Goal: Contribute content: Add original content to the website for others to see

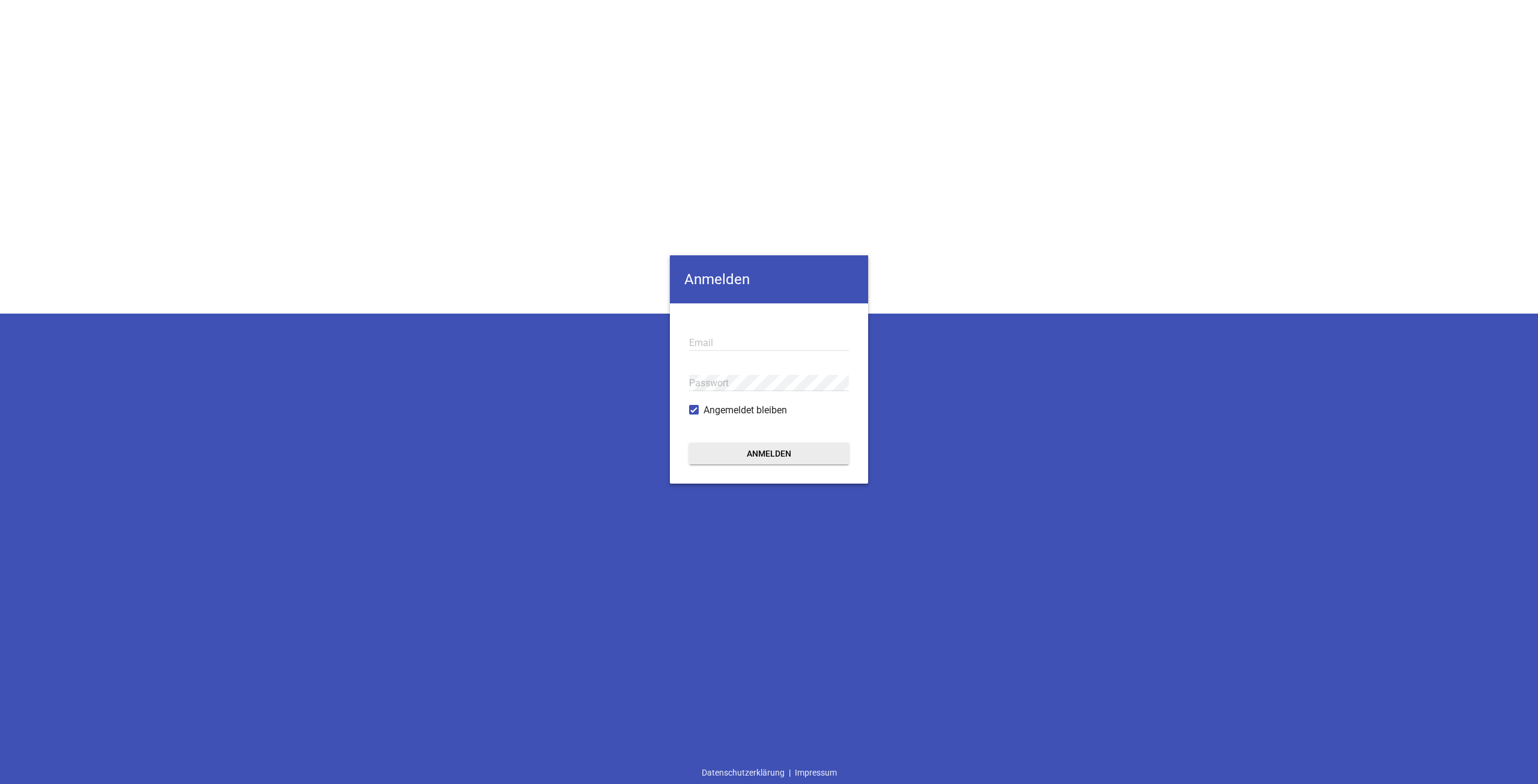
type input "[EMAIL_ADDRESS][DOMAIN_NAME]"
click at [761, 456] on button "Anmelden" at bounding box center [769, 453] width 160 height 22
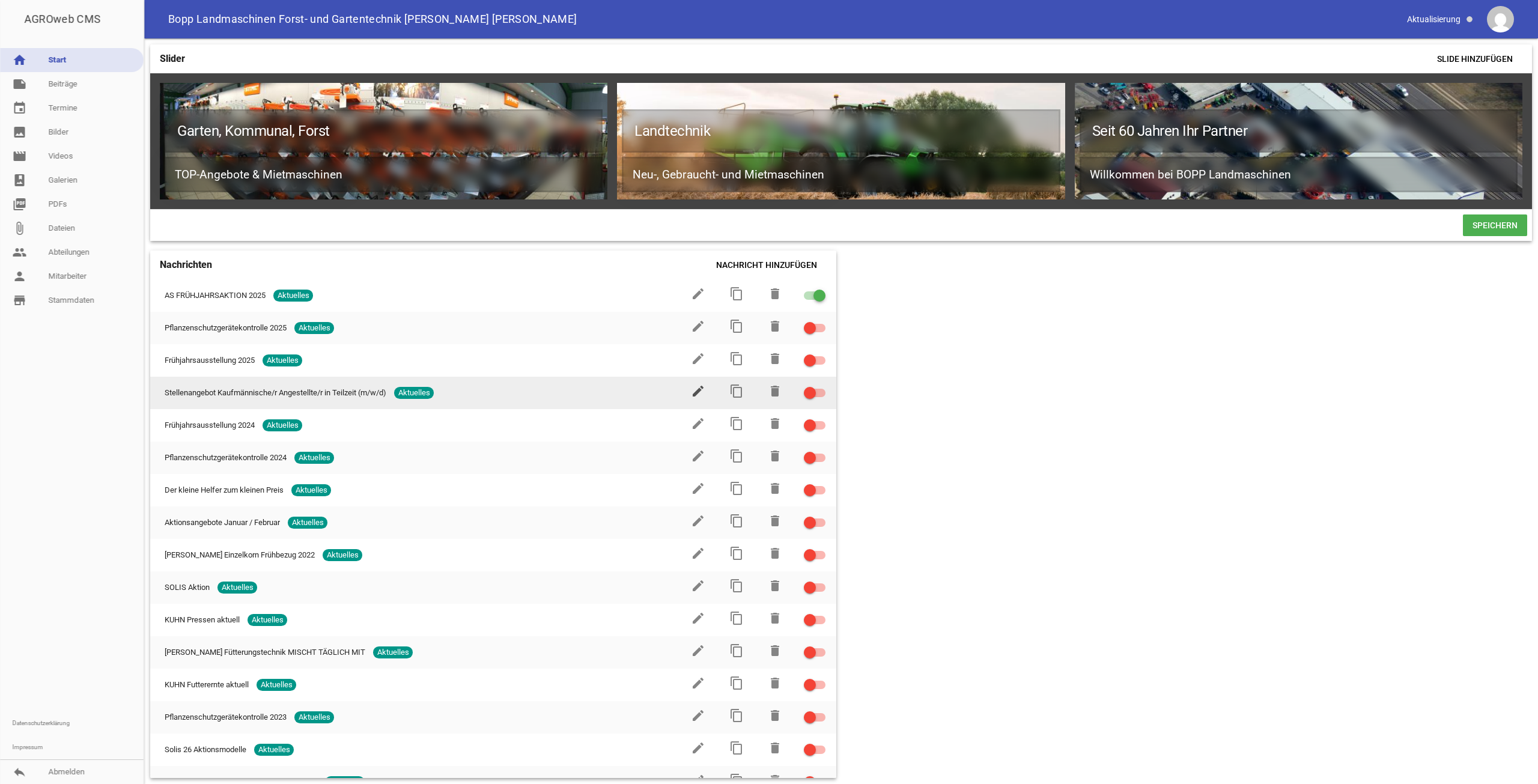
click at [691, 397] on icon "edit" at bounding box center [698, 391] width 15 height 15
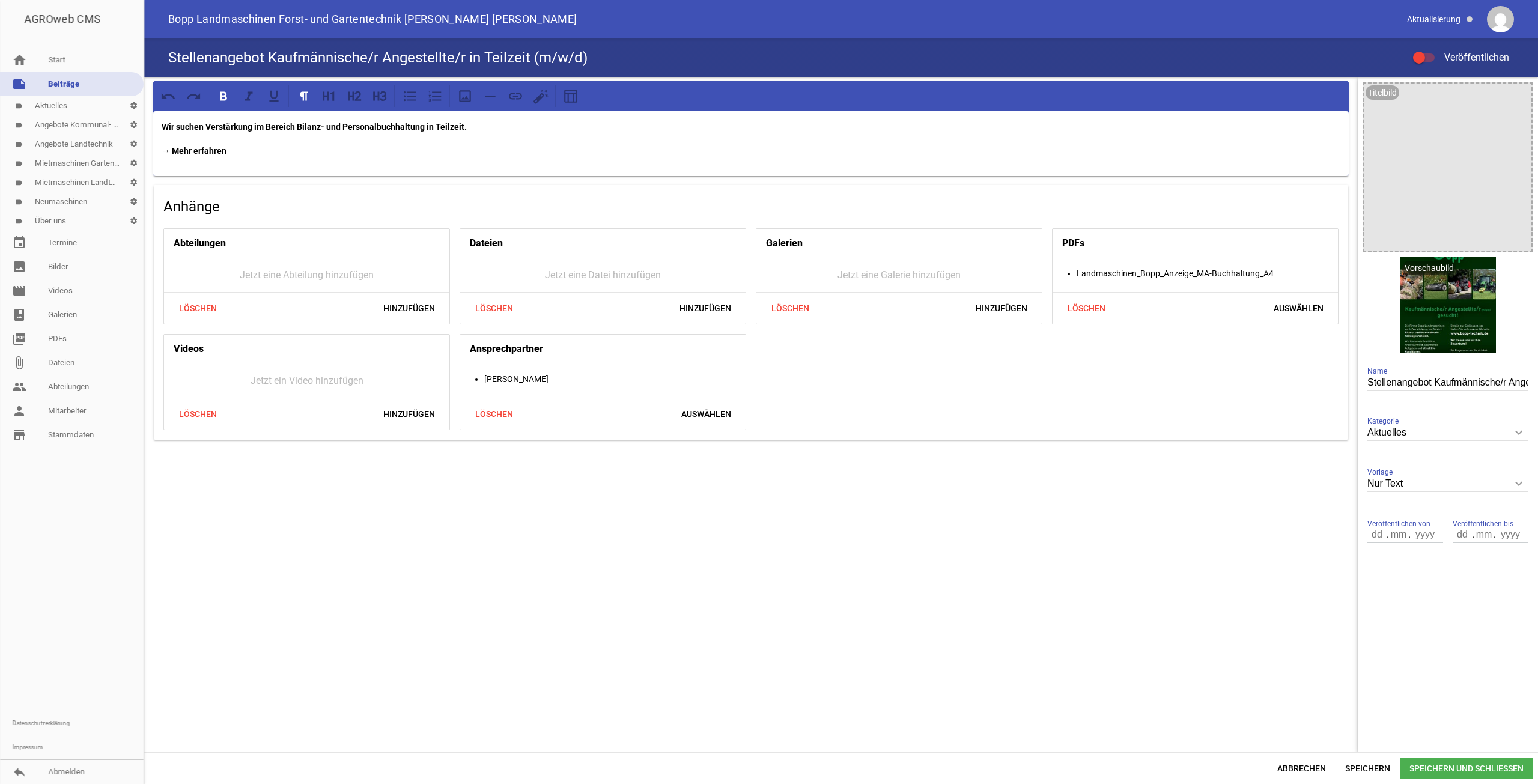
click at [1421, 48] on div "Stellenangebot Kaufmännische/r Angestellte/r in Teilzeit (m/w/d) Veröffentlichen" at bounding box center [842, 58] width 1394 height 39
click at [1420, 55] on span at bounding box center [1419, 57] width 5 height 5
click at [1430, 50] on input "Veröffentlichen" at bounding box center [1430, 50] width 0 height 0
click at [1459, 764] on span "Speichern und Schließen" at bounding box center [1467, 768] width 134 height 22
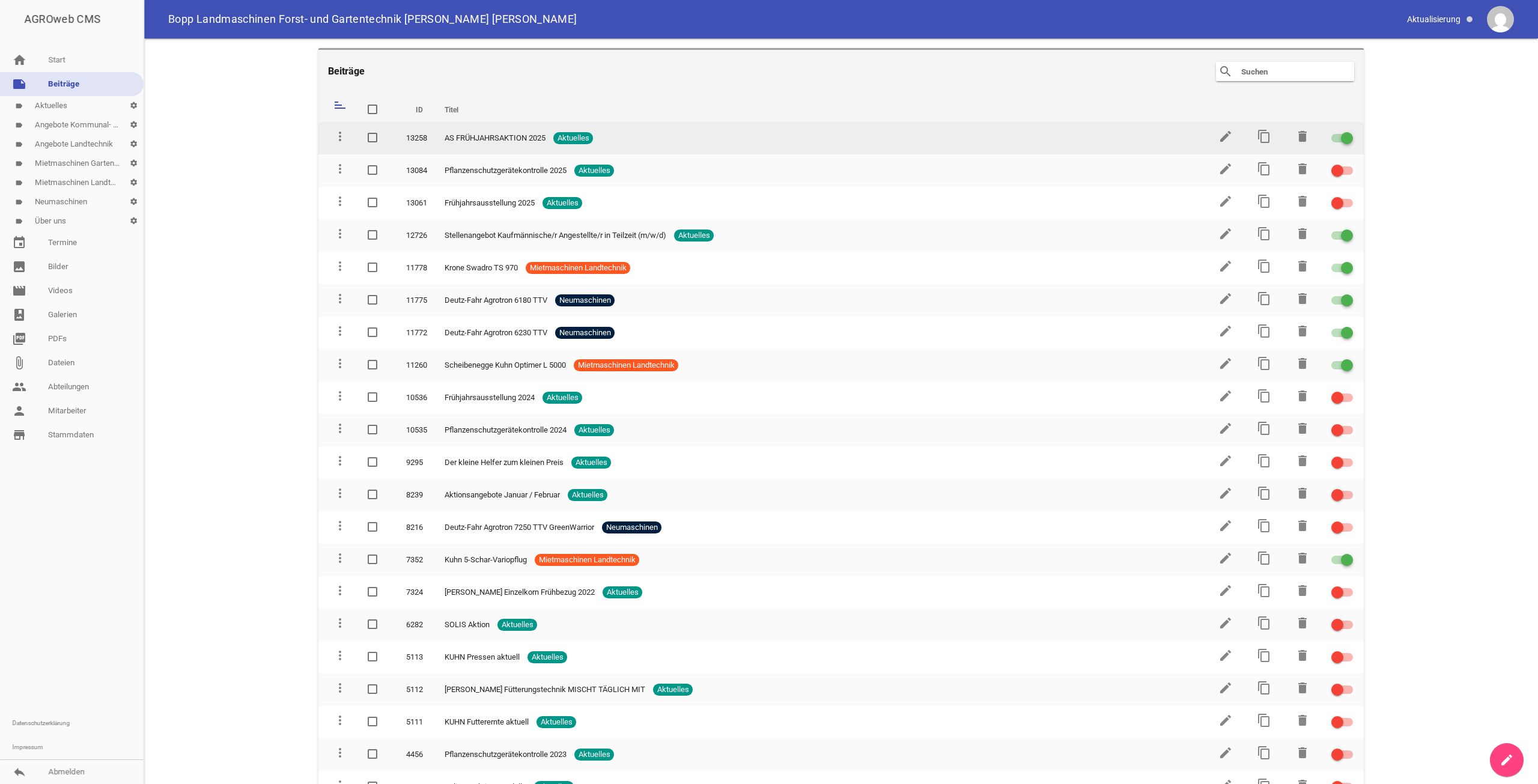
click at [1331, 135] on div at bounding box center [1342, 138] width 22 height 8
click at [1349, 131] on input "checkbox" at bounding box center [1349, 131] width 0 height 0
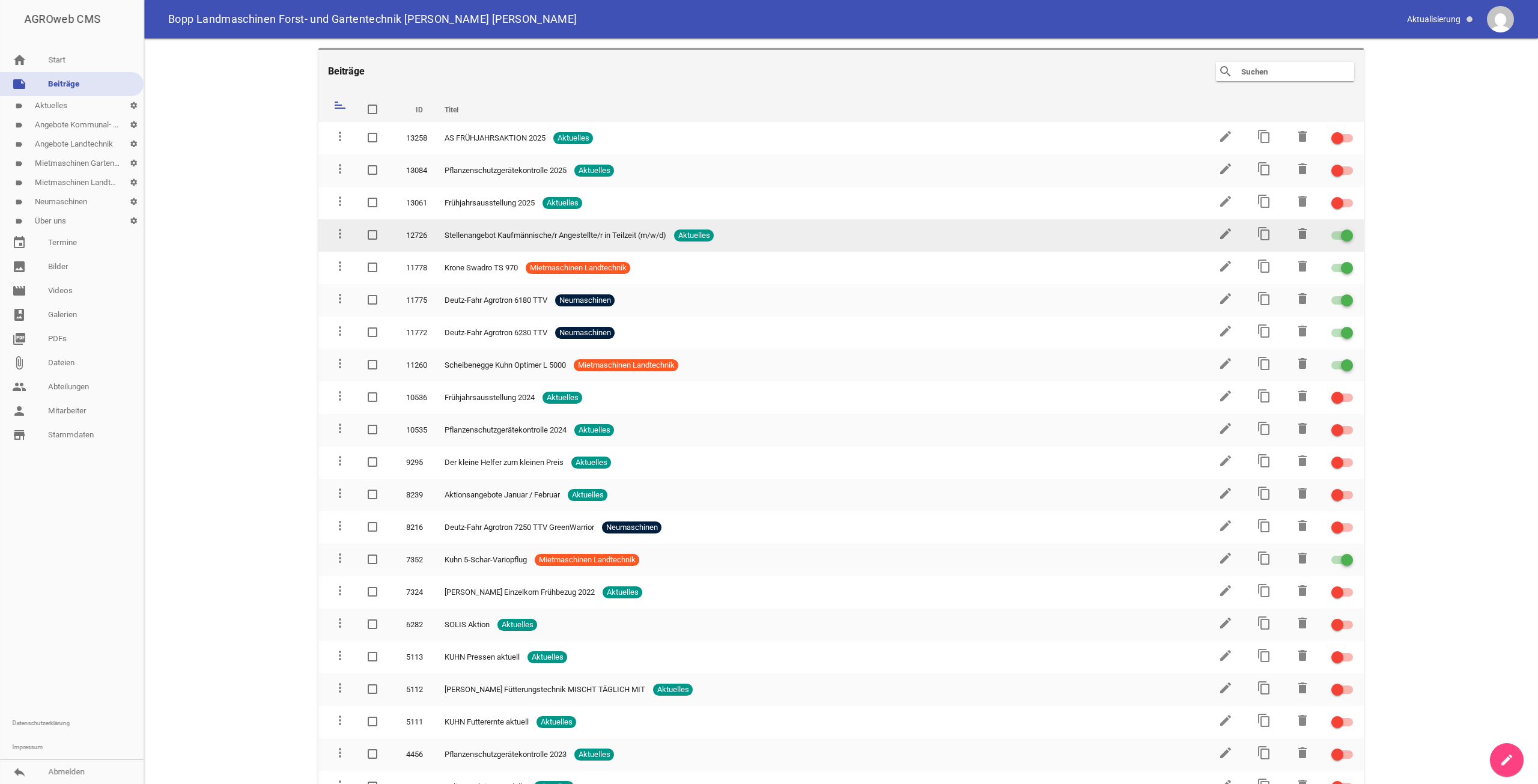
click at [1335, 239] on div at bounding box center [1342, 236] width 22 height 8
click at [1349, 228] on input "checkbox" at bounding box center [1349, 228] width 0 height 0
click at [1257, 235] on icon "content_copy" at bounding box center [1264, 234] width 15 height 15
click at [1261, 233] on icon "content_copy" at bounding box center [1264, 234] width 15 height 15
click at [380, 235] on label at bounding box center [376, 236] width 17 height 15
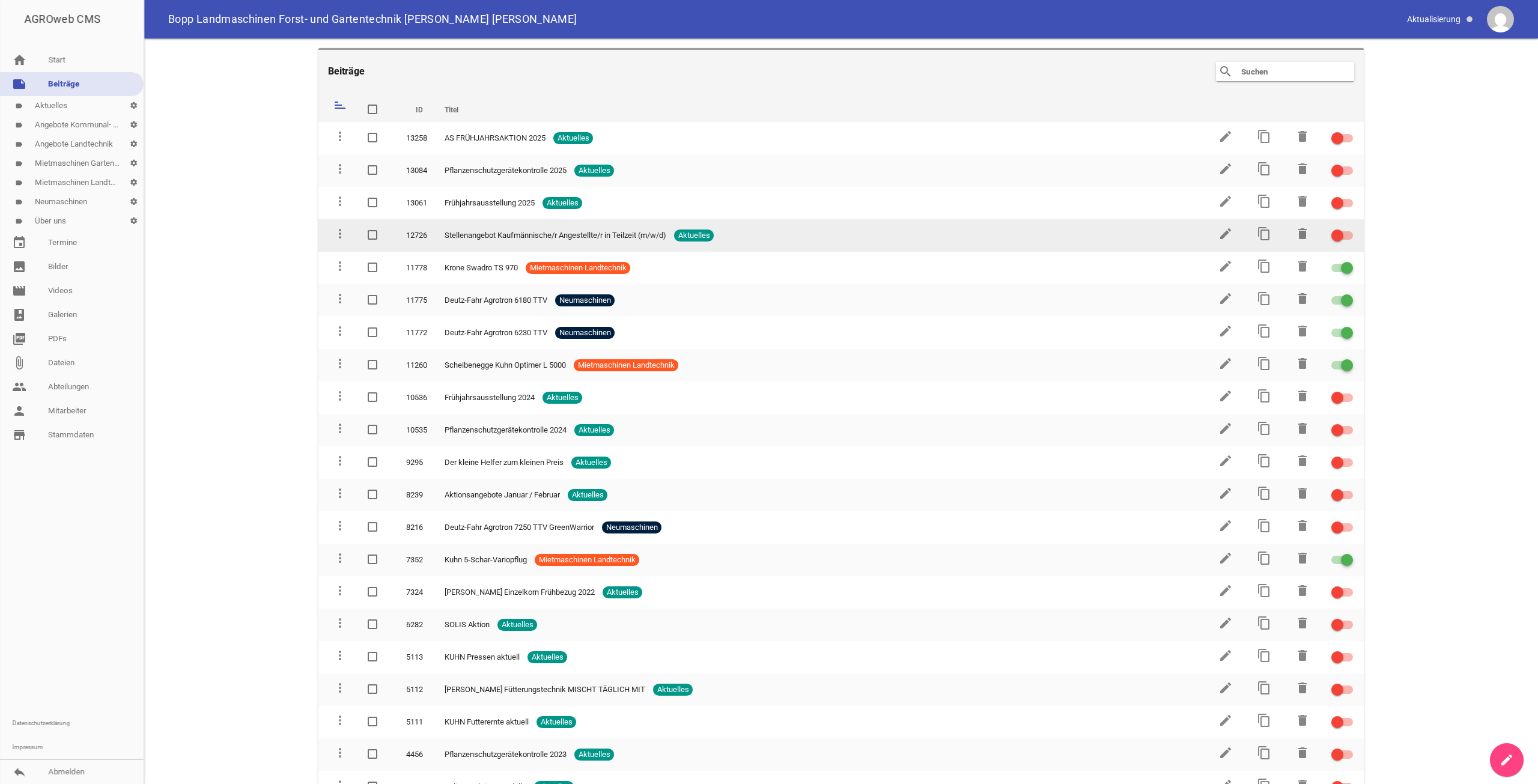
click at [384, 228] on input "checkbox" at bounding box center [384, 228] width 0 height 0
click at [370, 235] on span at bounding box center [372, 235] width 8 height 7
click at [384, 228] on input "checkbox" at bounding box center [384, 228] width 0 height 0
click at [371, 235] on span at bounding box center [372, 235] width 8 height 7
click at [384, 228] on input "checkbox" at bounding box center [384, 228] width 0 height 0
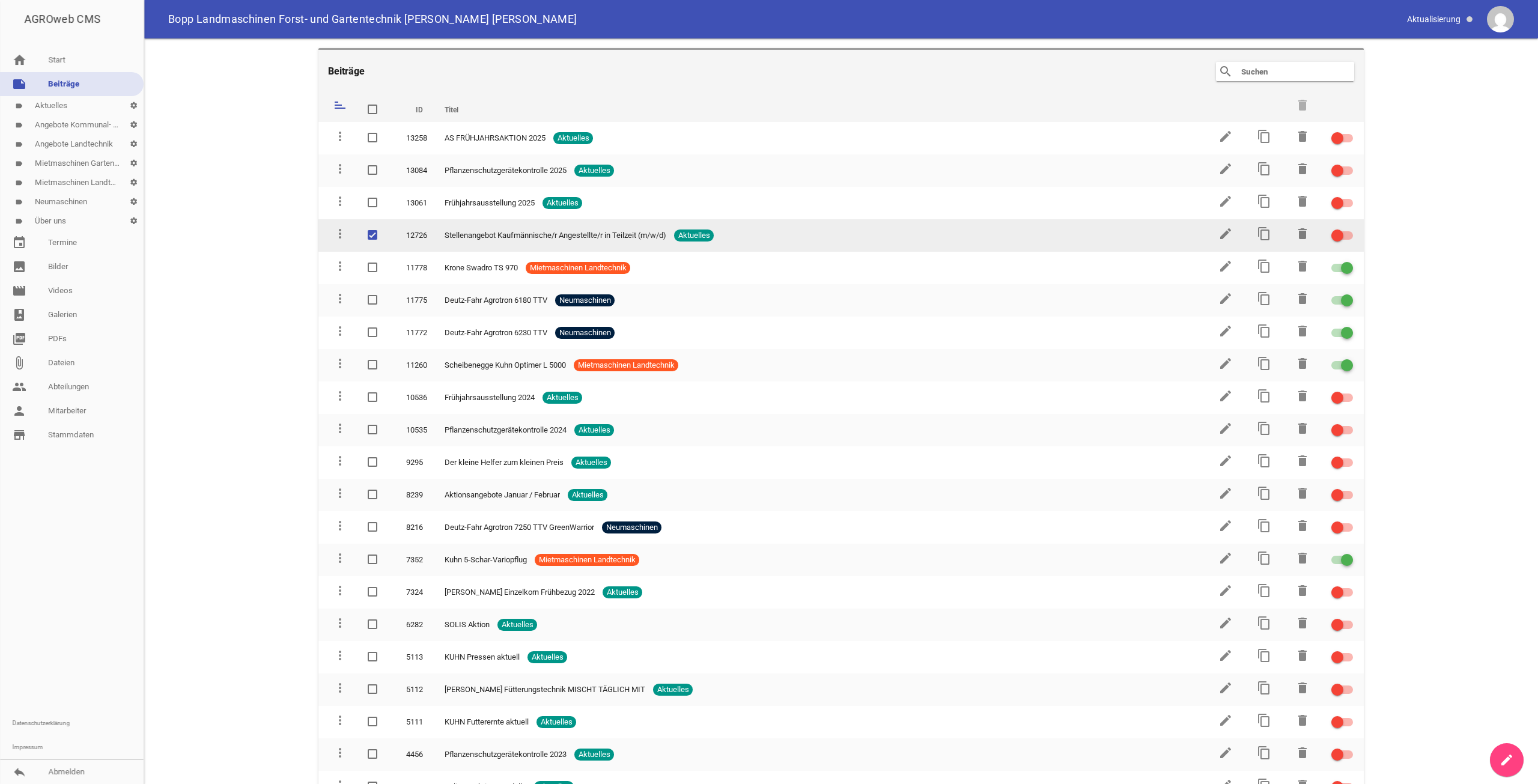
click at [371, 235] on span at bounding box center [372, 235] width 8 height 7
click at [384, 228] on input "checkbox" at bounding box center [384, 228] width 0 height 0
click at [1224, 233] on icon "edit" at bounding box center [1225, 234] width 15 height 15
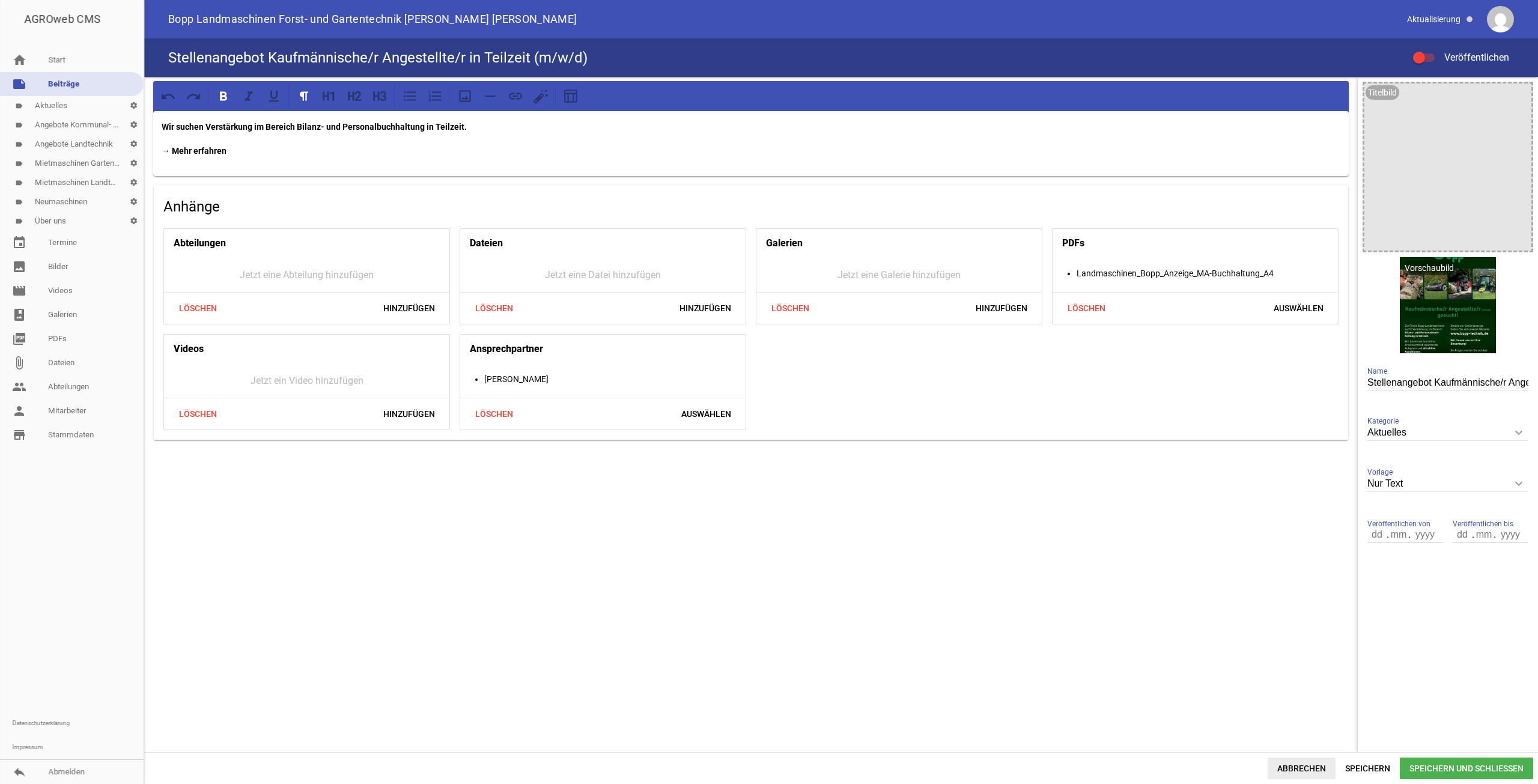
click at [1309, 763] on span "Abbrechen" at bounding box center [1302, 768] width 68 height 22
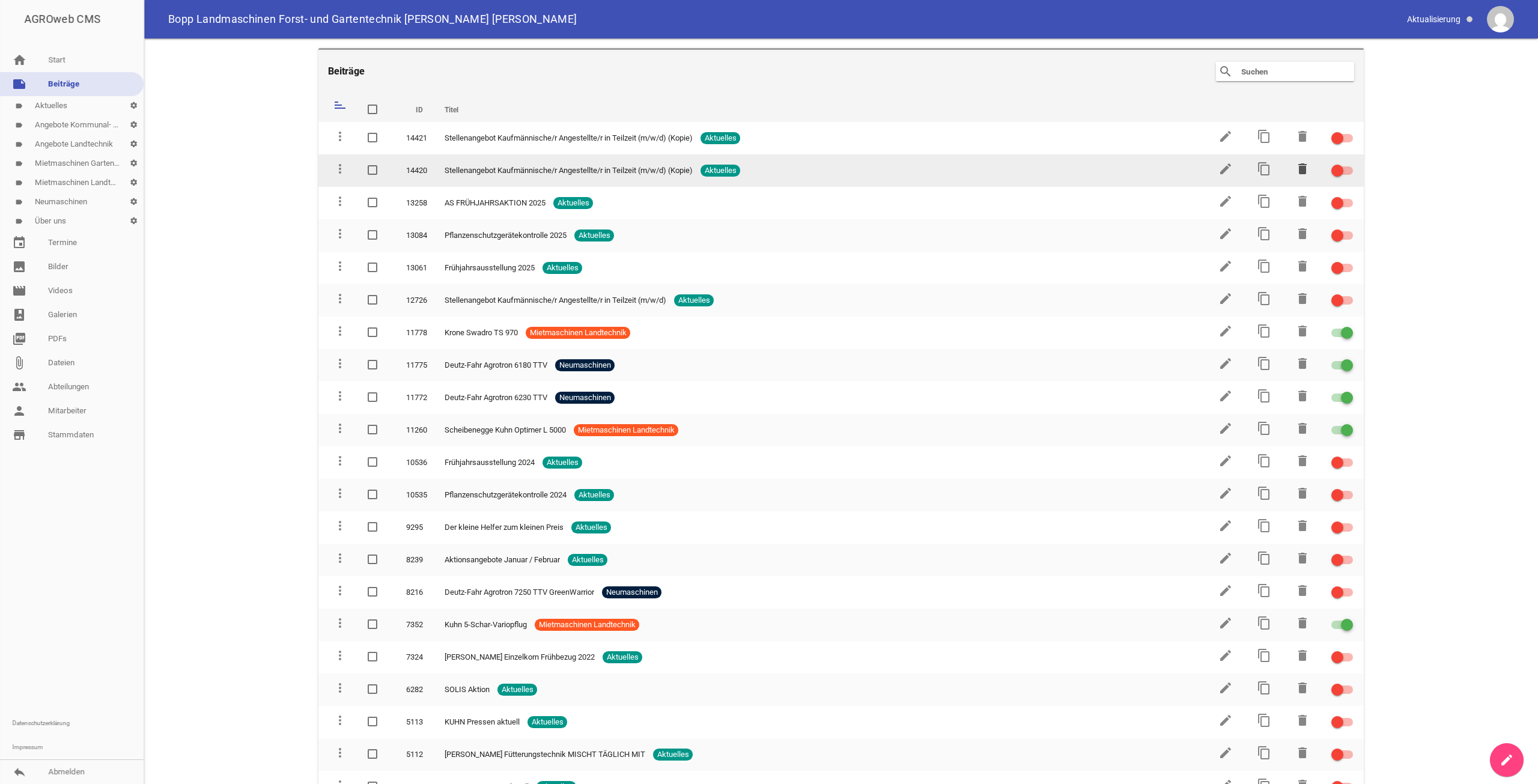
click at [1296, 167] on icon "delete" at bounding box center [1303, 169] width 15 height 15
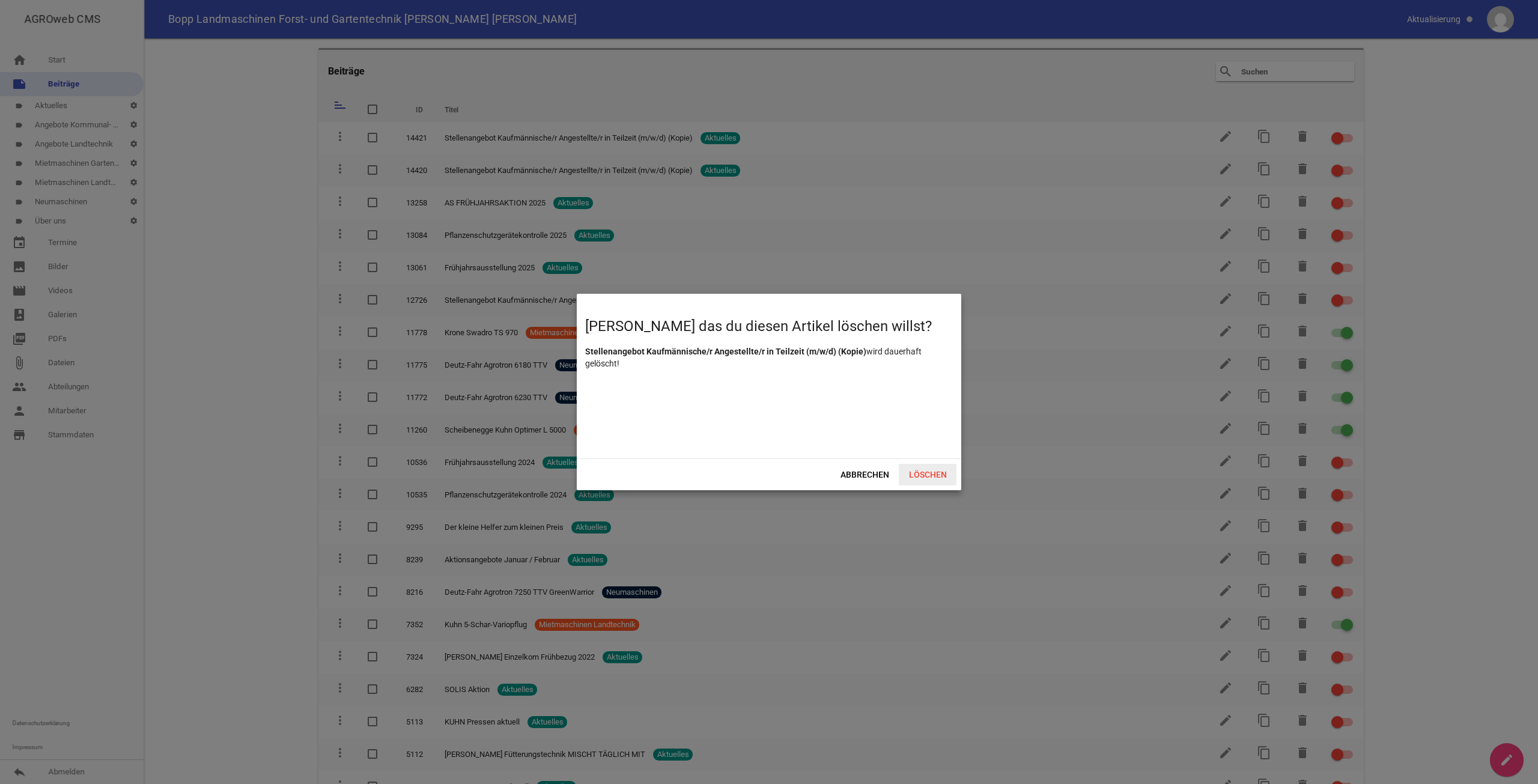
click at [920, 473] on span "Löschen" at bounding box center [927, 475] width 57 height 22
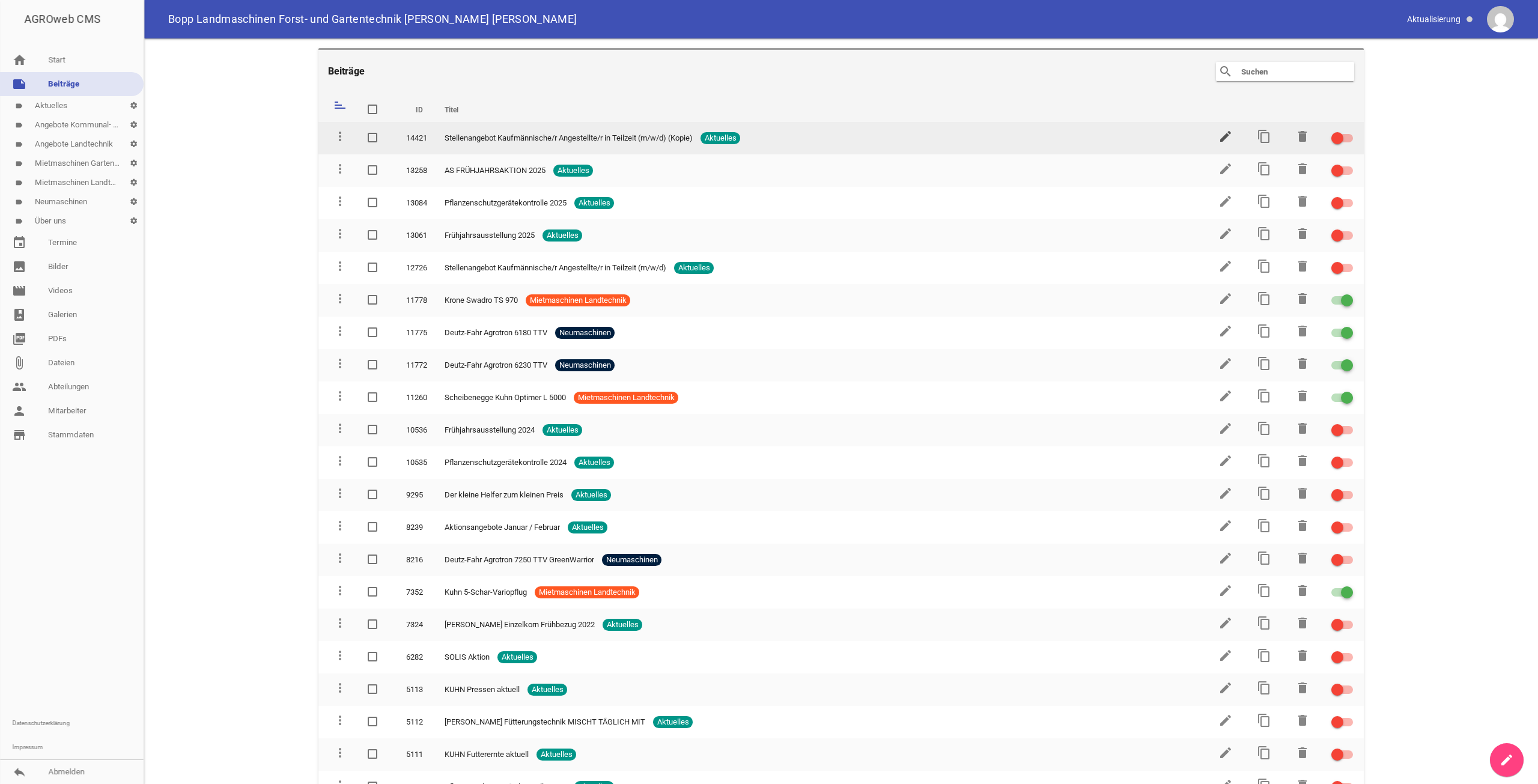
click at [1219, 133] on icon "edit" at bounding box center [1225, 137] width 15 height 15
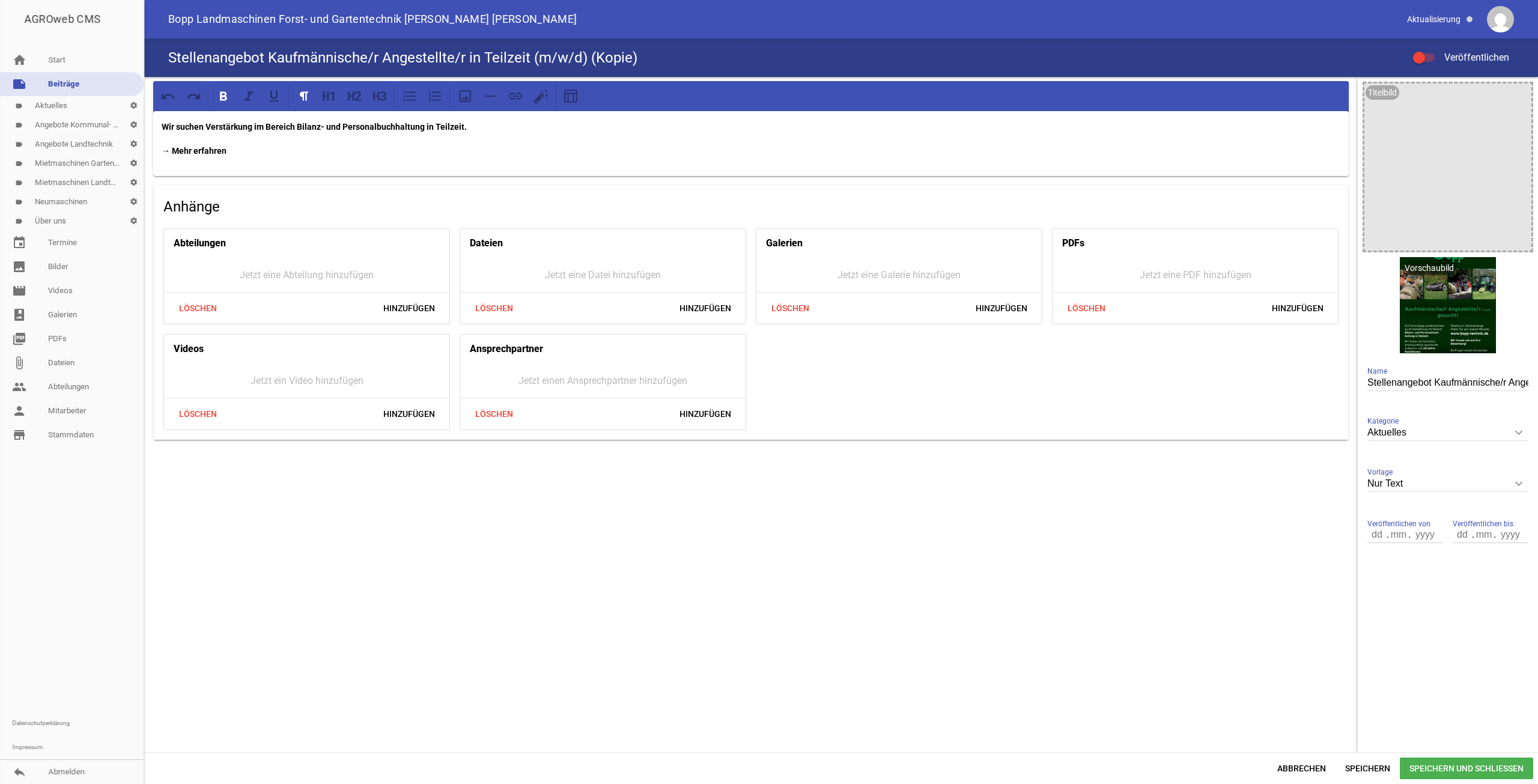
click at [671, 58] on div "Stellenangebot Kaufmännische/r Angestellte/r in Teilzeit (m/w/d) (Kopie) Veröff…" at bounding box center [842, 58] width 1394 height 39
click at [1537, 390] on div "Titelbild image Vorschaubild delete crop image Stellenangebot Kaufmännische/r A…" at bounding box center [1448, 320] width 180 height 488
click at [1502, 381] on input "Stellenangebot Kaufmännische/r Angestellte/r in Teilzeit (m/w/d) (Kopie)" at bounding box center [1448, 383] width 161 height 16
type input "Stellenangebot Kaufmännische/r Angestellte/r in Teilzeit (m/w/d)"
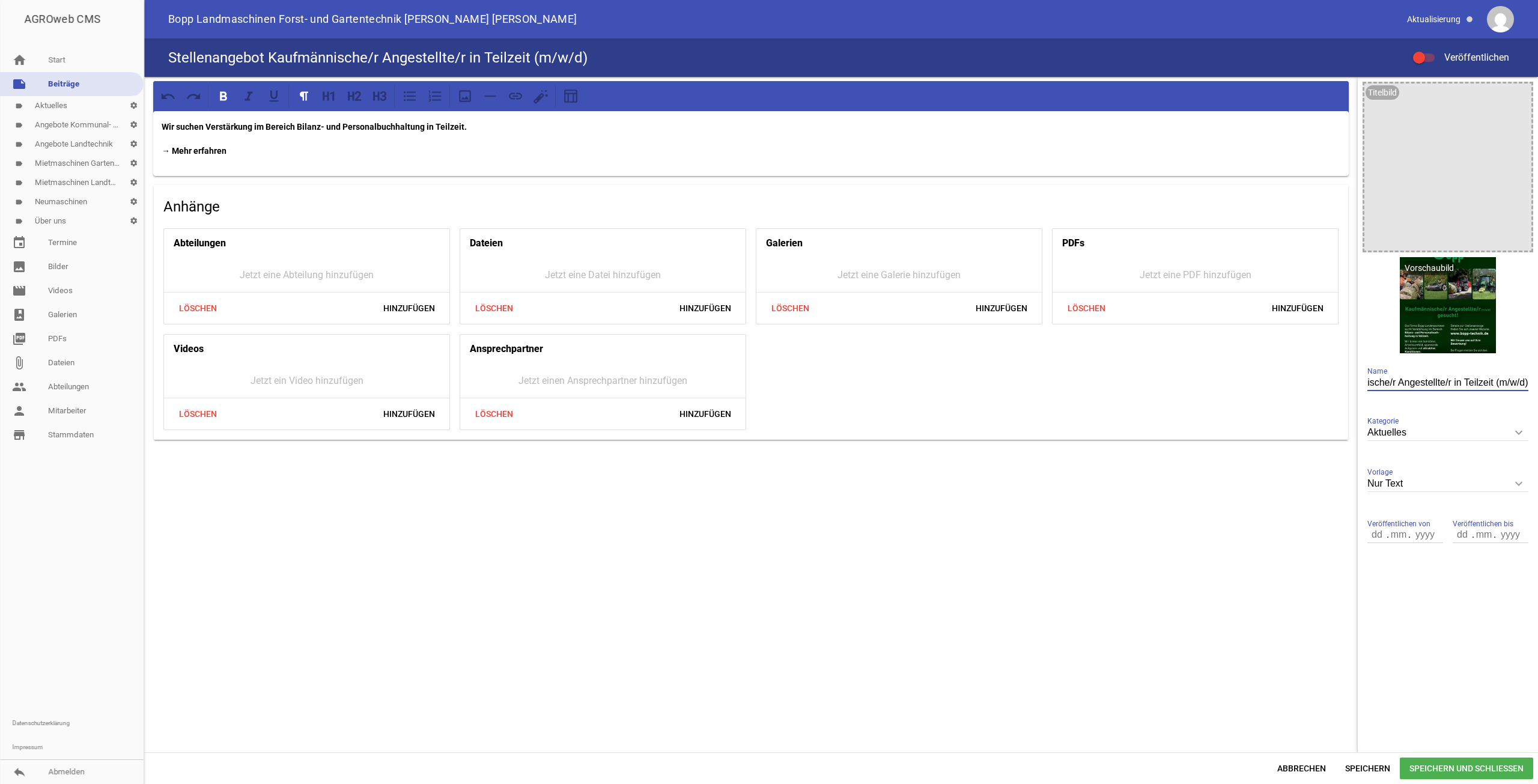
click at [1424, 55] on div at bounding box center [1419, 57] width 12 height 12
click at [1430, 50] on input "Veröffentlichen" at bounding box center [1430, 50] width 0 height 0
click at [1433, 765] on span "Speichern und Schließen" at bounding box center [1467, 768] width 134 height 22
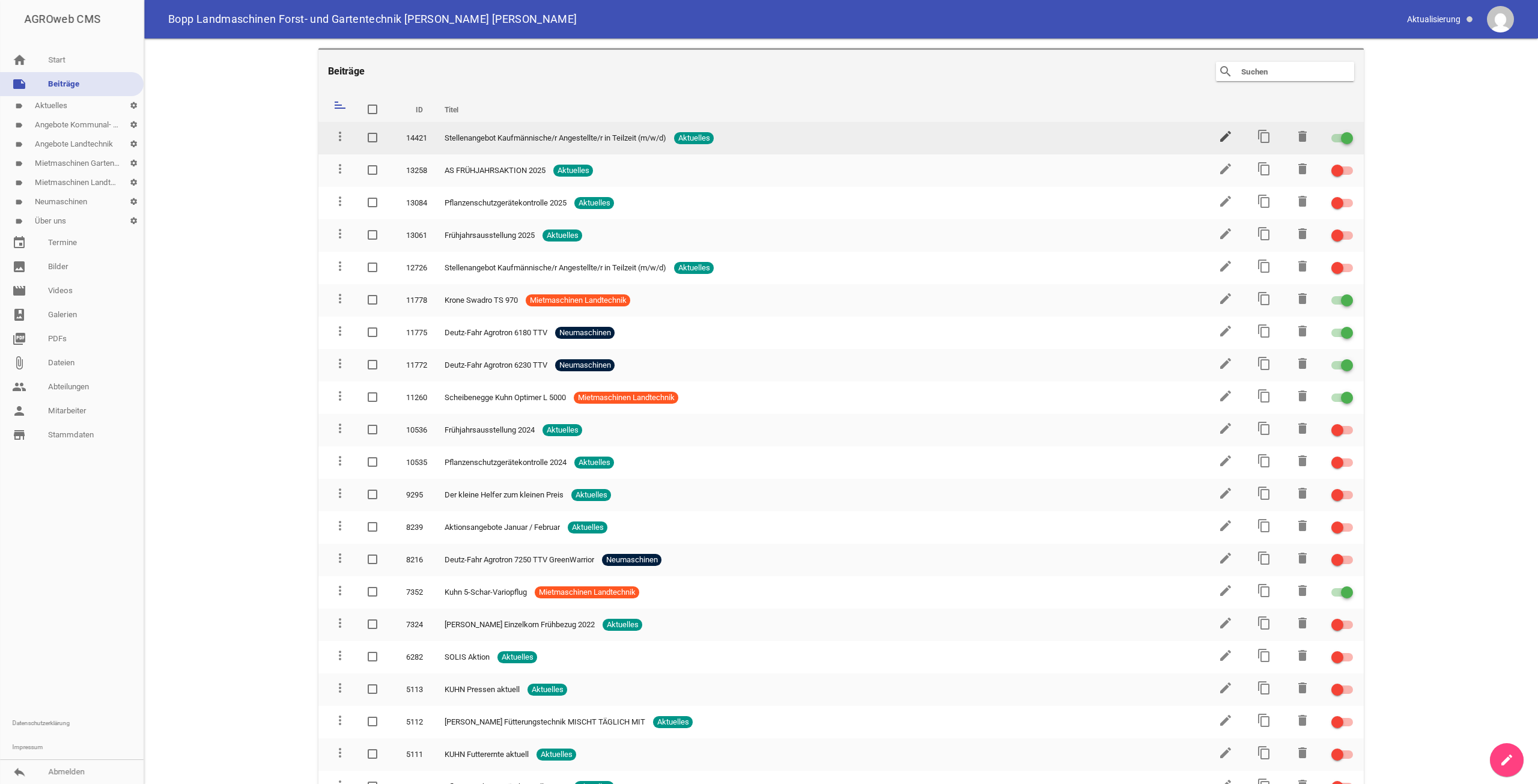
click at [1218, 137] on icon "edit" at bounding box center [1225, 137] width 15 height 15
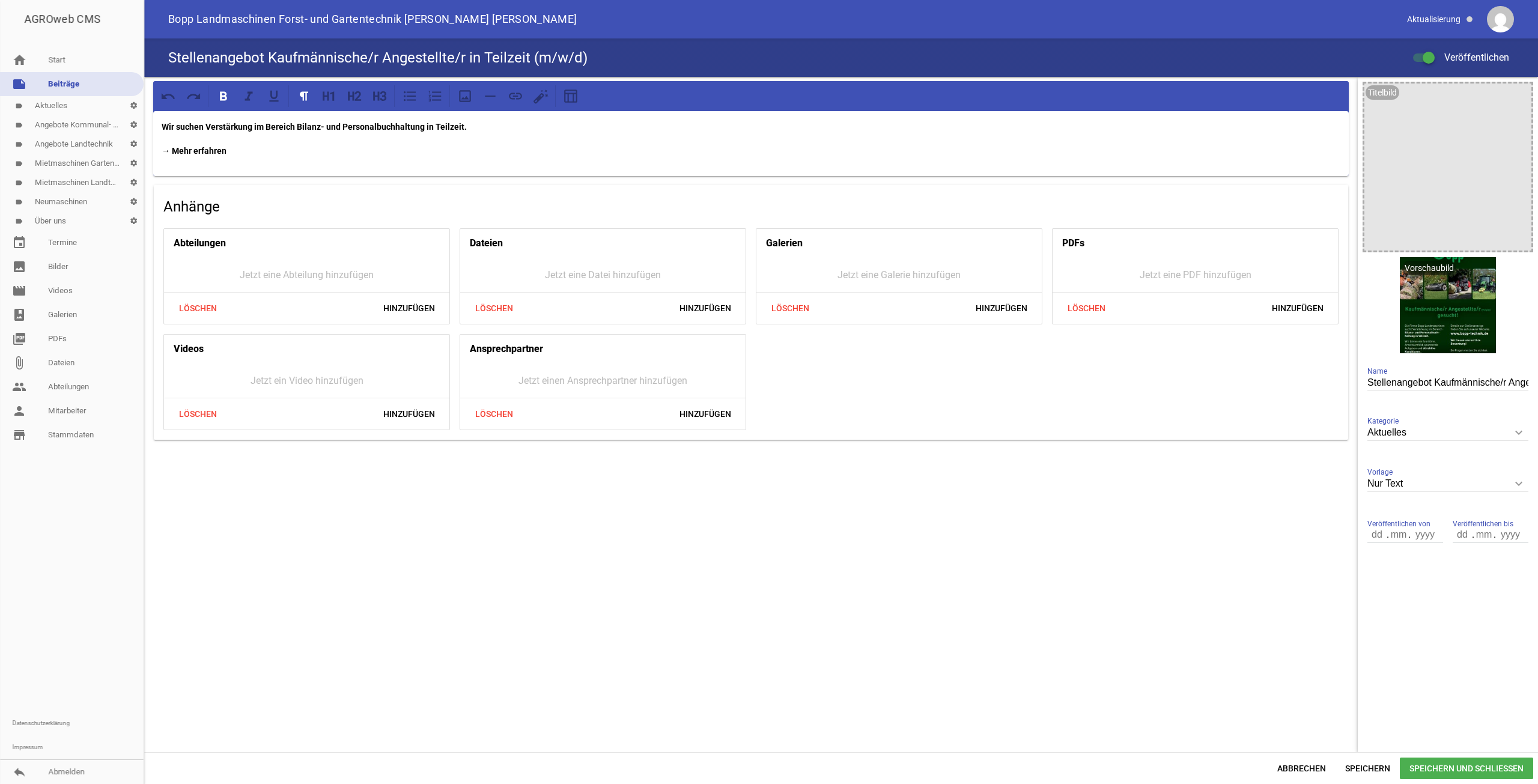
click at [191, 147] on strong "→ Mehr erfahren" at bounding box center [193, 151] width 65 height 10
click at [167, 151] on strong "→ Mehr erfahren" at bounding box center [193, 151] width 65 height 10
click at [1293, 762] on span "Abbrechen" at bounding box center [1302, 768] width 68 height 22
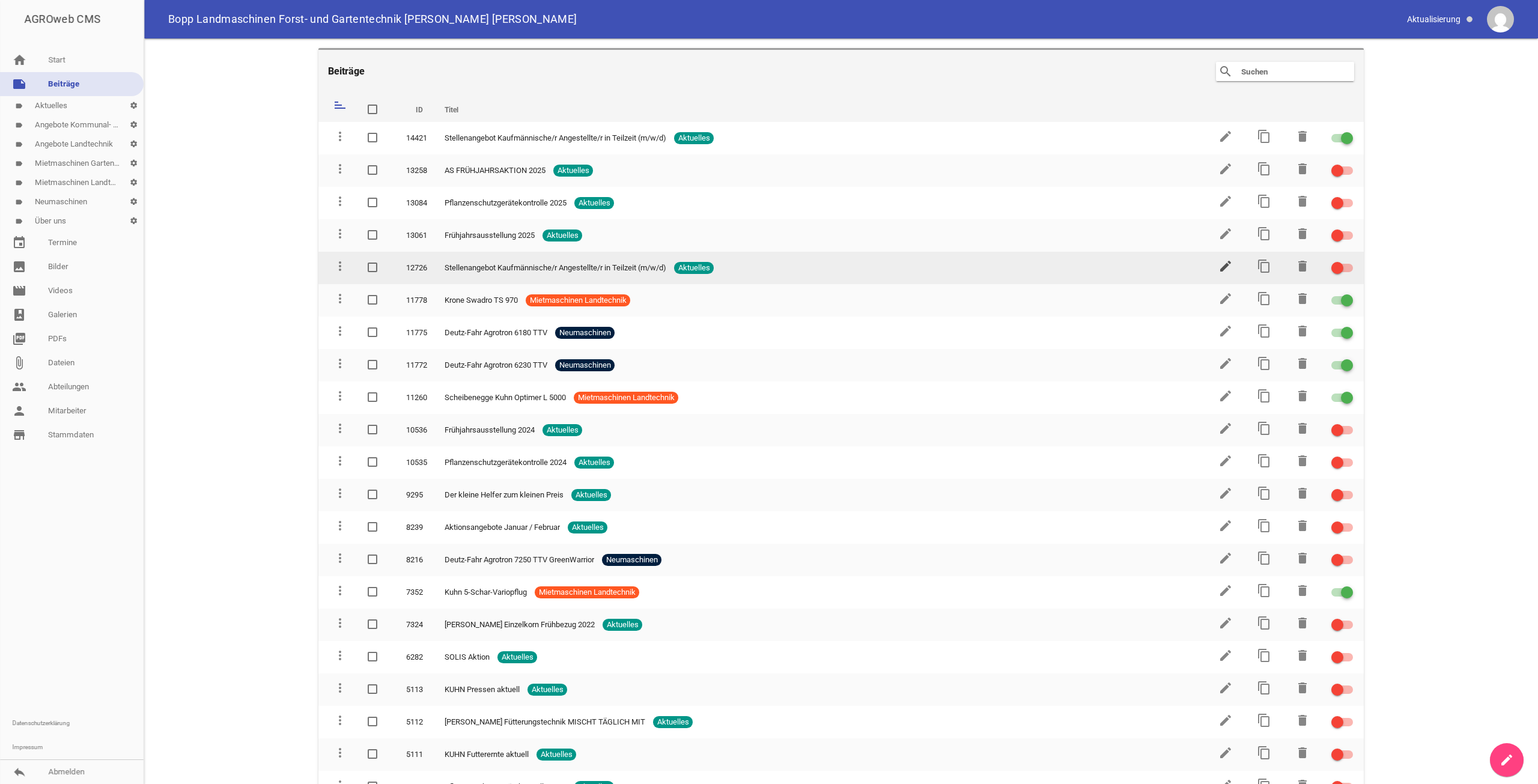
click at [1218, 271] on icon "edit" at bounding box center [1225, 266] width 15 height 15
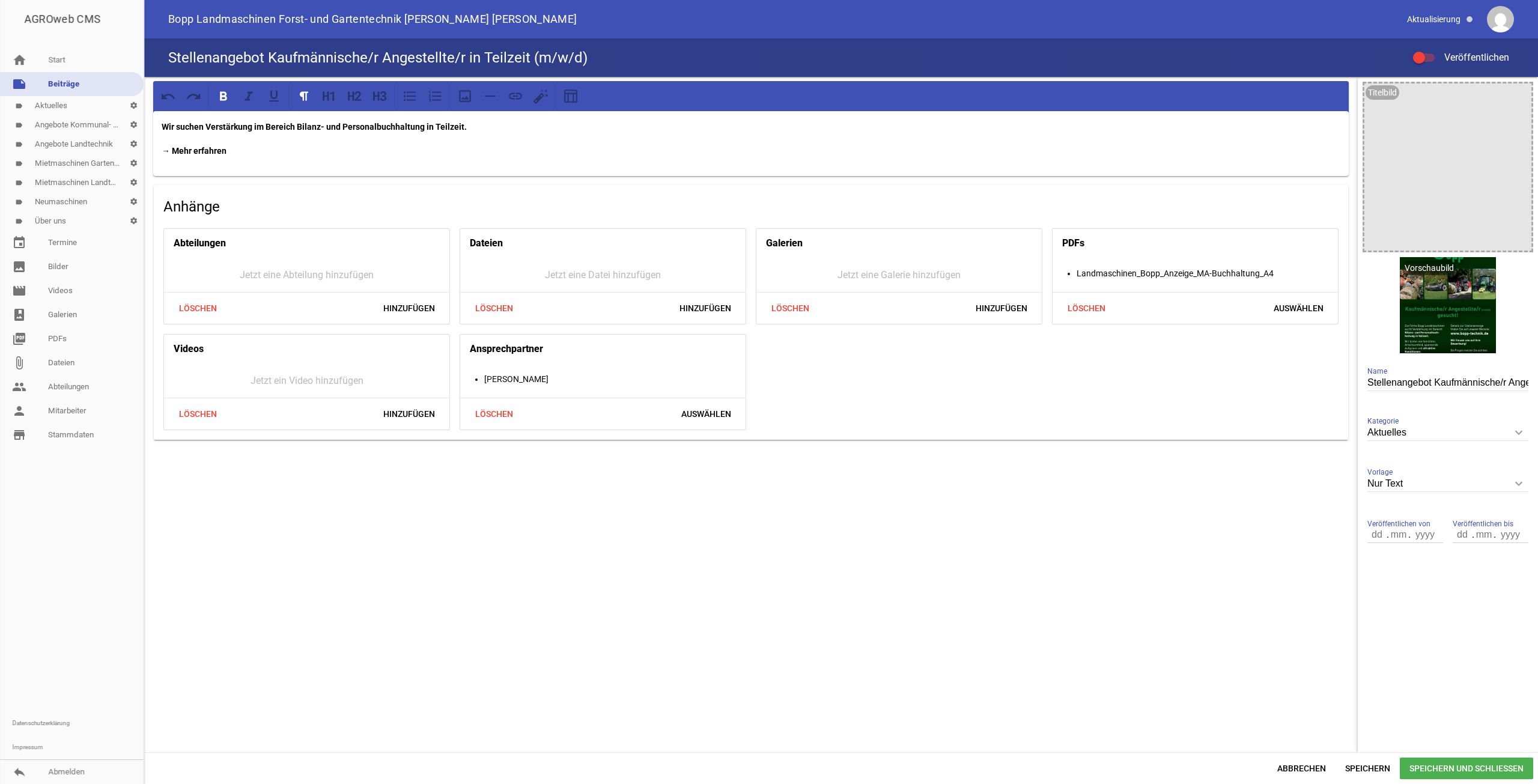
click at [179, 149] on strong "→ Mehr erfahren" at bounding box center [193, 151] width 65 height 10
click at [289, 149] on p "→ Mehr erfahren" at bounding box center [751, 151] width 1179 height 15
click at [222, 147] on strong "→ Mehr erfahren" at bounding box center [193, 151] width 65 height 10
click at [228, 150] on p "→ Mehr erfahren" at bounding box center [751, 151] width 1179 height 15
click at [1483, 270] on icon "image" at bounding box center [1482, 271] width 19 height 19
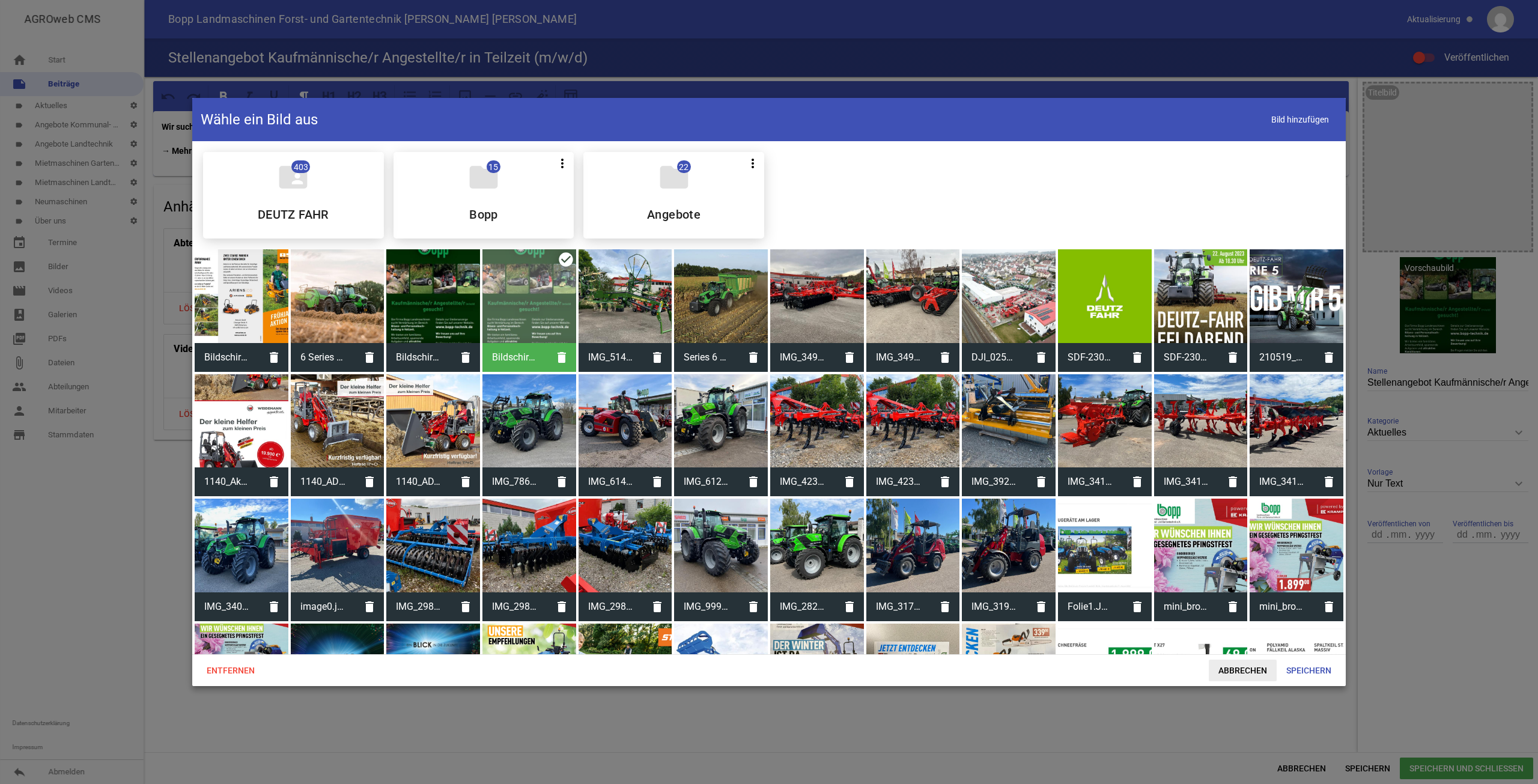
click at [1262, 669] on span "Abbrechen" at bounding box center [1243, 670] width 68 height 22
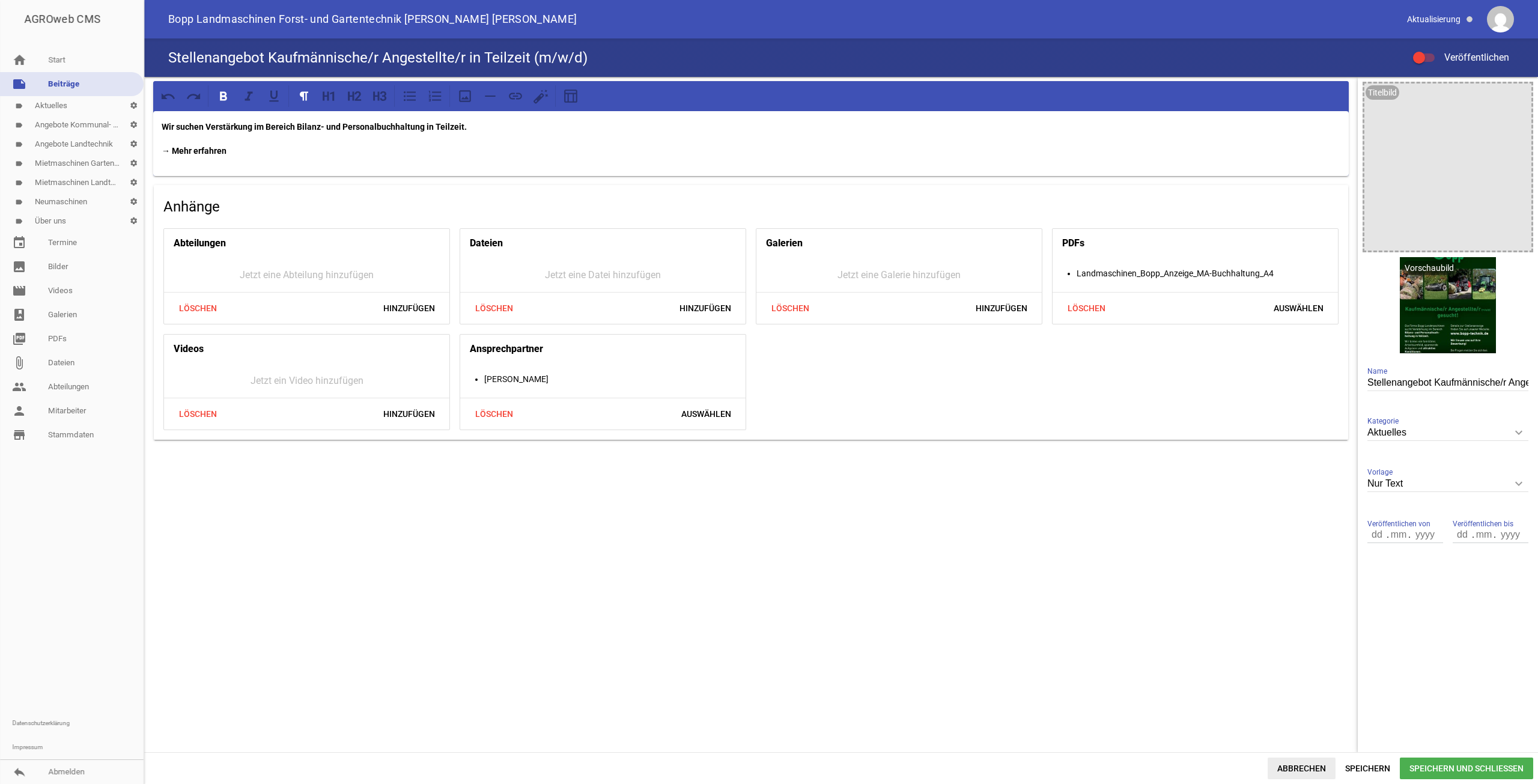
click at [1297, 766] on span "Abbrechen" at bounding box center [1302, 768] width 68 height 22
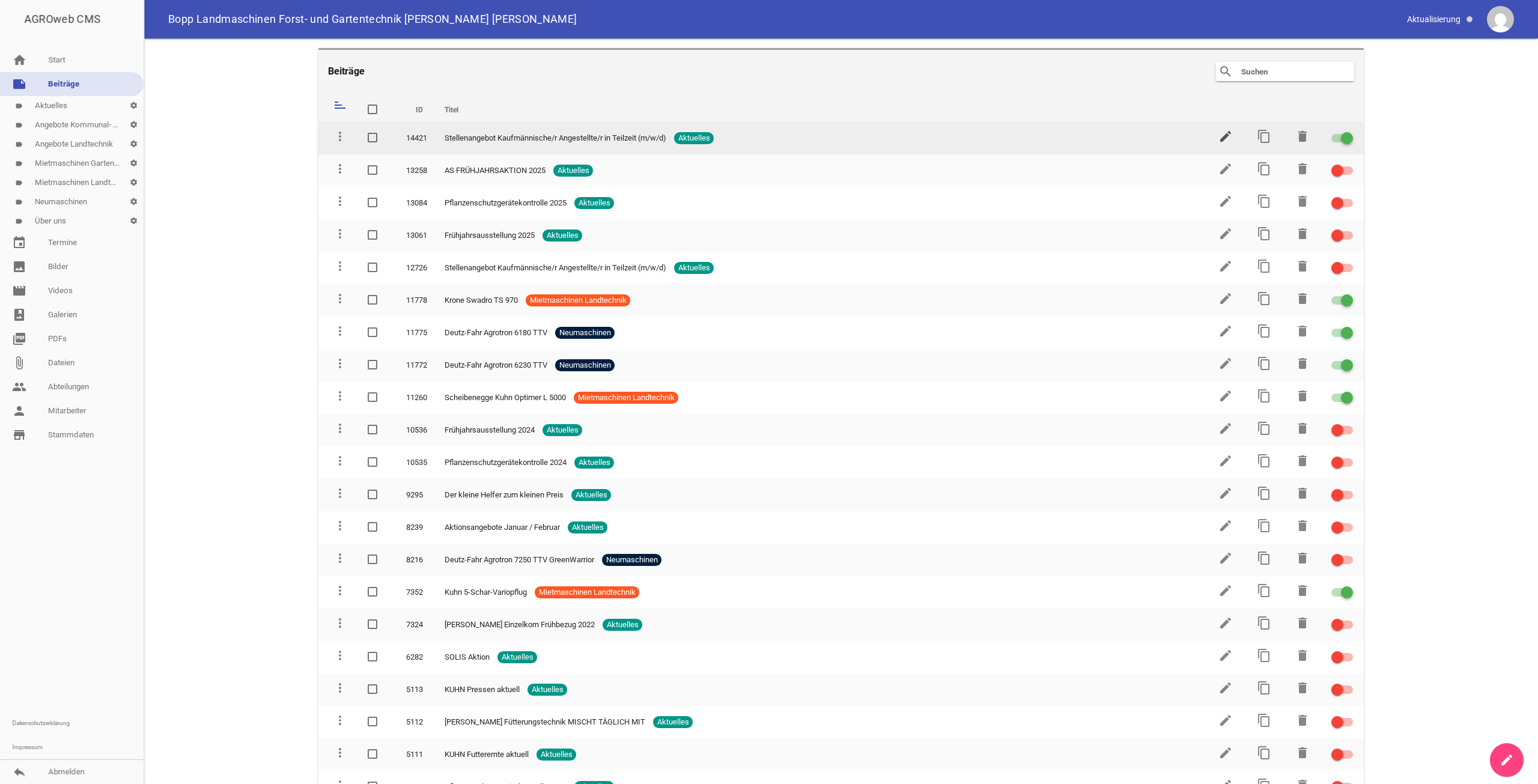
click at [1220, 143] on icon "edit" at bounding box center [1225, 137] width 15 height 15
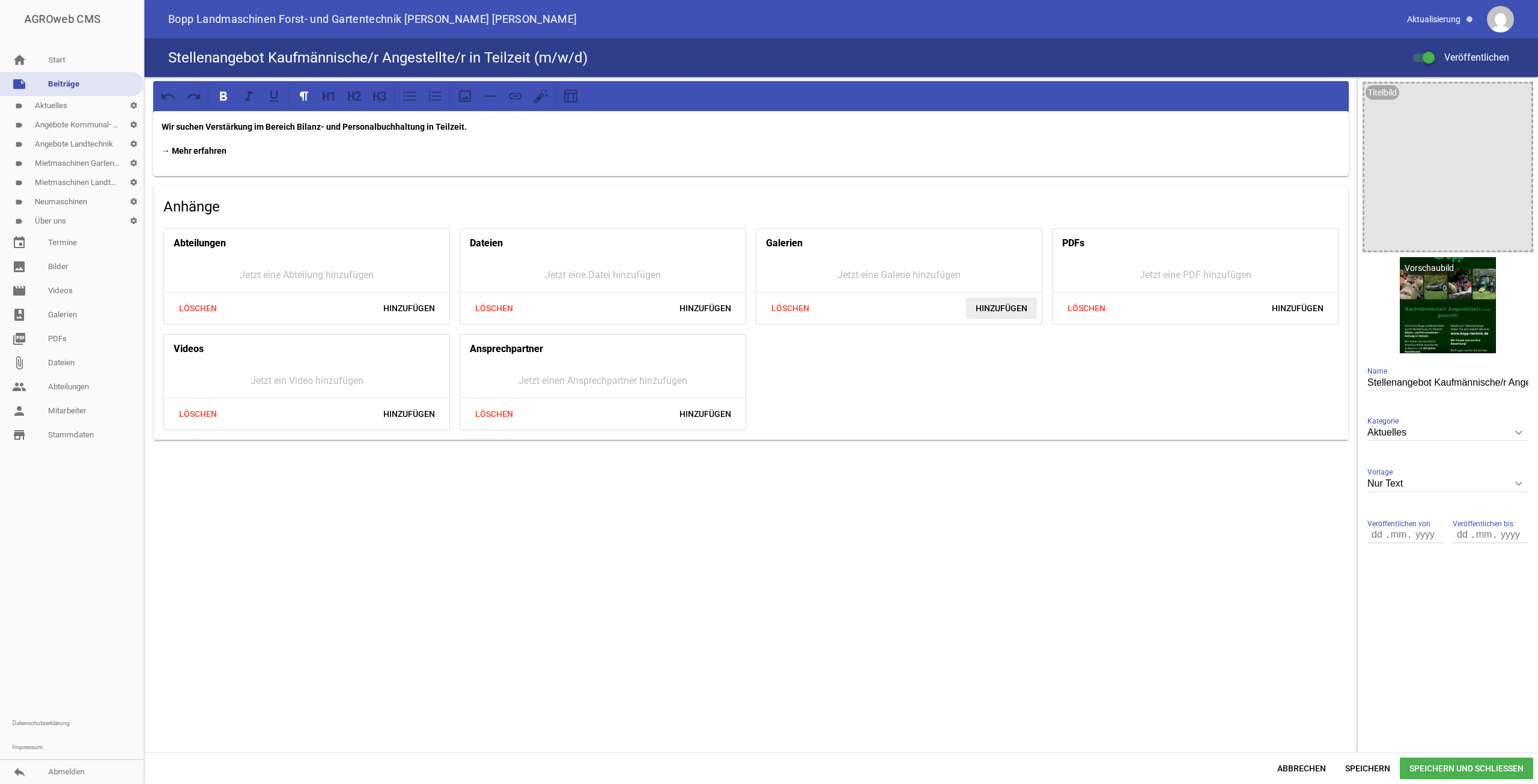
click at [1024, 311] on span "Hinzufügen" at bounding box center [1001, 308] width 71 height 22
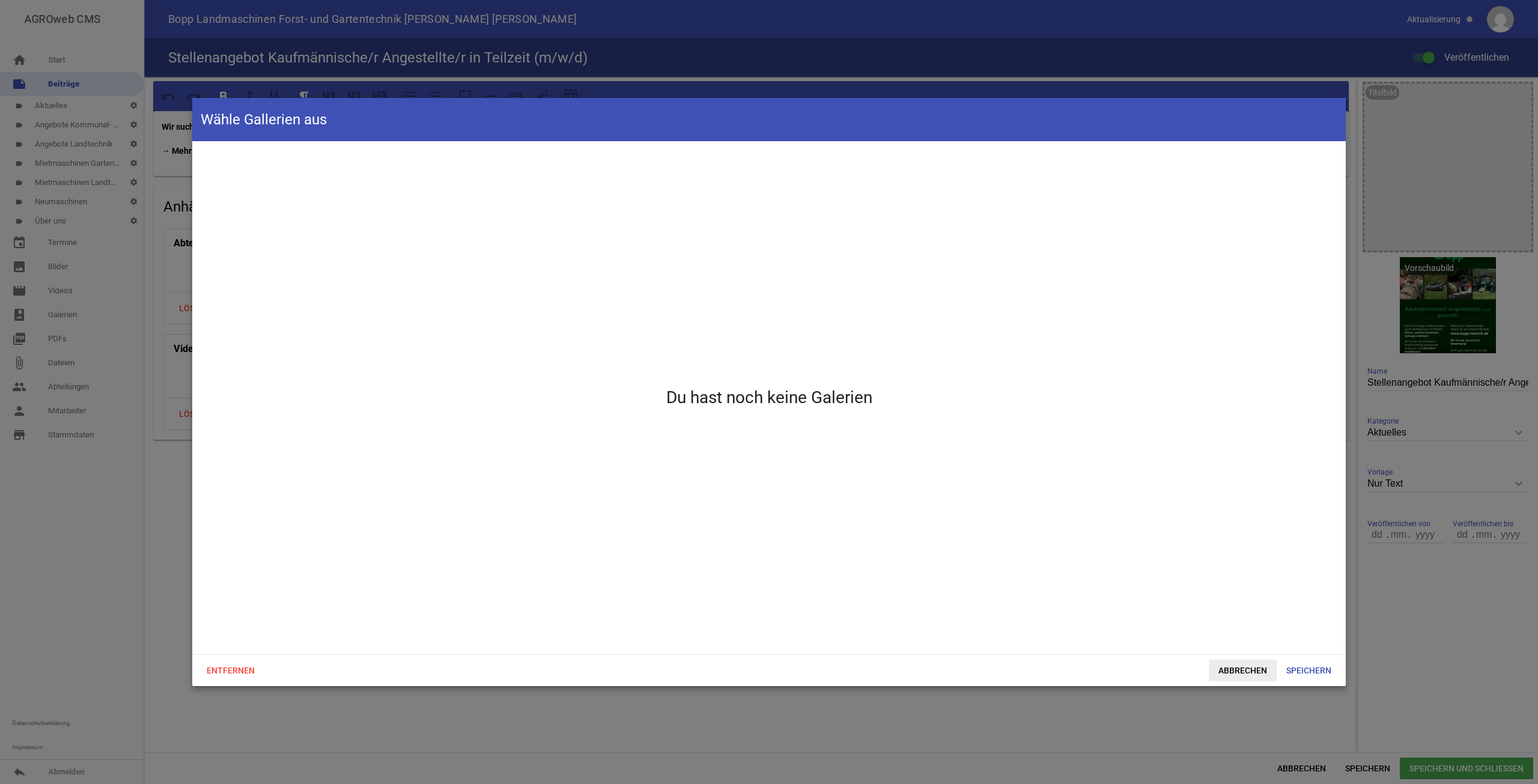
click at [1224, 673] on span "Abbrechen" at bounding box center [1243, 670] width 68 height 22
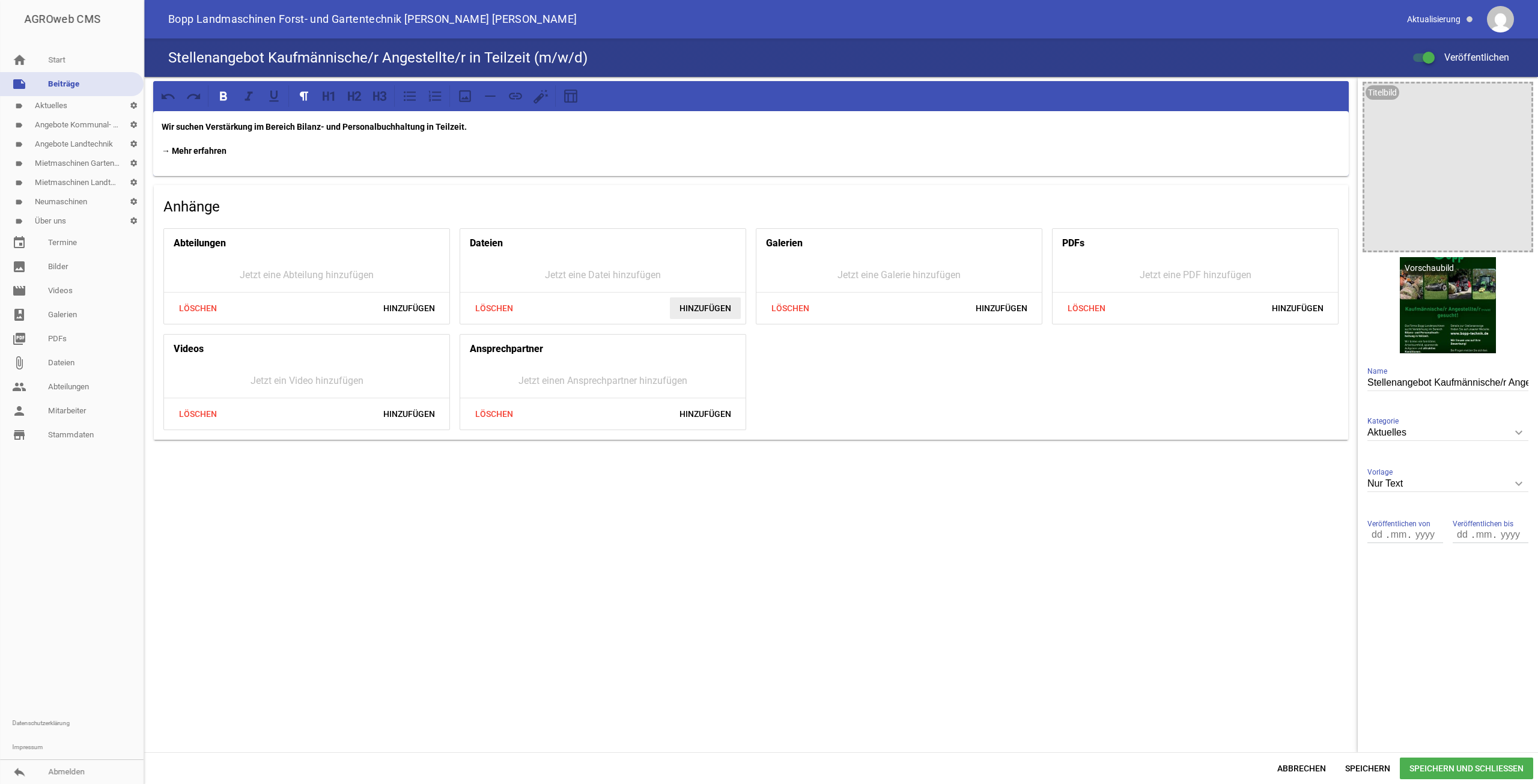
click at [708, 304] on span "Hinzufügen" at bounding box center [705, 308] width 71 height 22
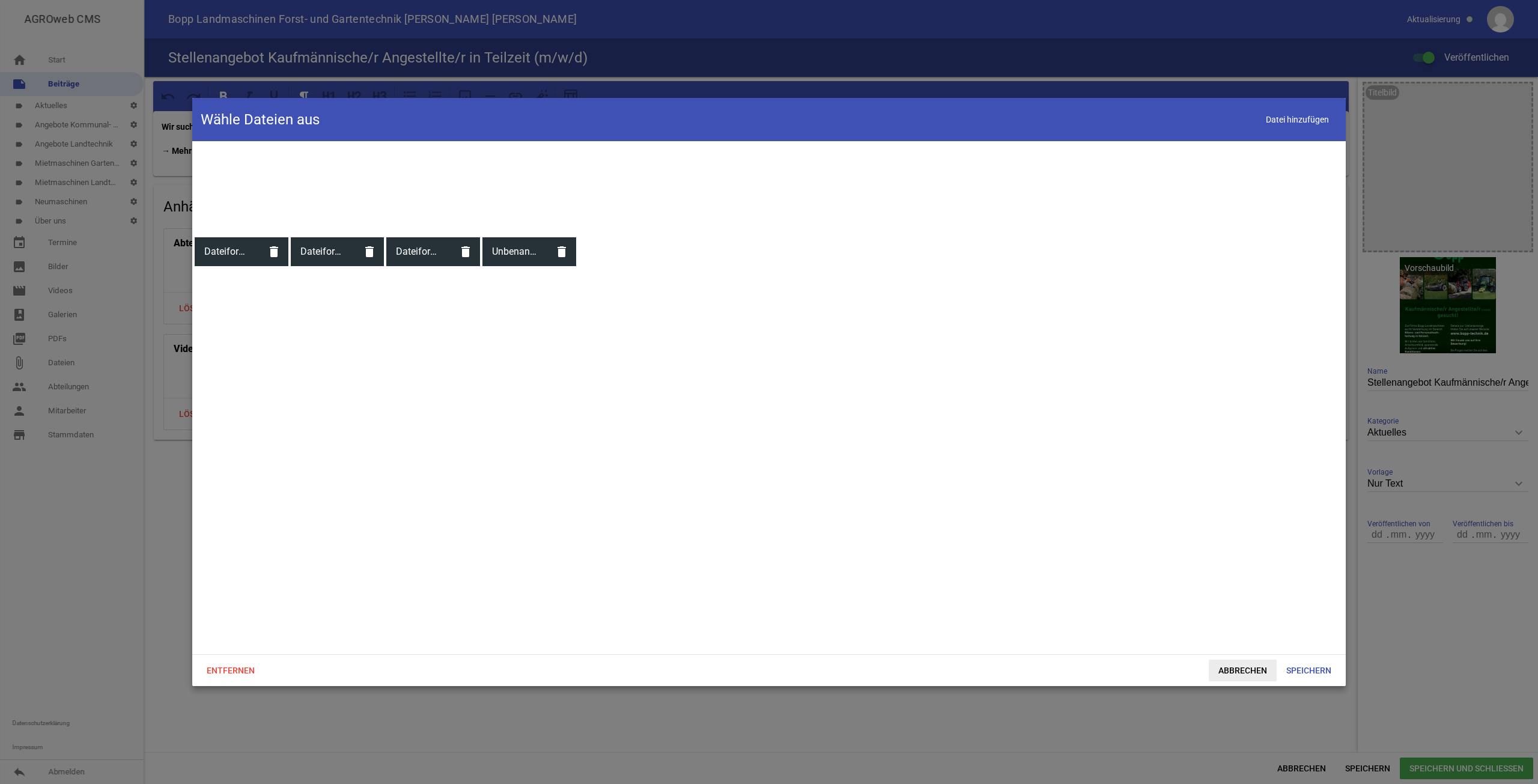
click at [1215, 659] on span "Abbrechen" at bounding box center [1243, 670] width 68 height 22
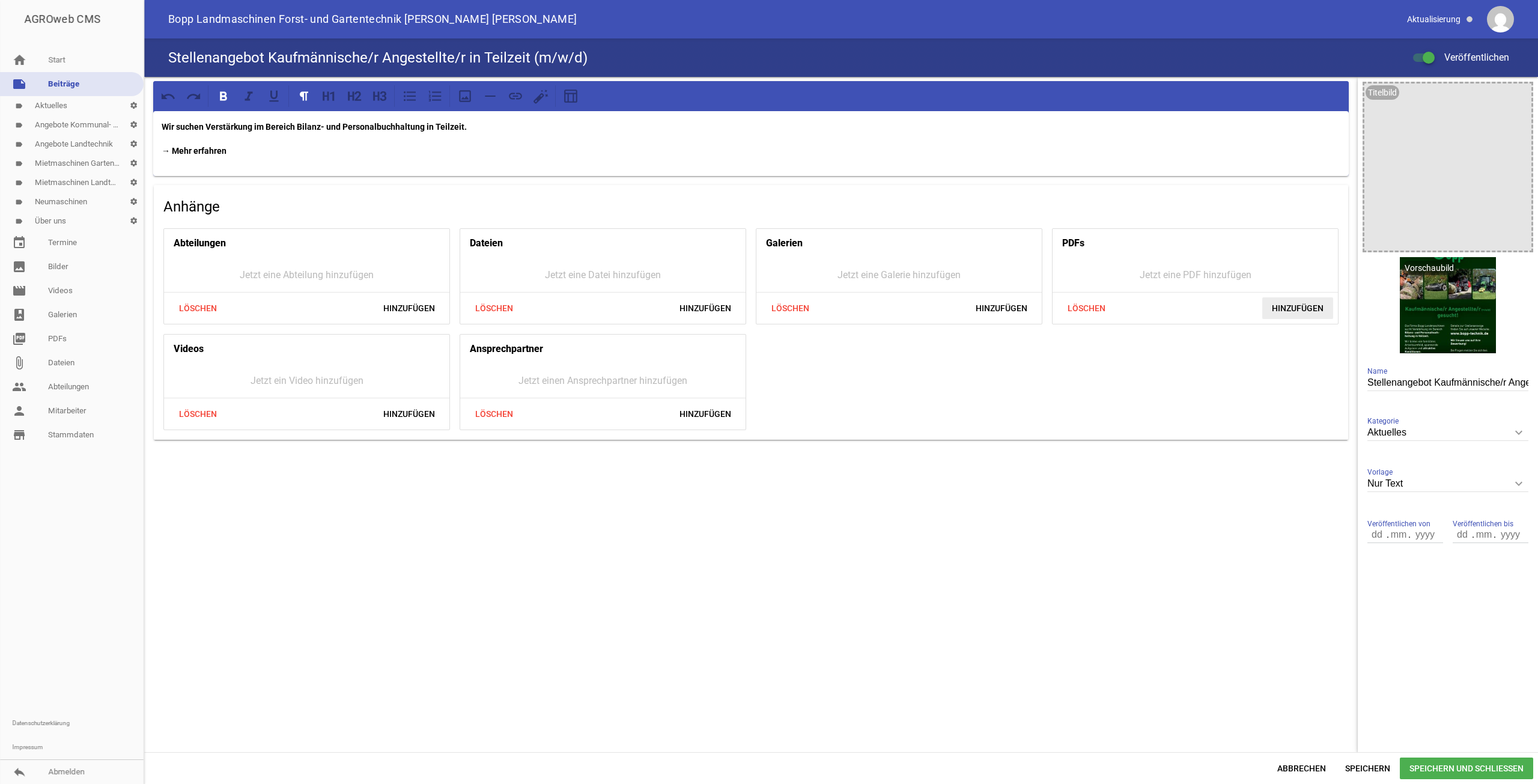
click at [1287, 302] on span "Hinzufügen" at bounding box center [1297, 308] width 71 height 22
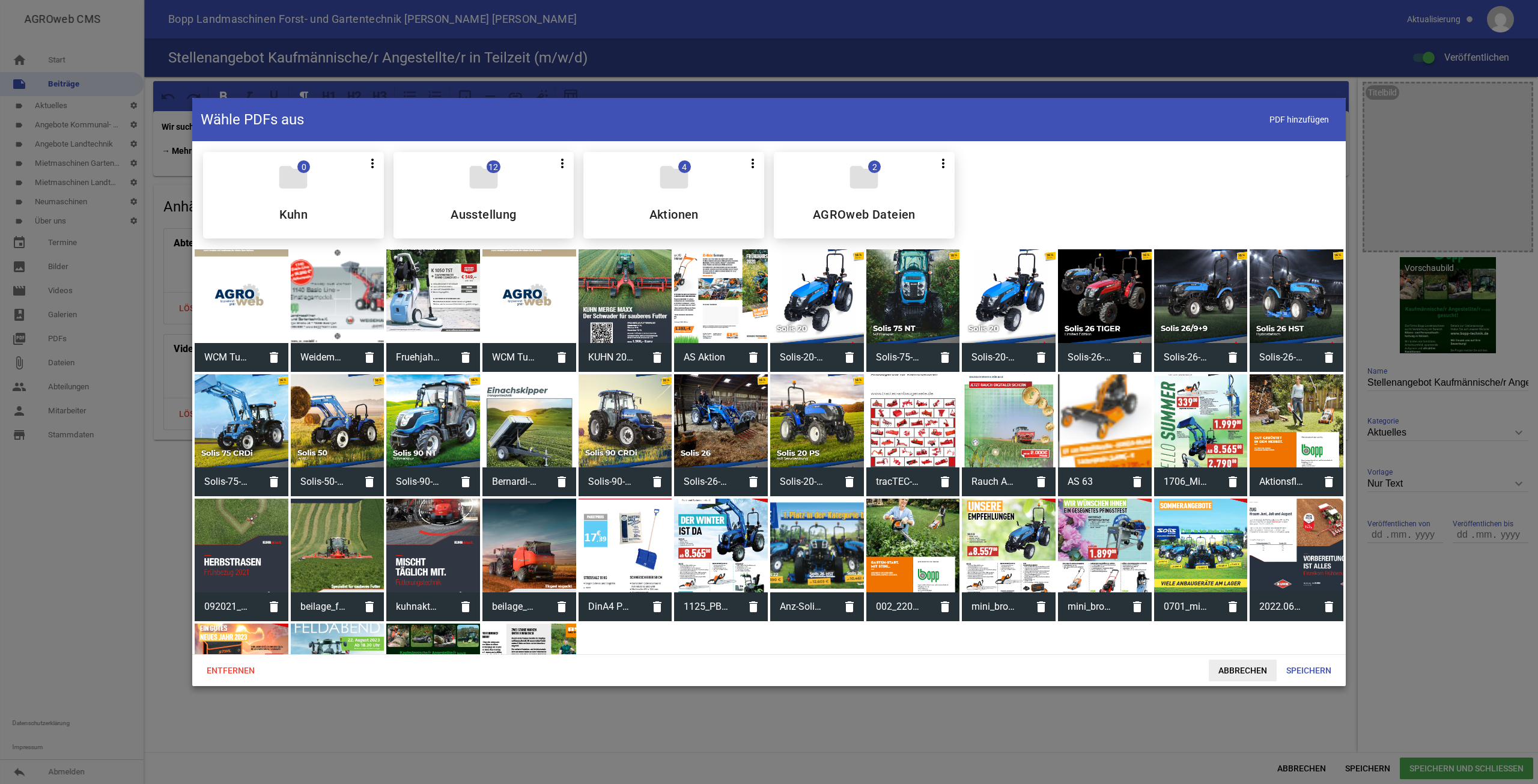
click at [1245, 668] on span "Abbrechen" at bounding box center [1243, 670] width 68 height 22
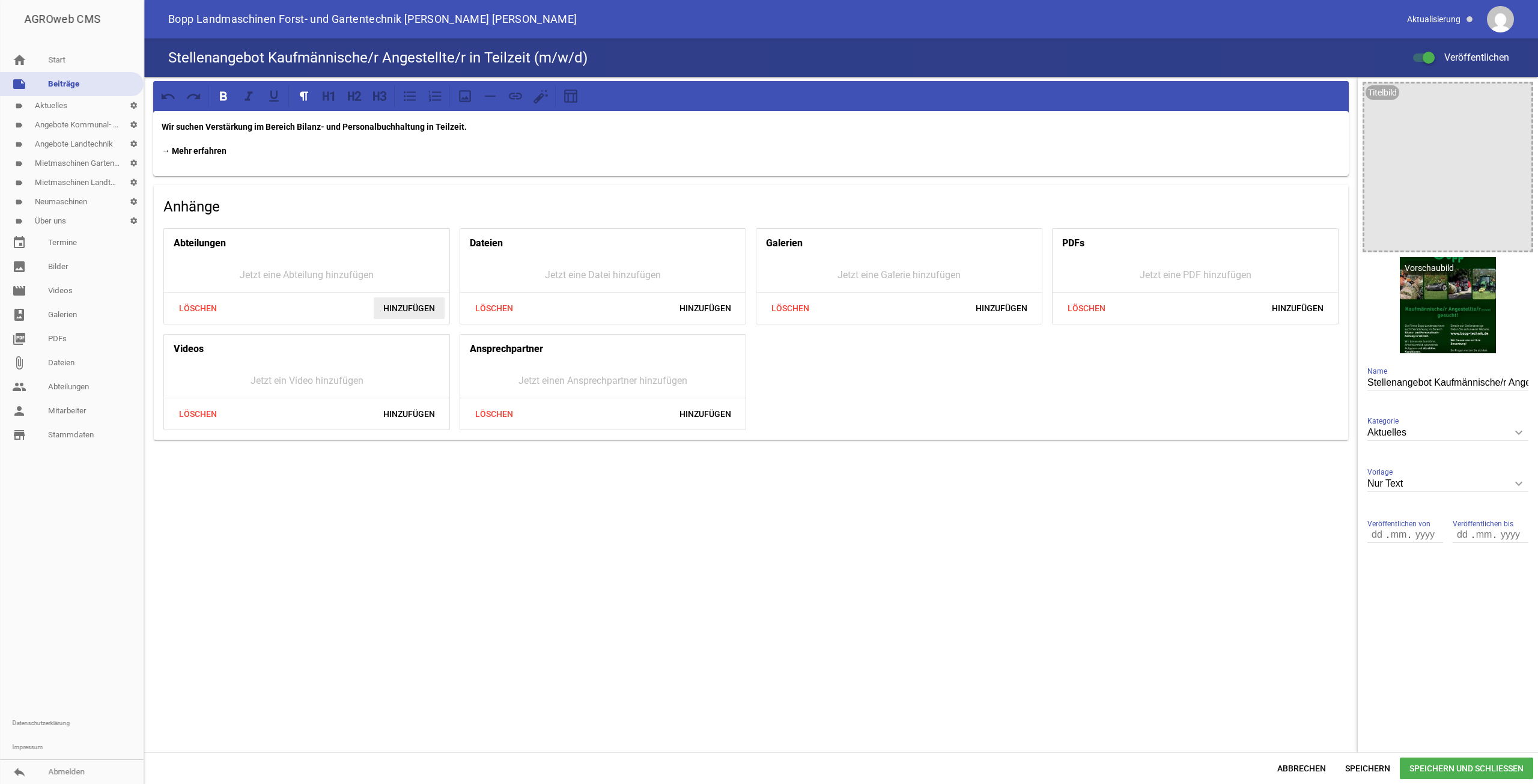
click at [381, 308] on span "Hinzufügen" at bounding box center [409, 308] width 71 height 22
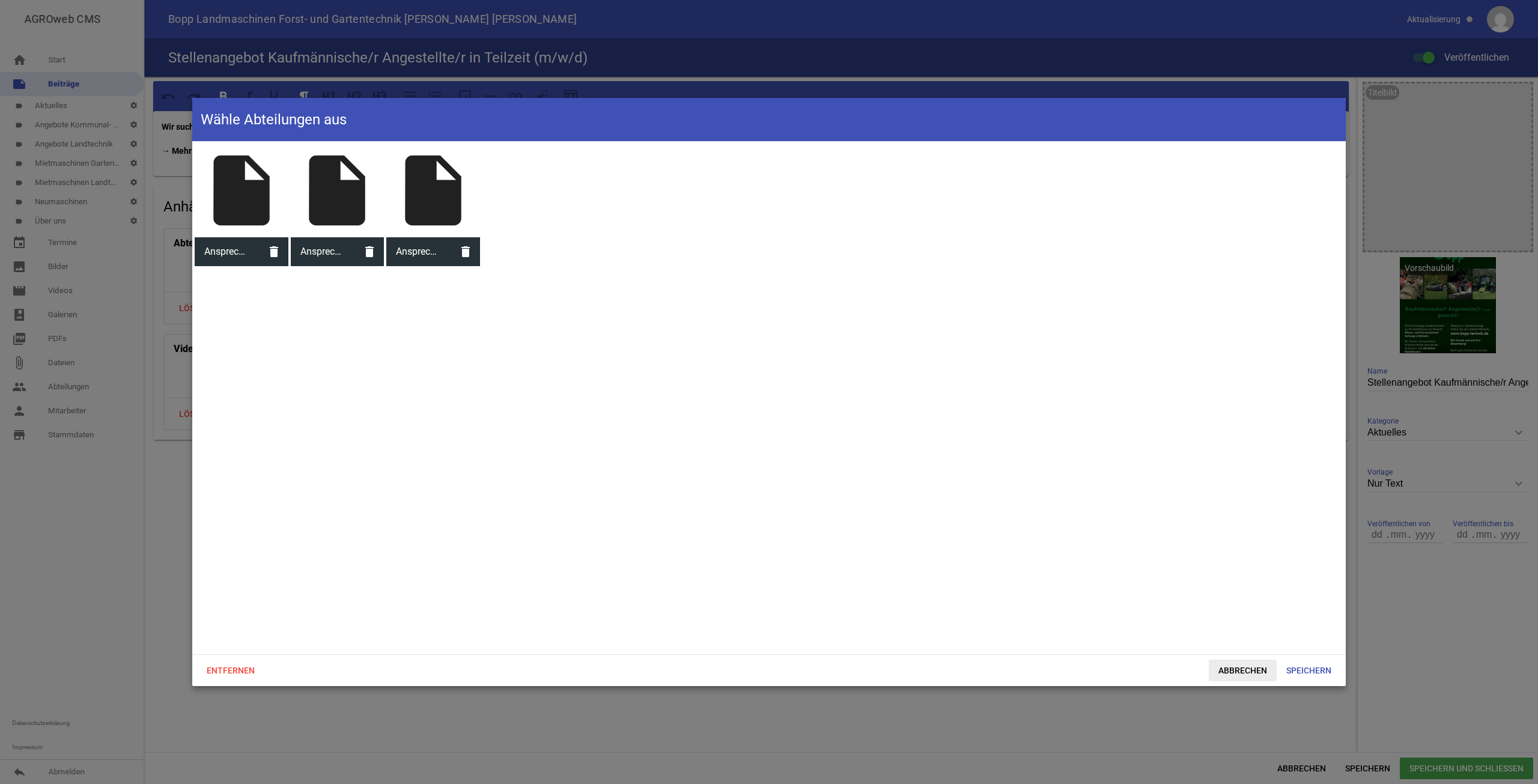
click at [1239, 679] on div "Entfernen Abbrechen Speichern" at bounding box center [769, 670] width 1154 height 32
click at [1242, 672] on span "Abbrechen" at bounding box center [1243, 670] width 68 height 22
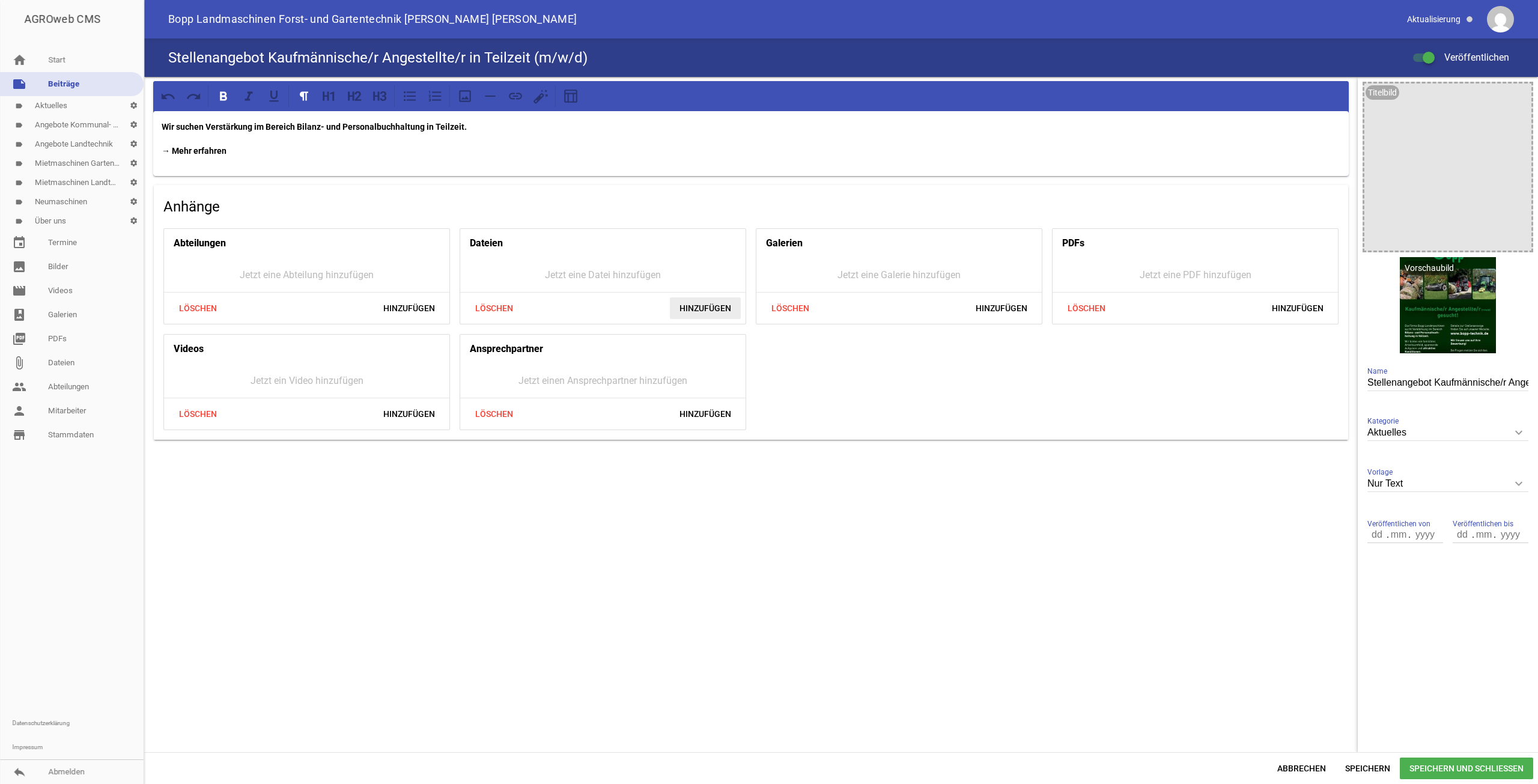
click at [712, 301] on span "Hinzufügen" at bounding box center [705, 308] width 71 height 22
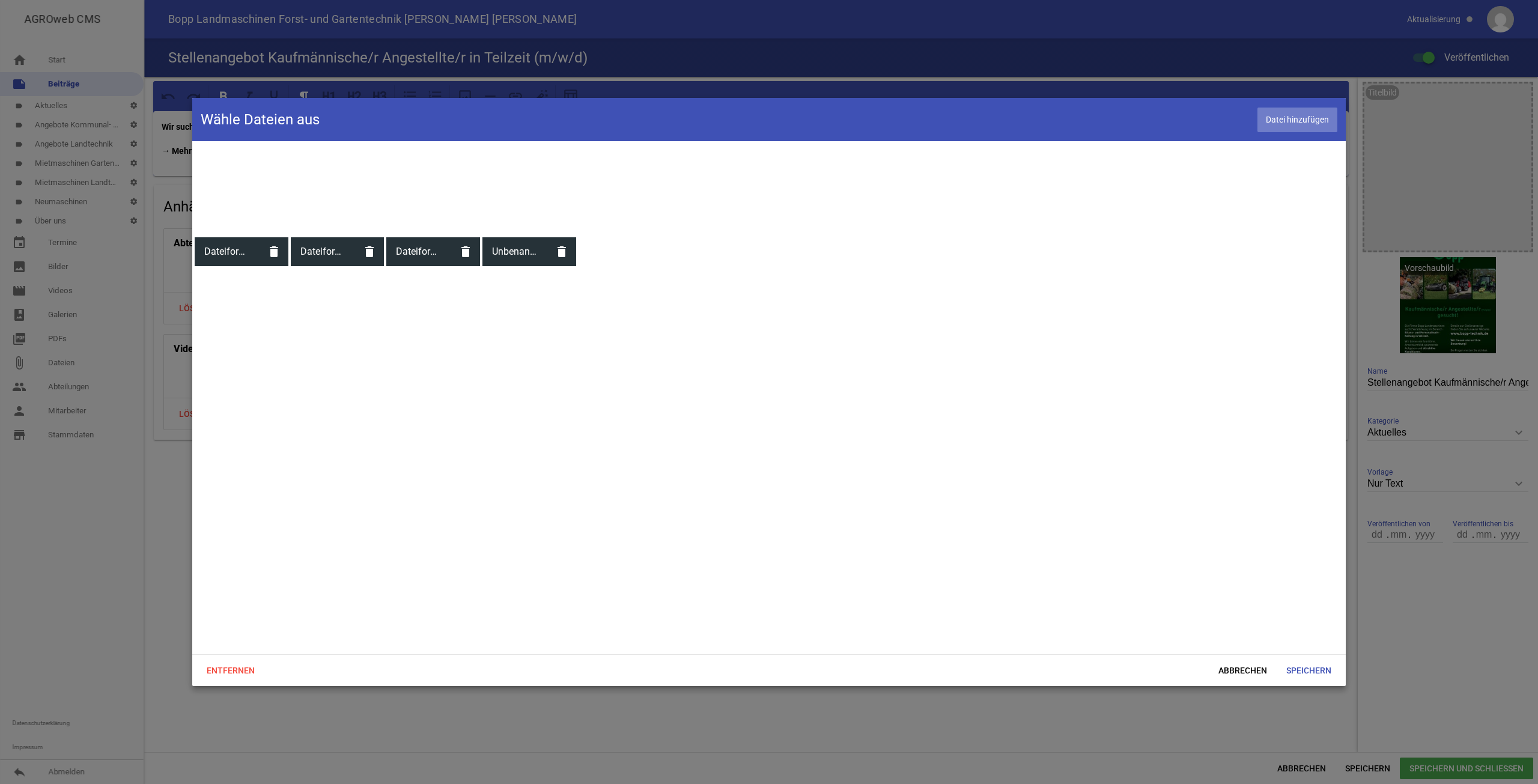
click at [1302, 119] on span "Datei hinzufügen" at bounding box center [1297, 120] width 80 height 25
click at [1245, 668] on span "Abbrechen" at bounding box center [1243, 670] width 68 height 22
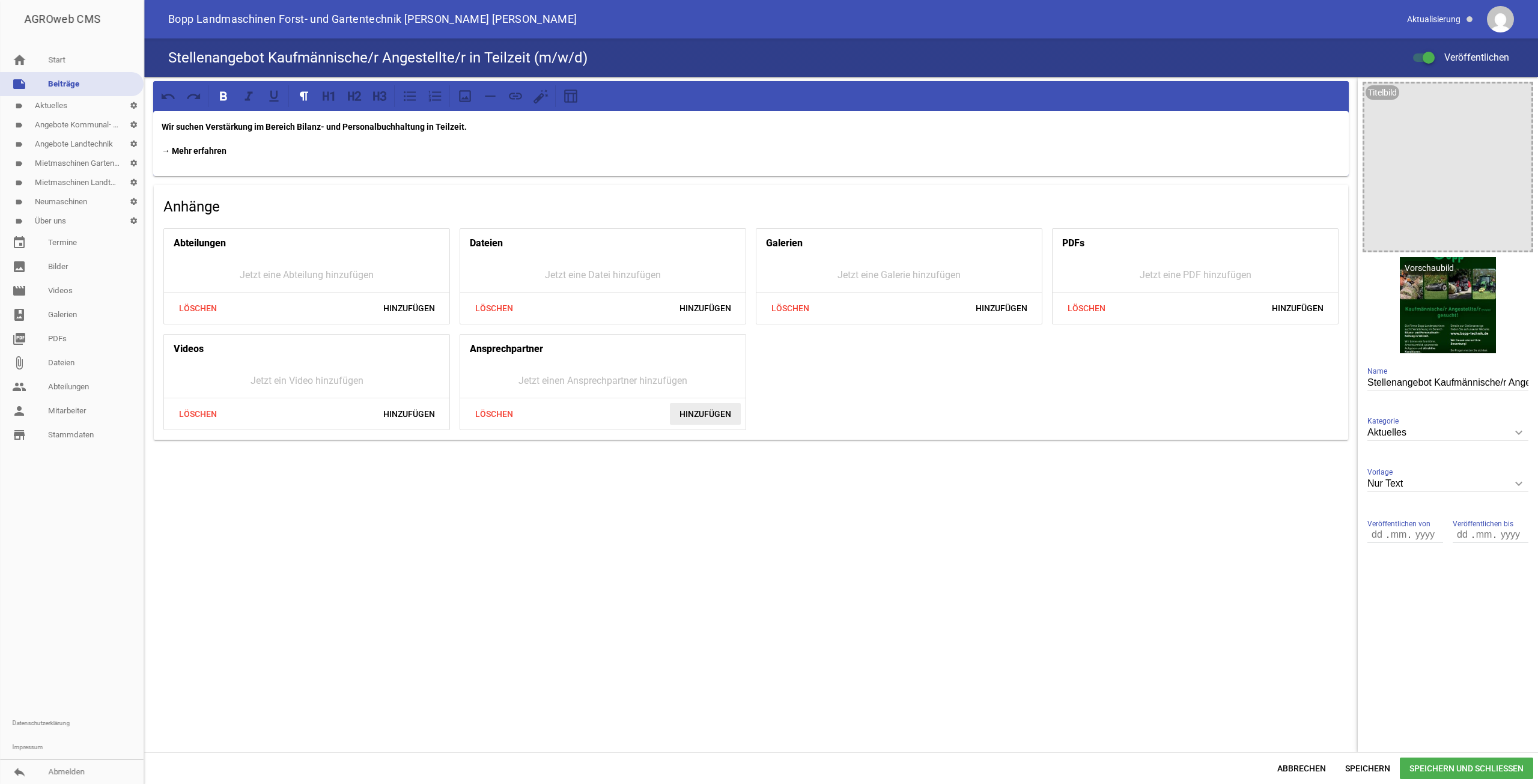
click at [719, 406] on span "Hinzufügen" at bounding box center [705, 414] width 71 height 22
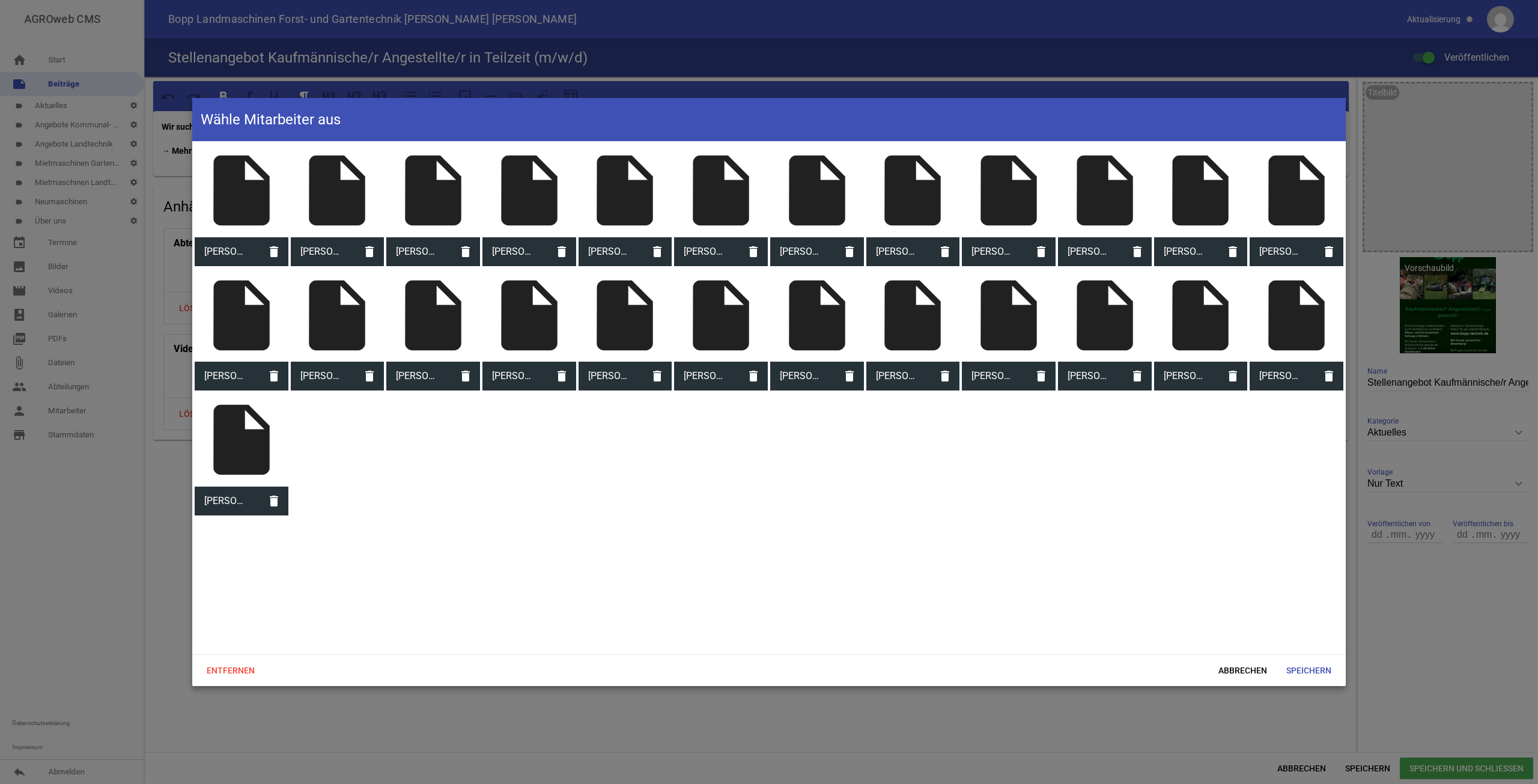
click at [250, 198] on div "insert_drive_file" at bounding box center [241, 190] width 94 height 94
click at [1326, 675] on span "Speichern" at bounding box center [1309, 670] width 64 height 22
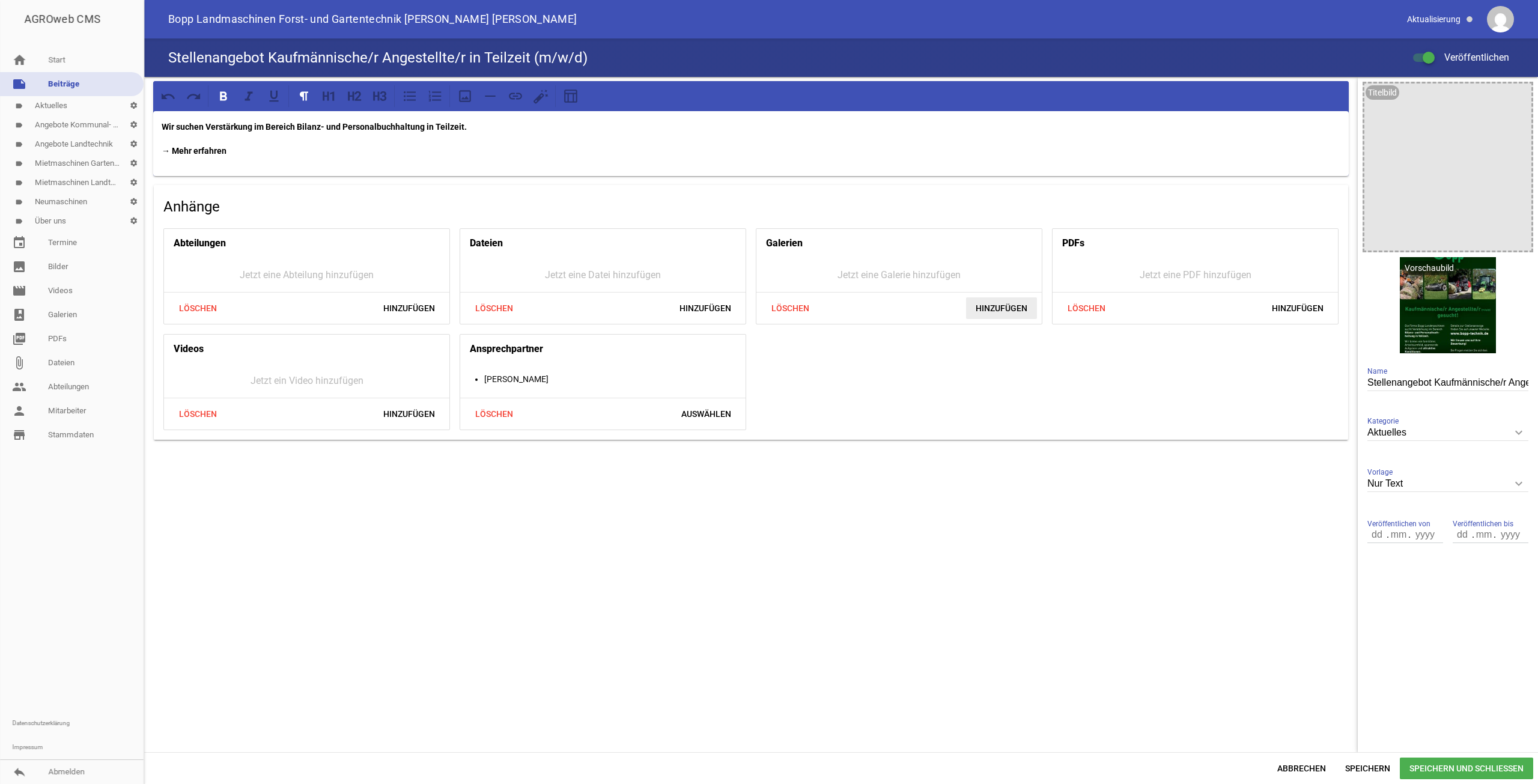
click at [1010, 306] on span "Hinzufügen" at bounding box center [1001, 308] width 71 height 22
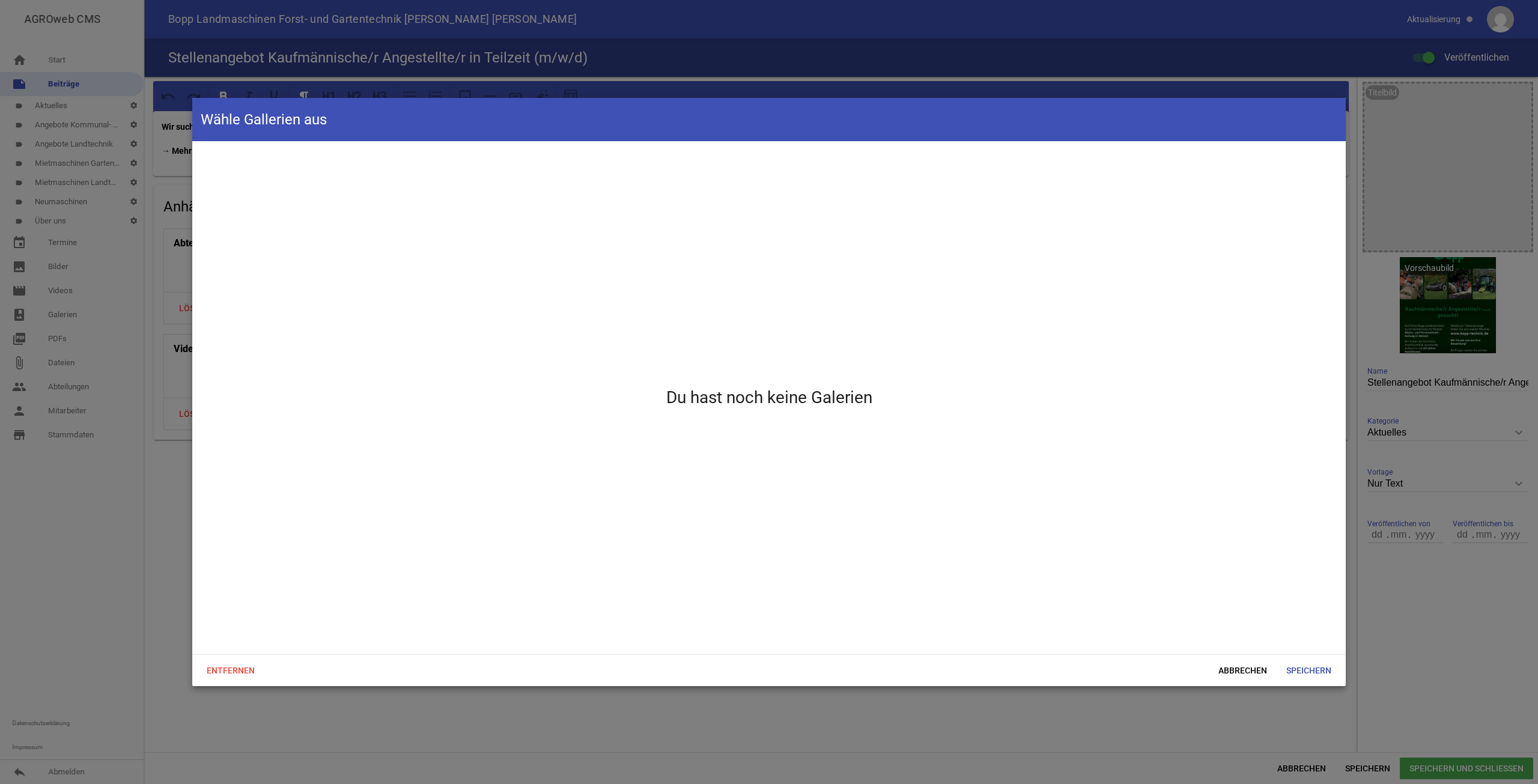
click at [710, 612] on div "Du hast noch keine Galerien" at bounding box center [769, 398] width 1151 height 511
click at [1238, 664] on span "Abbrechen" at bounding box center [1243, 670] width 68 height 22
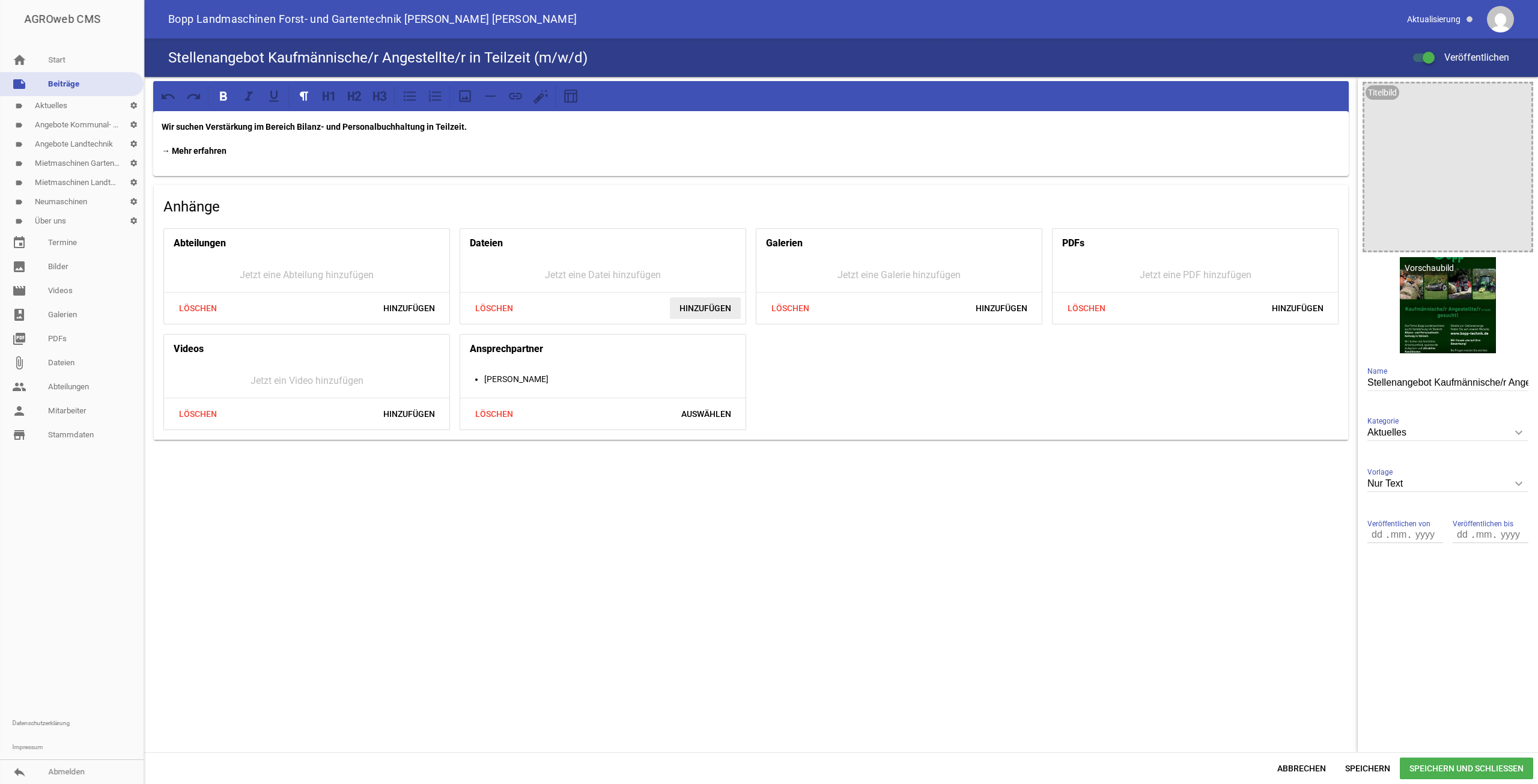
click at [719, 306] on span "Hinzufügen" at bounding box center [705, 308] width 71 height 22
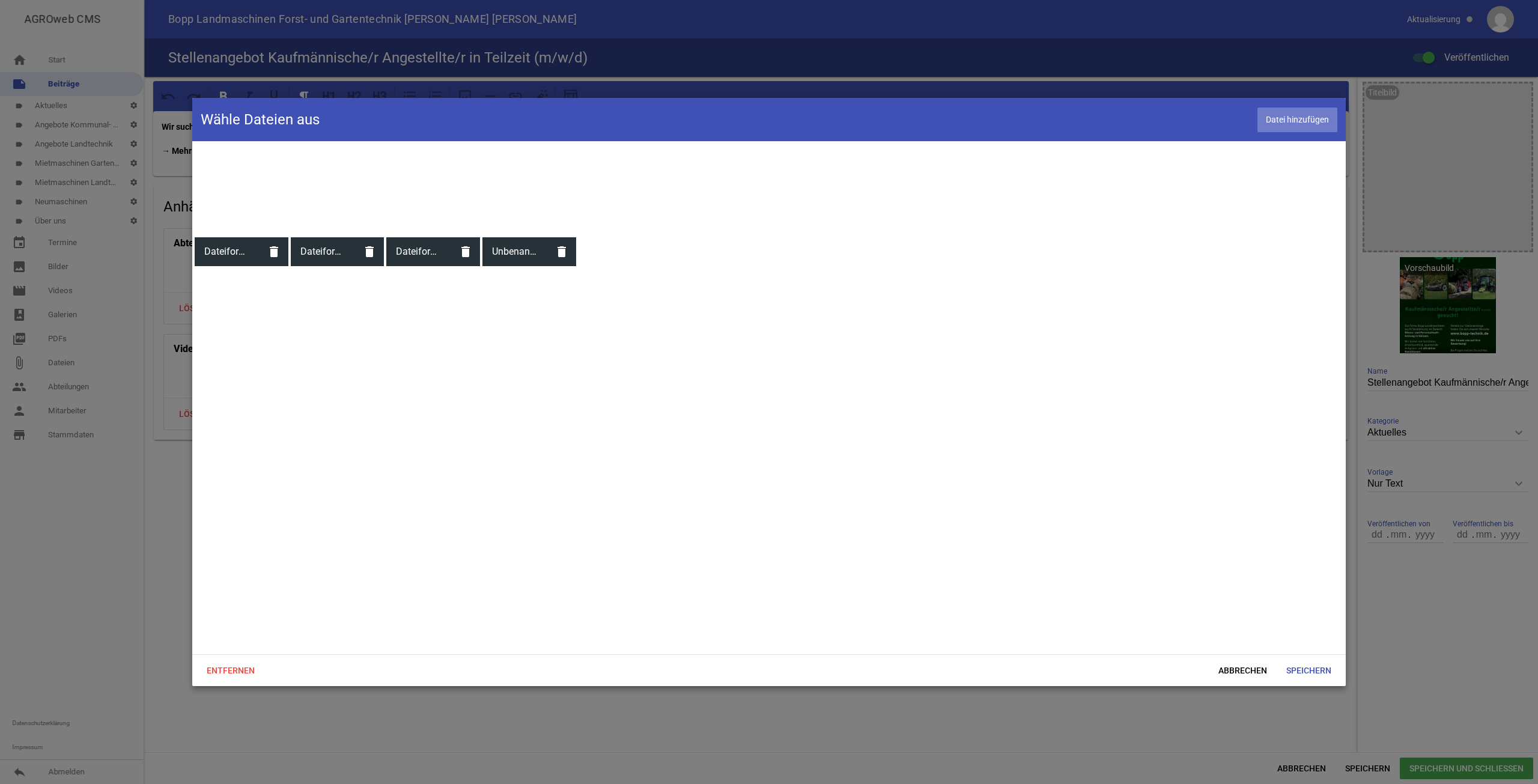
click at [1297, 126] on span "Datei hinzufügen" at bounding box center [1297, 120] width 80 height 25
click at [1226, 670] on span "Abbrechen" at bounding box center [1243, 670] width 68 height 22
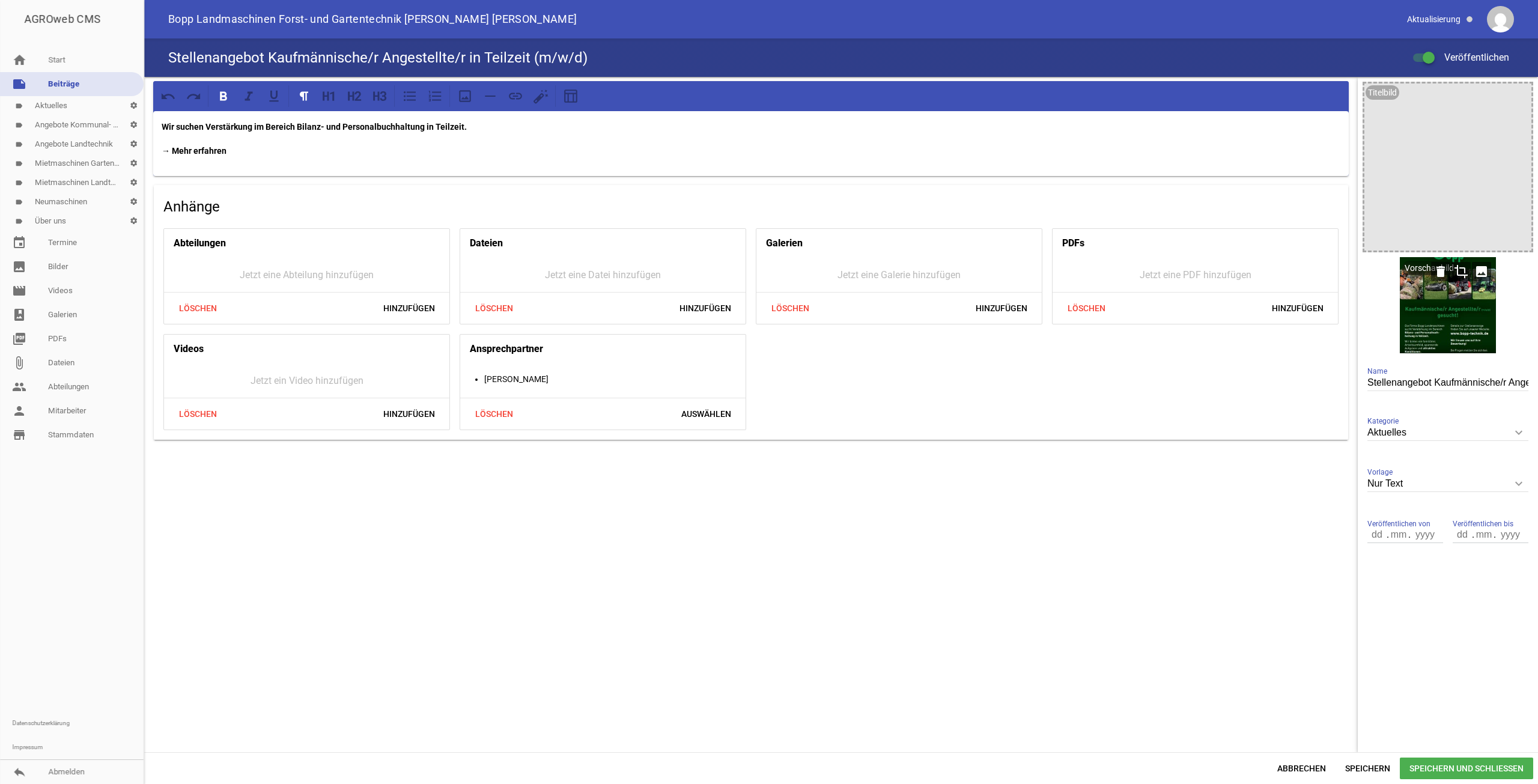
click at [1481, 270] on icon "image" at bounding box center [1482, 271] width 19 height 19
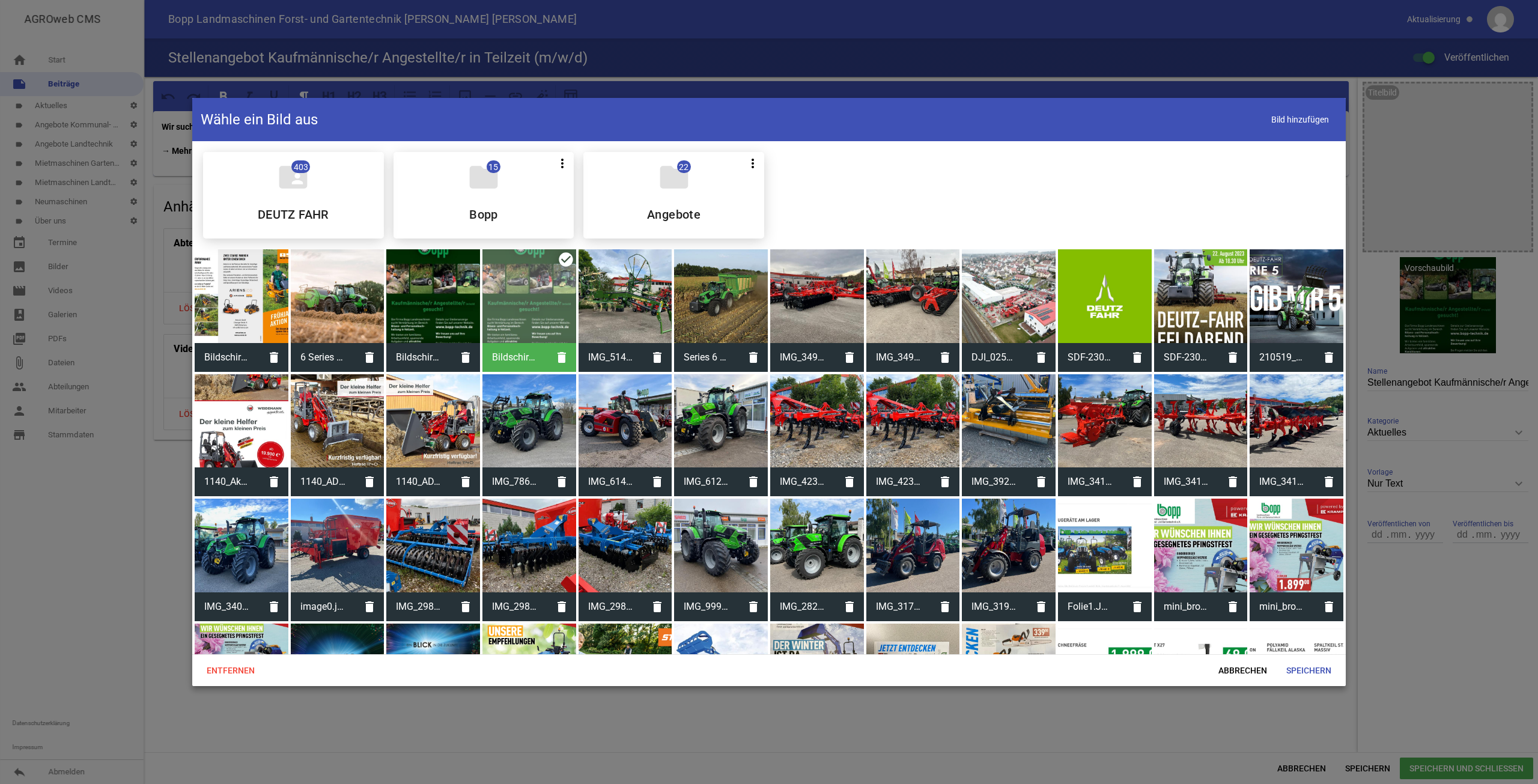
click at [436, 317] on div at bounding box center [433, 296] width 94 height 94
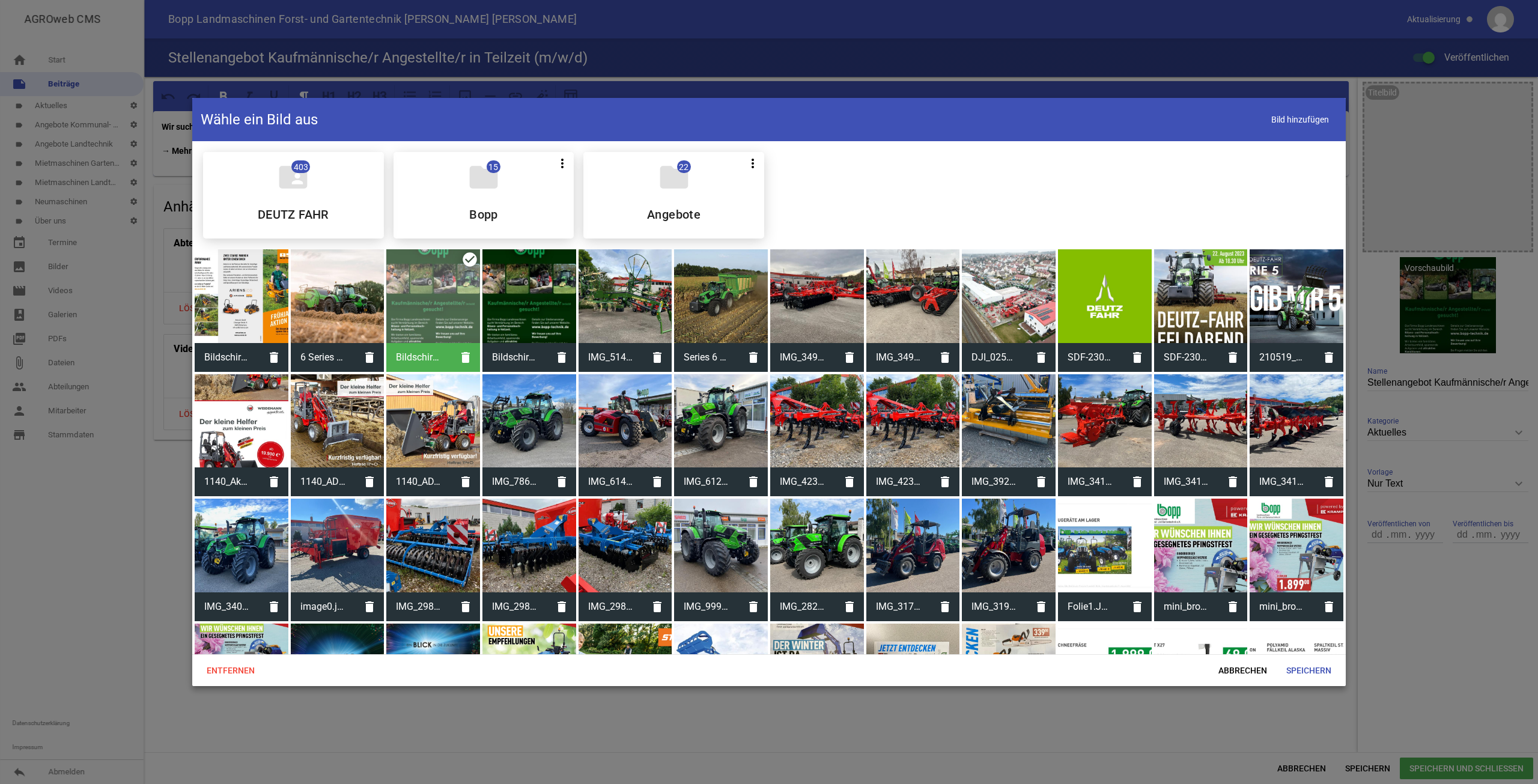
click at [510, 305] on div at bounding box center [529, 296] width 94 height 94
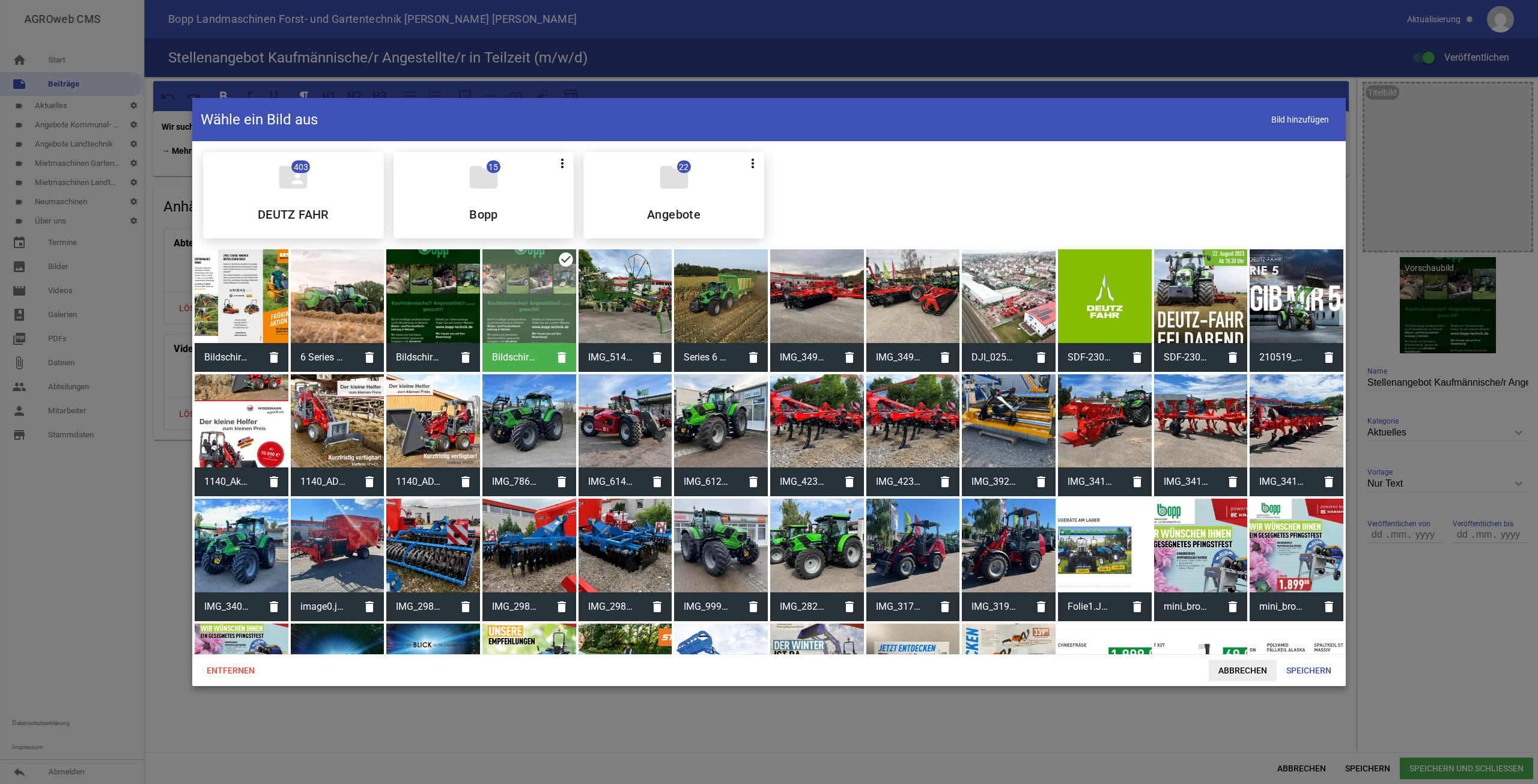
click at [1242, 672] on span "Abbrechen" at bounding box center [1243, 670] width 68 height 22
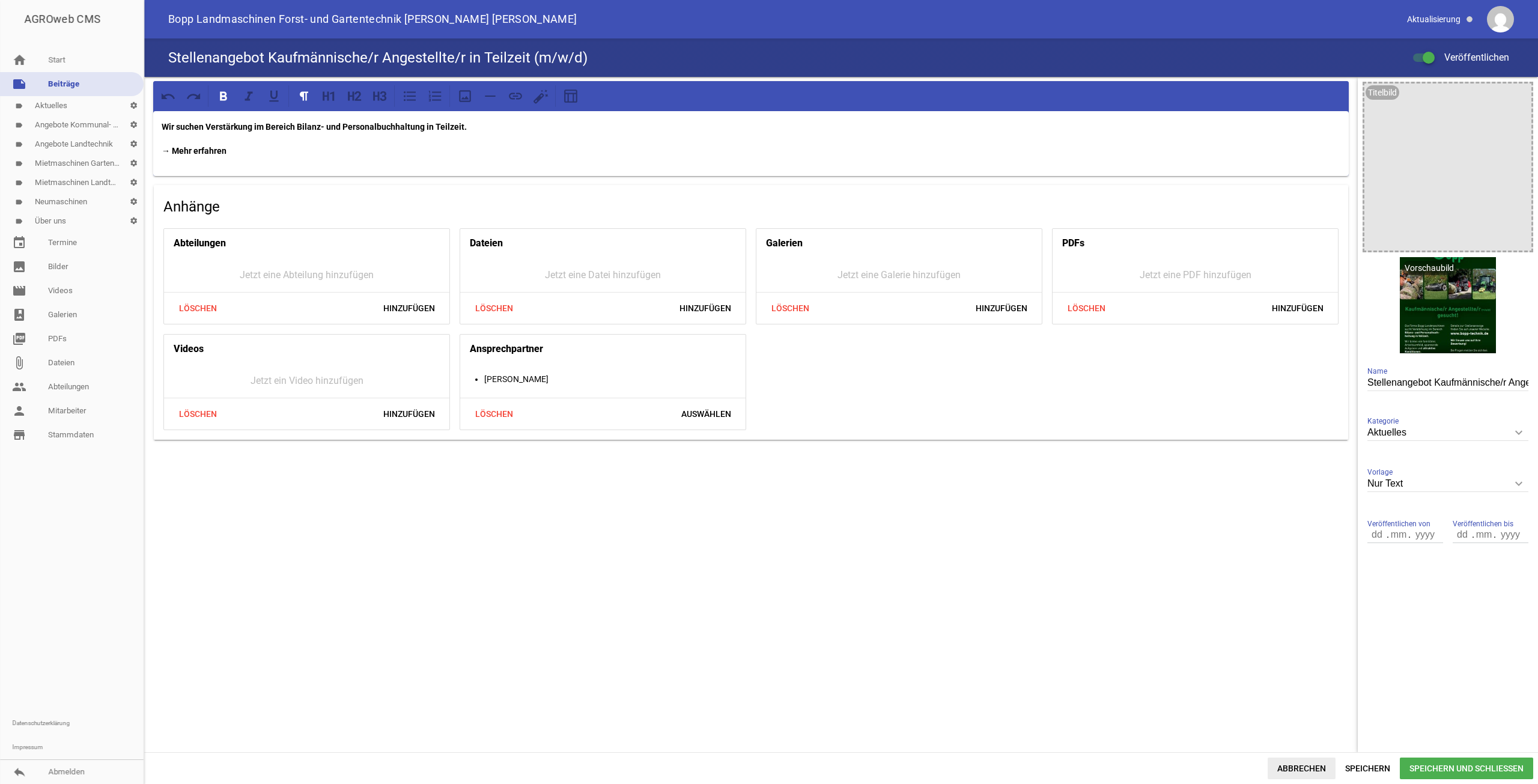
click at [1291, 769] on span "Abbrechen" at bounding box center [1302, 768] width 68 height 22
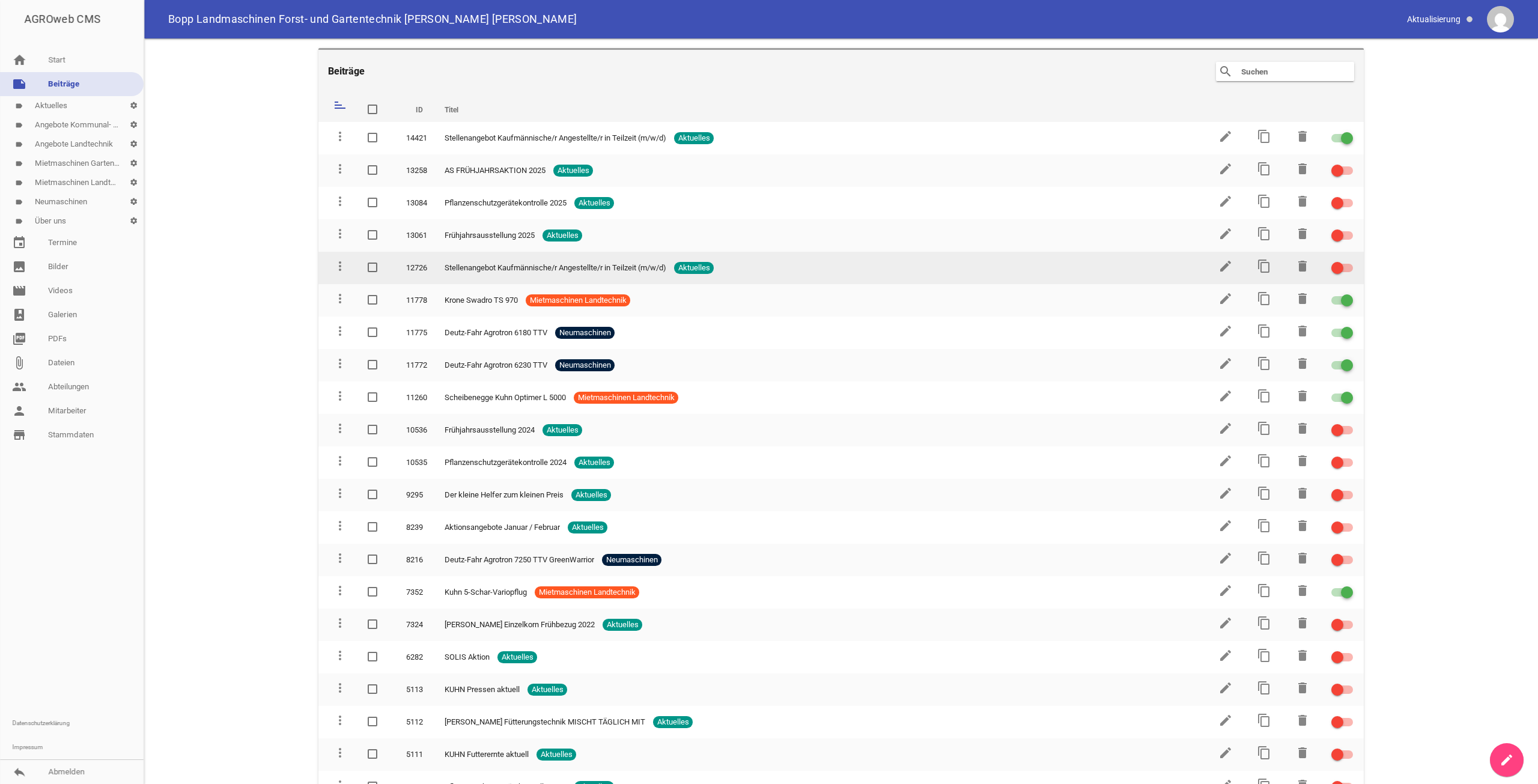
click at [1345, 267] on div at bounding box center [1342, 268] width 22 height 8
click at [1349, 261] on input "checkbox" at bounding box center [1349, 261] width 0 height 0
click at [1222, 270] on icon "edit" at bounding box center [1225, 266] width 15 height 15
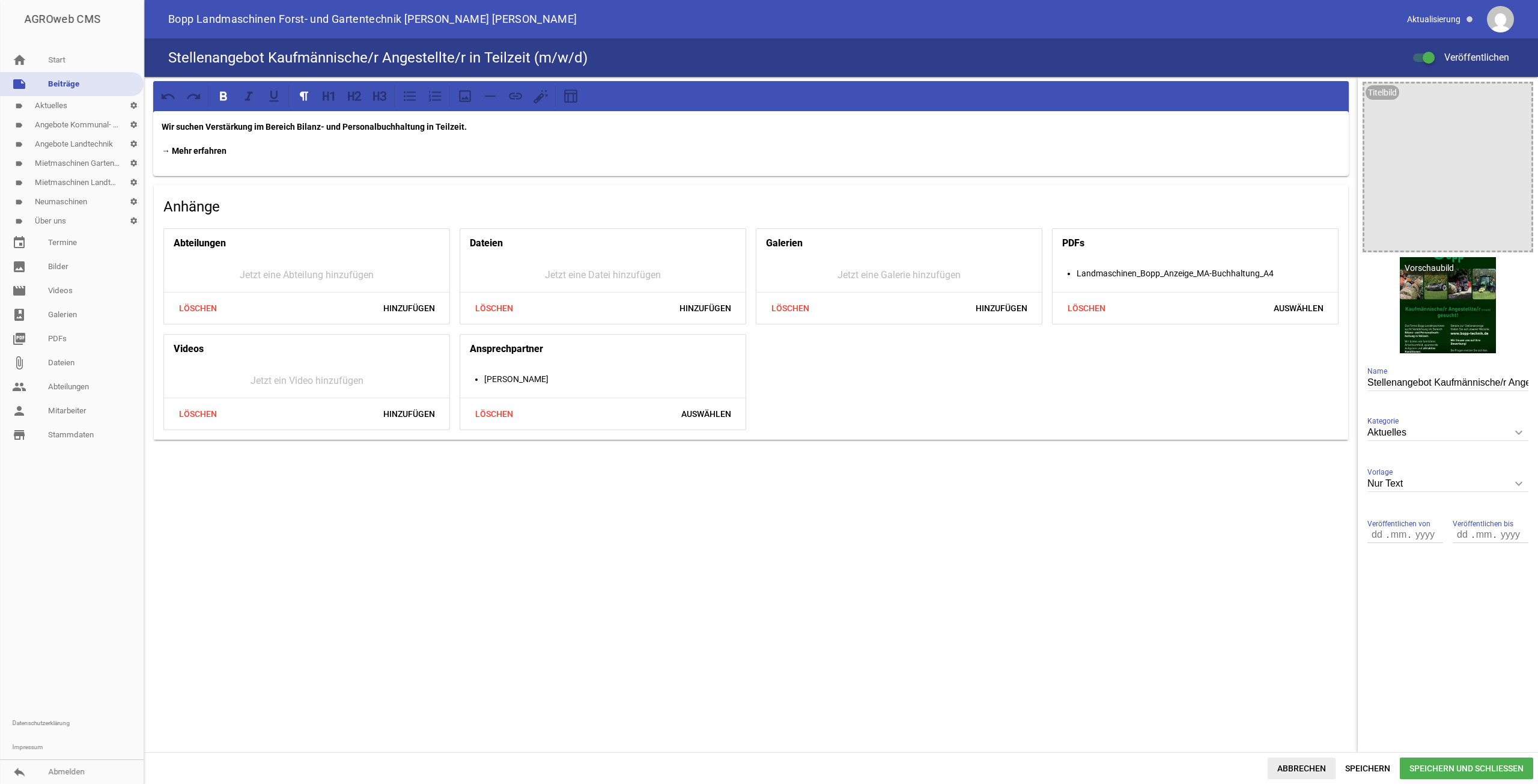
click at [1303, 770] on span "Abbrechen" at bounding box center [1302, 768] width 68 height 22
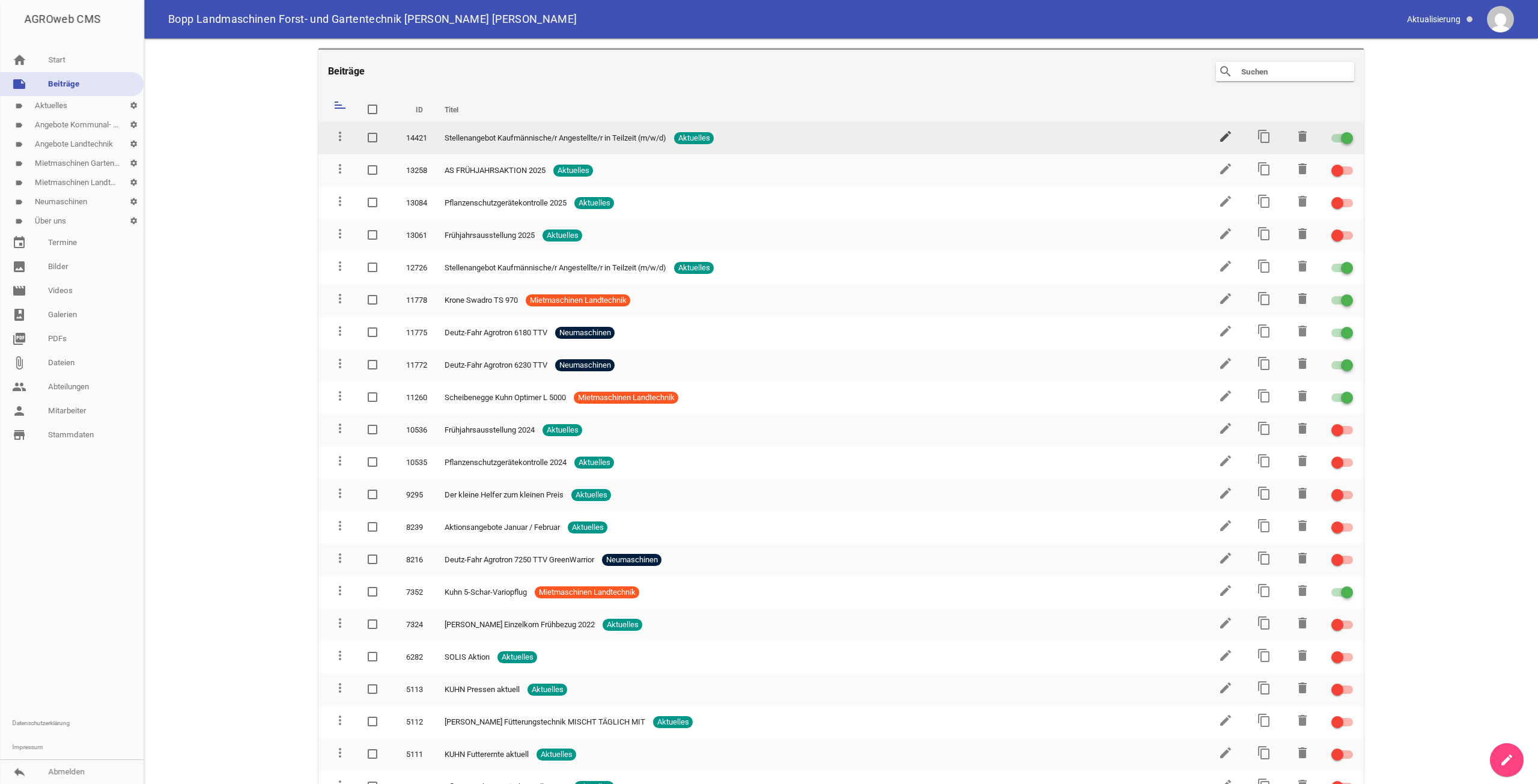
click at [1221, 135] on icon "edit" at bounding box center [1225, 137] width 15 height 15
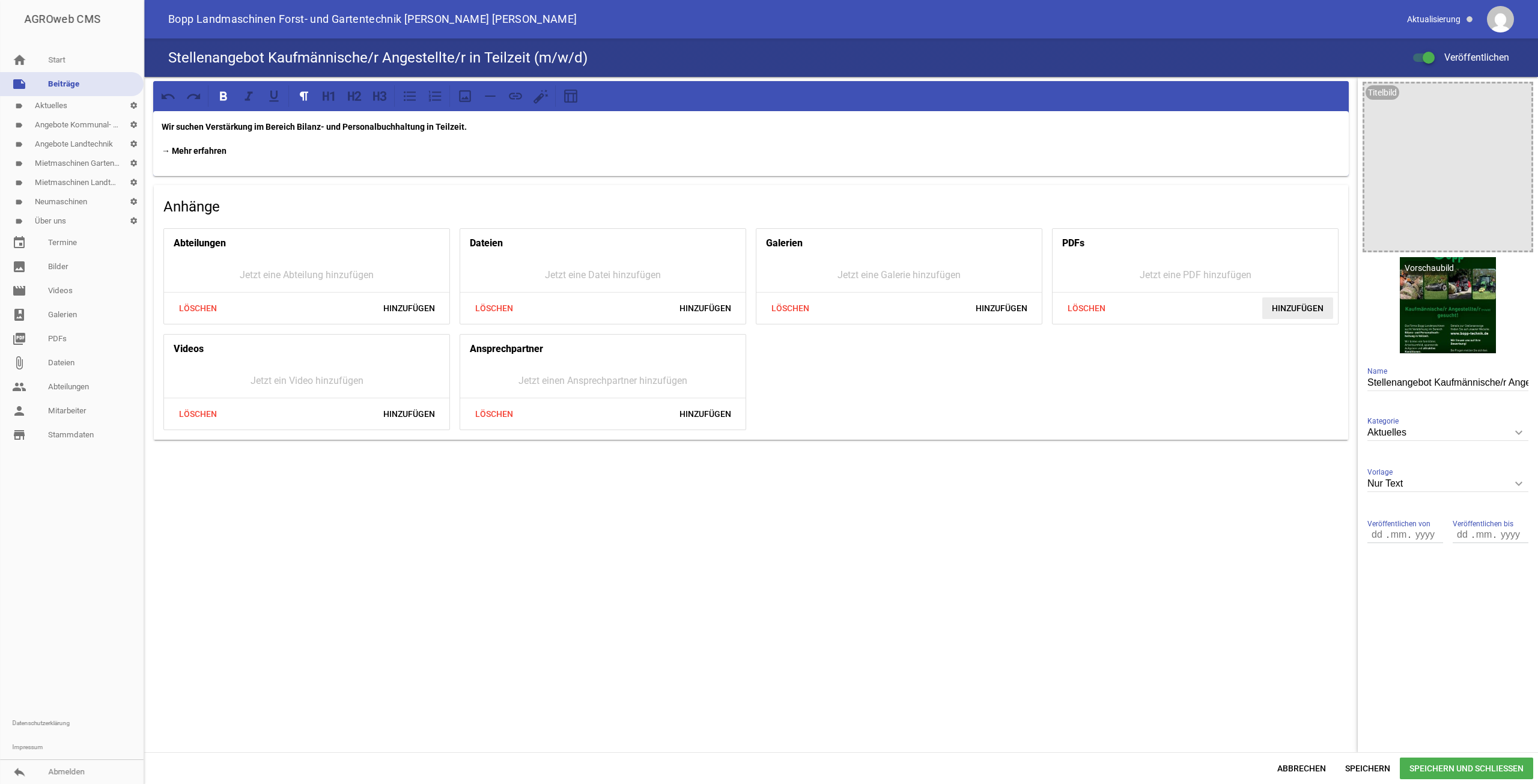
click at [1309, 313] on span "Hinzufügen" at bounding box center [1297, 308] width 71 height 22
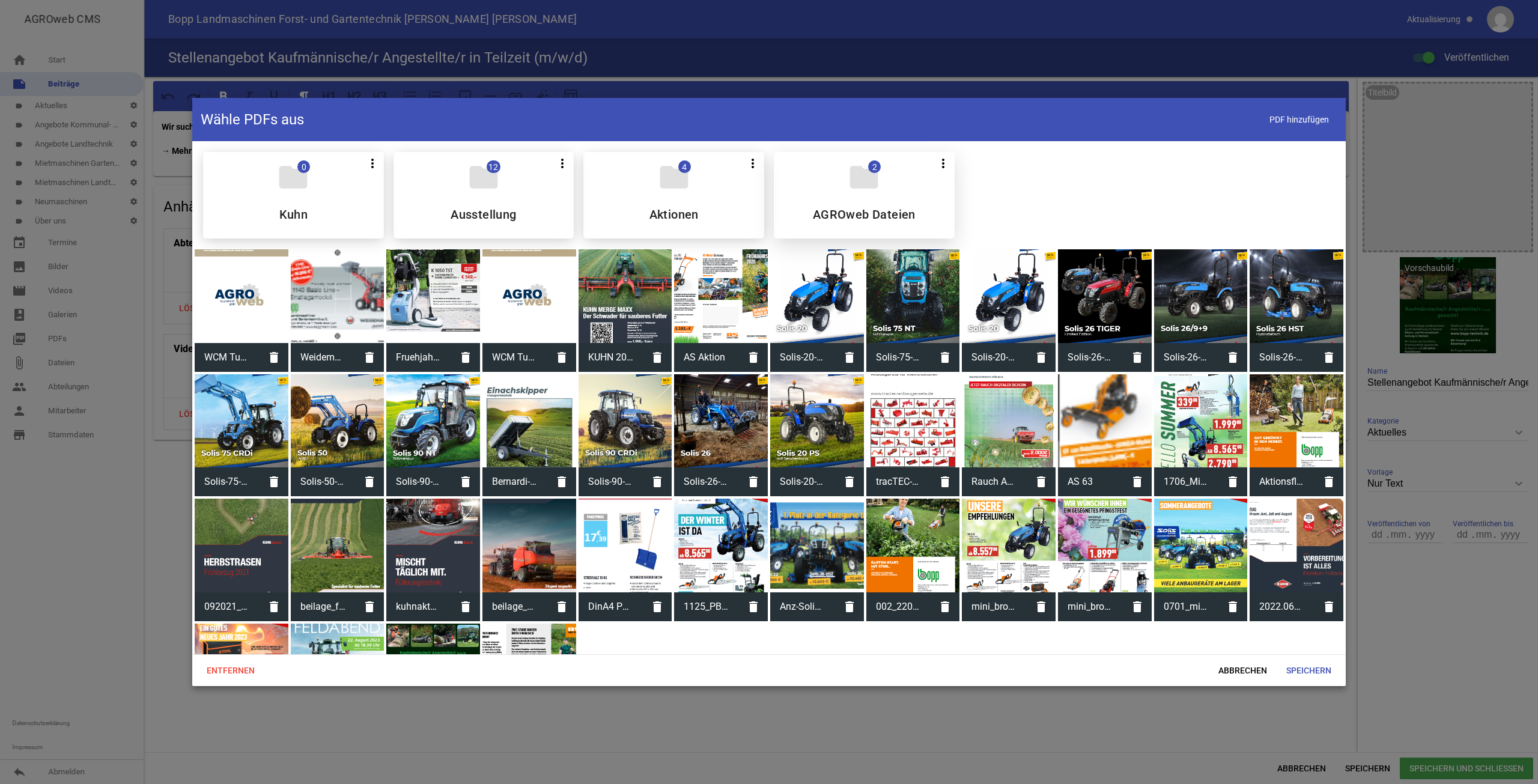
click at [879, 209] on h5 "AGROweb Dateien" at bounding box center [865, 215] width 103 height 12
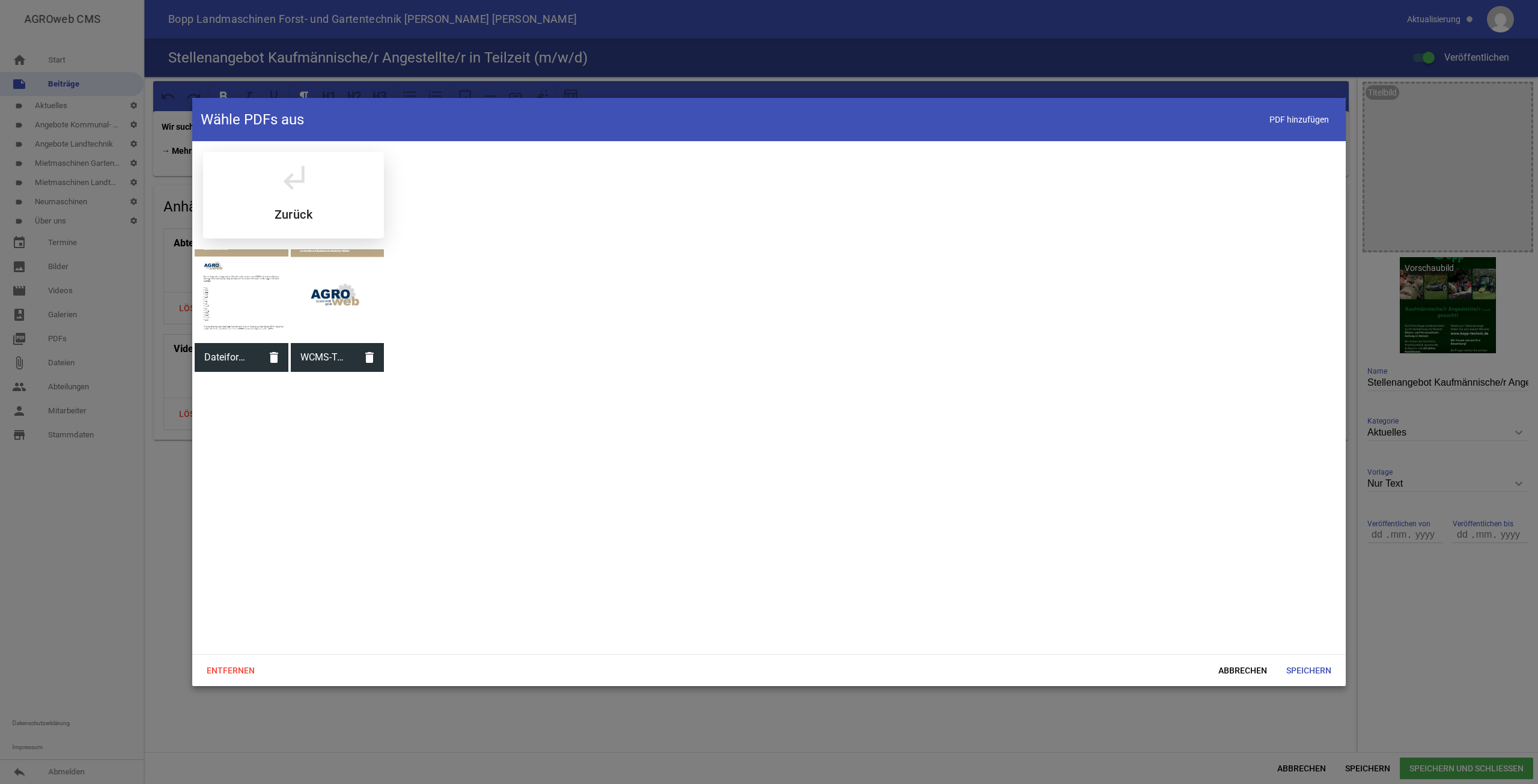
click at [322, 167] on div "subdirectory_arrow_left Zurück" at bounding box center [293, 195] width 181 height 86
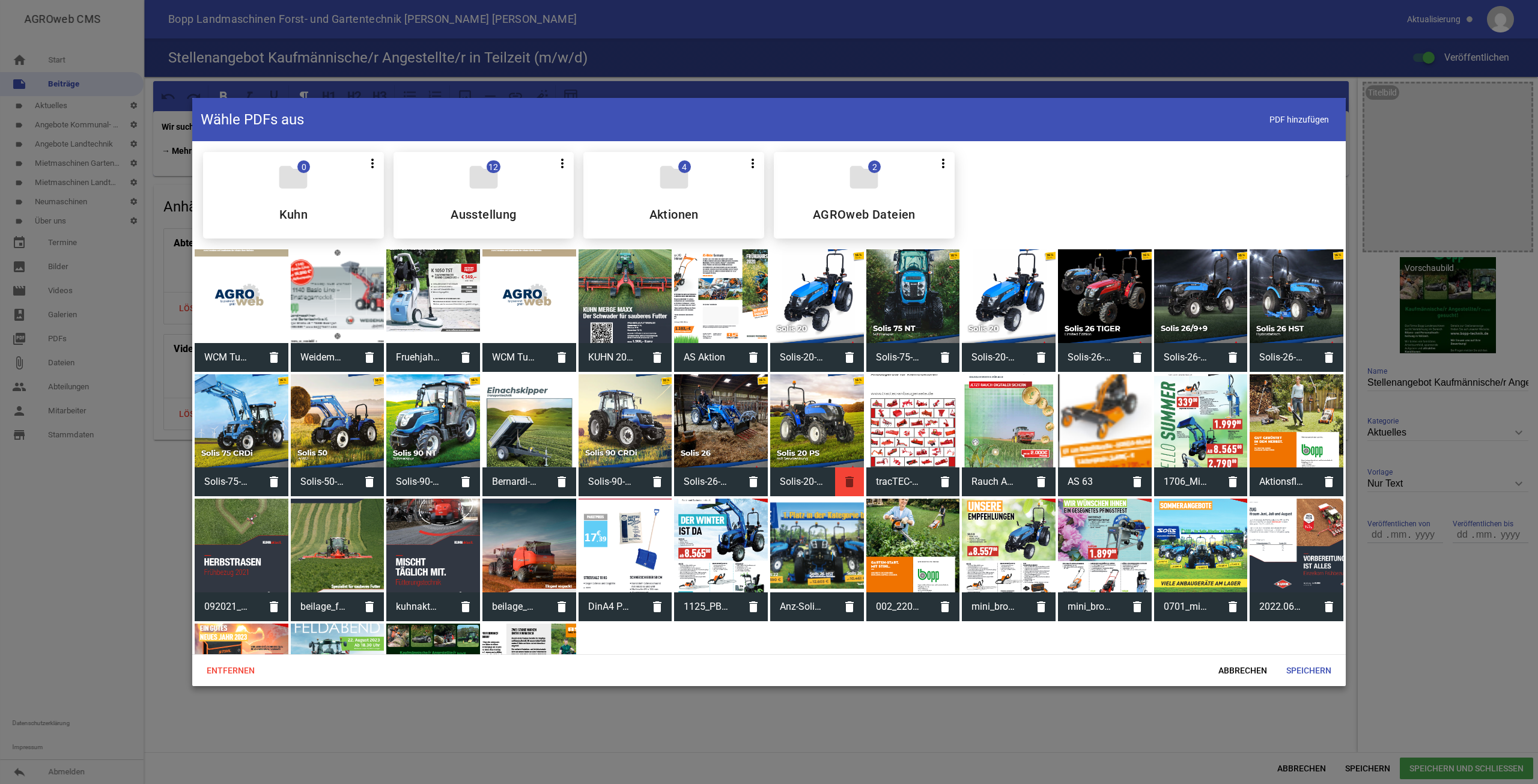
scroll to position [92, 0]
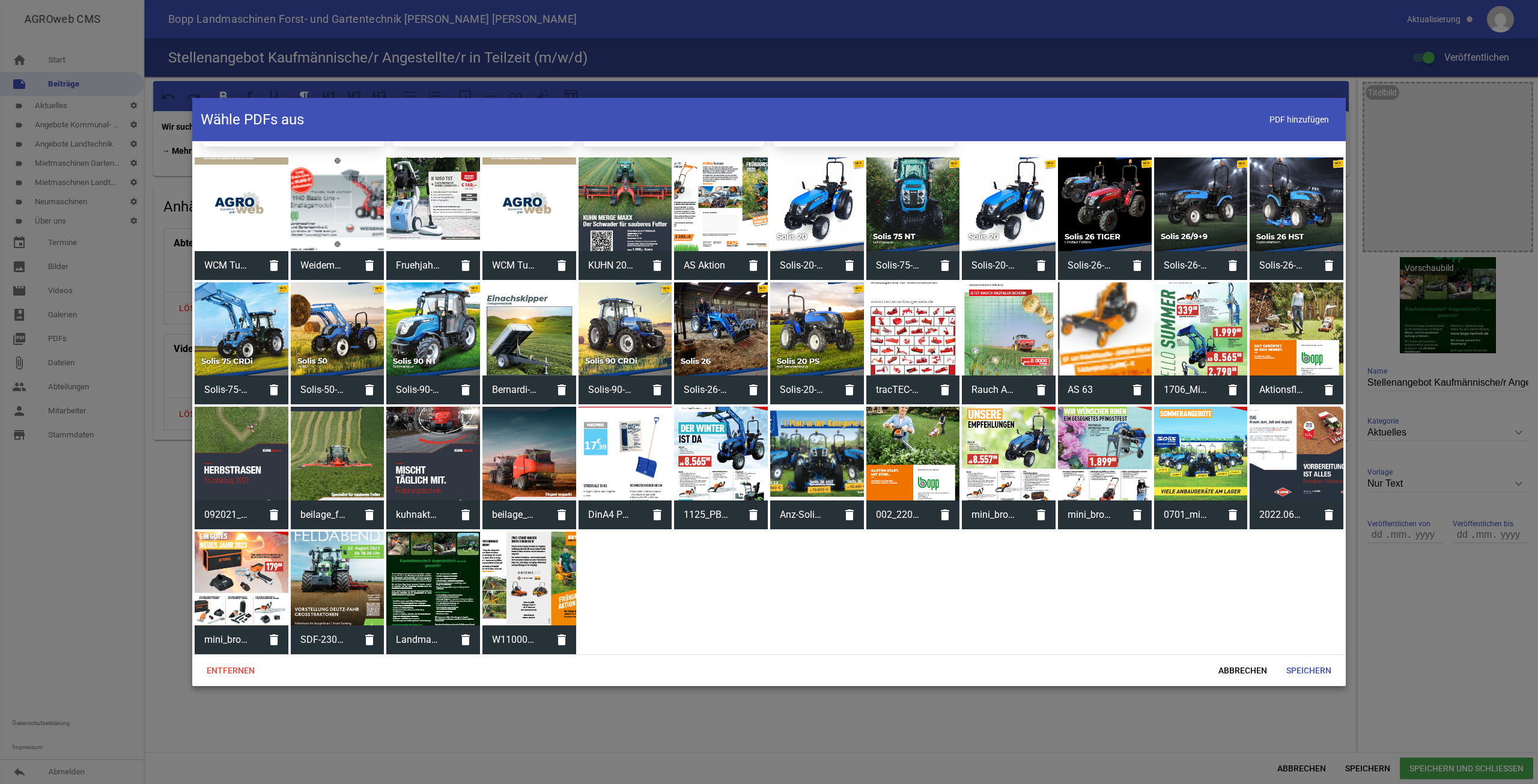
click at [428, 589] on div at bounding box center [433, 578] width 94 height 94
click at [1325, 676] on span "Speichern" at bounding box center [1309, 670] width 64 height 22
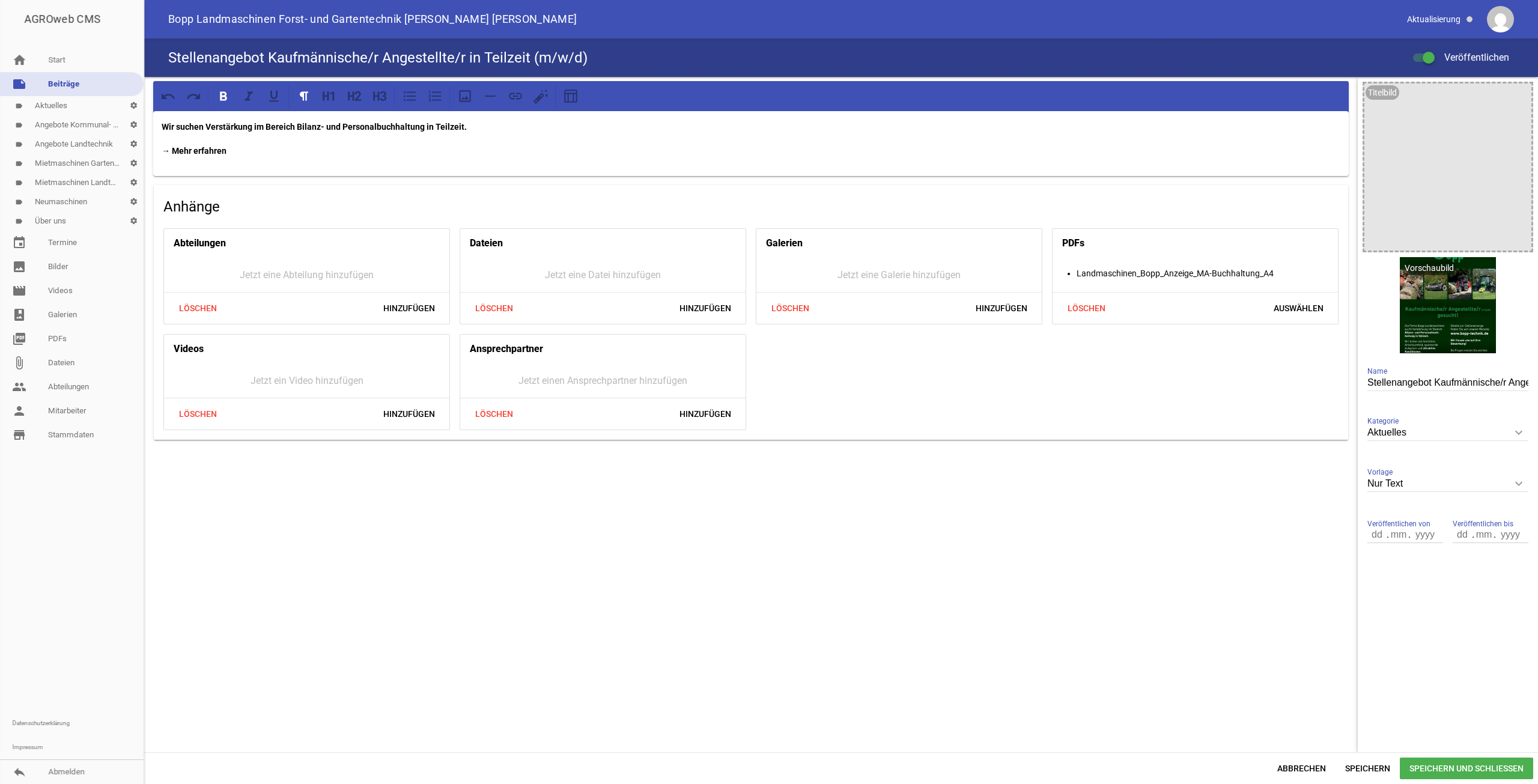
click at [1480, 771] on span "Speichern und Schließen" at bounding box center [1467, 768] width 134 height 22
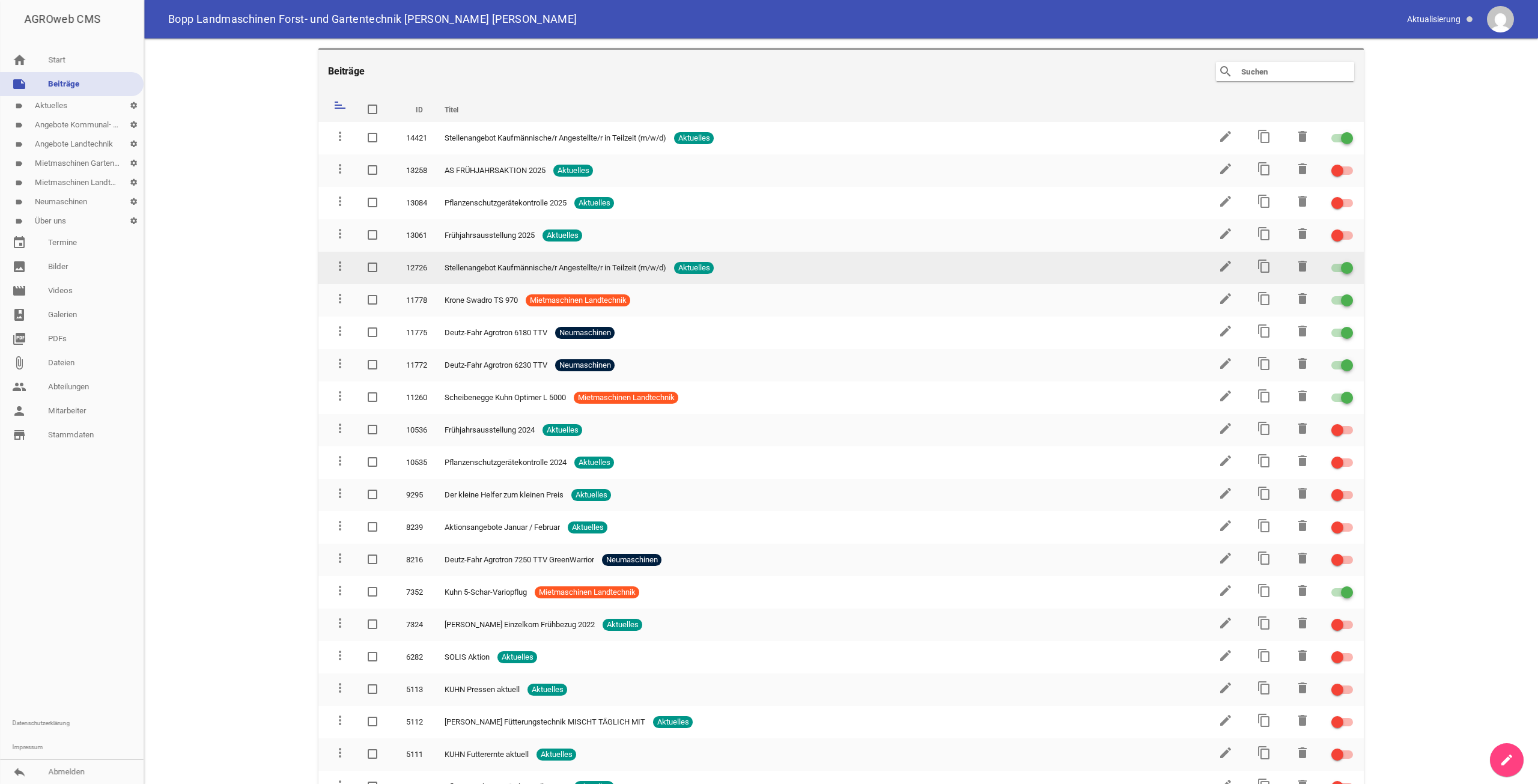
click at [1331, 272] on label at bounding box center [1340, 268] width 18 height 15
click at [1349, 261] on input "checkbox" at bounding box center [1349, 261] width 0 height 0
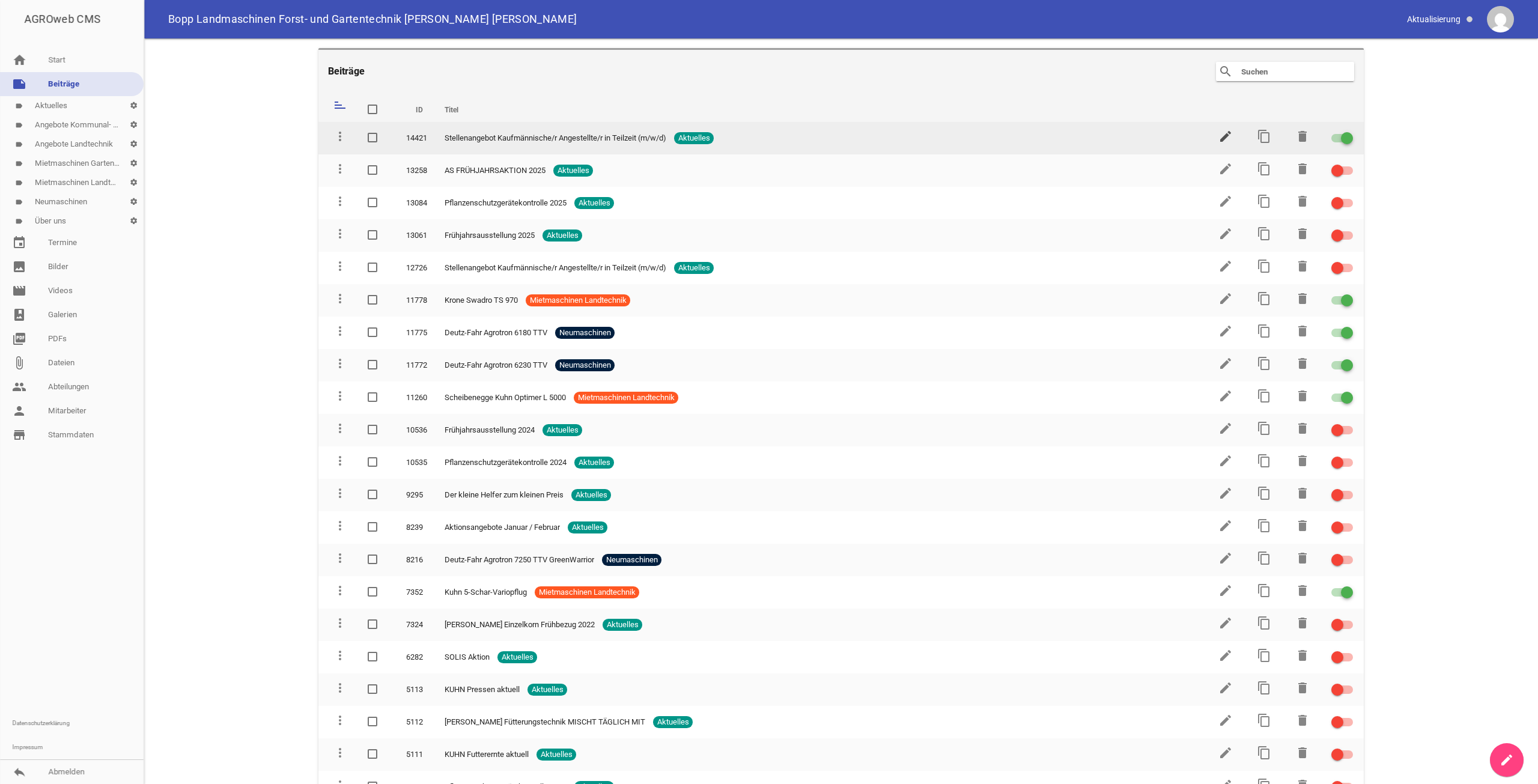
click at [1223, 139] on icon "edit" at bounding box center [1225, 137] width 15 height 15
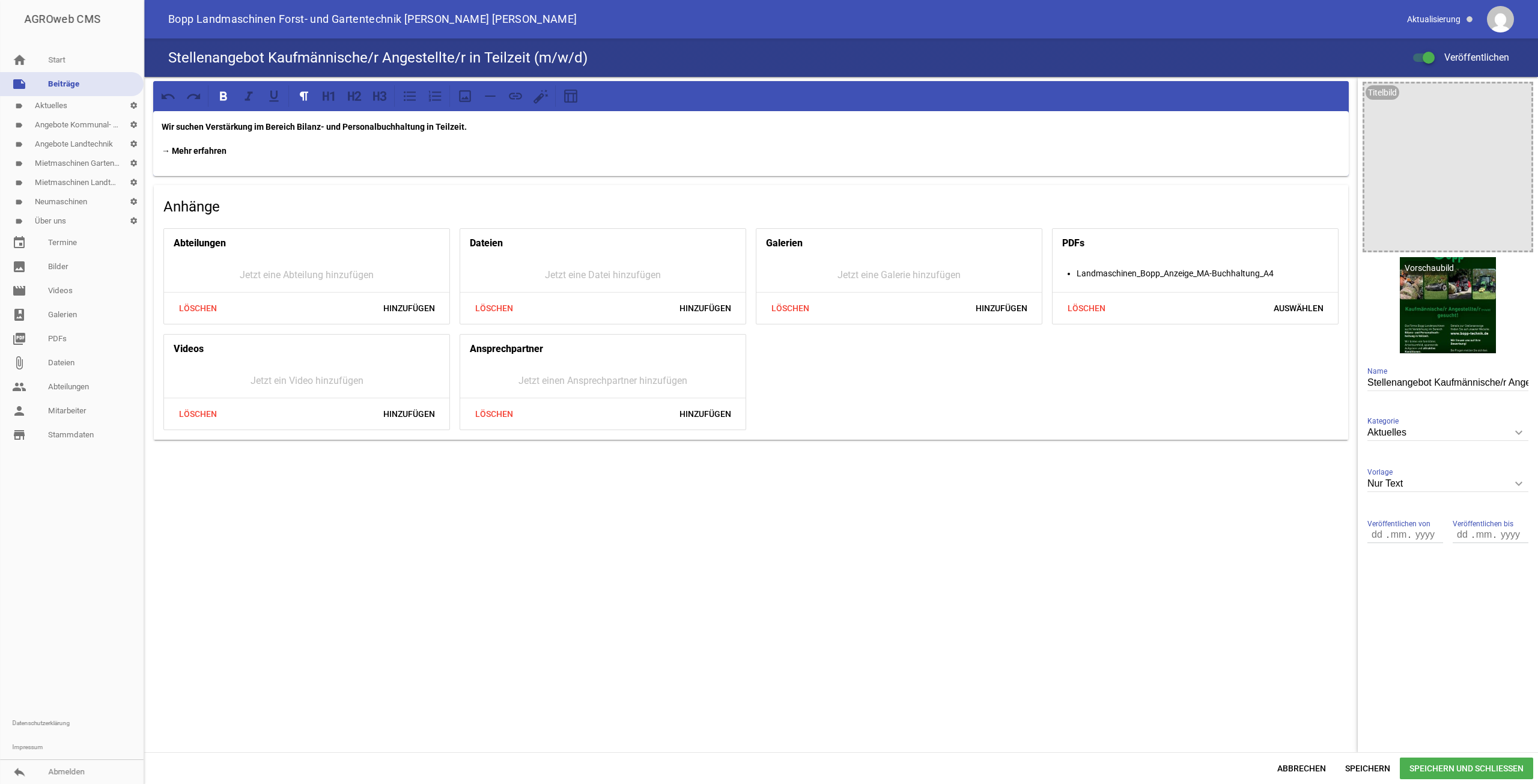
click at [1479, 383] on input "Stellenangebot Kaufmännische/r Angestellte/r in Teilzeit (m/w/d)" at bounding box center [1448, 383] width 161 height 16
type input "Stellenangebot Kaufmännische/r Angestellte/r (m/w/d)"
click at [1449, 760] on span "Speichern und Schließen" at bounding box center [1467, 768] width 134 height 22
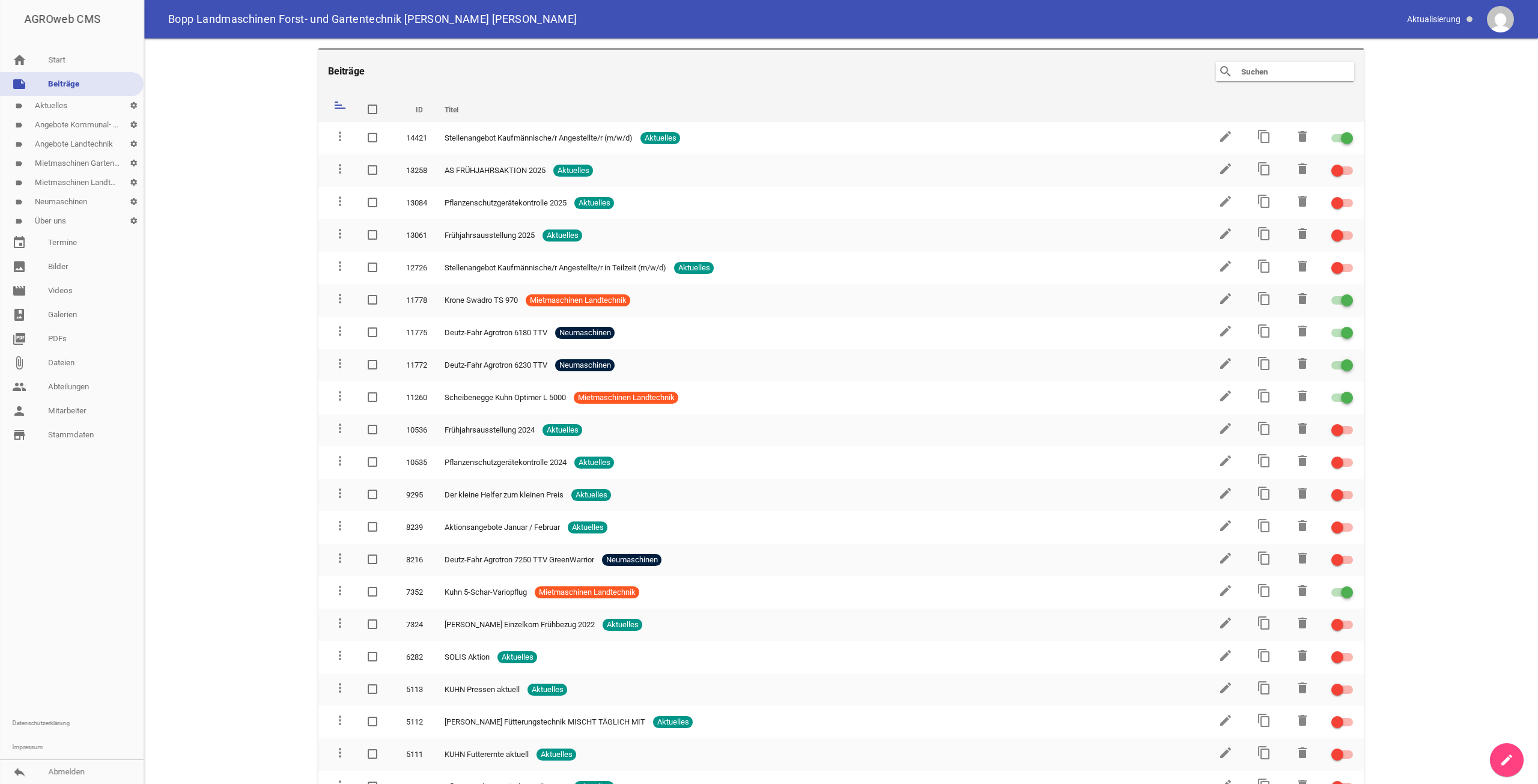
click at [1504, 757] on icon "create" at bounding box center [1507, 760] width 15 height 15
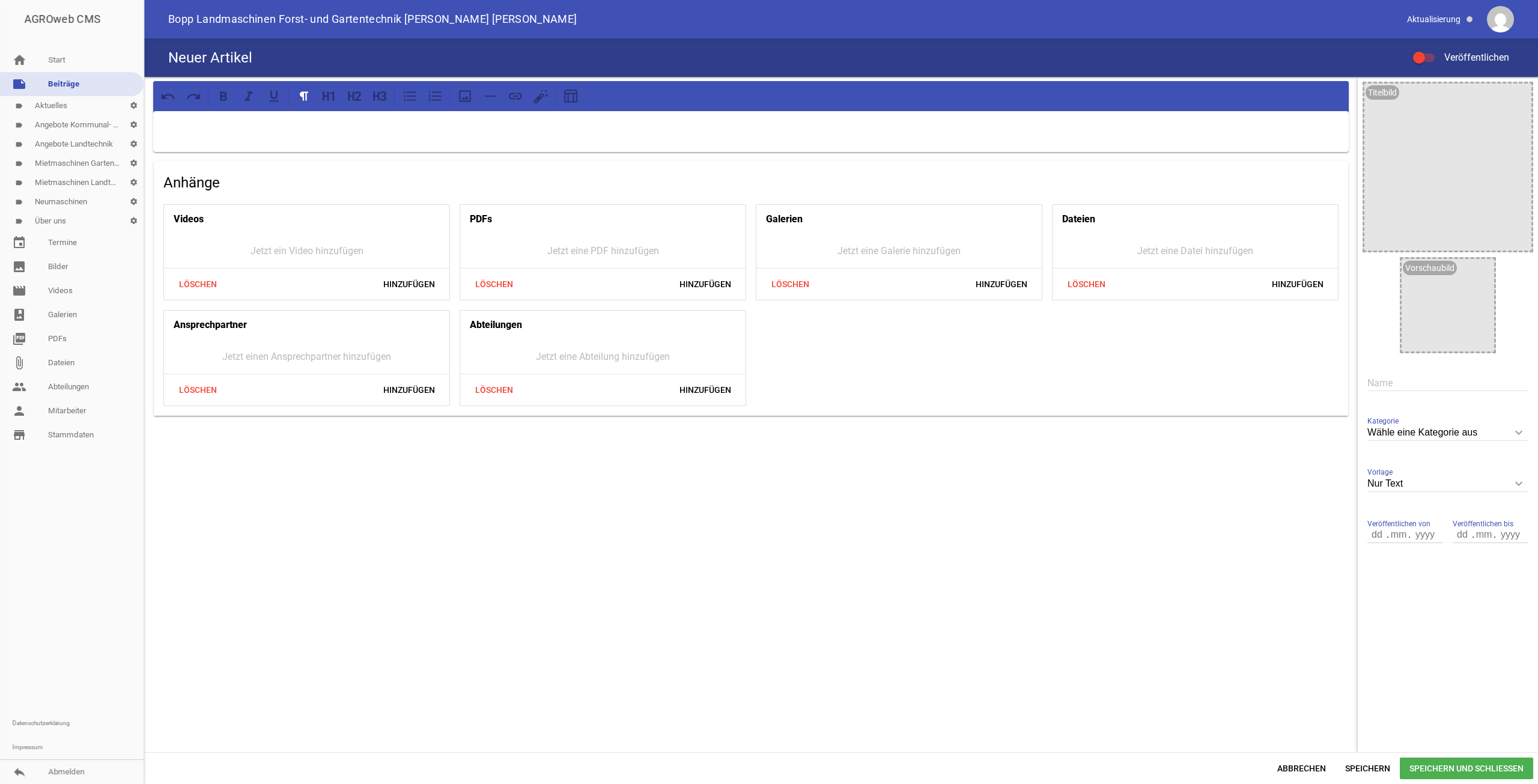
click at [1439, 394] on div "Name" at bounding box center [1448, 383] width 161 height 40
click at [1439, 387] on input "text" at bounding box center [1448, 383] width 161 height 16
type input "Der LS Traktor mit Frontlader LIFELINE"
click at [1435, 430] on input "Wähle eine Kategorie aus" at bounding box center [1448, 433] width 161 height 16
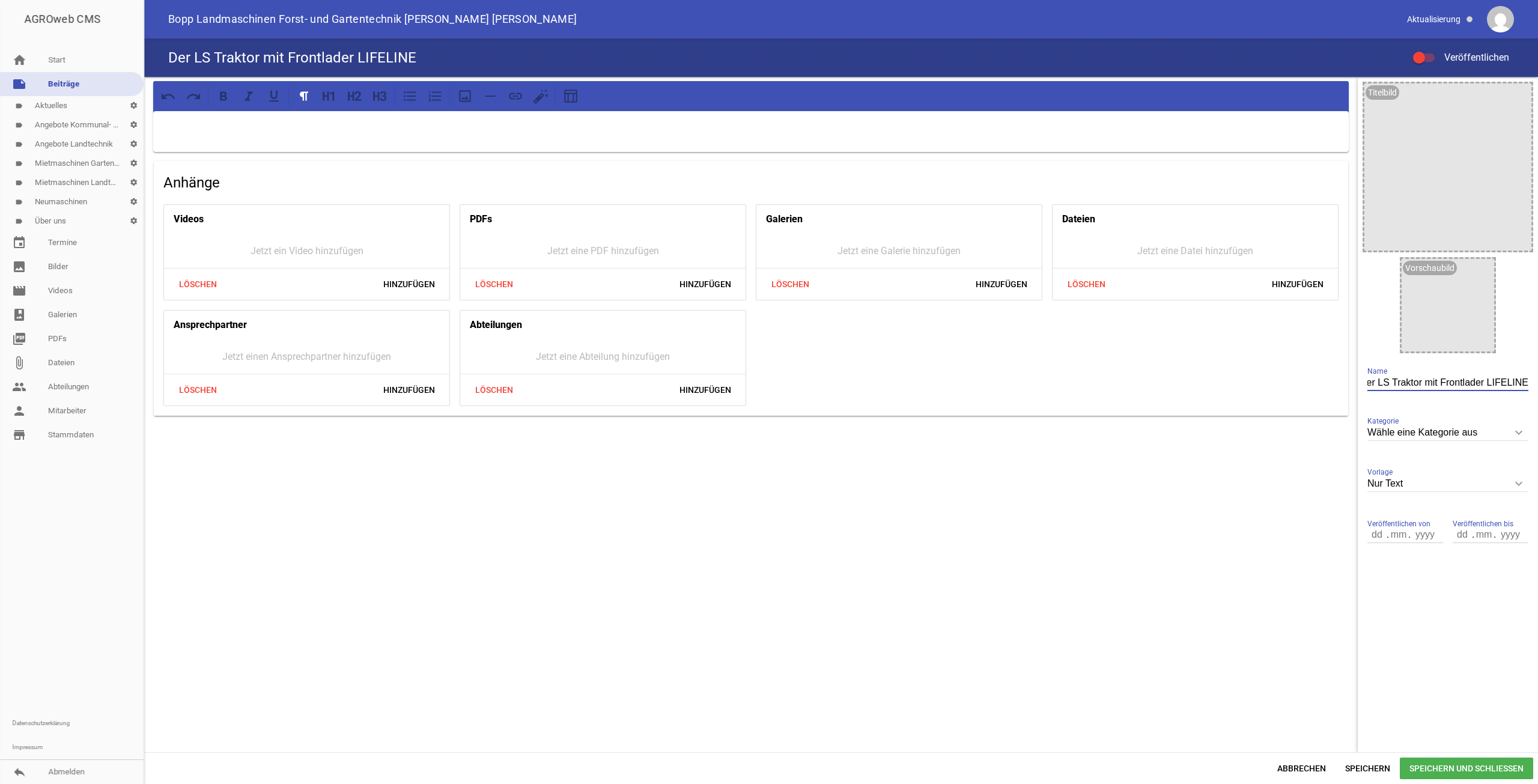
scroll to position [0, 0]
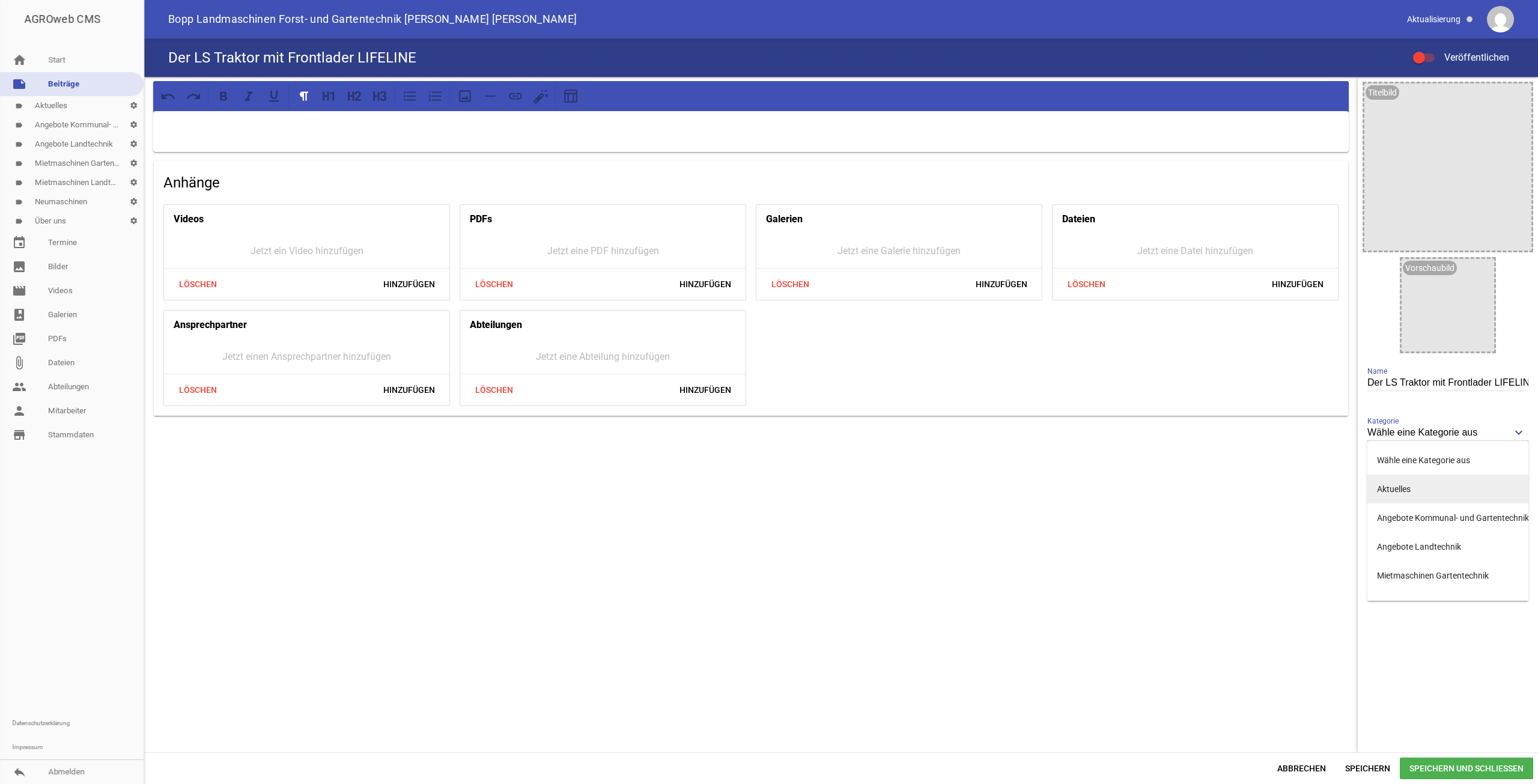
click at [1413, 489] on li "Aktuelles" at bounding box center [1448, 489] width 161 height 29
type input "Aktuelles"
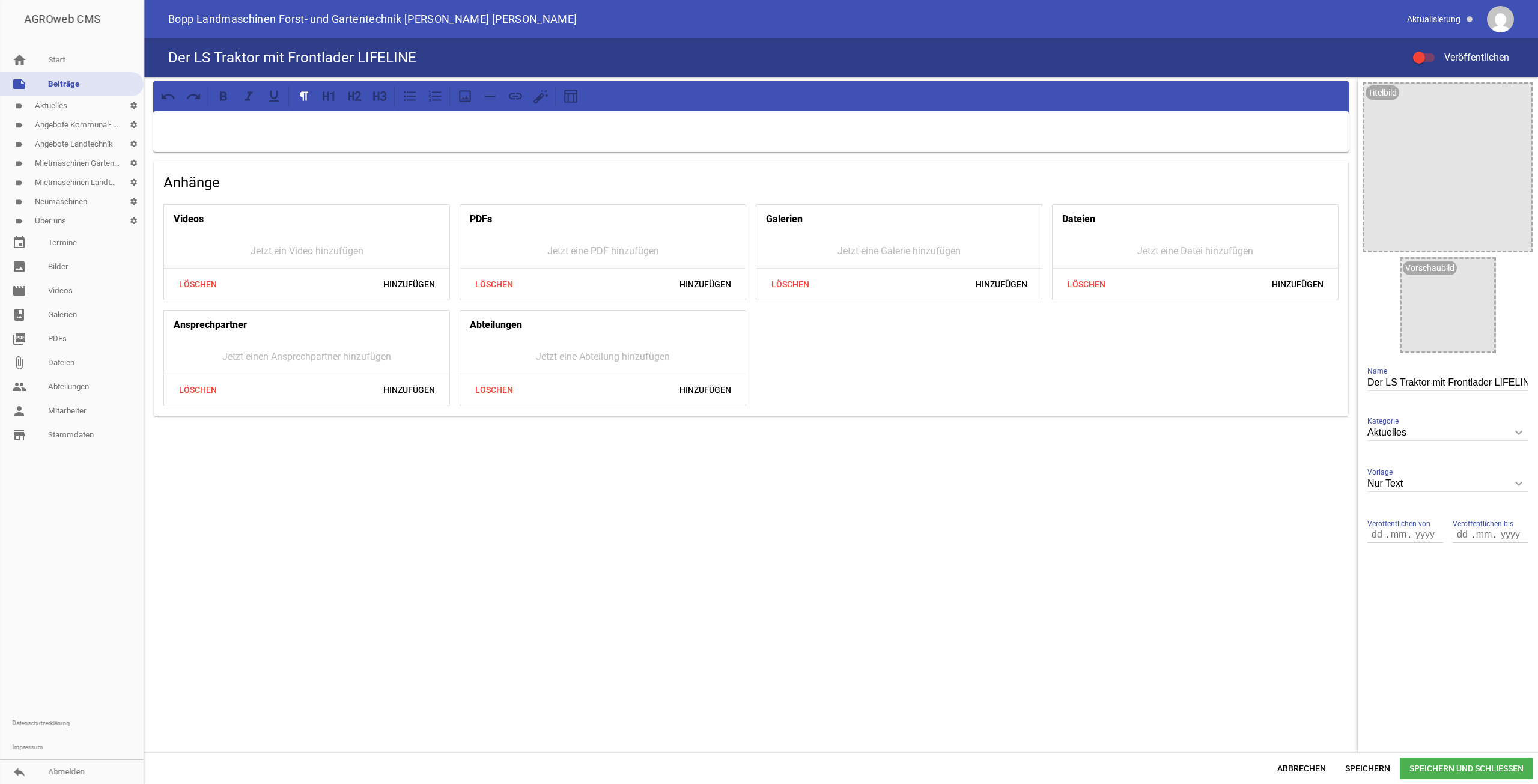
click at [1443, 476] on input "Nur Text" at bounding box center [1448, 484] width 161 height 16
click at [1423, 526] on li "1 Bild" at bounding box center [1448, 540] width 161 height 29
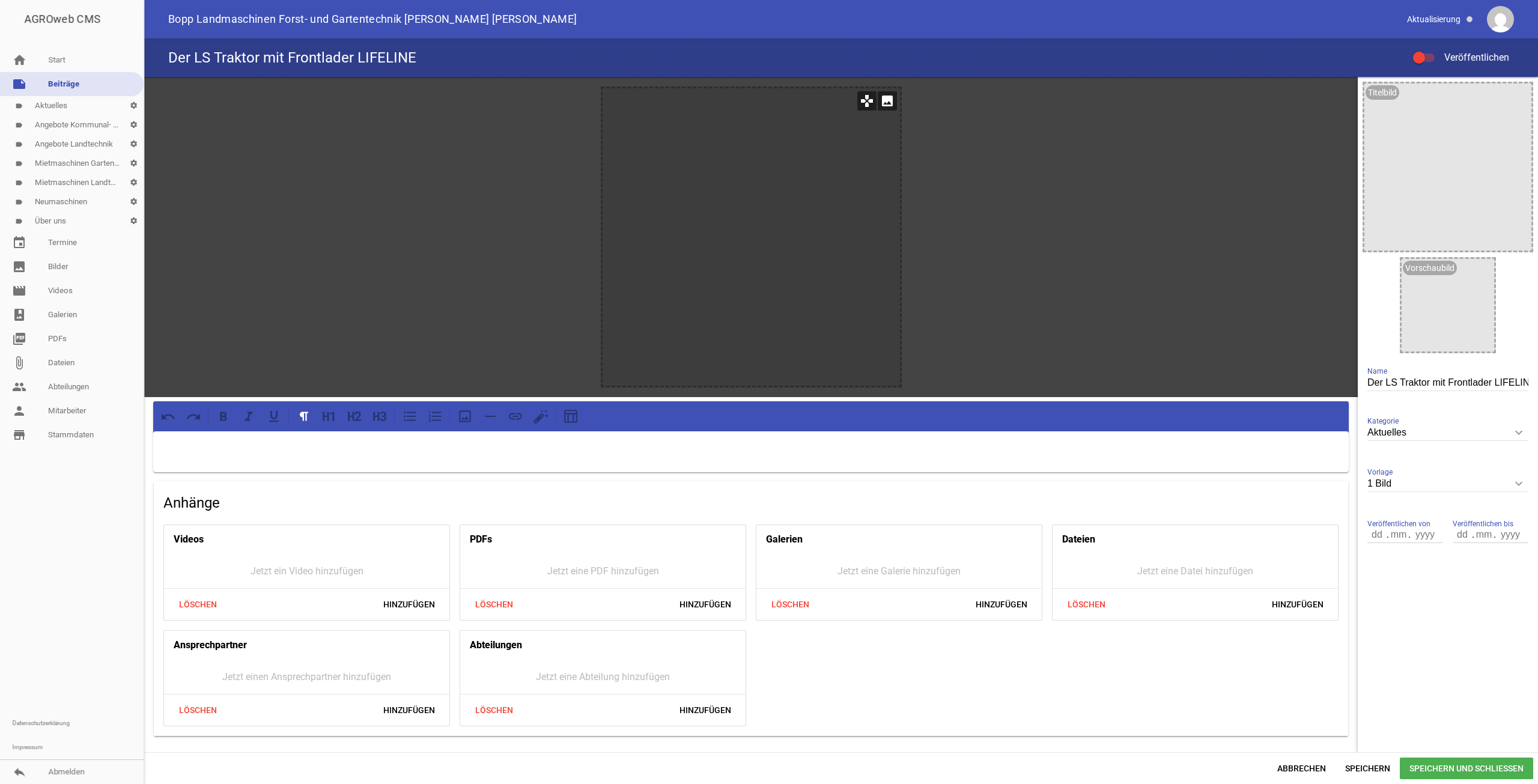
click at [881, 101] on icon "image" at bounding box center [887, 101] width 19 height 19
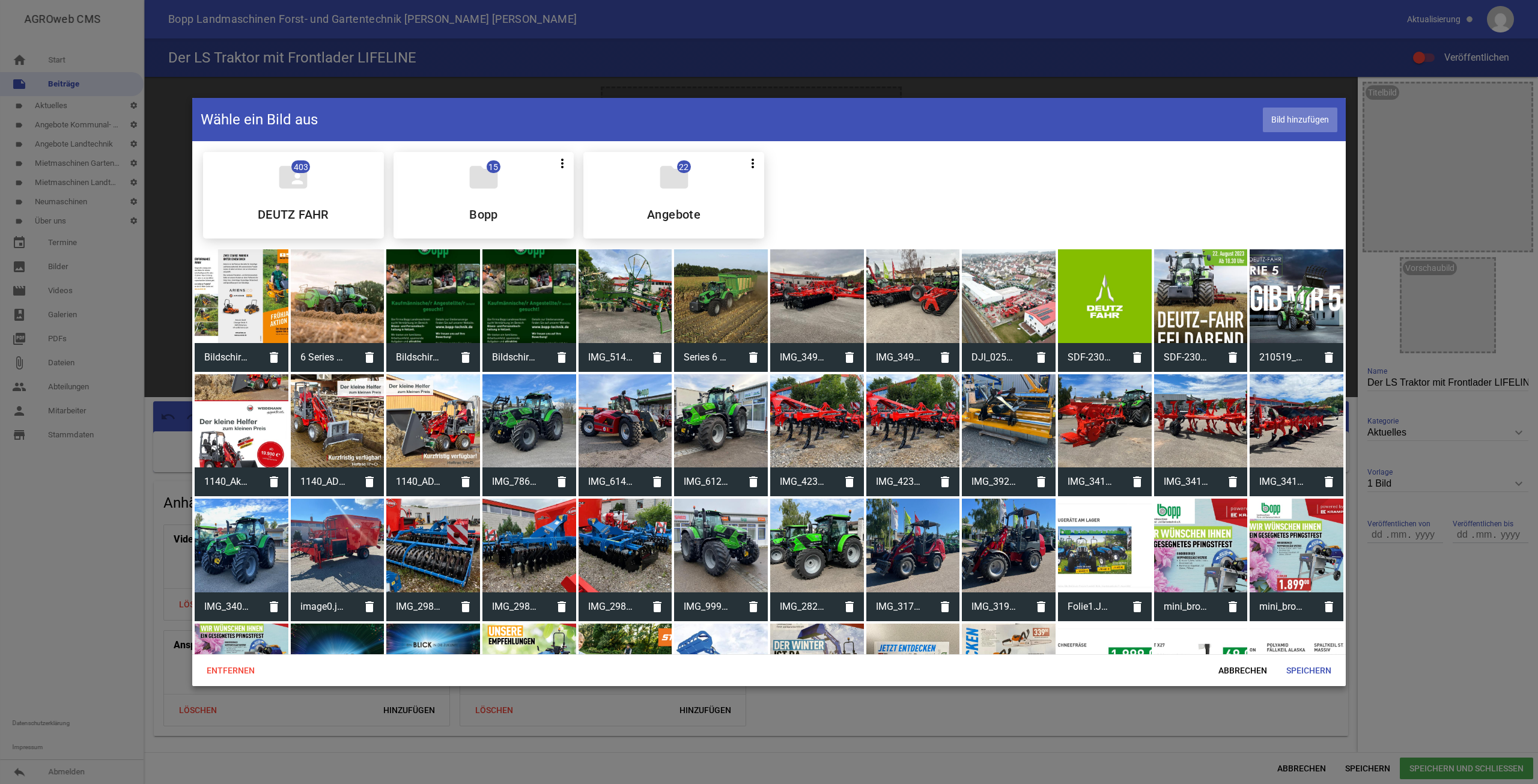
click at [1320, 112] on span "Bild hinzufügen" at bounding box center [1300, 120] width 74 height 25
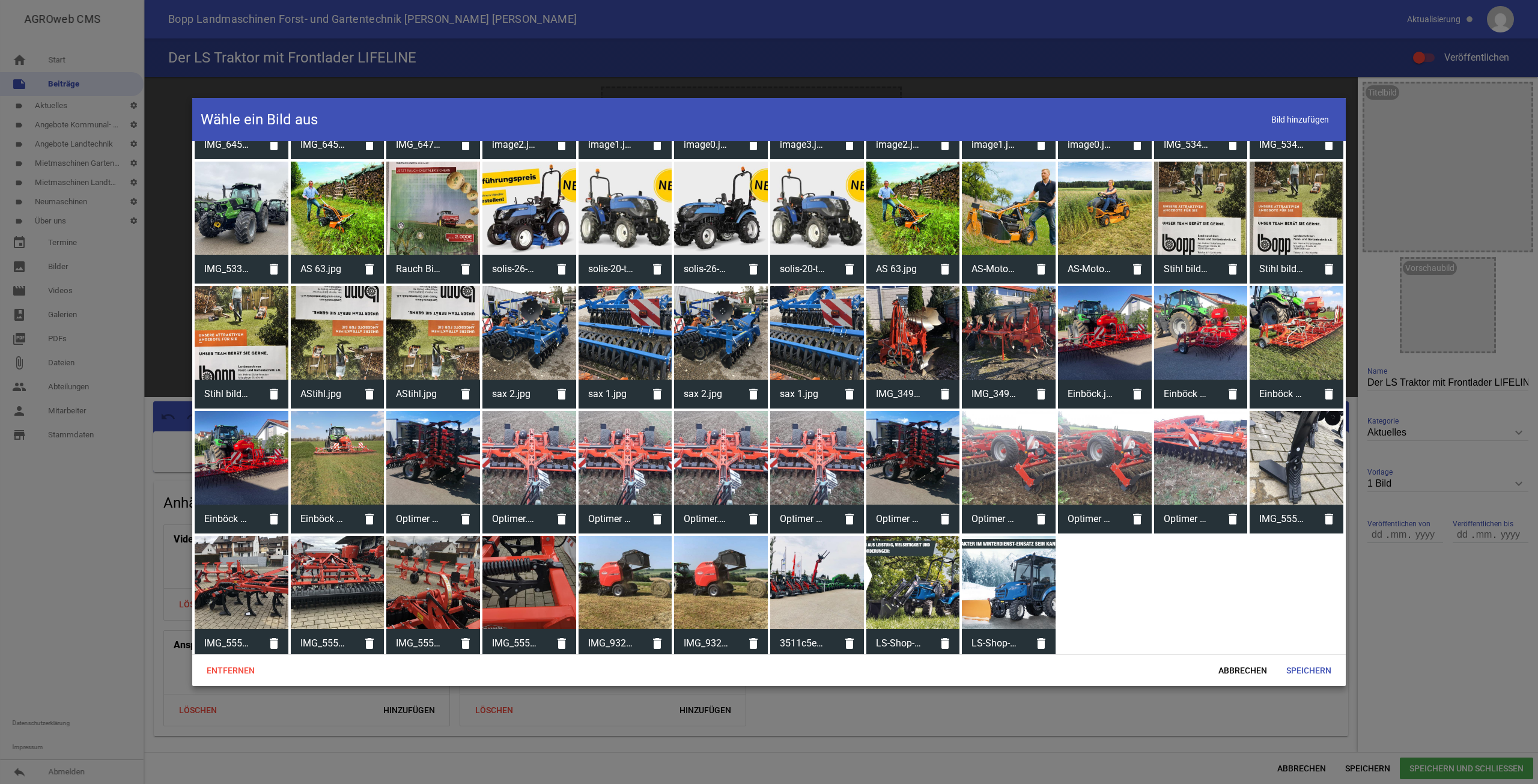
scroll to position [962, 0]
click at [915, 581] on div at bounding box center [913, 582] width 94 height 94
click at [1310, 666] on span "Speichern" at bounding box center [1309, 670] width 64 height 22
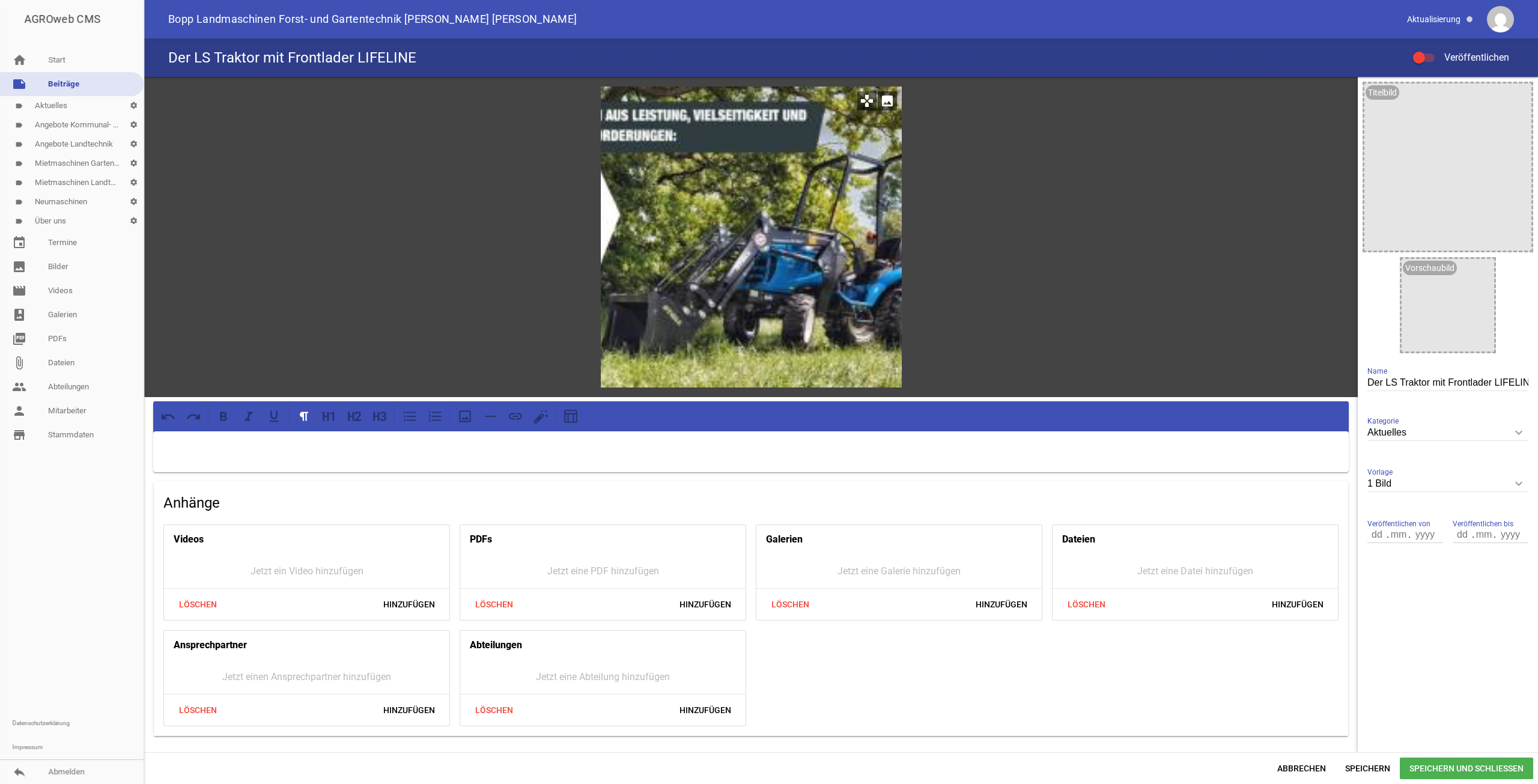
drag, startPoint x: 761, startPoint y: 245, endPoint x: 876, endPoint y: 273, distance: 118.4
click at [876, 273] on div at bounding box center [751, 237] width 301 height 301
click at [868, 95] on icon "games" at bounding box center [867, 101] width 19 height 19
click at [868, 96] on icon "games" at bounding box center [867, 101] width 19 height 19
click at [867, 99] on icon "games" at bounding box center [867, 101] width 19 height 19
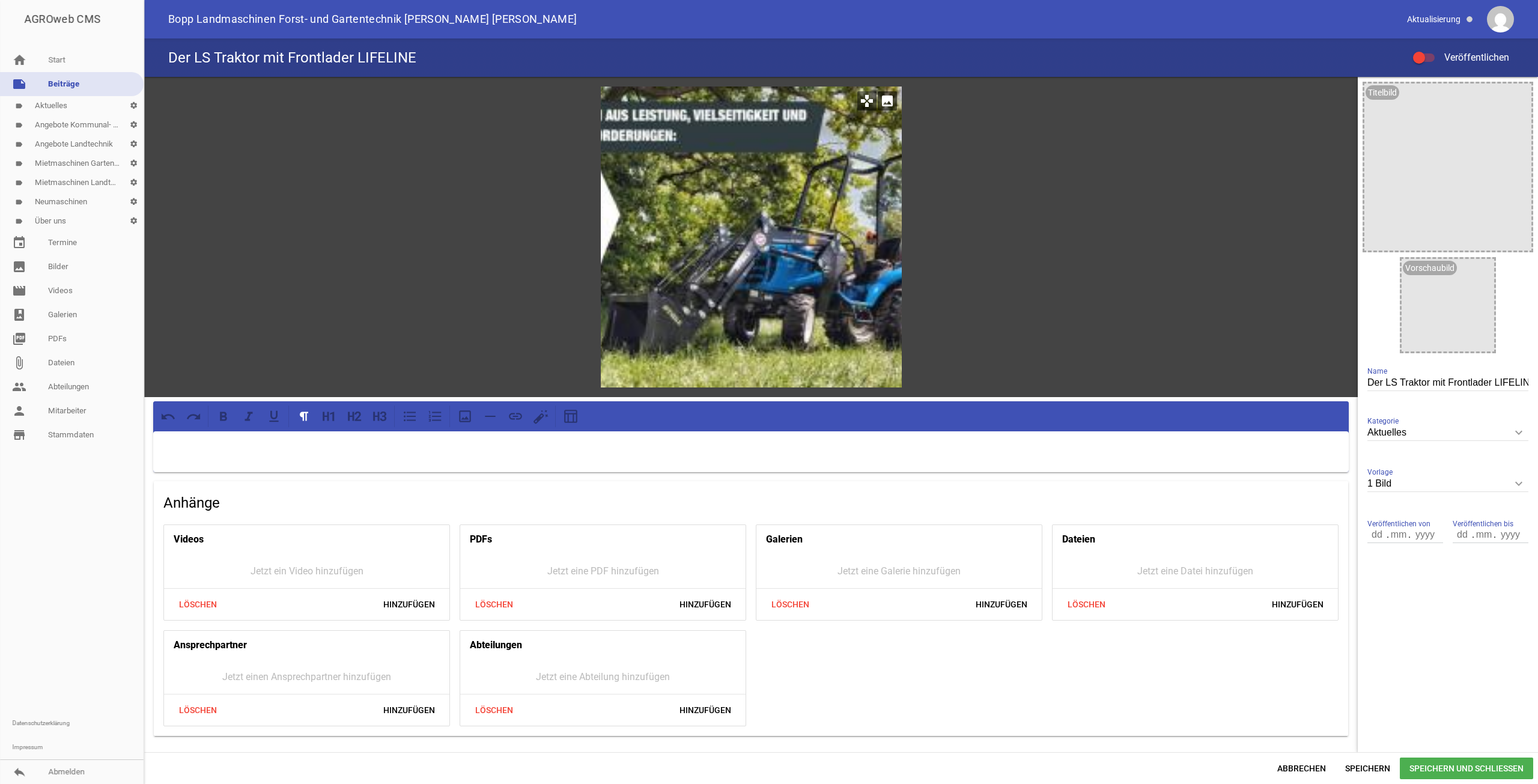
drag, startPoint x: 867, startPoint y: 99, endPoint x: 606, endPoint y: 117, distance: 261.6
click at [606, 117] on div "games image" at bounding box center [751, 237] width 301 height 301
drag, startPoint x: 612, startPoint y: 126, endPoint x: 908, endPoint y: 106, distance: 296.7
click at [908, 106] on div "games image" at bounding box center [751, 237] width 1213 height 320
click at [865, 103] on icon "games" at bounding box center [867, 101] width 19 height 19
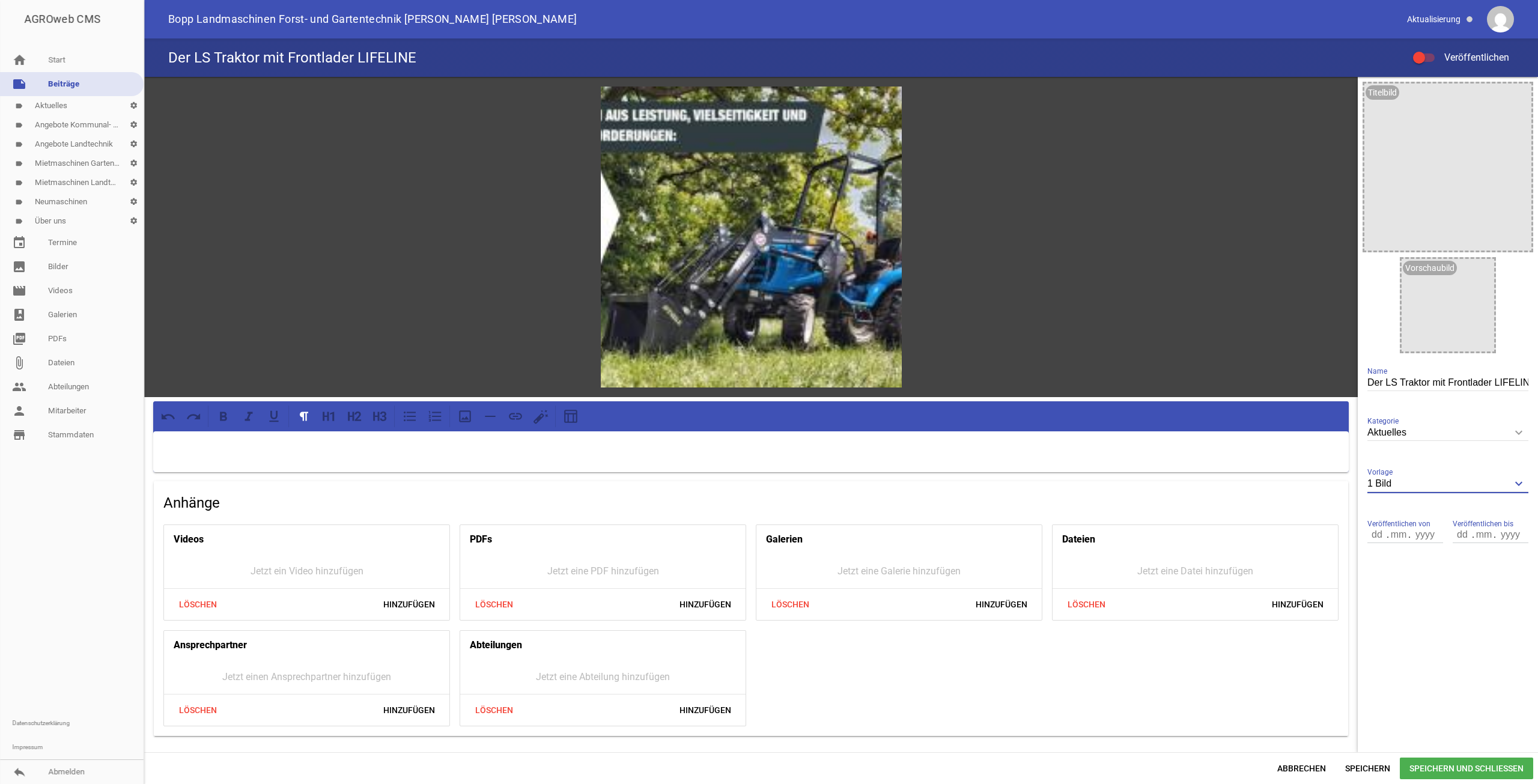
click at [1461, 482] on input "1 Bild" at bounding box center [1448, 484] width 161 height 16
click at [1447, 508] on li "Nur Text" at bounding box center [1448, 511] width 161 height 29
type input "Nur Text"
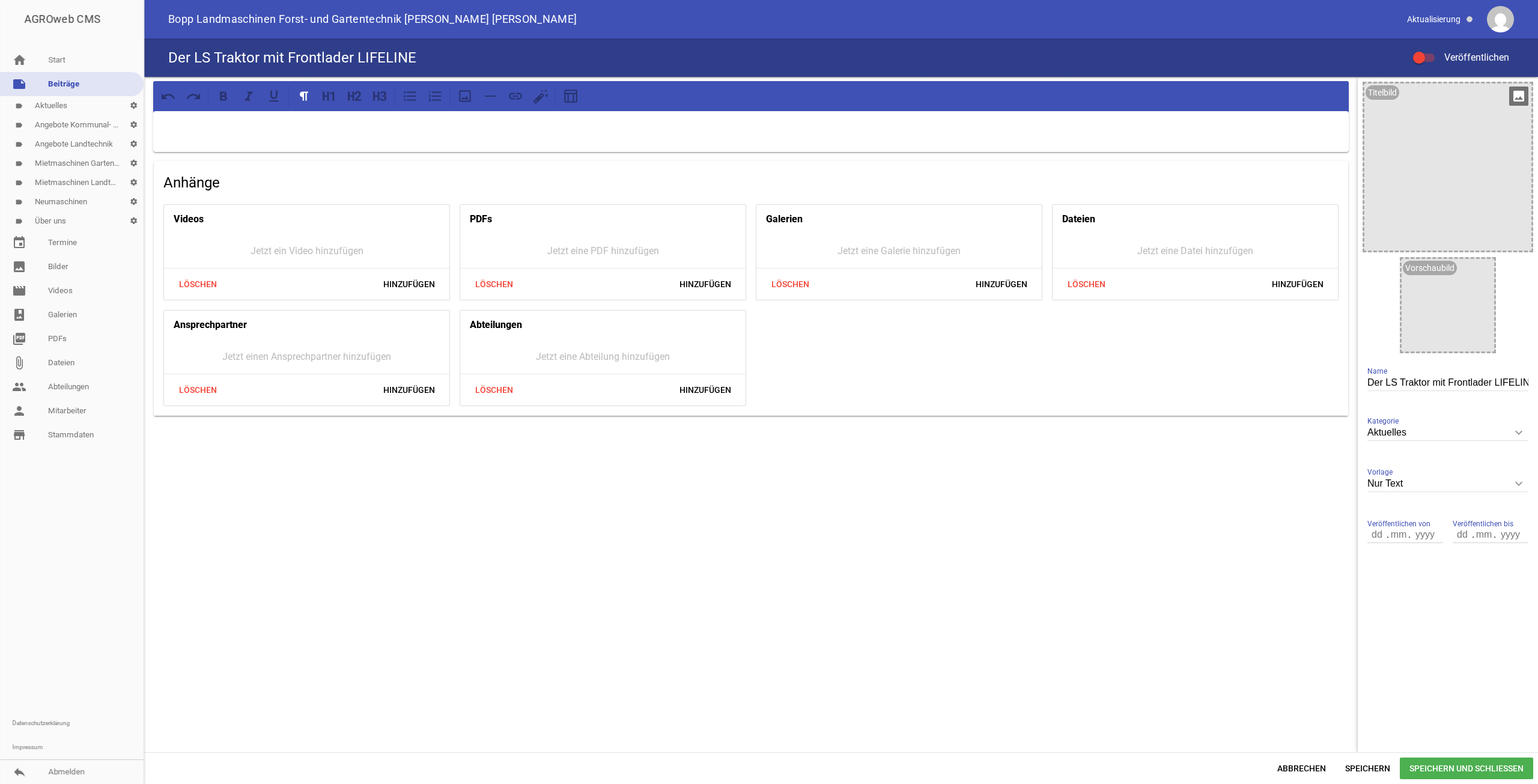
click at [1518, 103] on icon "image" at bounding box center [1519, 96] width 19 height 19
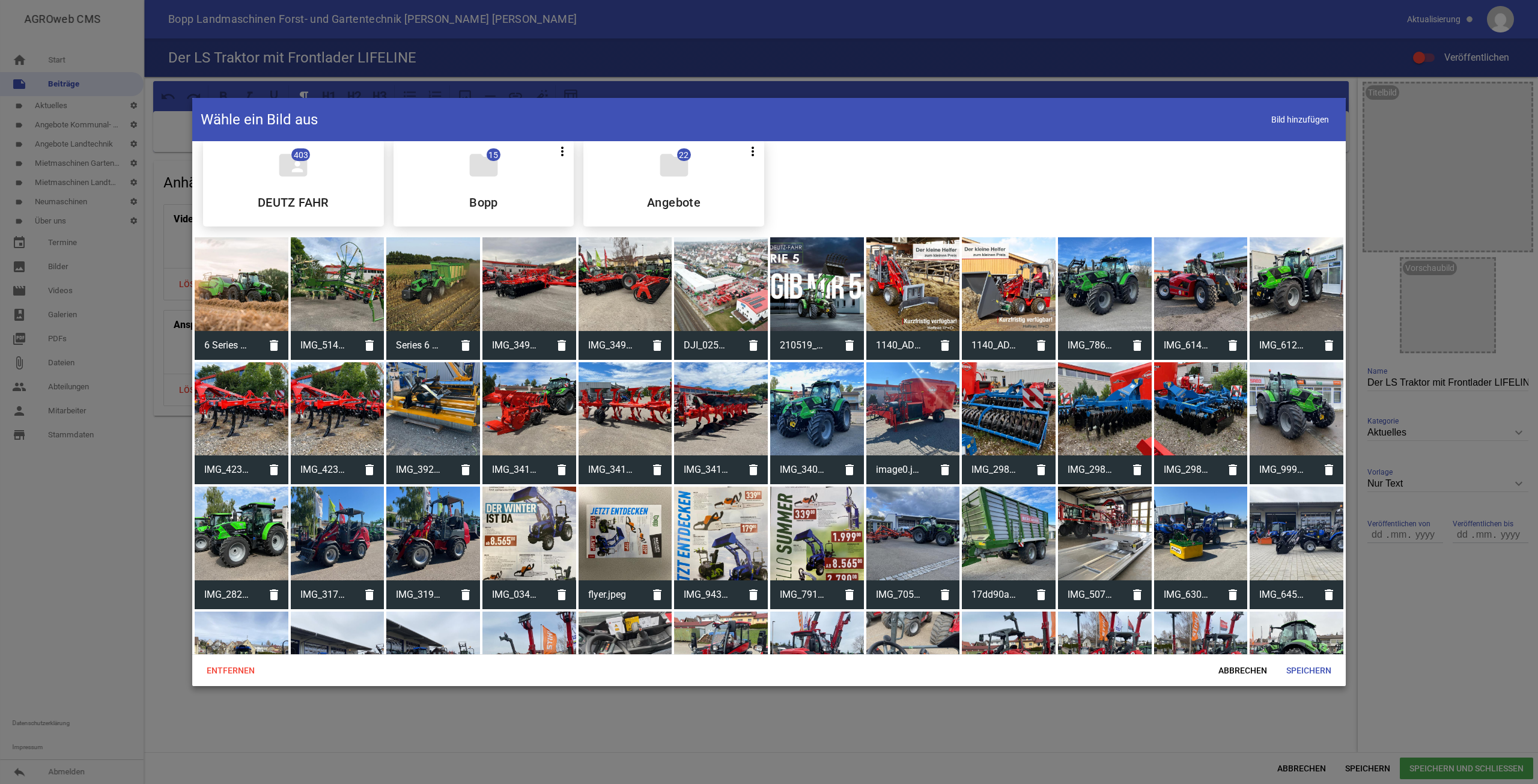
scroll to position [0, 0]
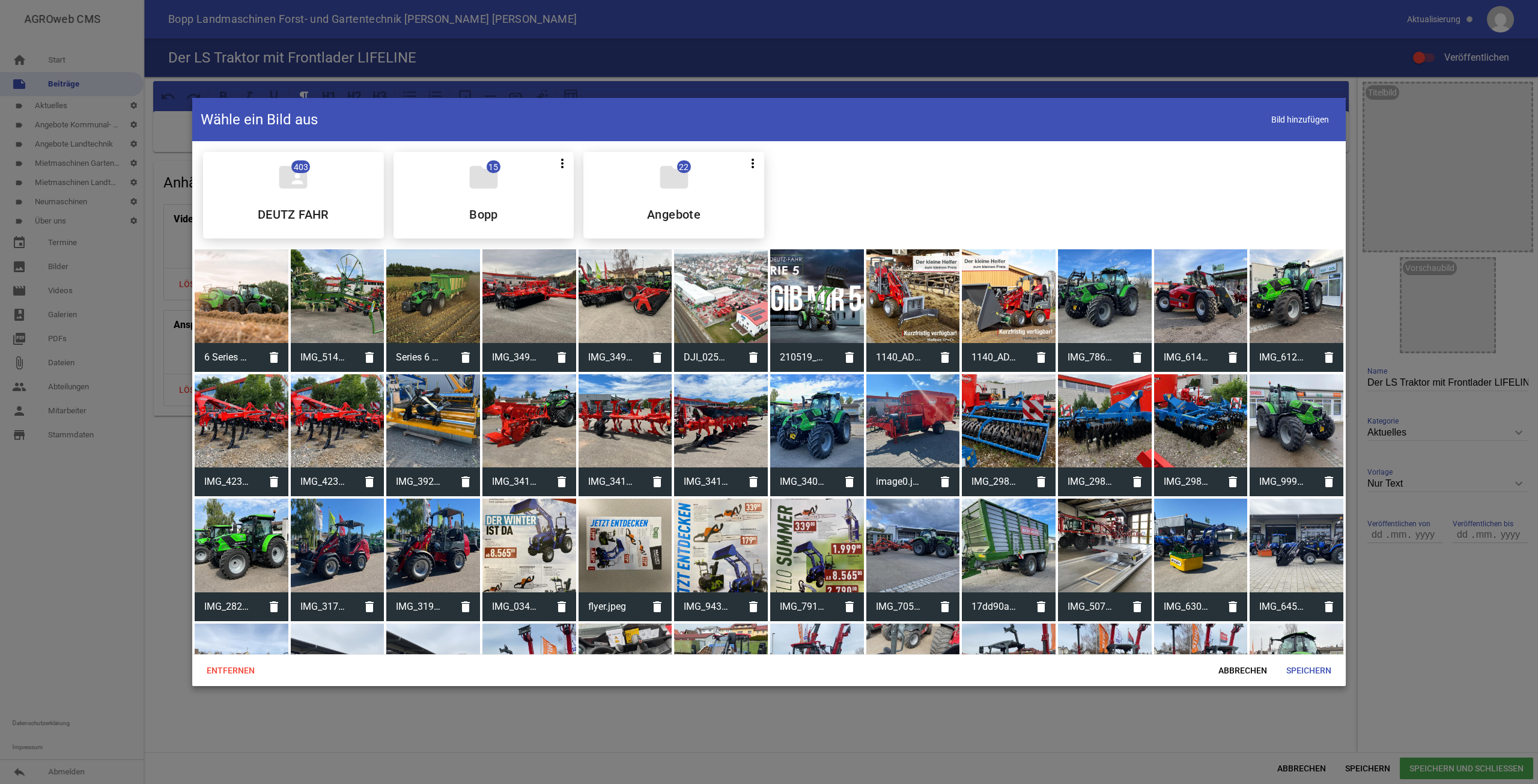
click at [1258, 682] on div "Entfernen Abbrechen Speichern" at bounding box center [769, 670] width 1154 height 32
click at [1239, 662] on span "Abbrechen" at bounding box center [1243, 670] width 68 height 22
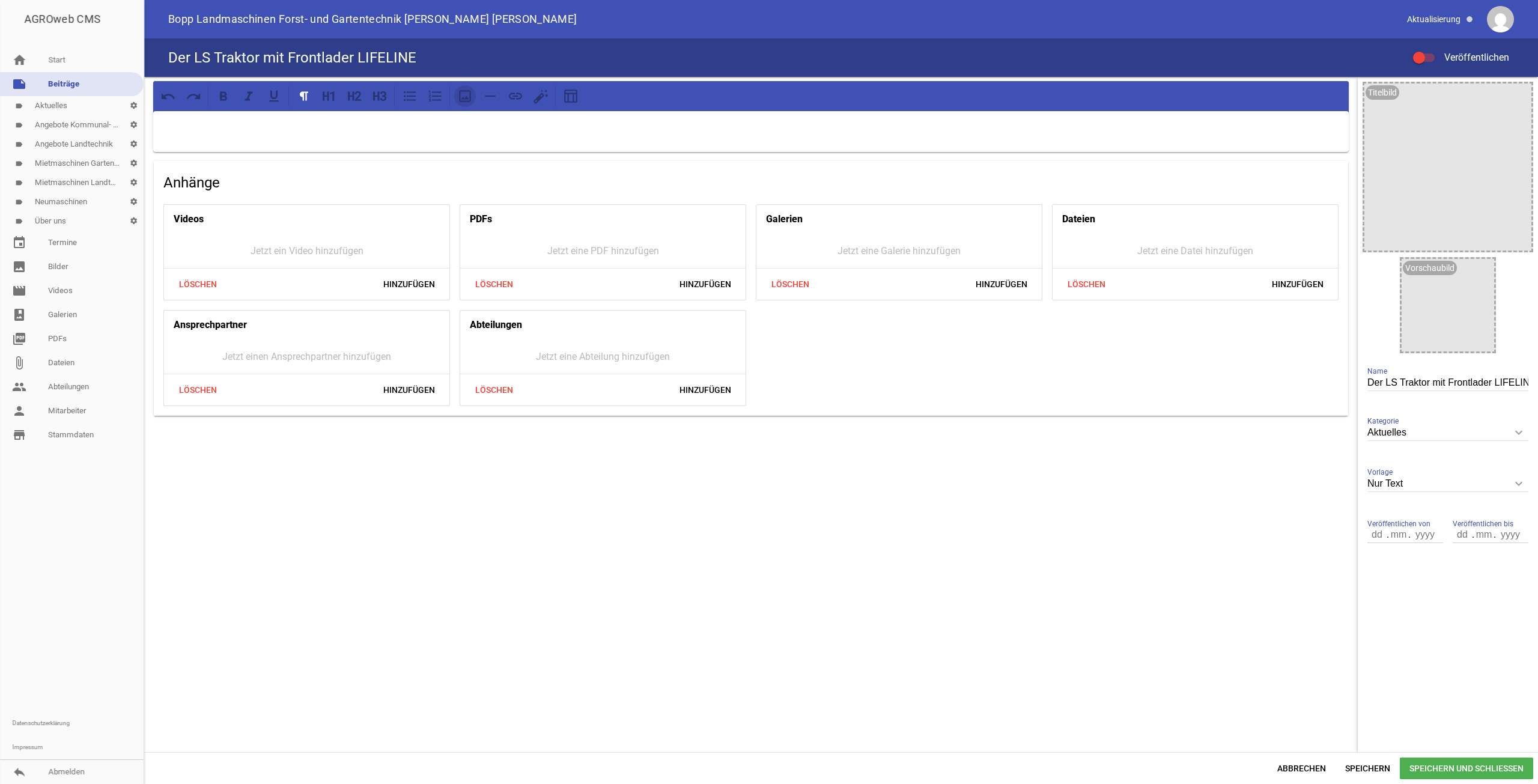
click at [465, 95] on icon at bounding box center [465, 96] width 16 height 16
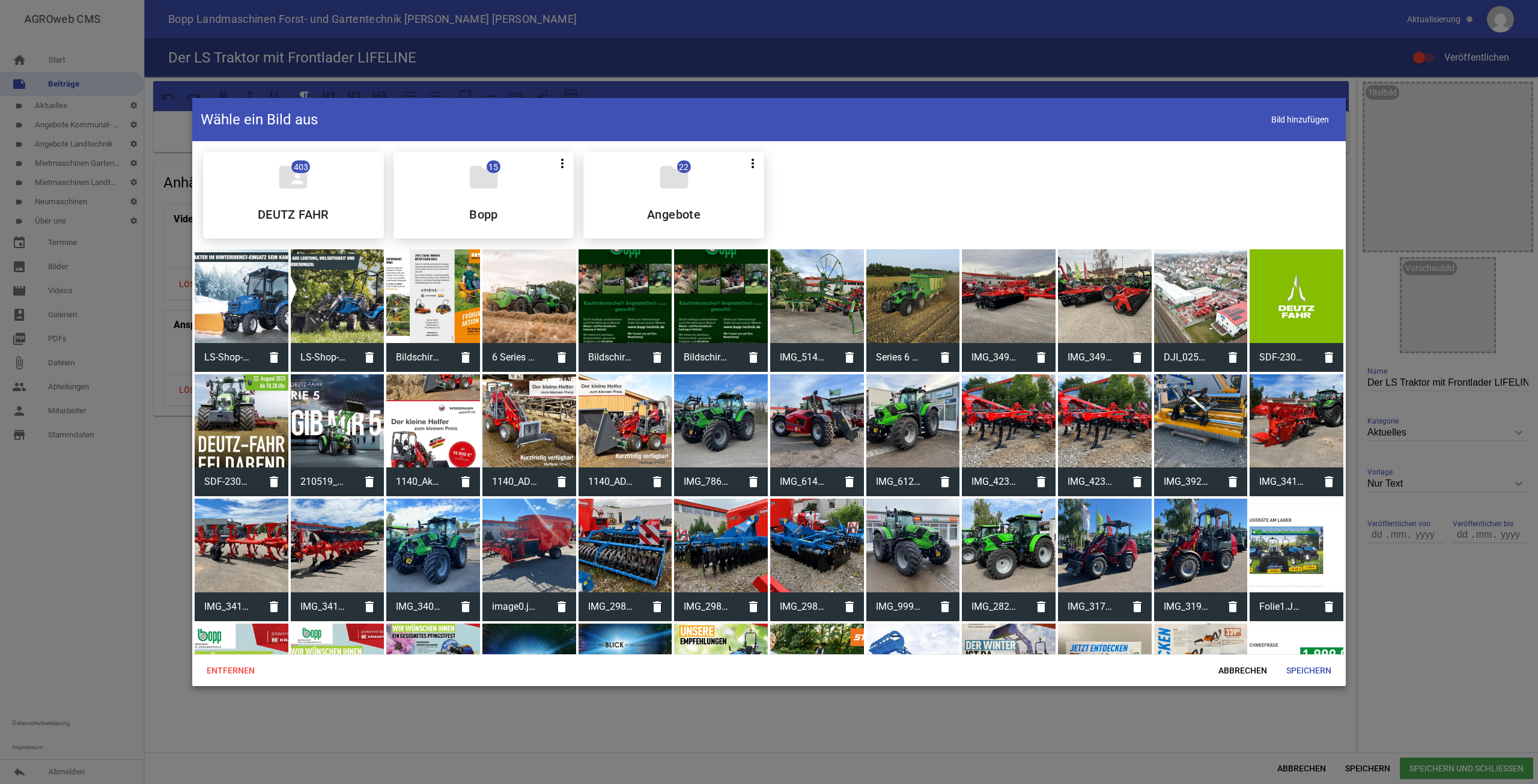
click at [364, 309] on div at bounding box center [337, 296] width 94 height 94
click at [1300, 664] on span "Speichern" at bounding box center [1309, 670] width 64 height 22
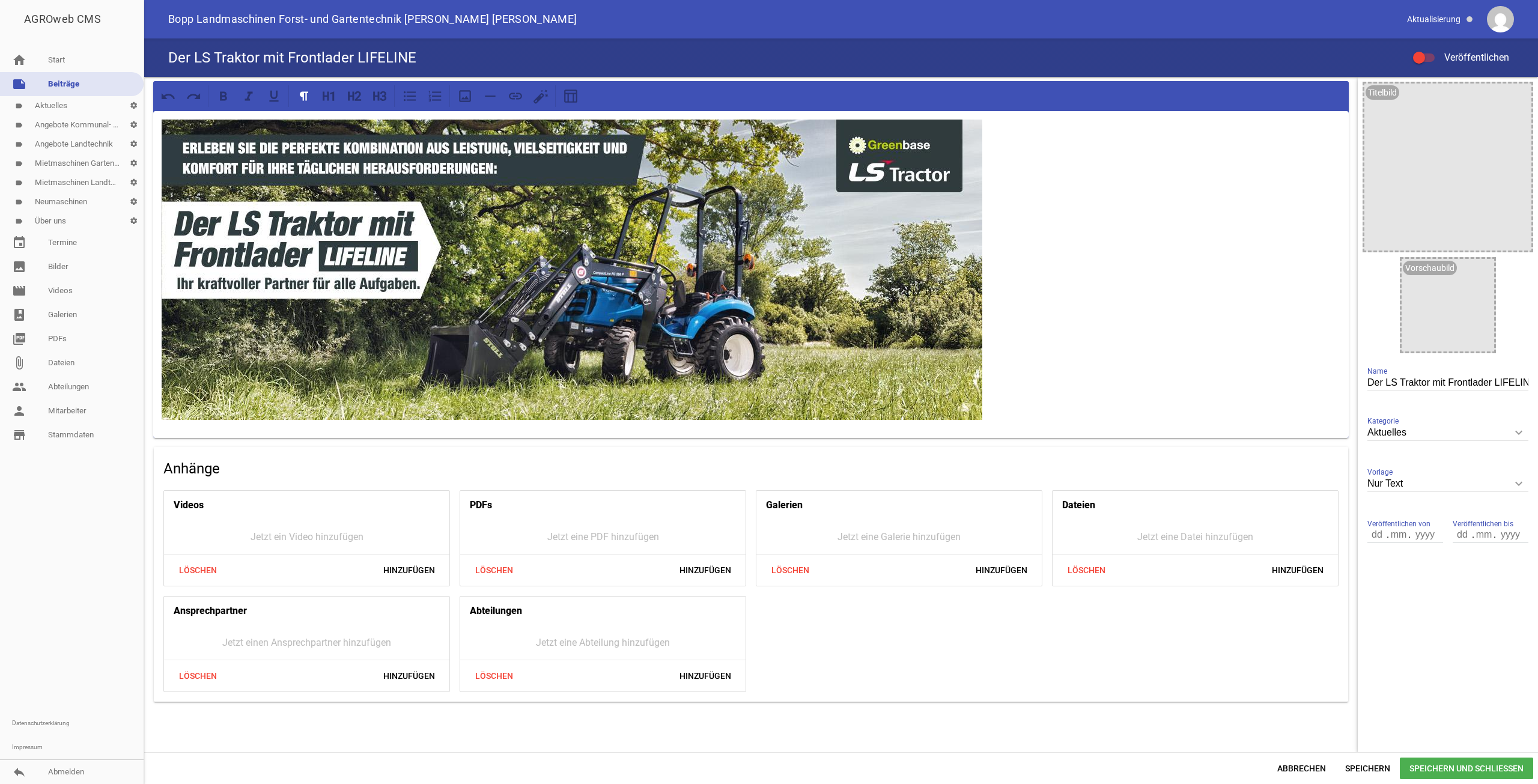
click at [1105, 265] on p at bounding box center [751, 270] width 1179 height 300
drag, startPoint x: 1089, startPoint y: 268, endPoint x: 1035, endPoint y: 262, distance: 54.3
click at [1039, 264] on p at bounding box center [751, 270] width 1179 height 300
click at [464, 106] on button at bounding box center [465, 96] width 22 height 22
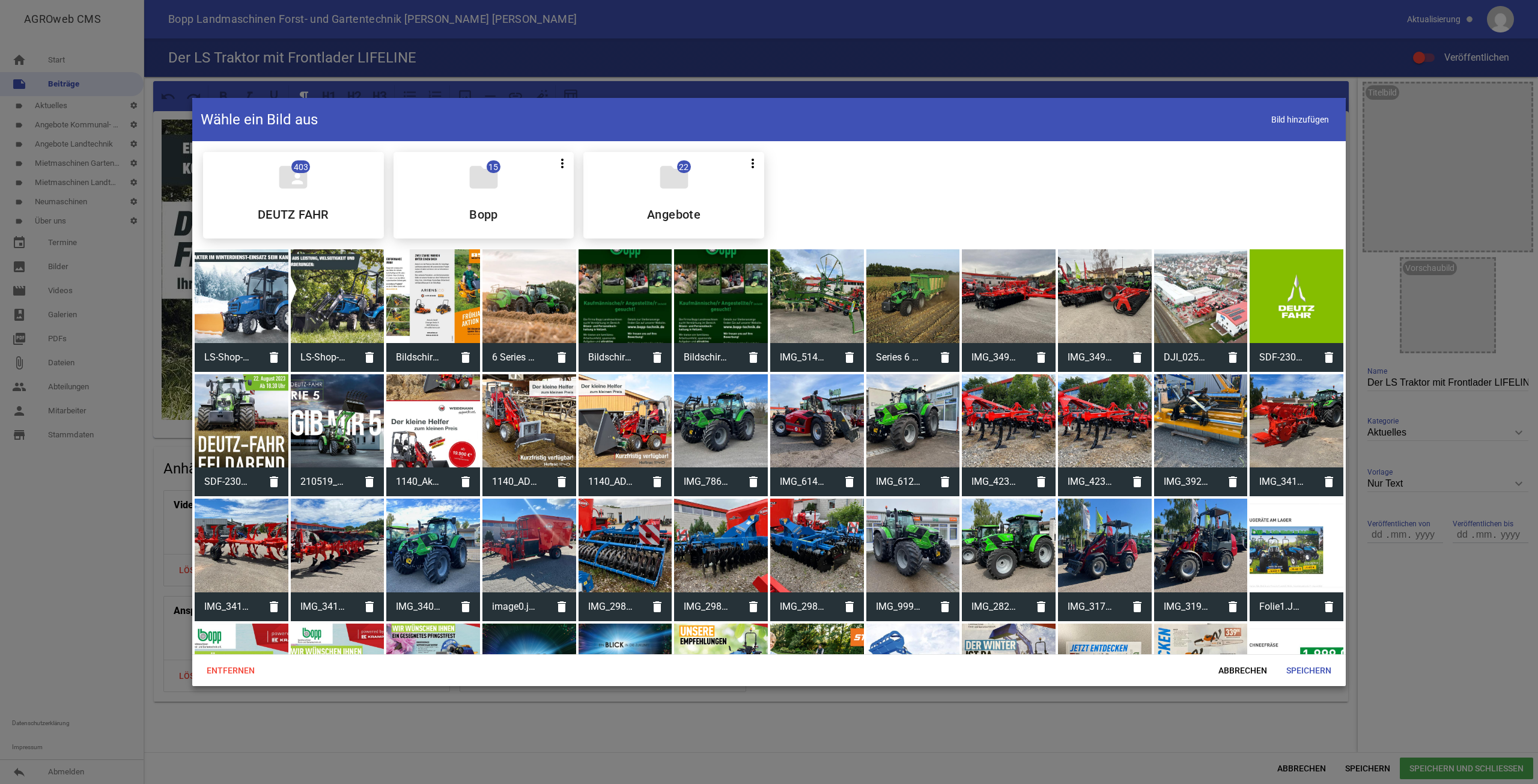
drag, startPoint x: 269, startPoint y: 295, endPoint x: 279, endPoint y: 296, distance: 10.0
click at [268, 295] on div at bounding box center [241, 296] width 94 height 94
click at [1242, 664] on span "Abbrechen" at bounding box center [1243, 670] width 68 height 22
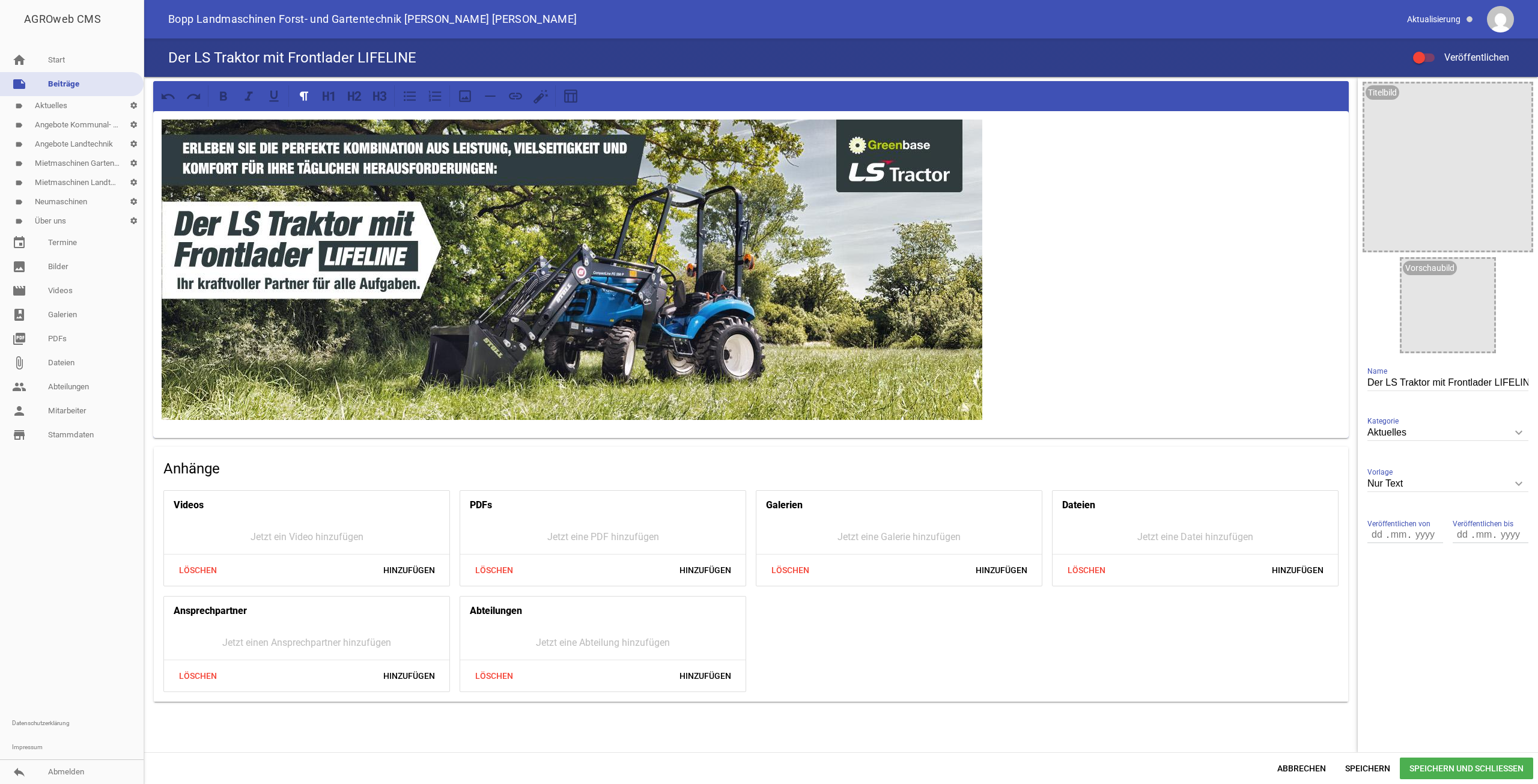
click at [982, 175] on p at bounding box center [751, 270] width 1179 height 300
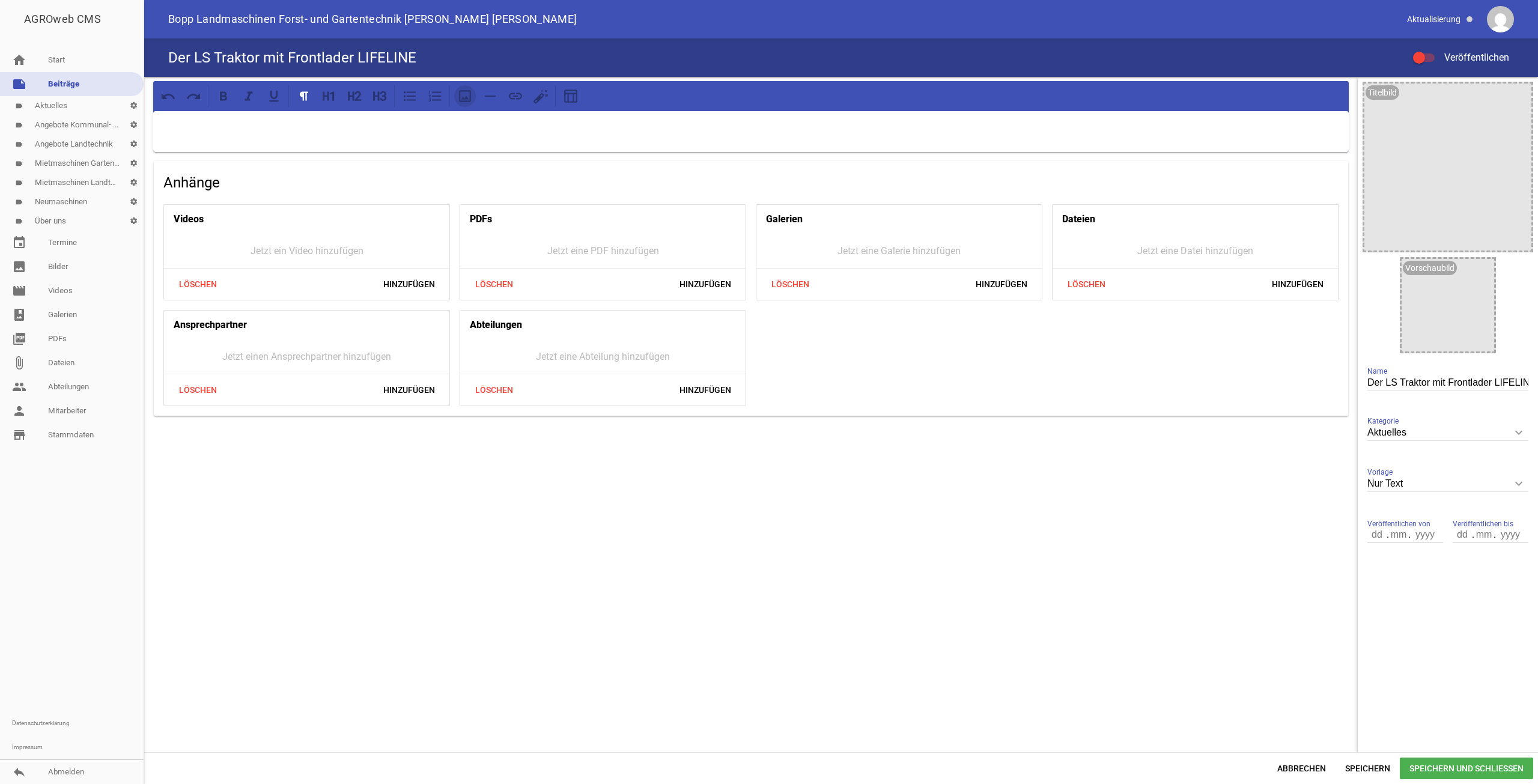
click at [462, 99] on icon at bounding box center [465, 96] width 12 height 12
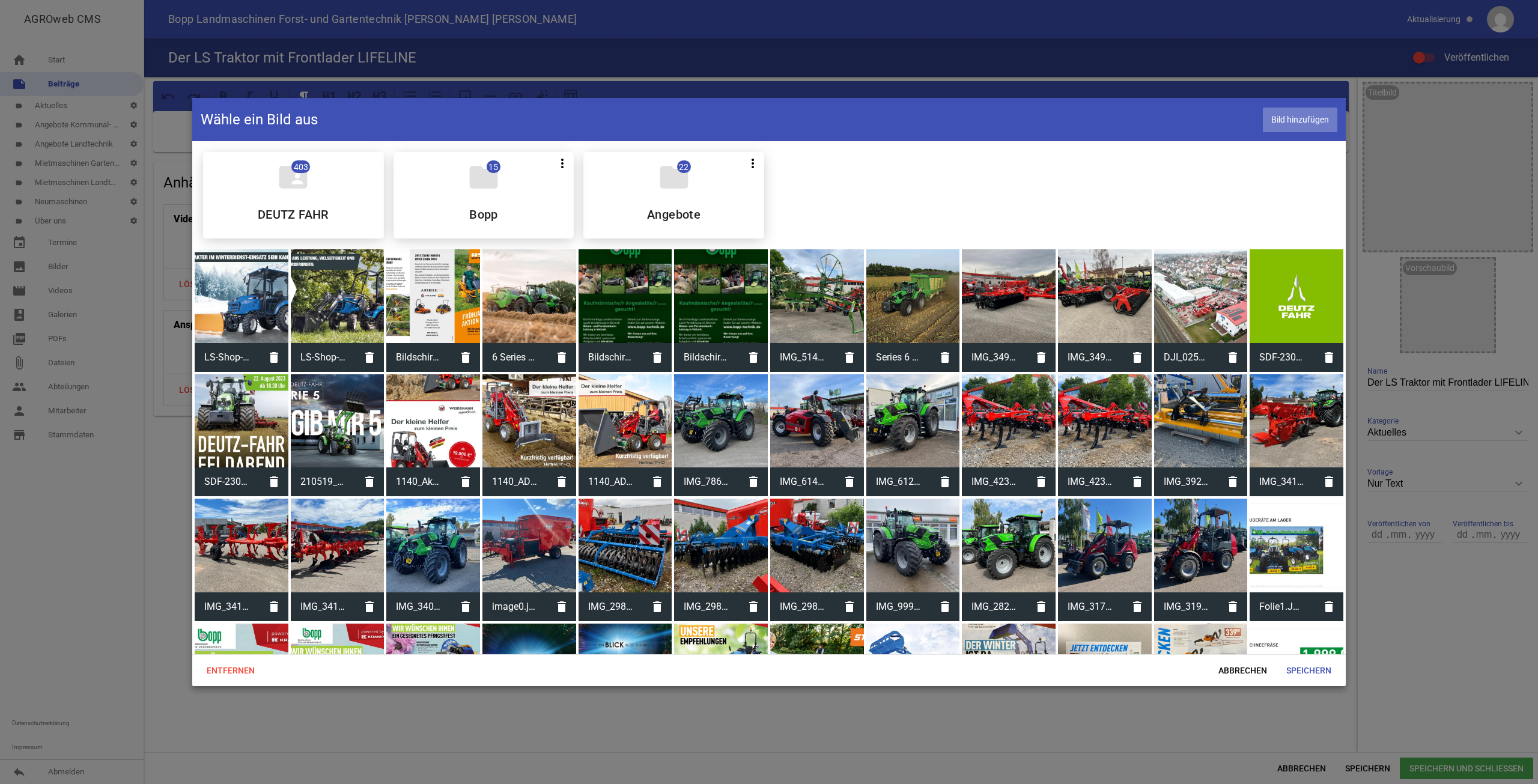
click at [1308, 120] on span "Bild hinzufügen" at bounding box center [1300, 120] width 74 height 25
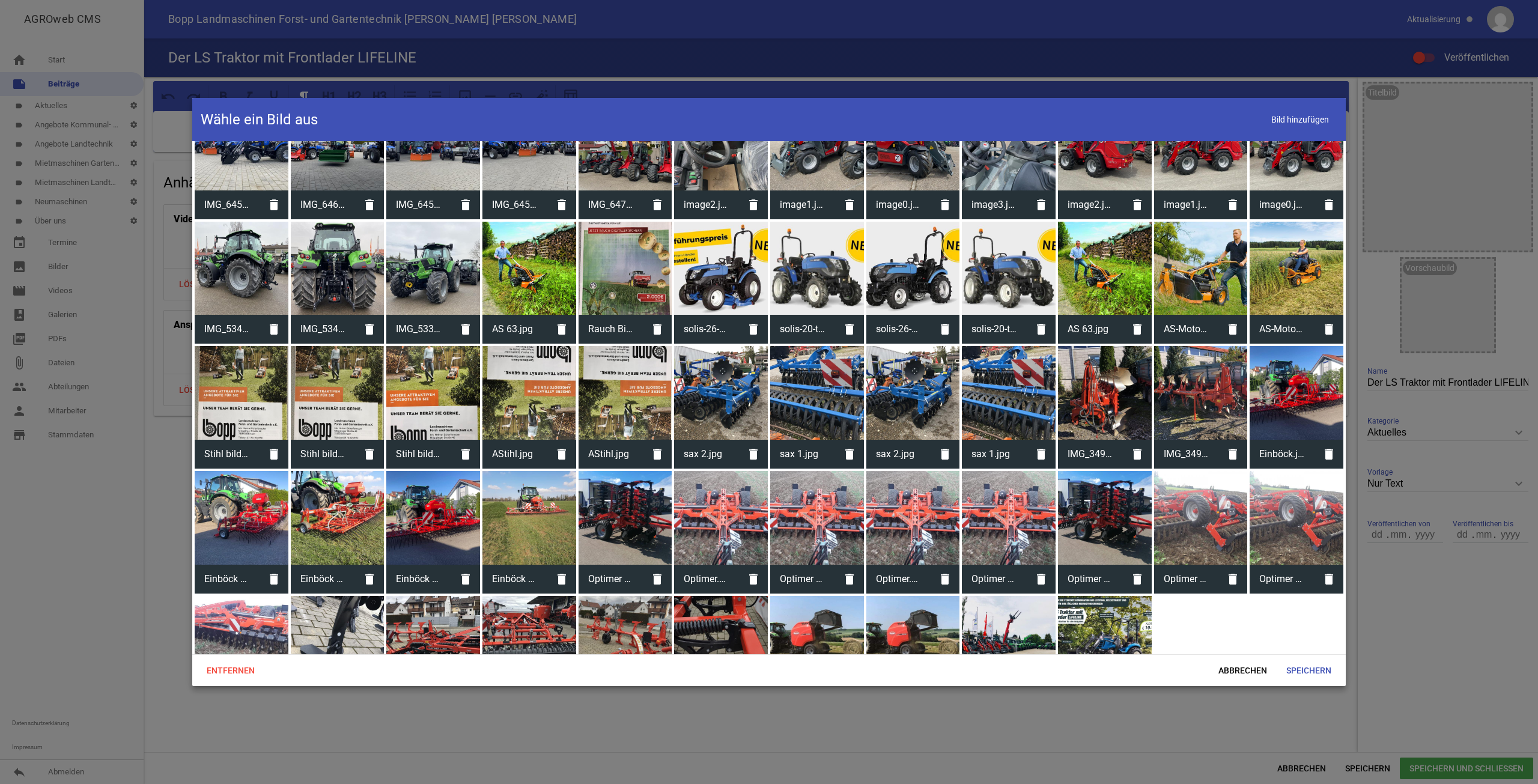
scroll to position [962, 0]
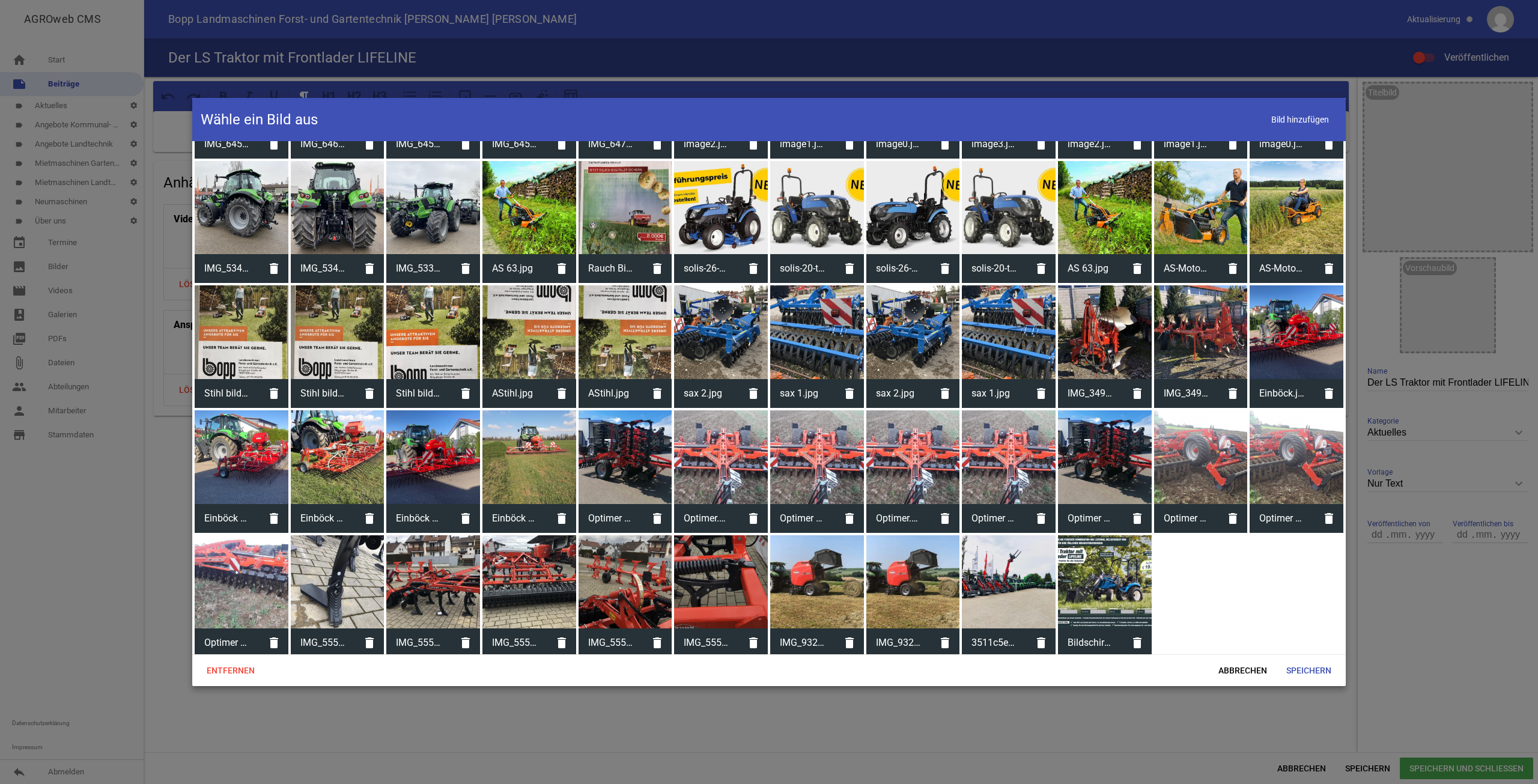
click at [1106, 590] on div at bounding box center [1105, 582] width 94 height 94
click at [1315, 667] on span "Speichern" at bounding box center [1309, 670] width 64 height 22
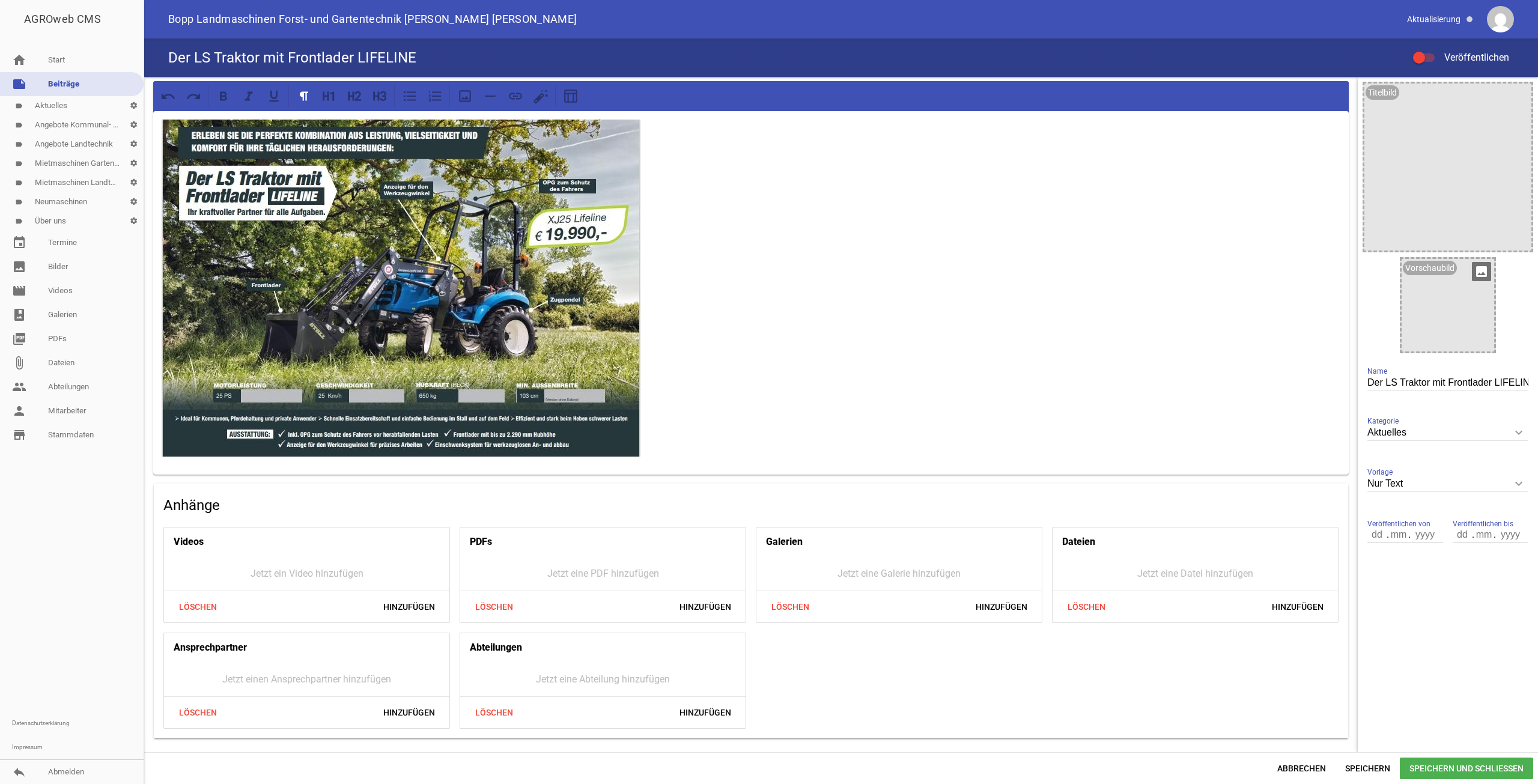
click at [1485, 270] on icon "image" at bounding box center [1482, 271] width 19 height 19
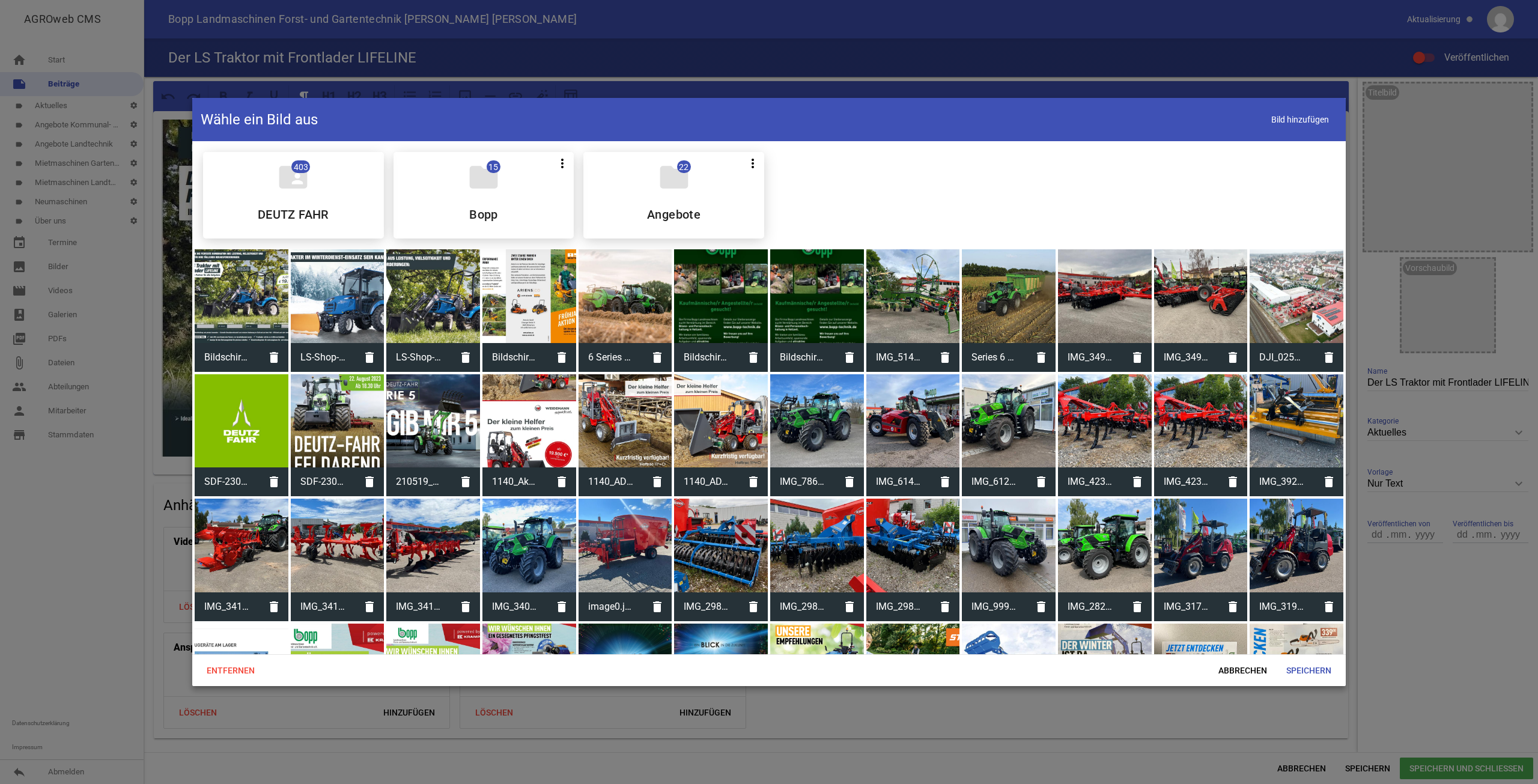
drag, startPoint x: 233, startPoint y: 282, endPoint x: 248, endPoint y: 284, distance: 15.1
click at [232, 282] on div at bounding box center [241, 296] width 94 height 94
click at [1322, 666] on span "Speichern" at bounding box center [1309, 670] width 64 height 22
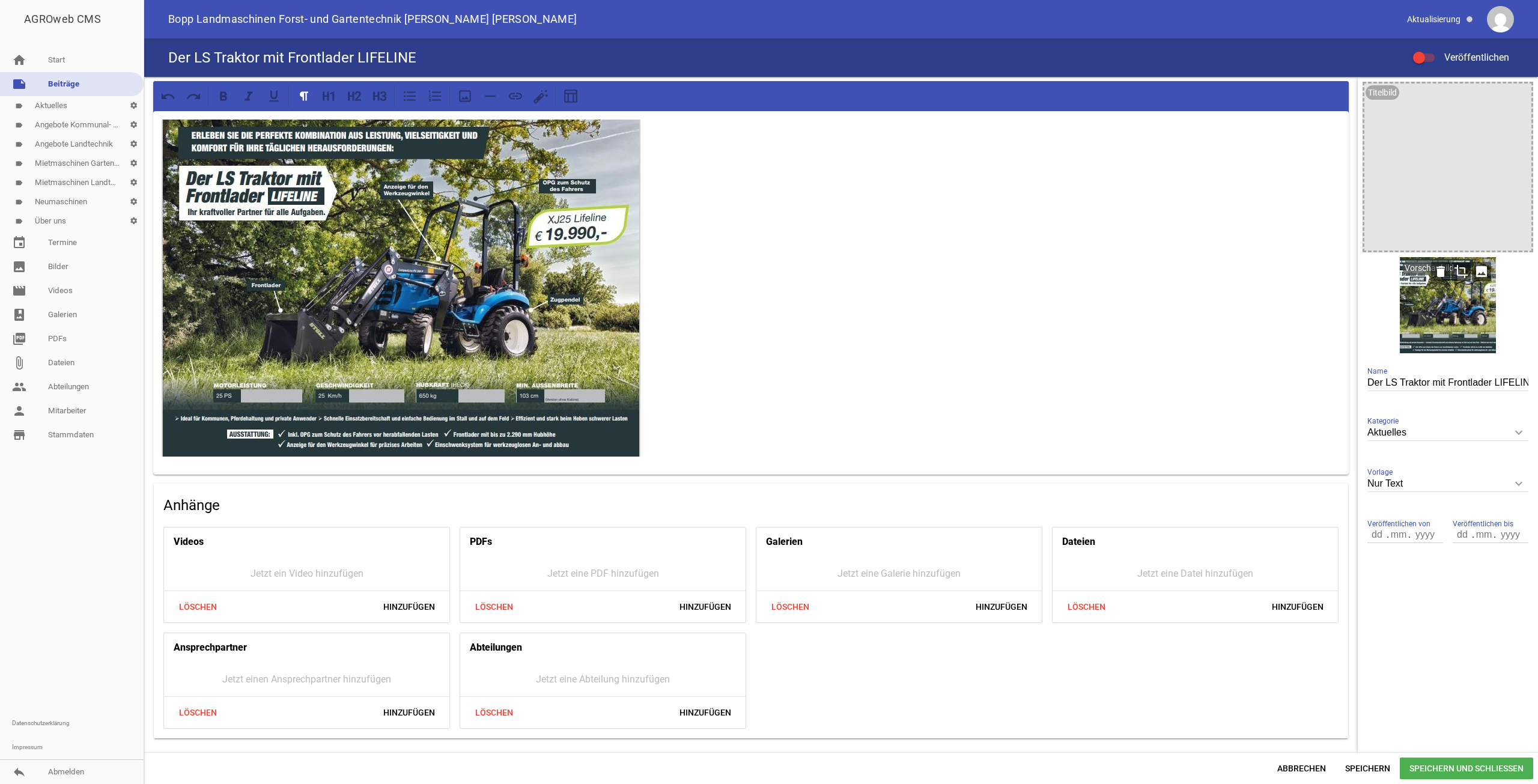
drag, startPoint x: 1462, startPoint y: 316, endPoint x: 1483, endPoint y: 324, distance: 22.5
click at [1484, 324] on div at bounding box center [1448, 305] width 96 height 96
click at [1459, 270] on icon "crop" at bounding box center [1461, 271] width 19 height 19
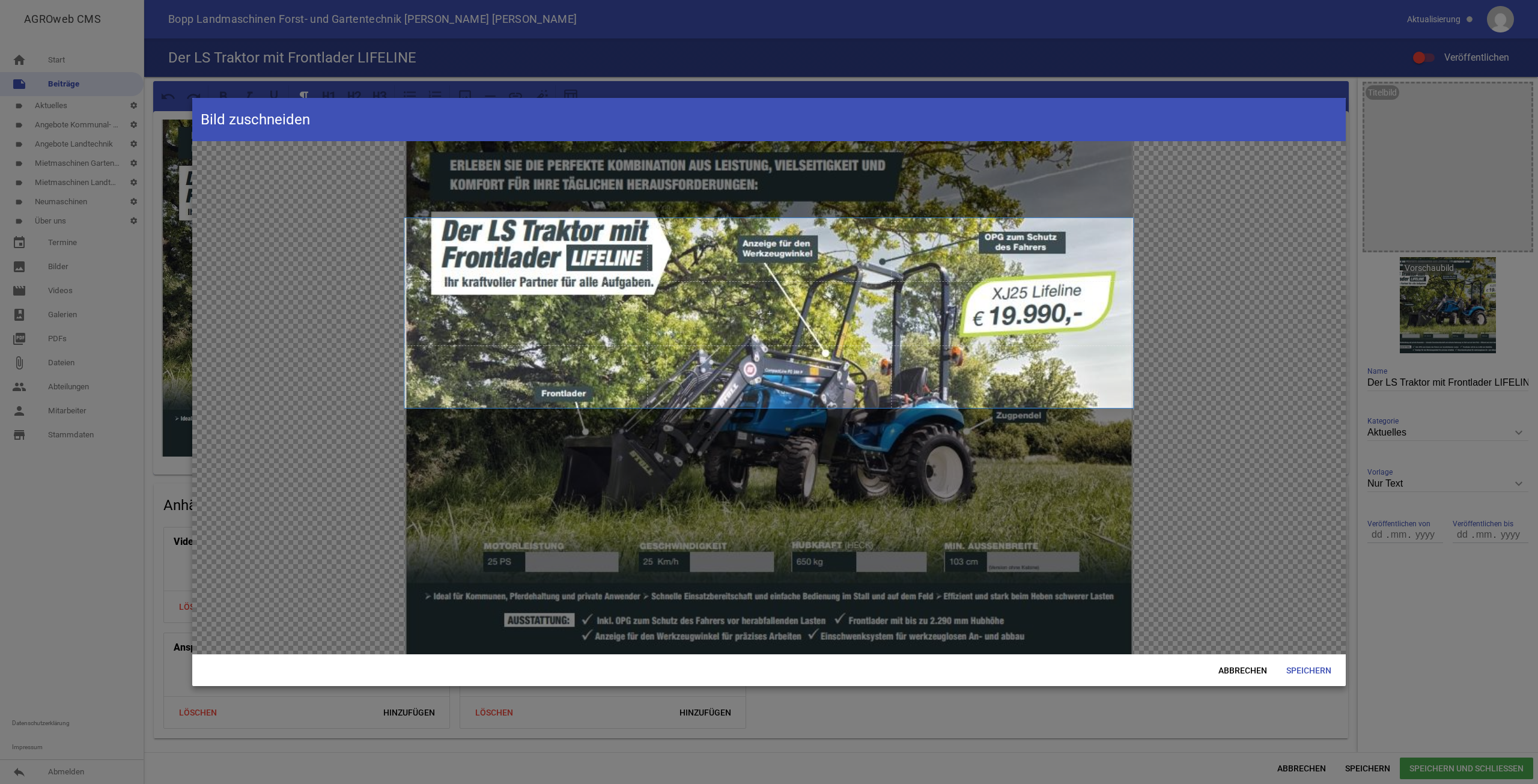
click at [872, 372] on span at bounding box center [768, 313] width 728 height 190
click at [1244, 661] on span "Abbrechen" at bounding box center [1243, 670] width 68 height 22
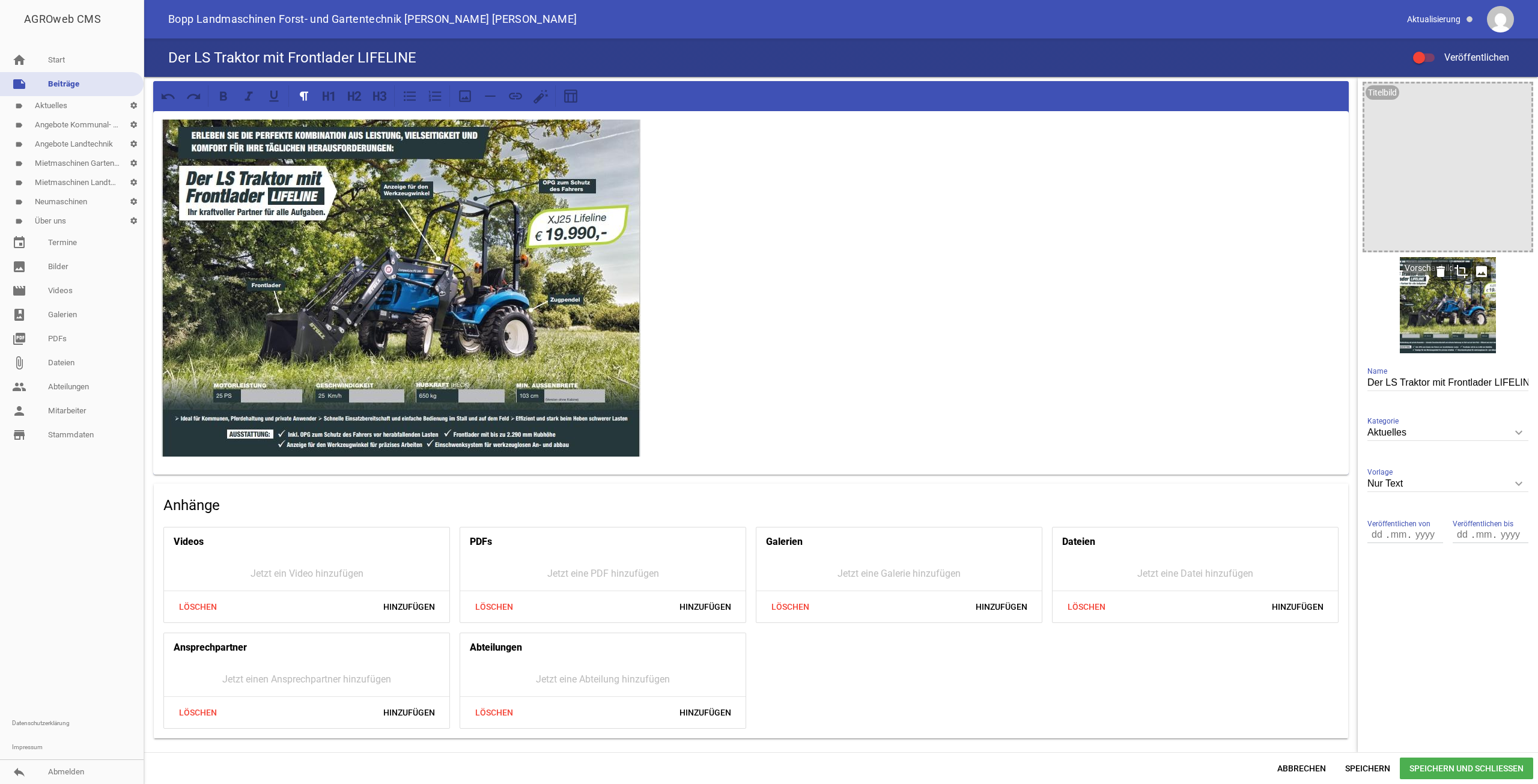
click at [1479, 274] on icon "image" at bounding box center [1482, 271] width 19 height 19
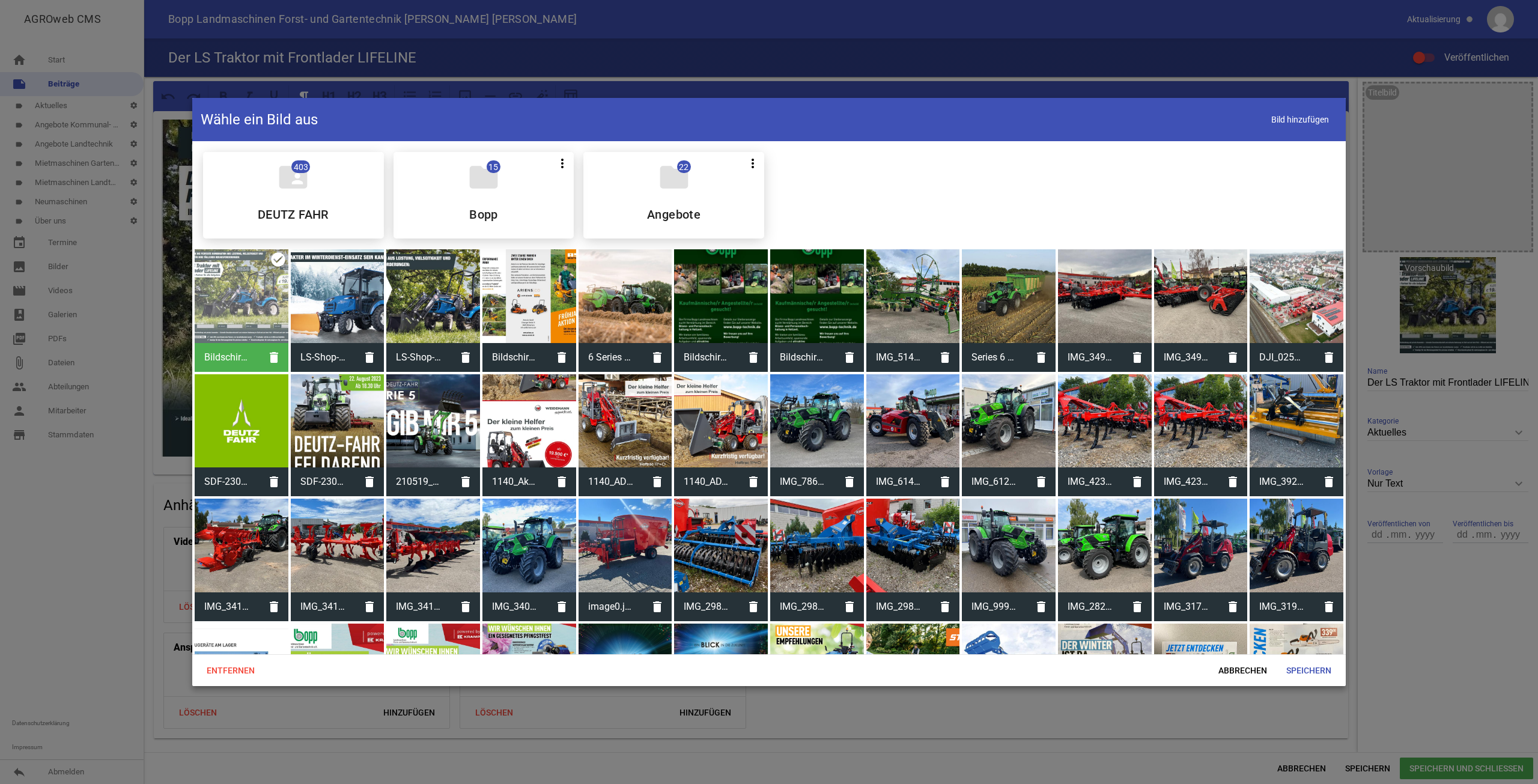
click at [407, 298] on div at bounding box center [433, 296] width 94 height 94
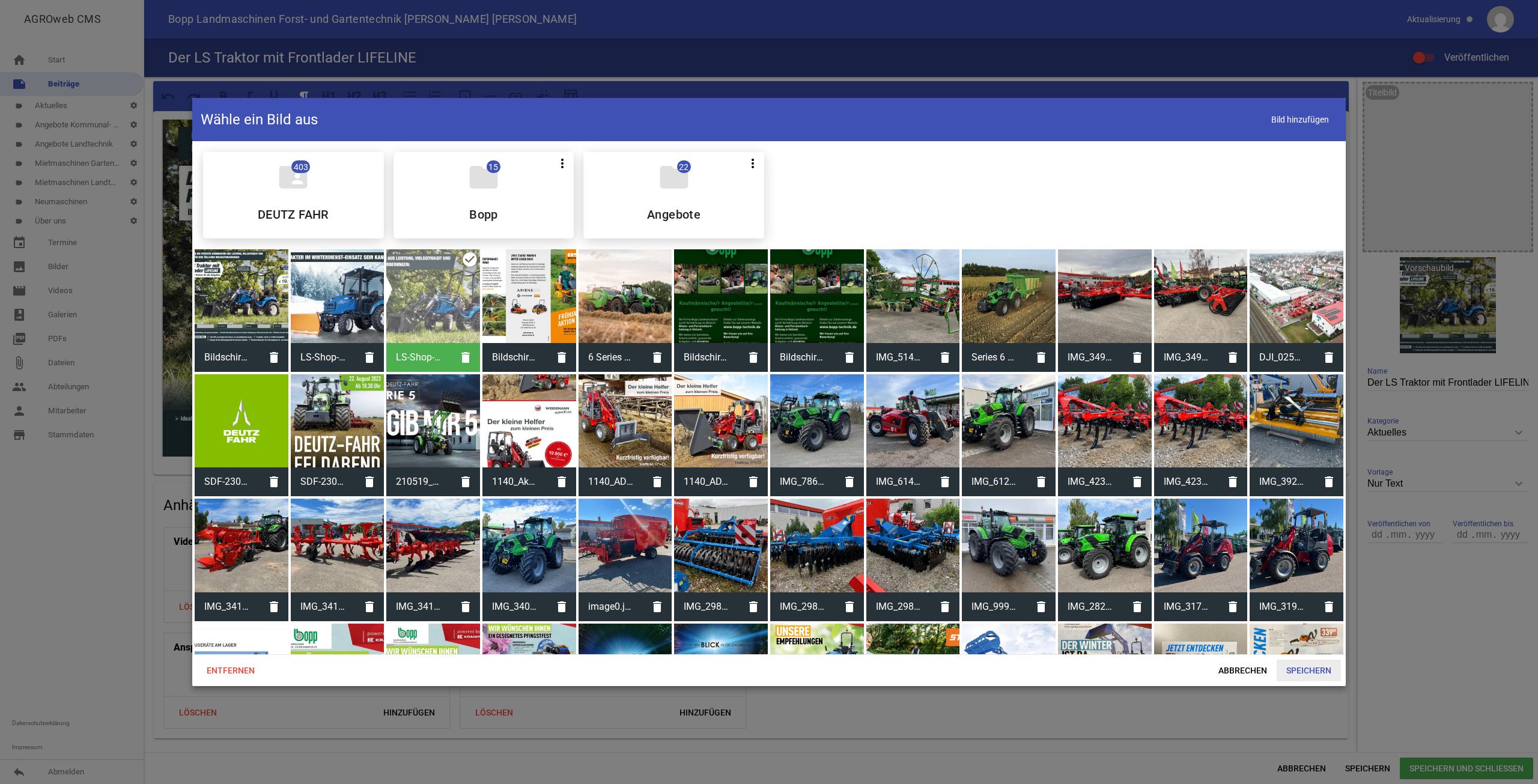
click at [1310, 669] on span "Speichern" at bounding box center [1309, 670] width 64 height 22
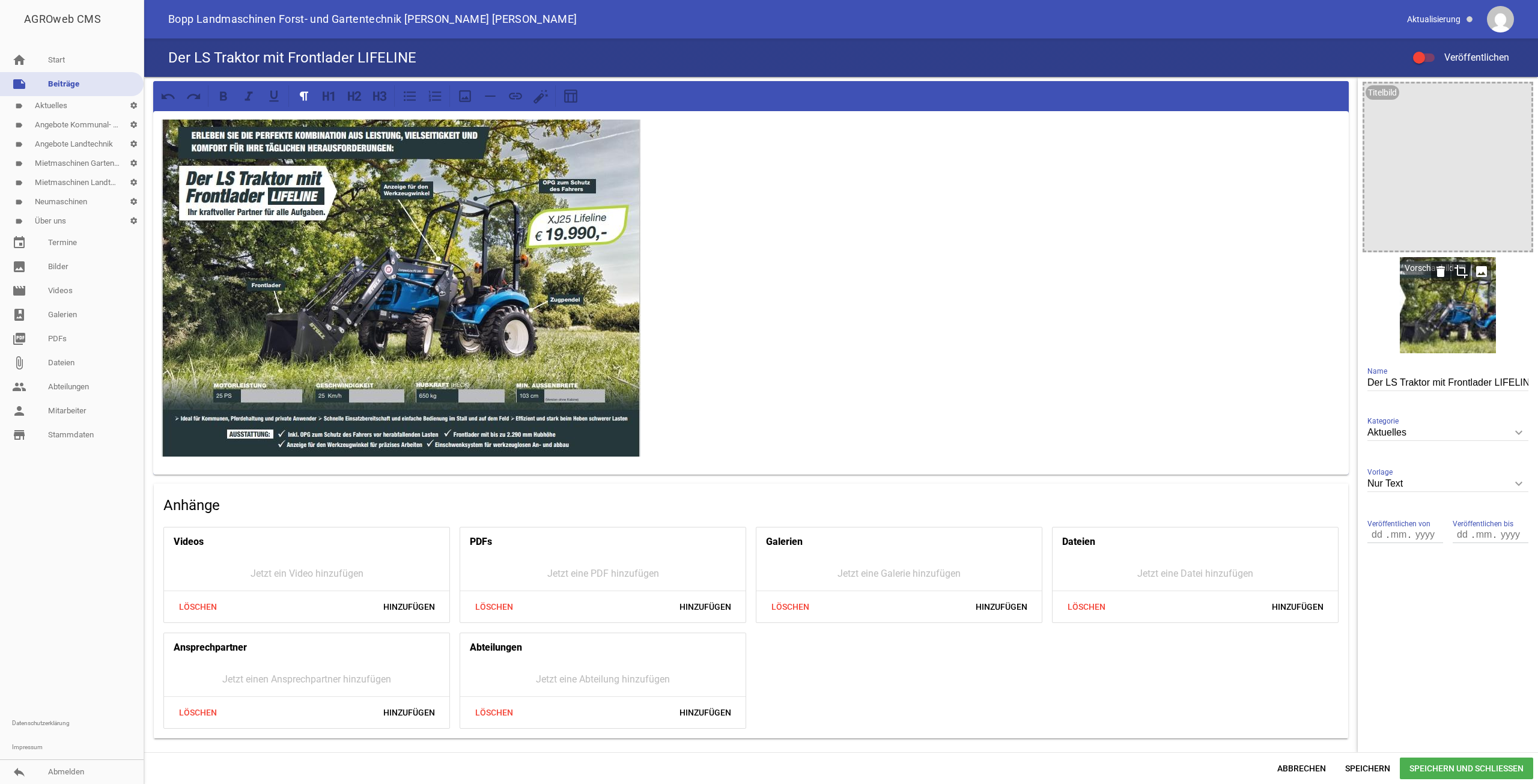
click at [1458, 267] on icon "crop" at bounding box center [1461, 271] width 19 height 19
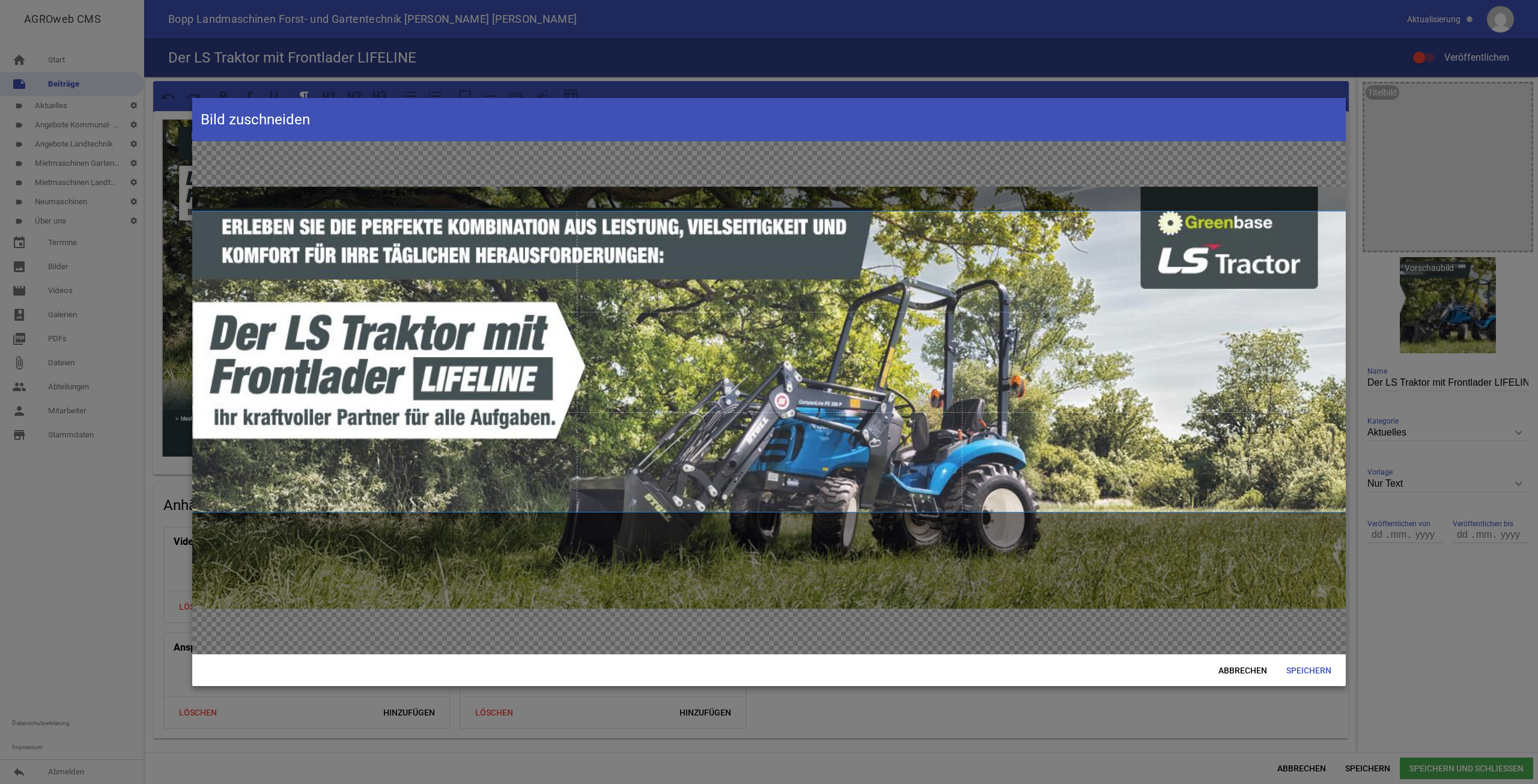
click at [837, 449] on span at bounding box center [769, 361] width 1154 height 300
click at [1309, 664] on span "Speichern" at bounding box center [1309, 670] width 64 height 22
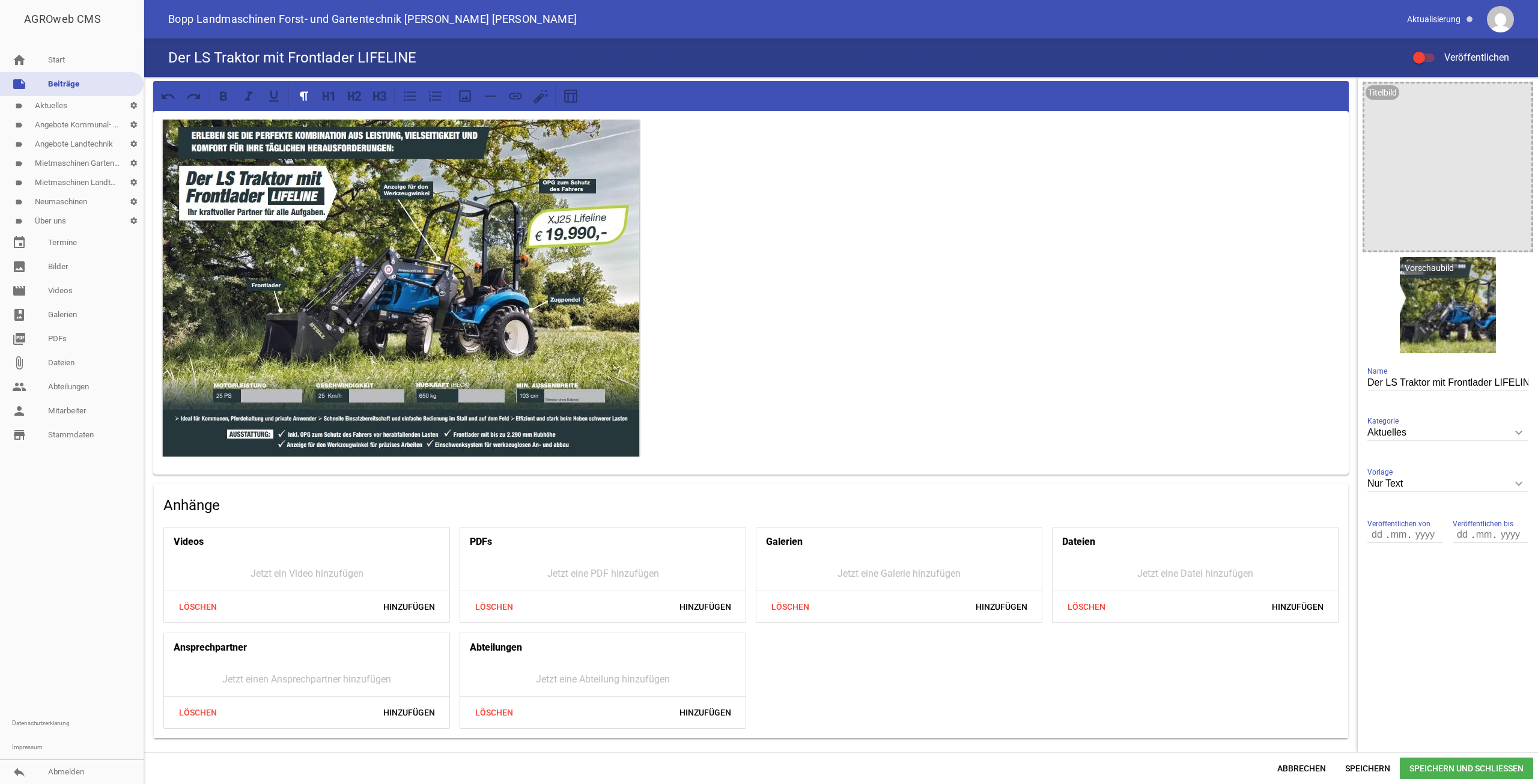
click at [1438, 764] on span "Speichern und Schließen" at bounding box center [1467, 768] width 134 height 22
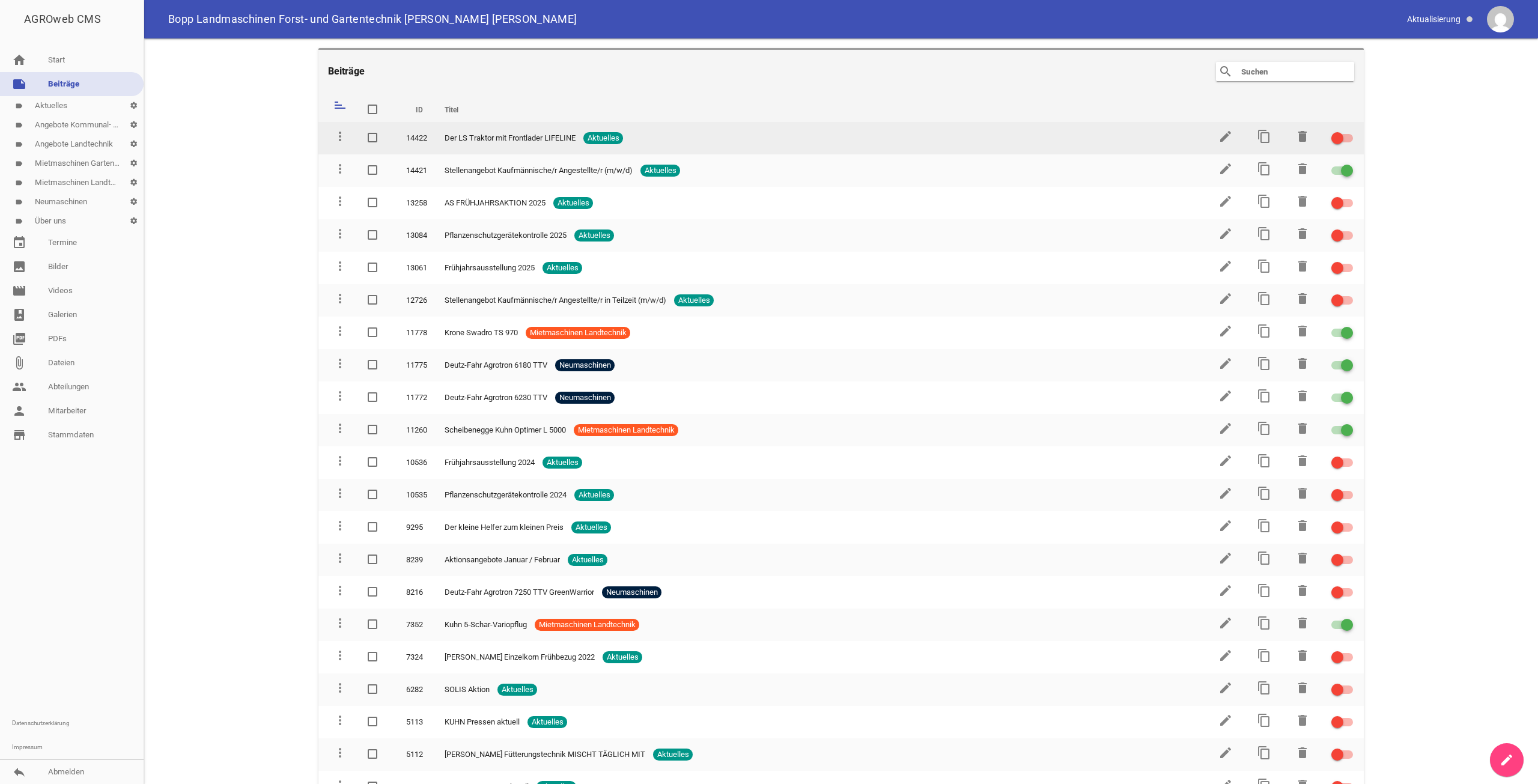
click at [1346, 139] on div at bounding box center [1342, 138] width 22 height 8
click at [1349, 131] on input "checkbox" at bounding box center [1349, 131] width 0 height 0
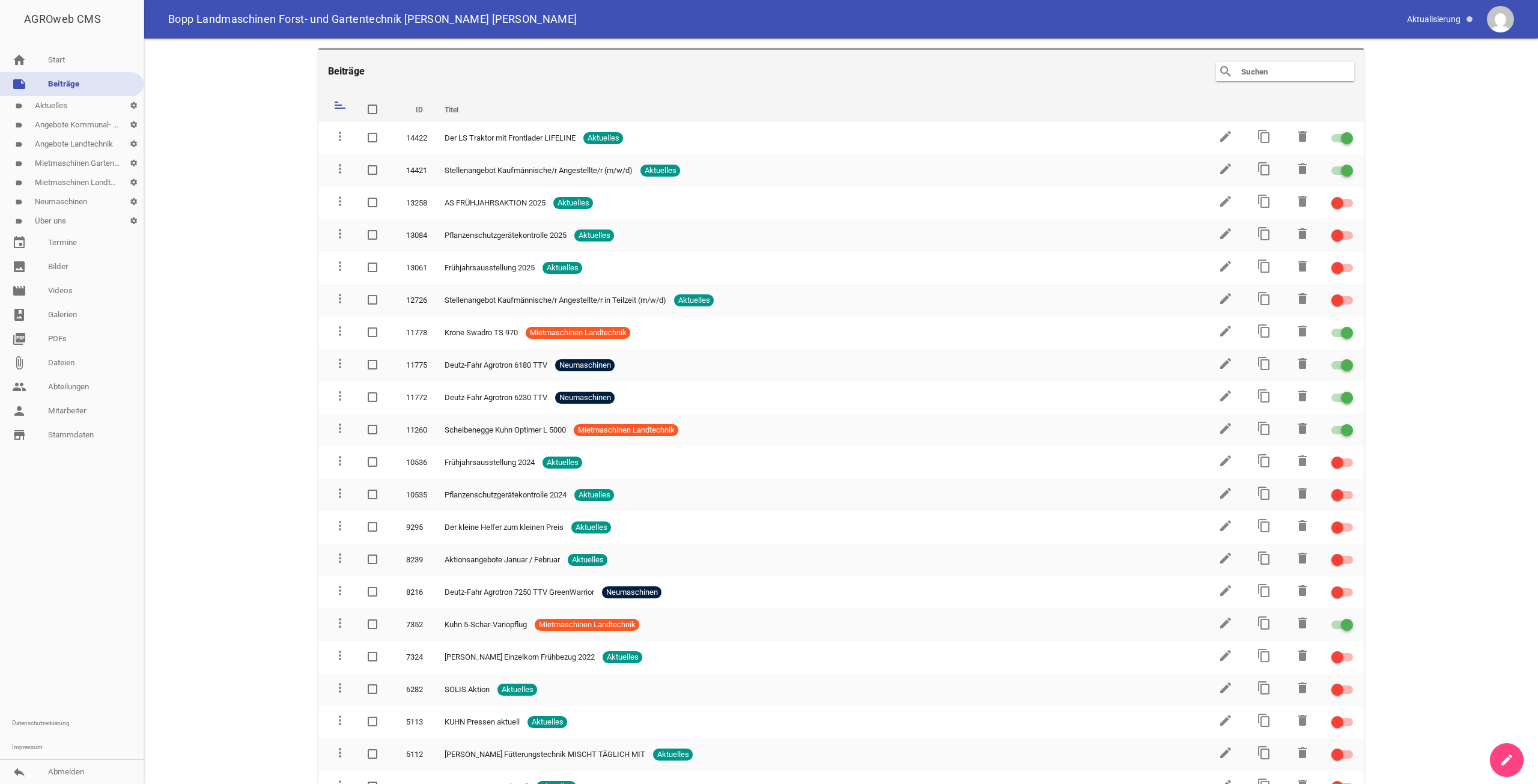
click at [1507, 755] on icon "create" at bounding box center [1507, 760] width 15 height 15
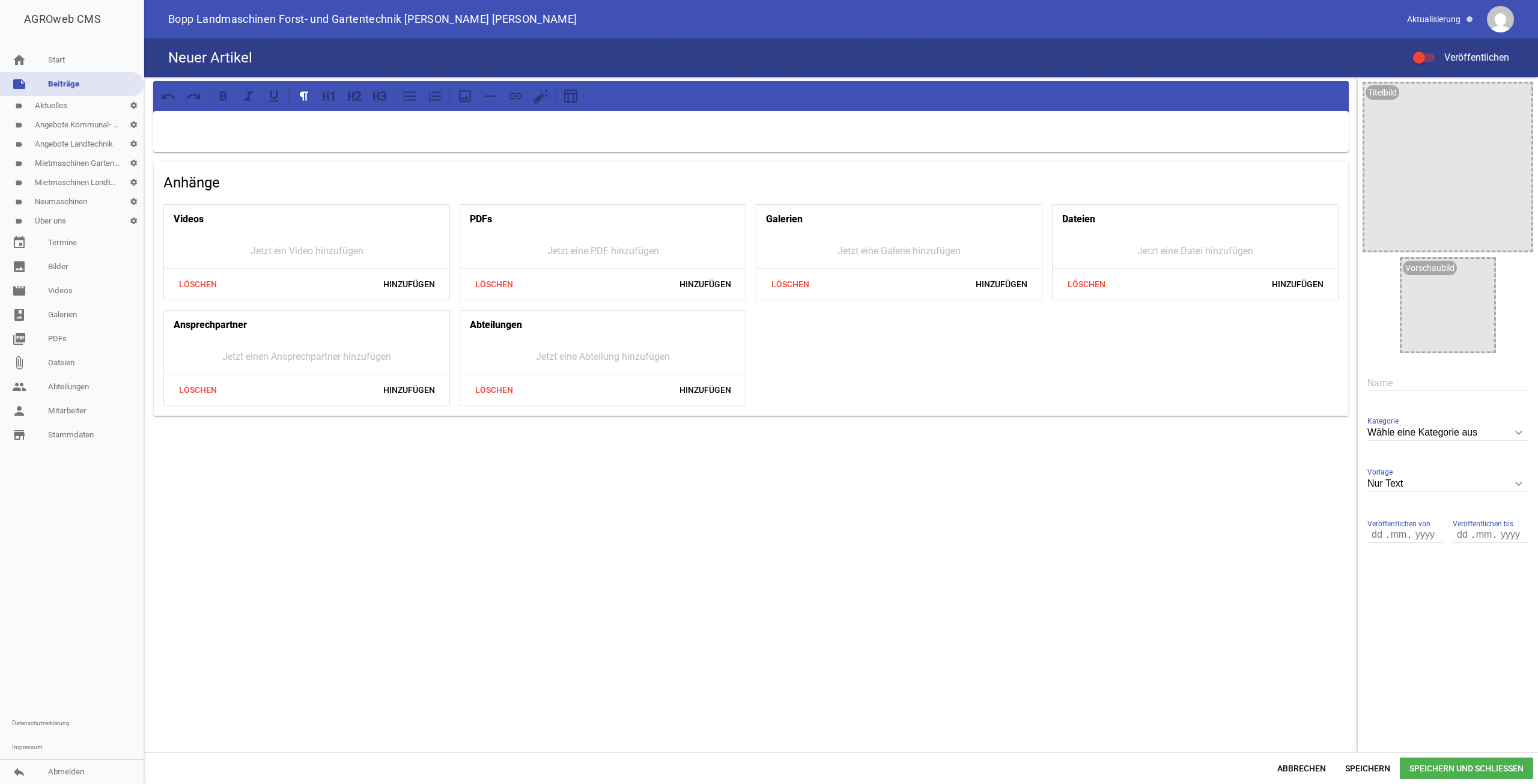
click at [1386, 376] on input "text" at bounding box center [1448, 383] width 161 height 16
type input "Der LS XJ25 HST SNOWLINE"
click at [1482, 270] on icon "image" at bounding box center [1482, 271] width 19 height 19
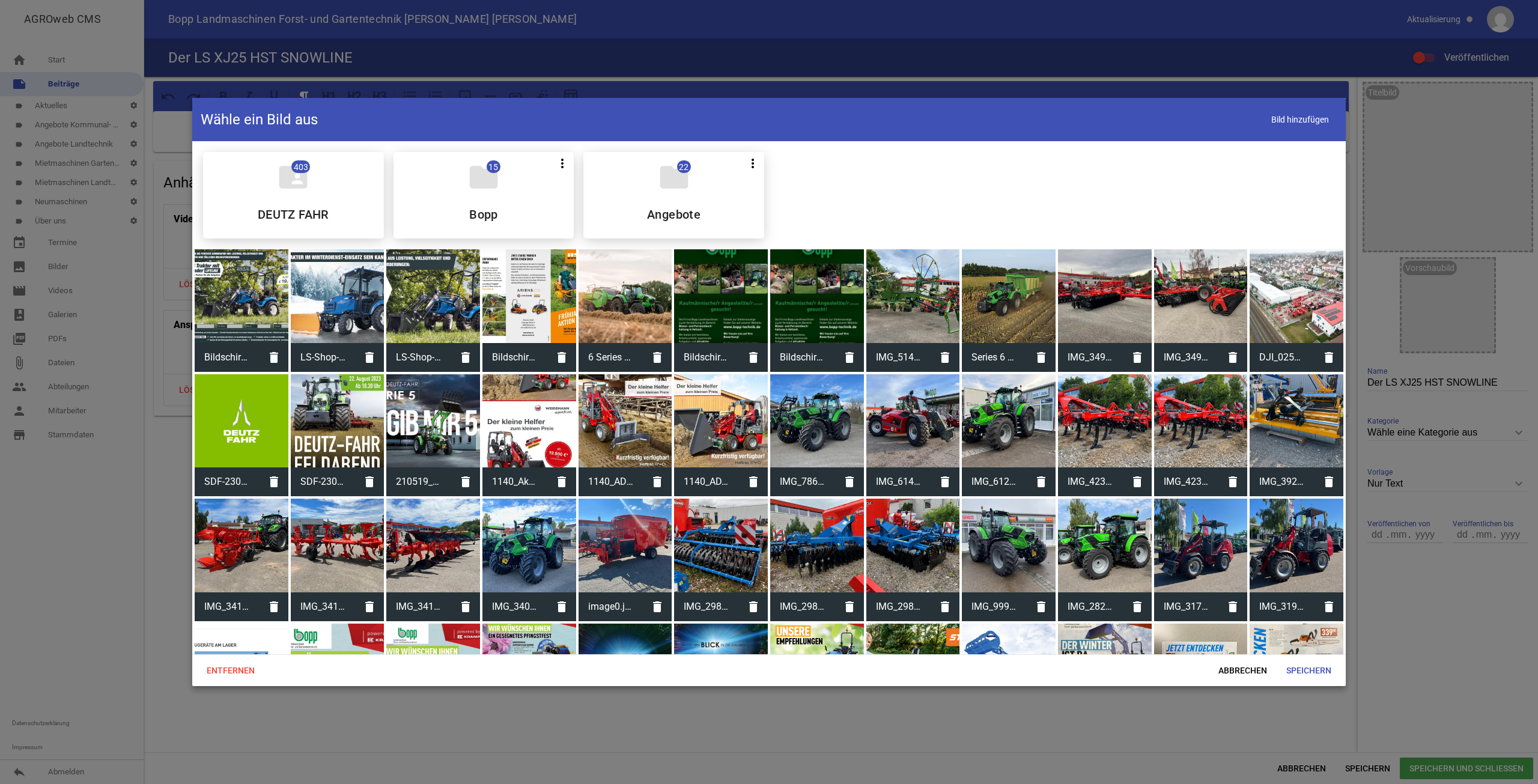
click at [336, 293] on div at bounding box center [337, 296] width 94 height 94
click at [1330, 676] on span "Speichern" at bounding box center [1309, 670] width 64 height 22
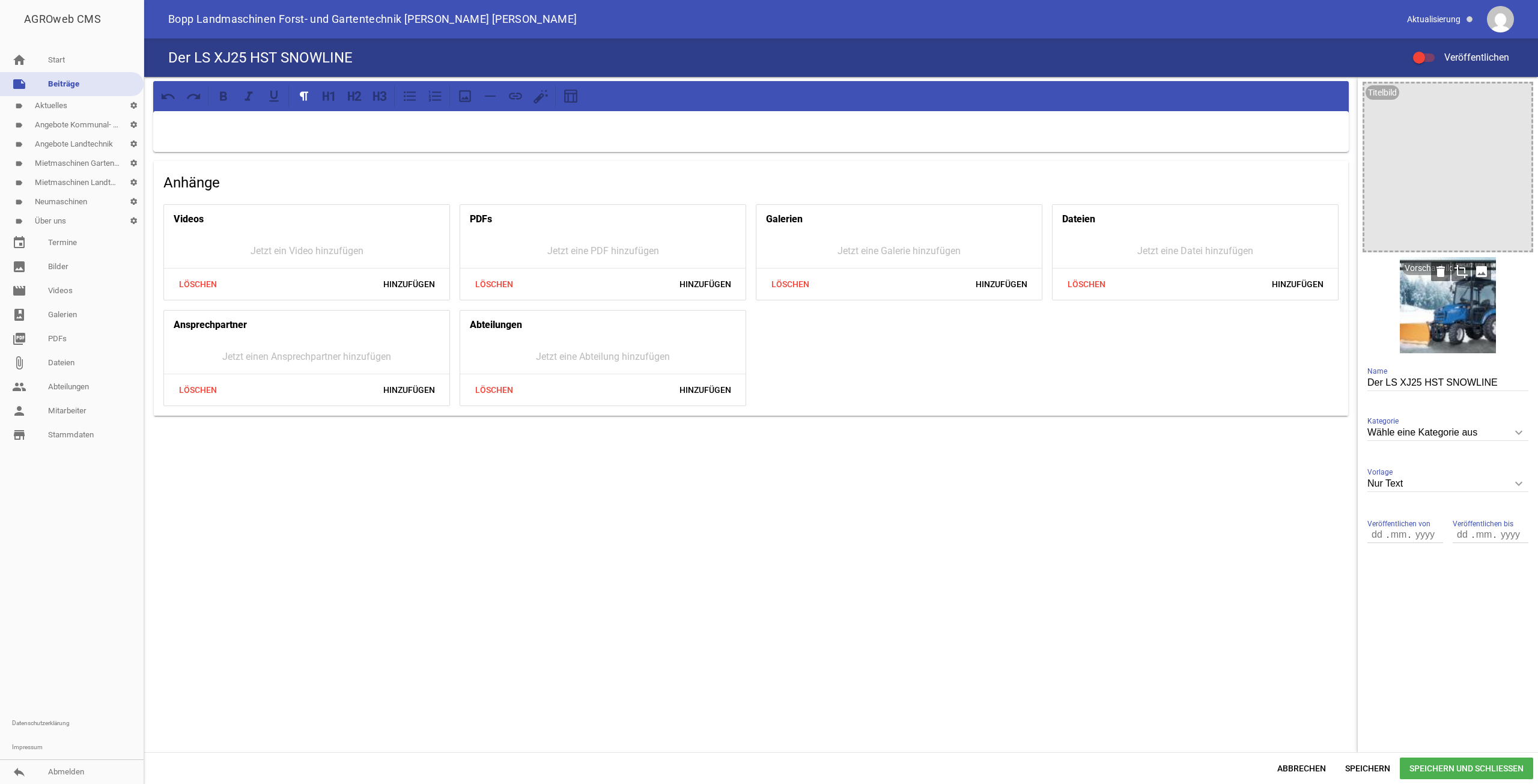
click at [1467, 276] on icon "crop" at bounding box center [1461, 271] width 19 height 19
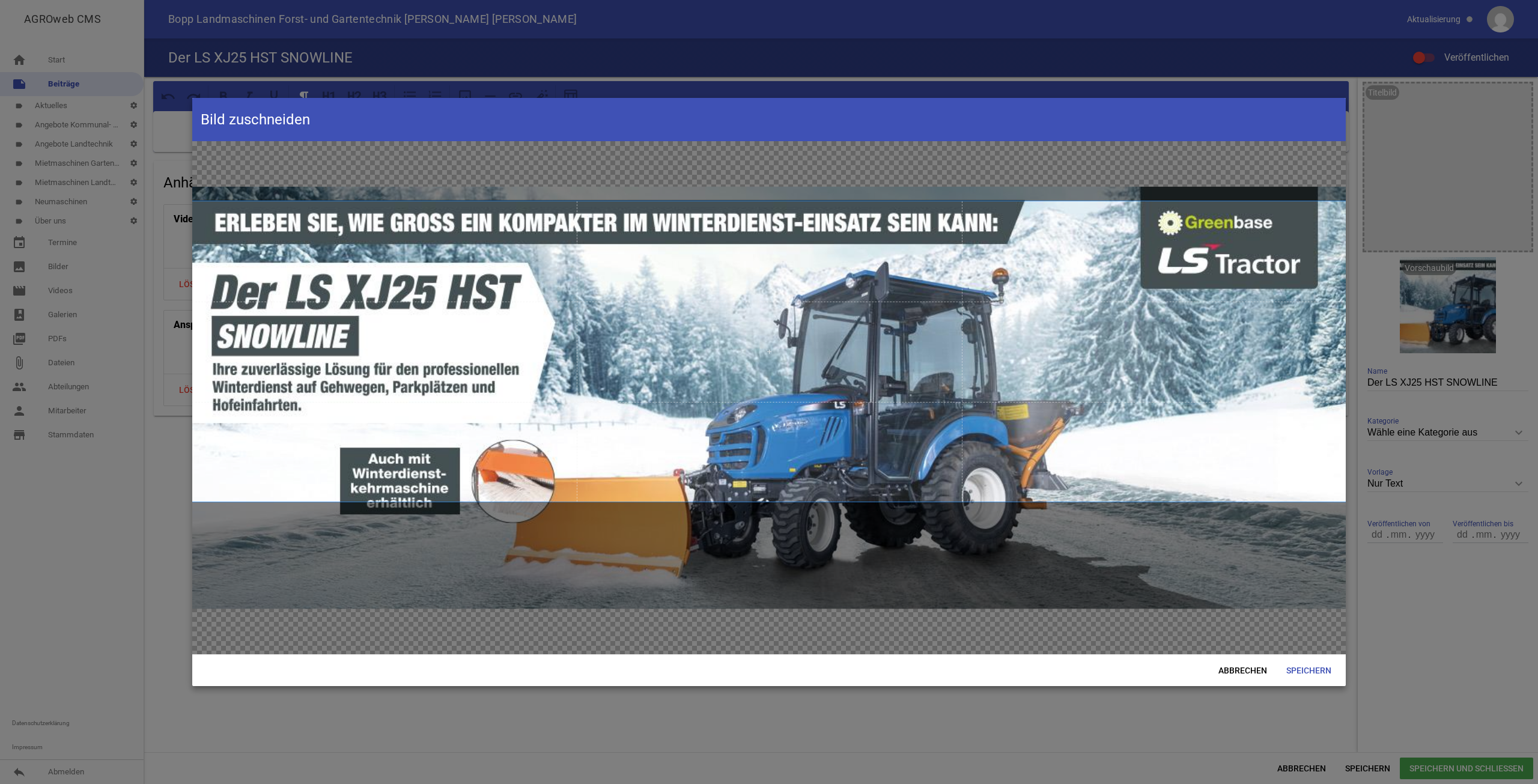
click at [719, 363] on span at bounding box center [769, 351] width 1154 height 300
click at [1293, 673] on span "Speichern" at bounding box center [1309, 670] width 64 height 22
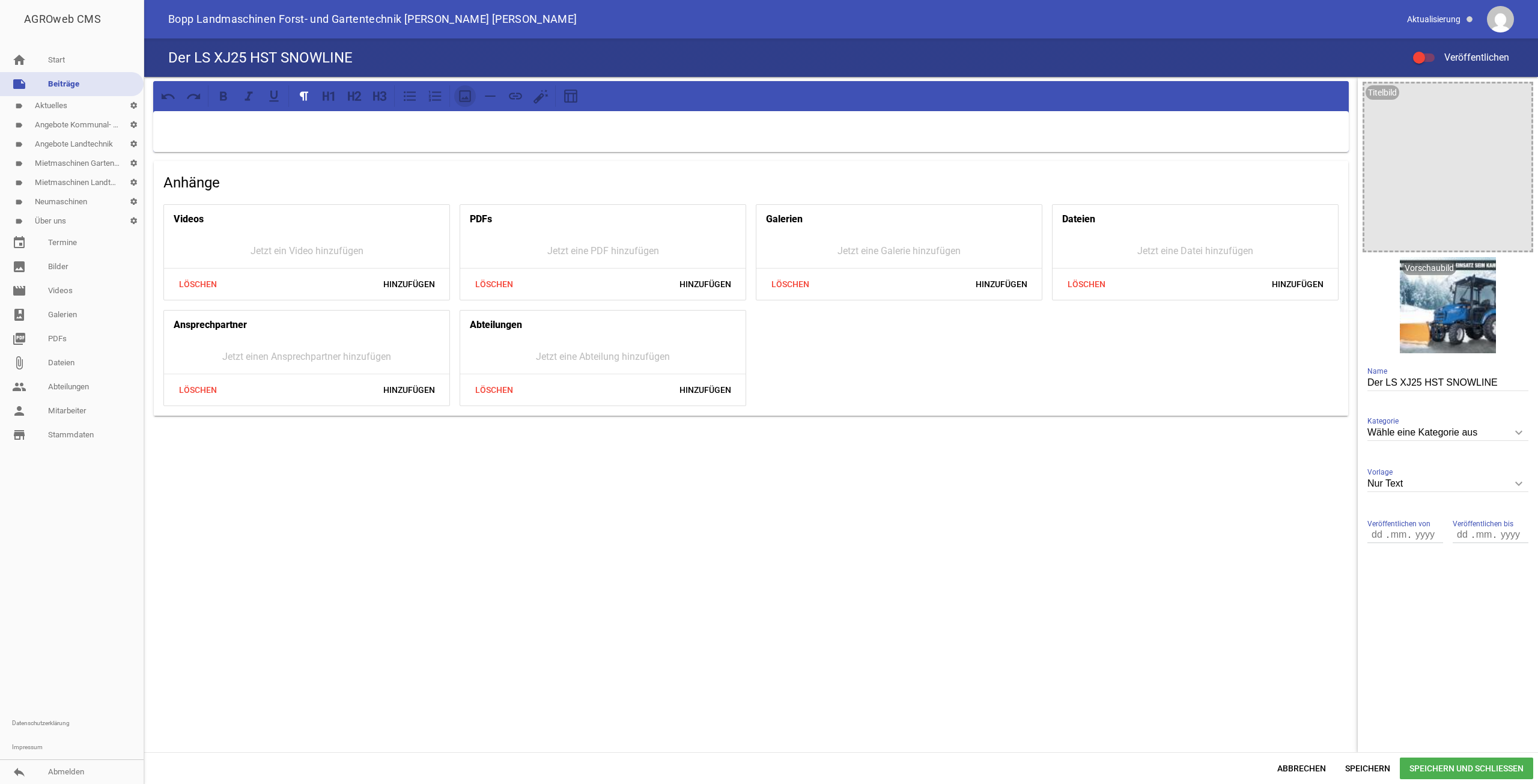
click at [458, 97] on icon at bounding box center [465, 96] width 16 height 16
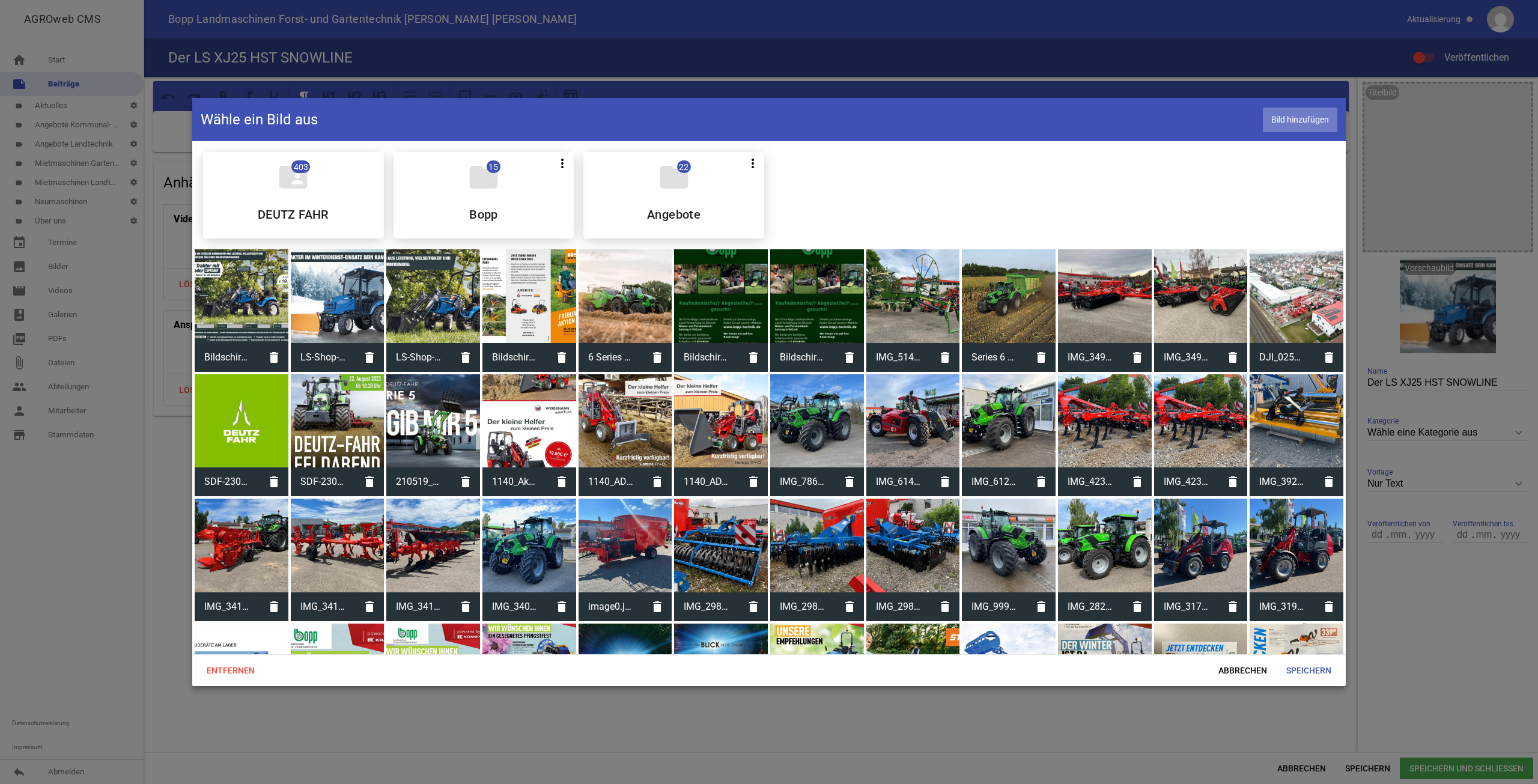
click at [1299, 115] on span "Bild hinzufügen" at bounding box center [1300, 120] width 74 height 25
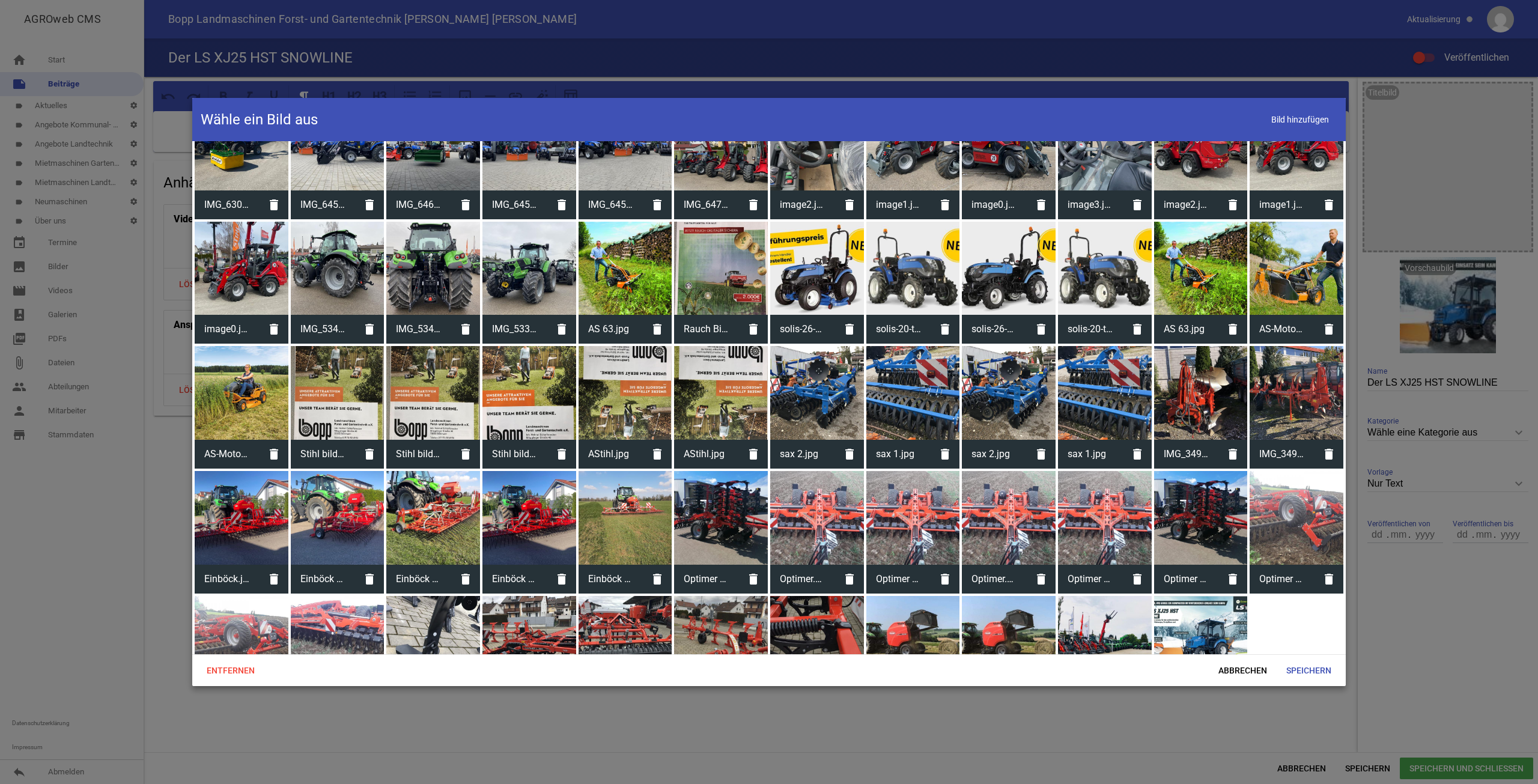
scroll to position [962, 0]
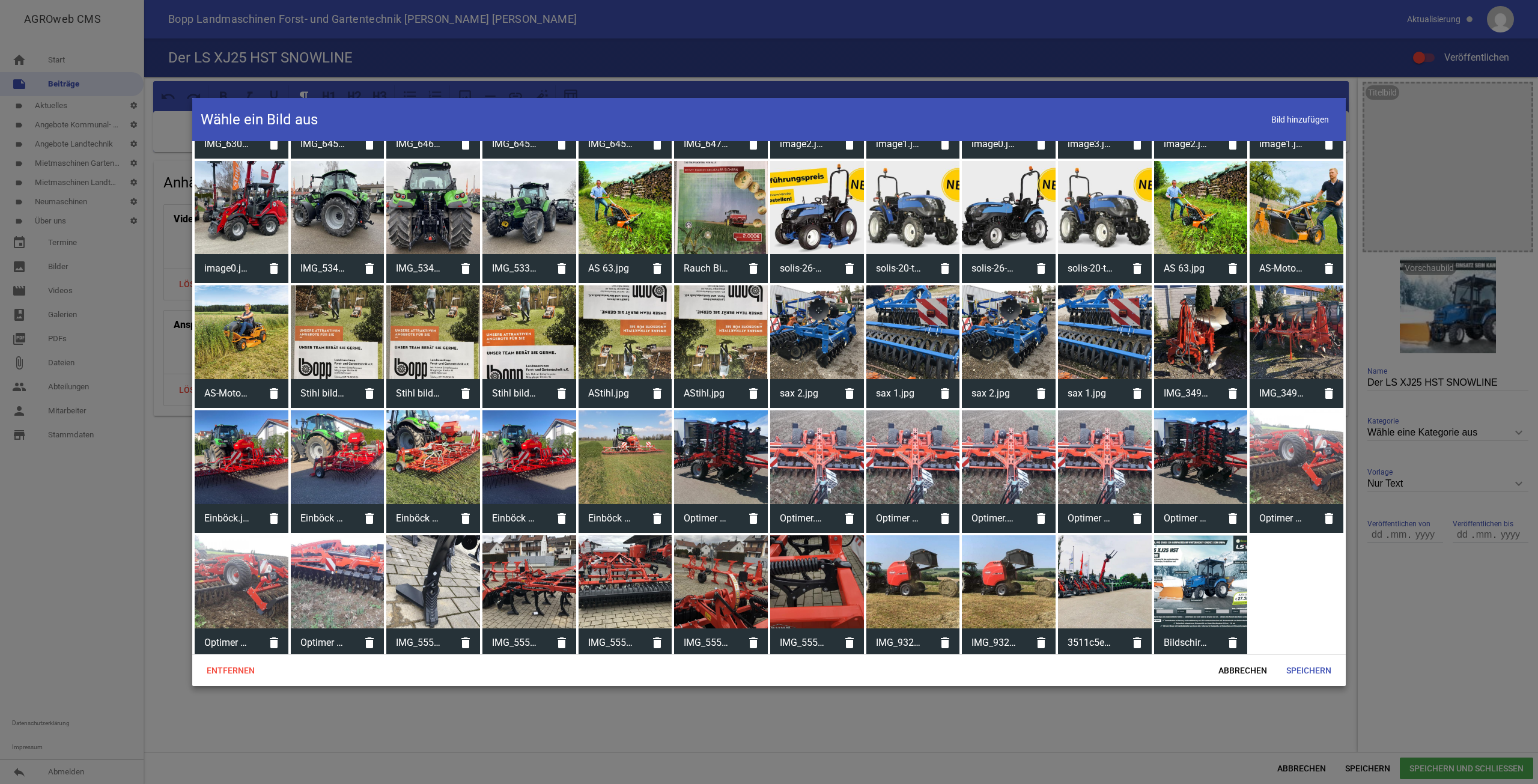
click at [1233, 597] on div at bounding box center [1201, 582] width 94 height 94
click at [1314, 662] on span "Speichern" at bounding box center [1309, 670] width 64 height 22
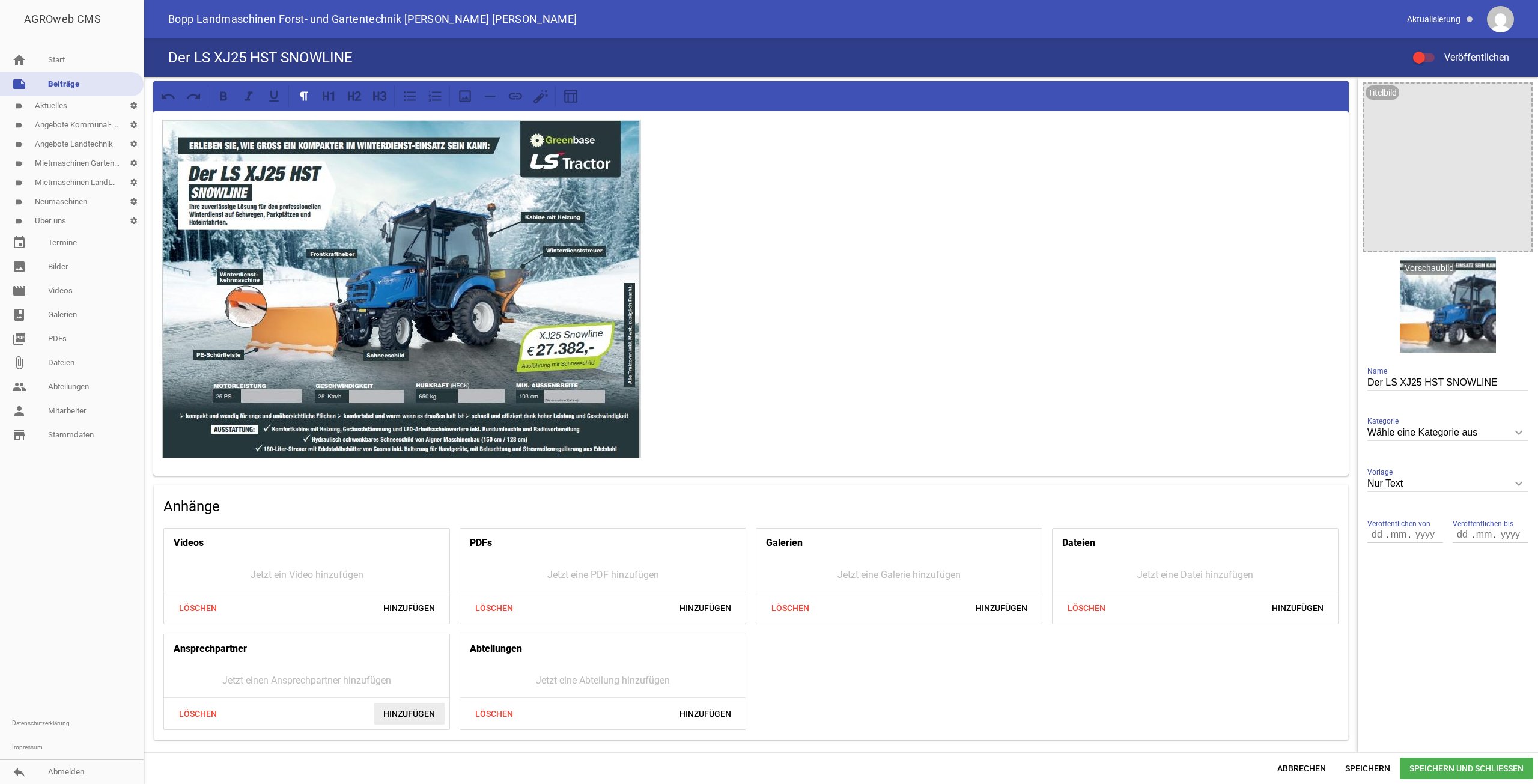
click at [422, 715] on span "Hinzufügen" at bounding box center [409, 714] width 71 height 22
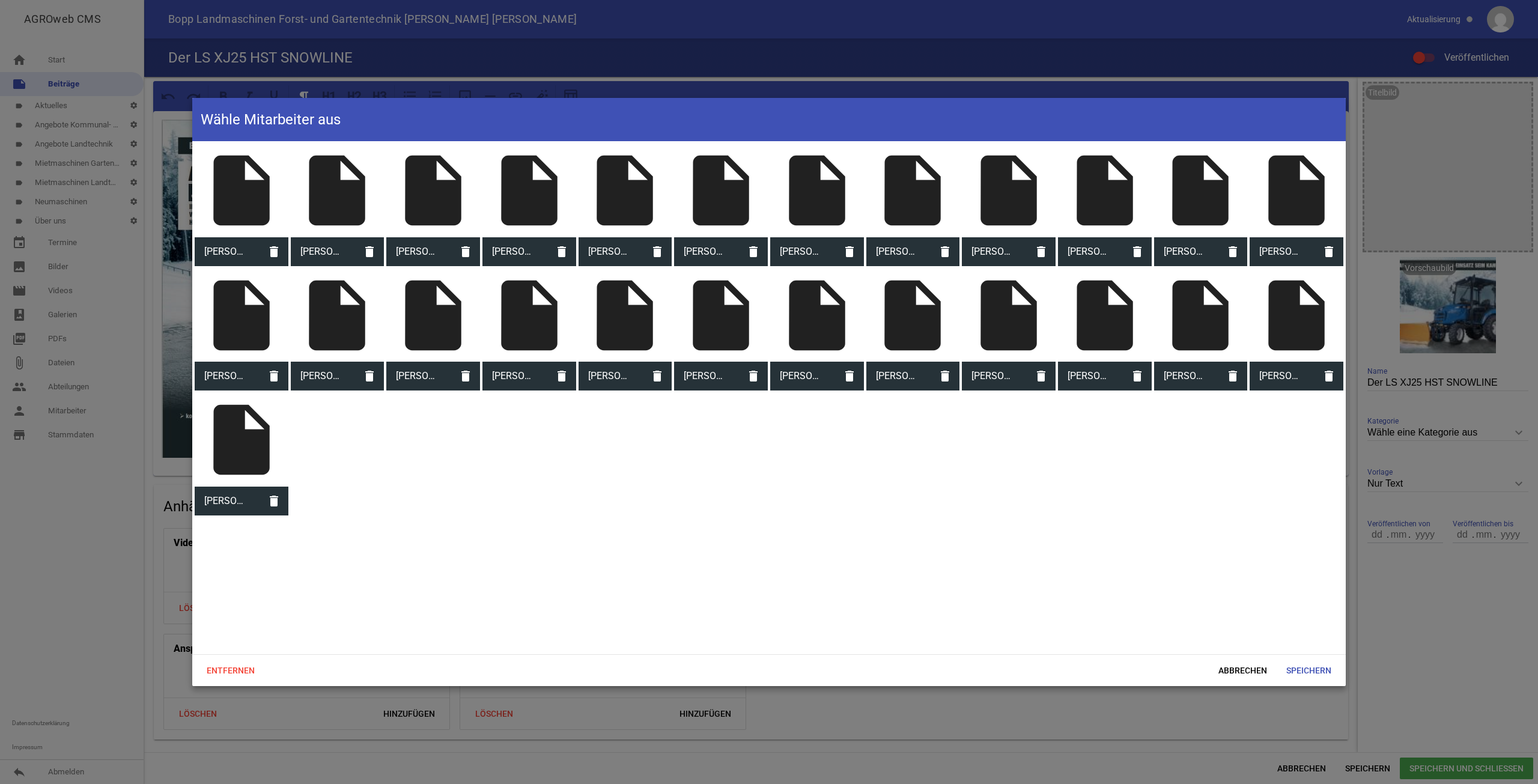
click at [256, 196] on div "insert_drive_file" at bounding box center [241, 190] width 94 height 94
click at [540, 194] on div "insert_drive_file" at bounding box center [529, 190] width 94 height 94
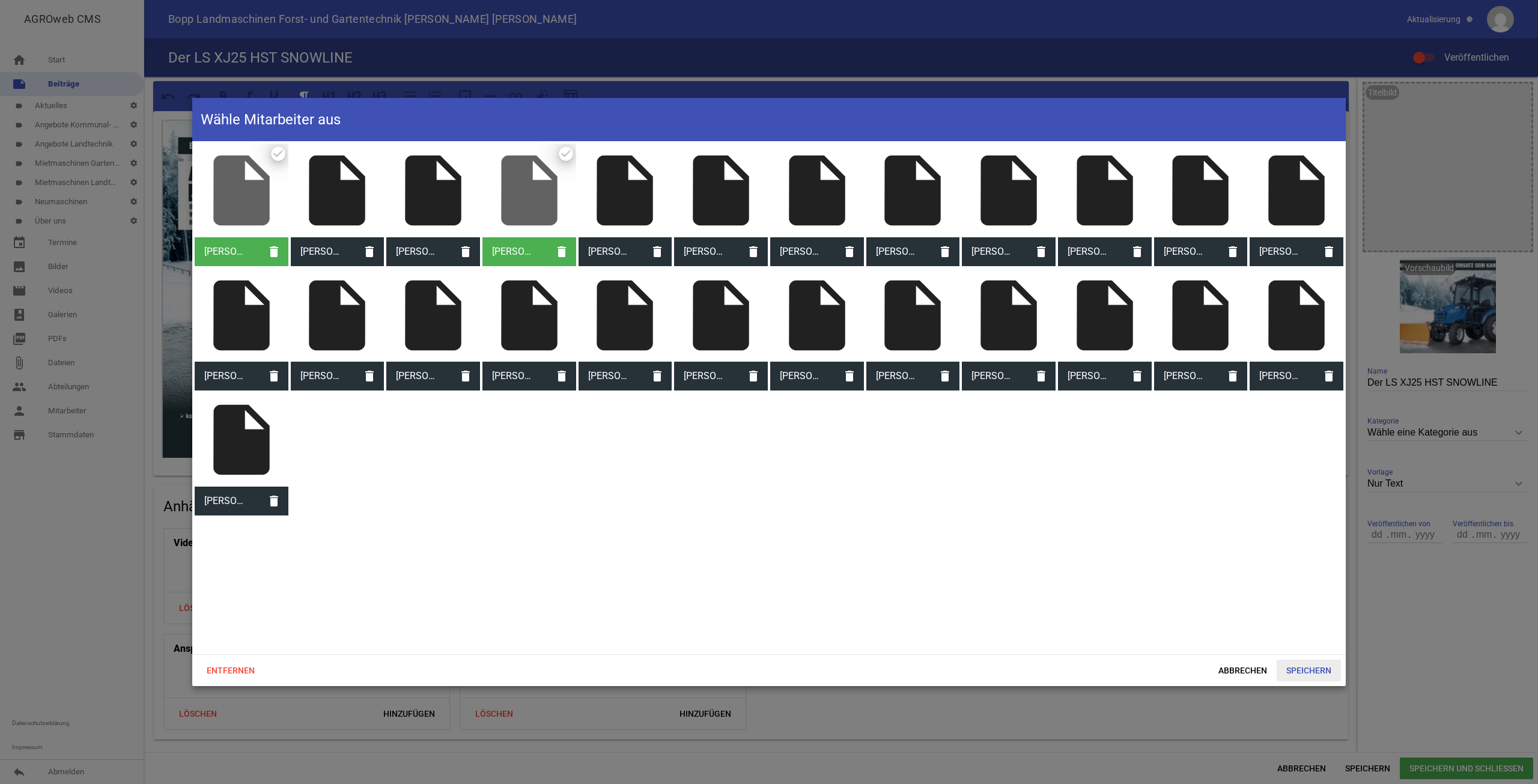
click at [1314, 665] on span "Speichern" at bounding box center [1309, 670] width 64 height 22
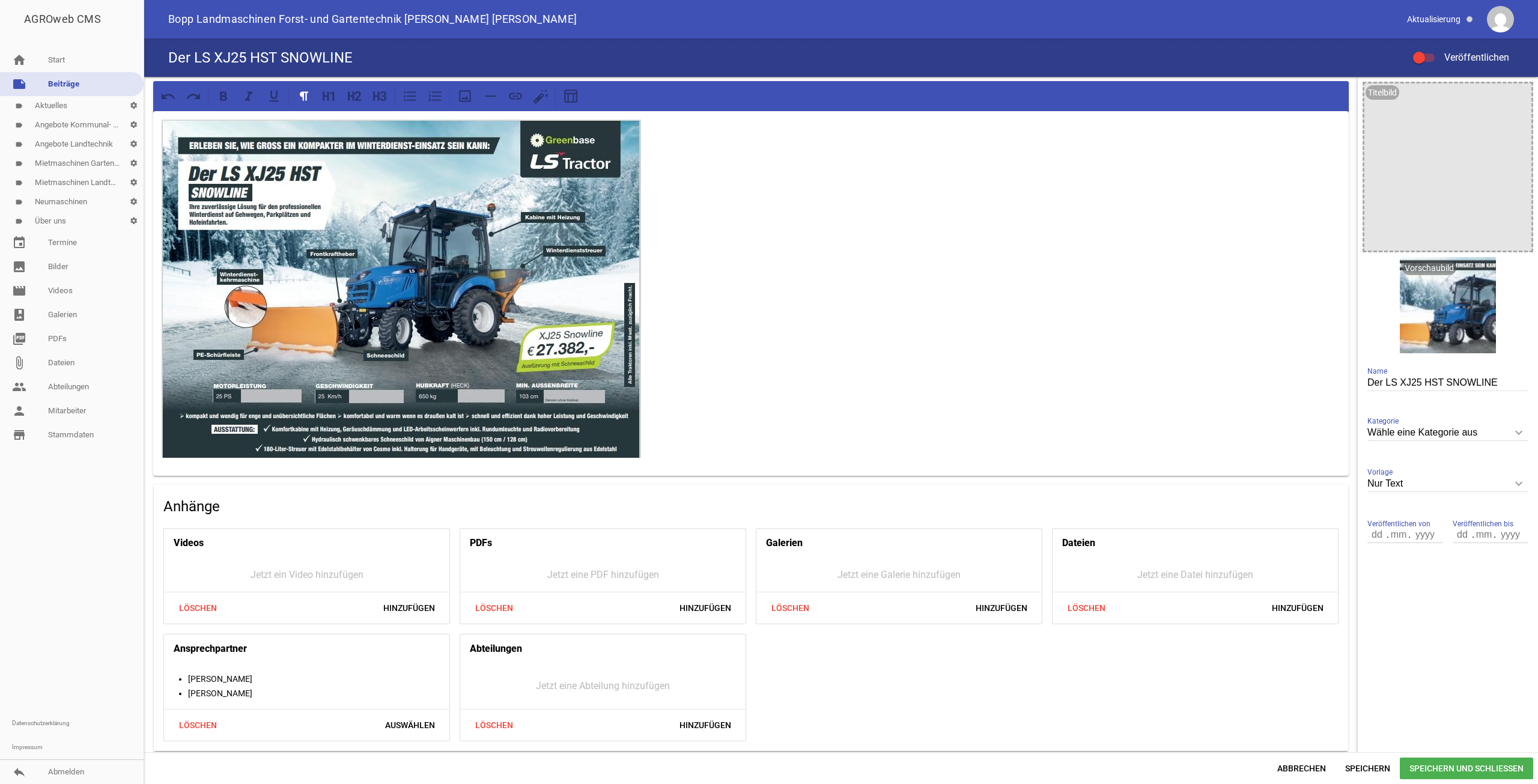
scroll to position [4, 0]
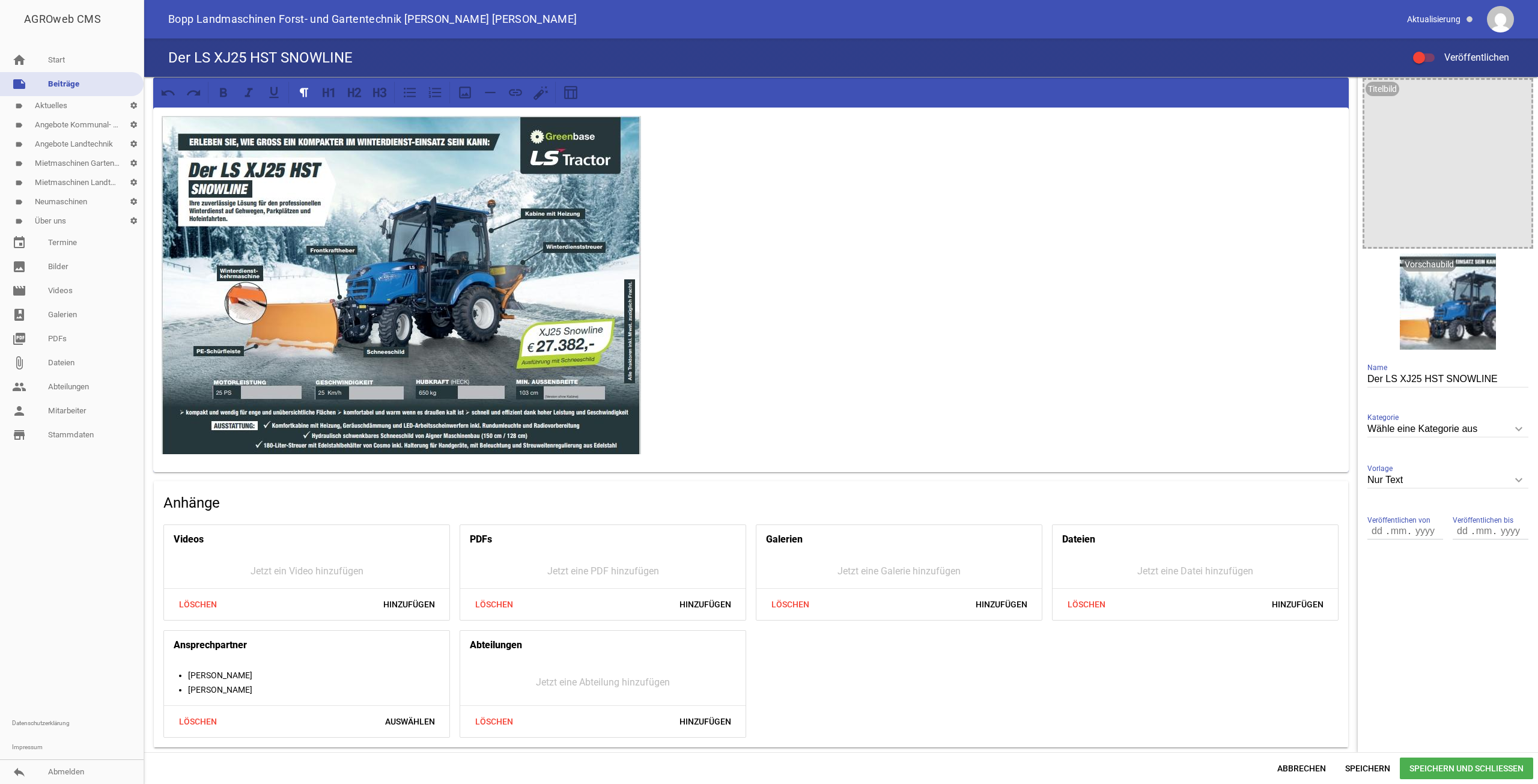
click at [1453, 766] on span "Speichern und Schließen" at bounding box center [1467, 768] width 134 height 22
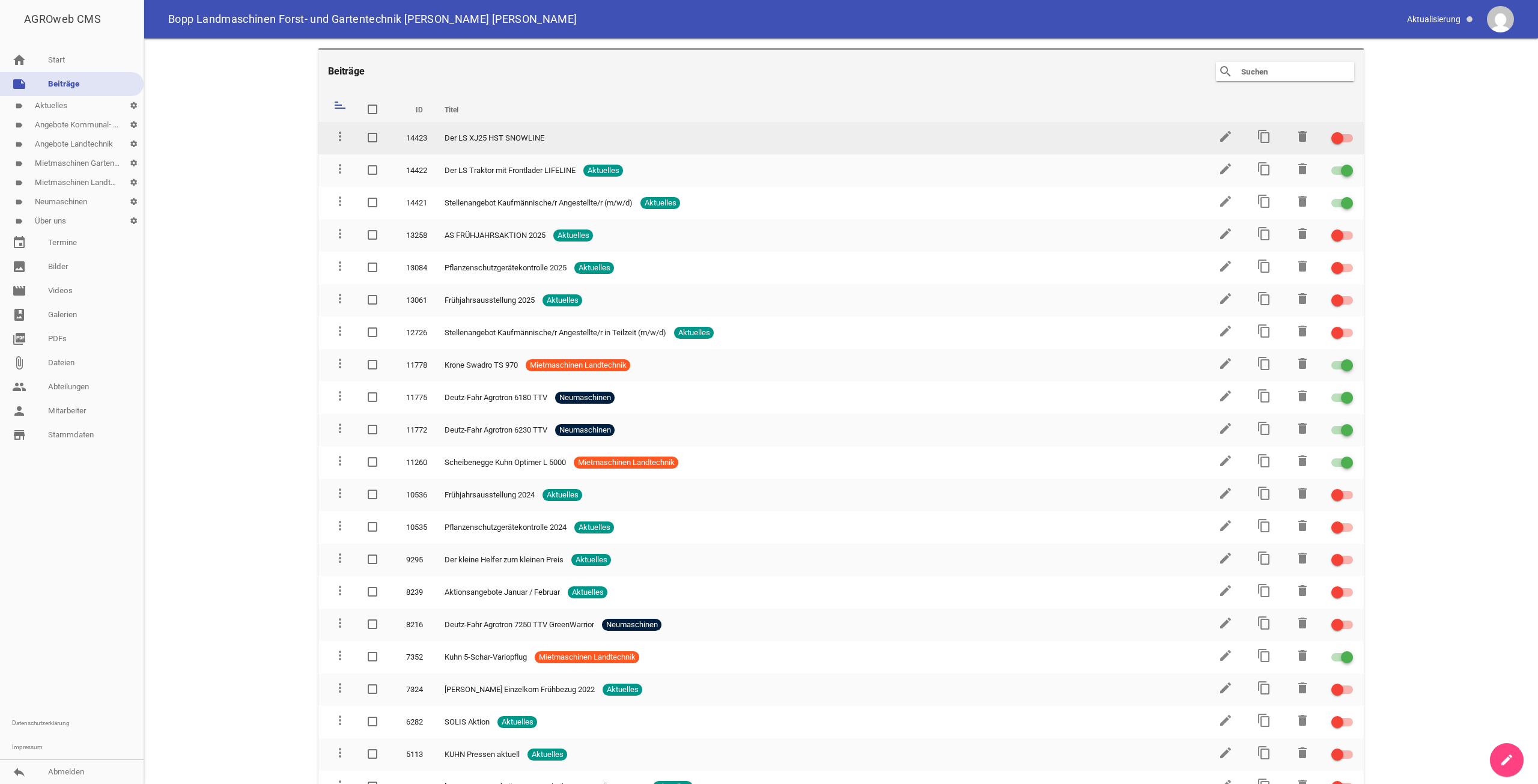
click at [1339, 141] on div at bounding box center [1342, 138] width 22 height 8
click at [1349, 131] on input "checkbox" at bounding box center [1349, 131] width 0 height 0
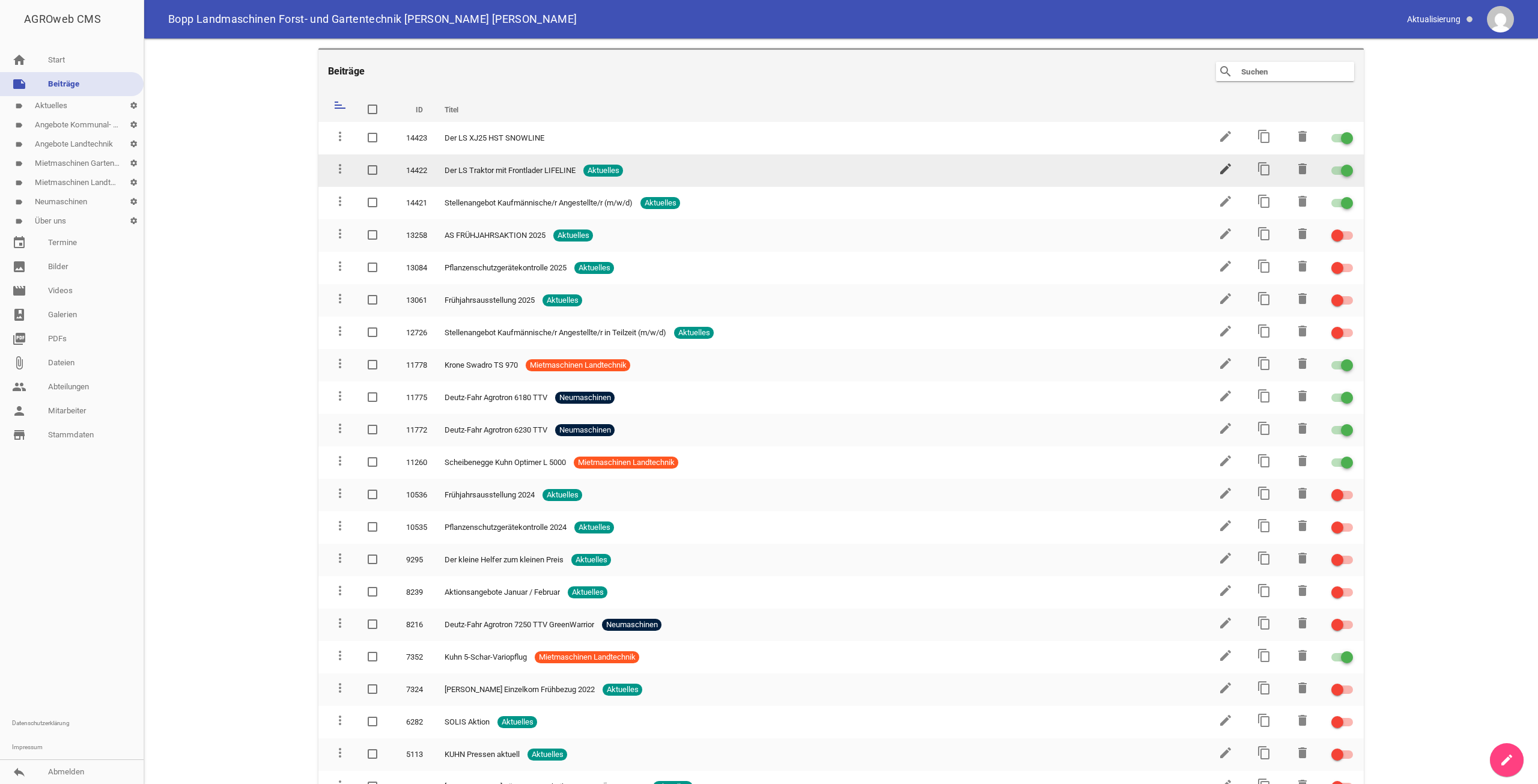
click at [1220, 170] on icon "edit" at bounding box center [1225, 169] width 15 height 15
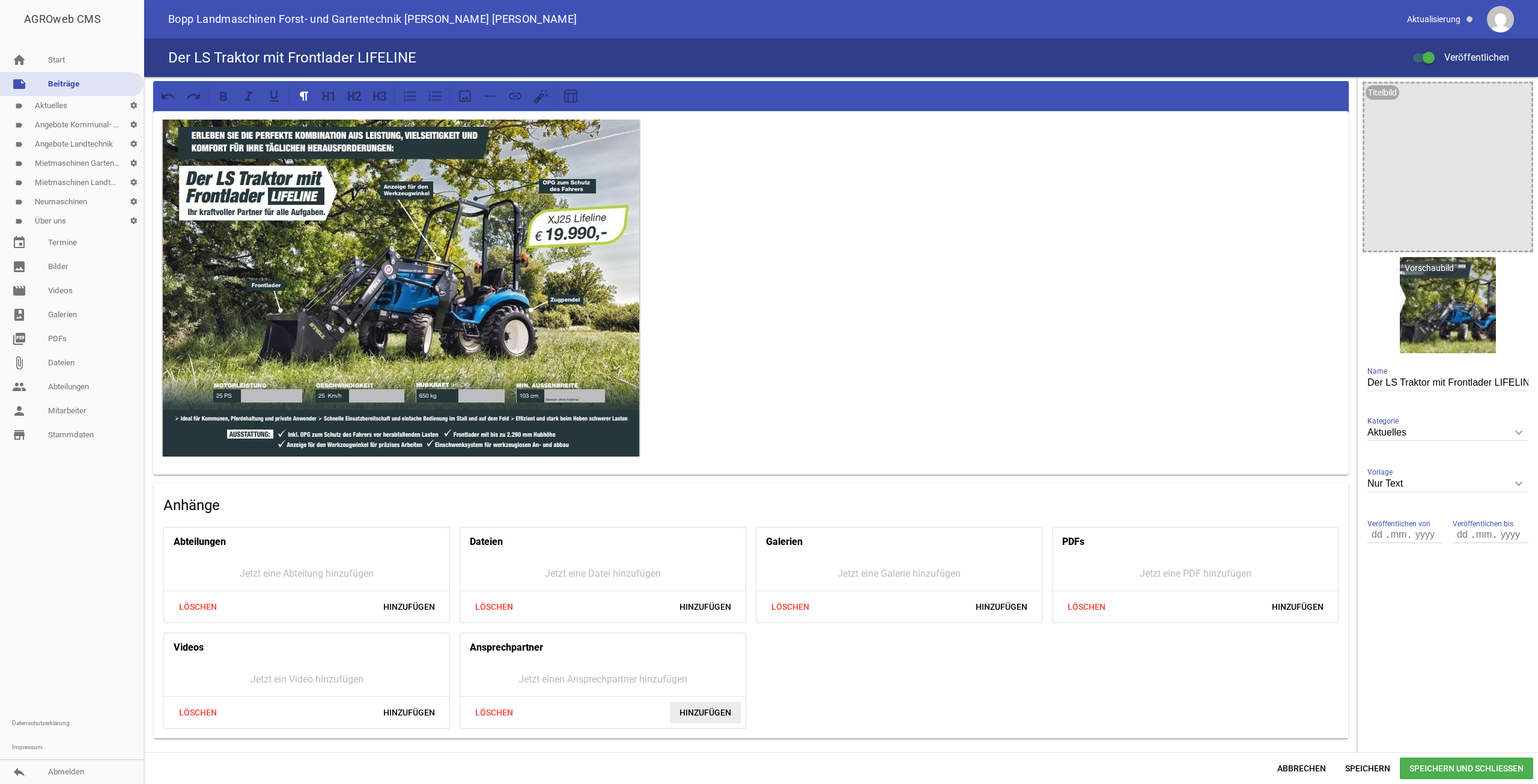
click at [718, 715] on span "Hinzufügen" at bounding box center [705, 713] width 71 height 22
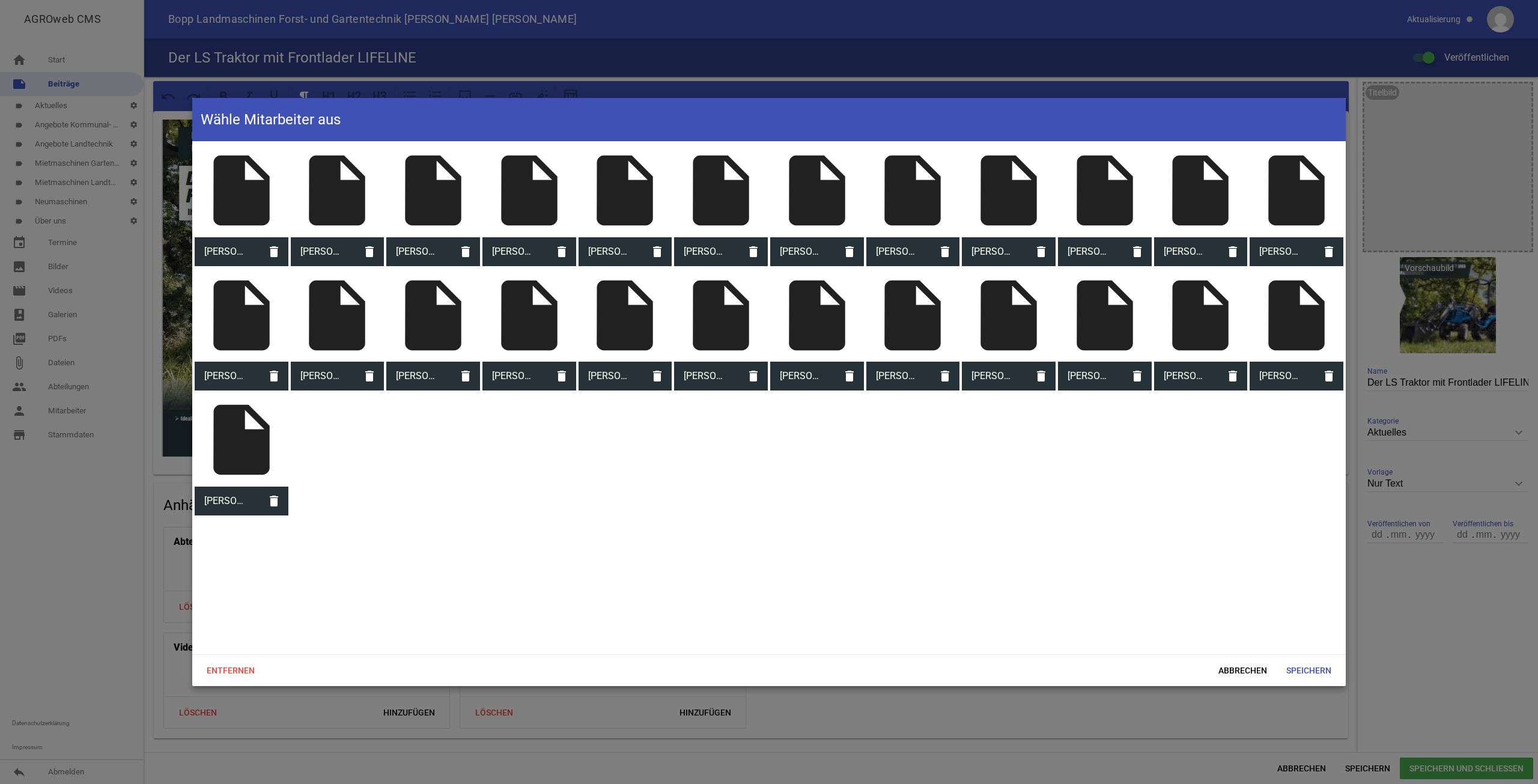
click at [267, 221] on div "insert_drive_file" at bounding box center [241, 190] width 94 height 94
click at [534, 195] on div "insert_drive_file" at bounding box center [529, 190] width 94 height 94
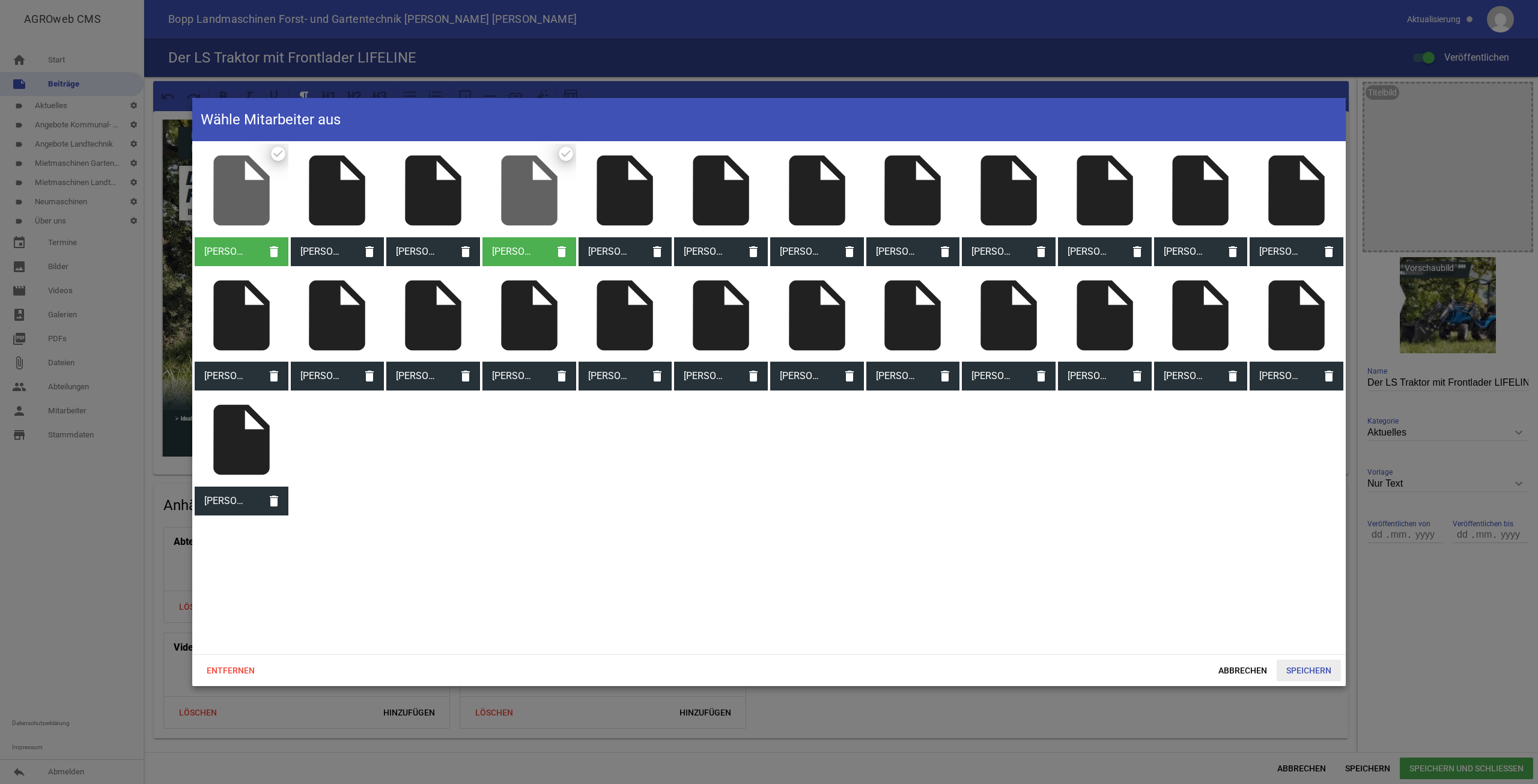
click at [1312, 668] on span "Speichern" at bounding box center [1309, 670] width 64 height 22
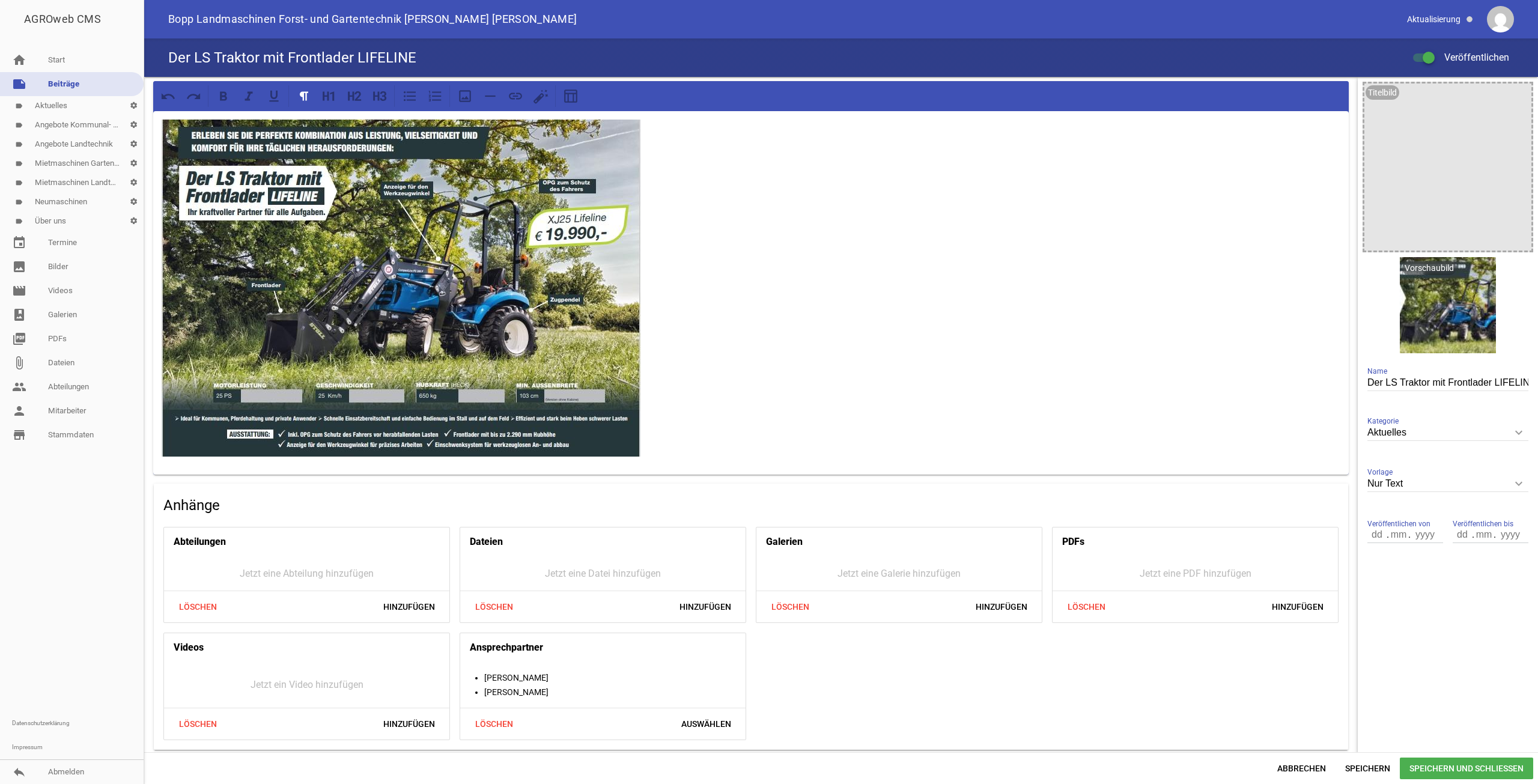
click at [1438, 765] on span "Speichern und Schließen" at bounding box center [1467, 768] width 134 height 22
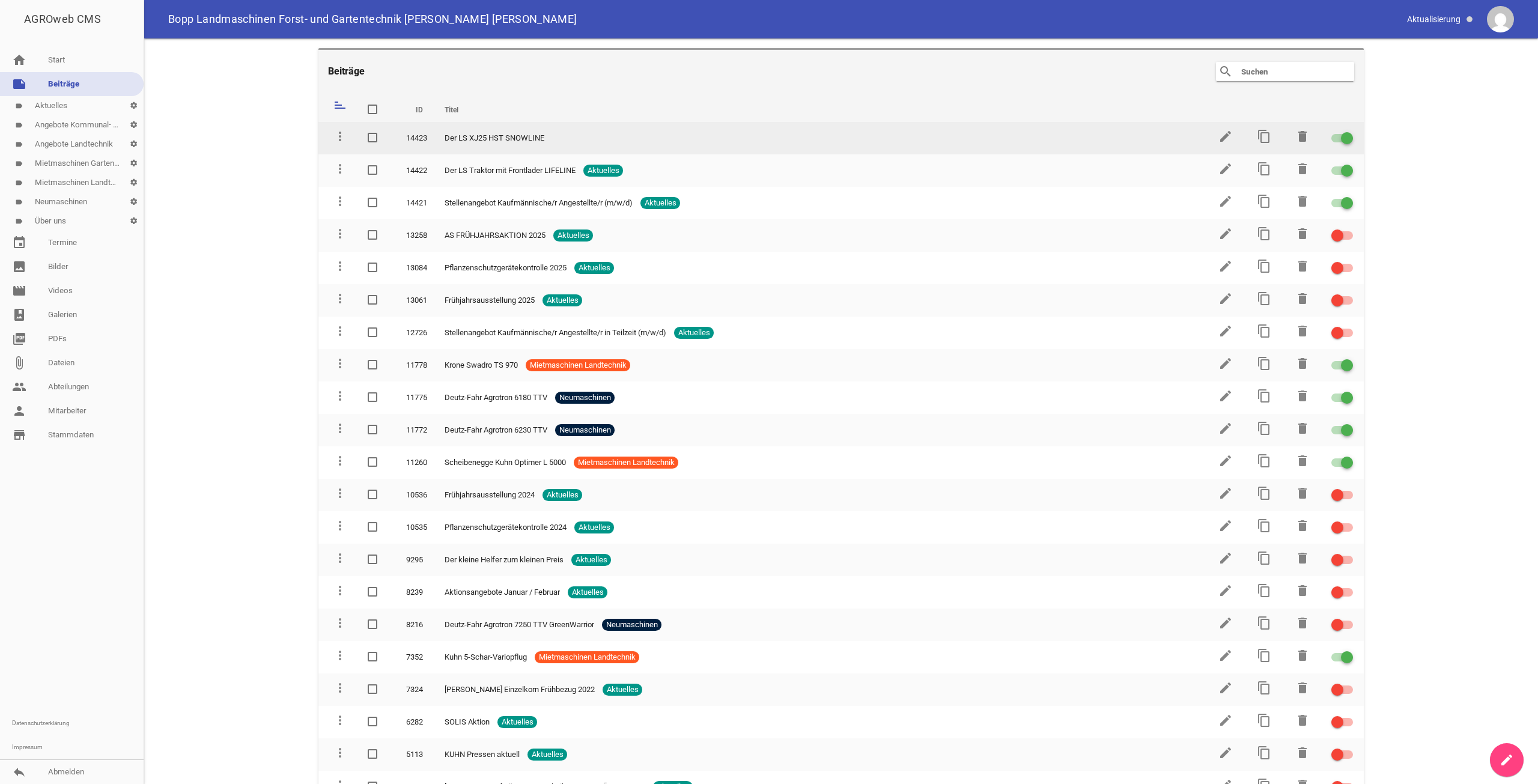
click at [1211, 140] on td "edit" at bounding box center [1225, 138] width 39 height 33
click at [1228, 138] on td "edit" at bounding box center [1225, 138] width 39 height 33
click at [1219, 138] on icon "edit" at bounding box center [1225, 137] width 15 height 15
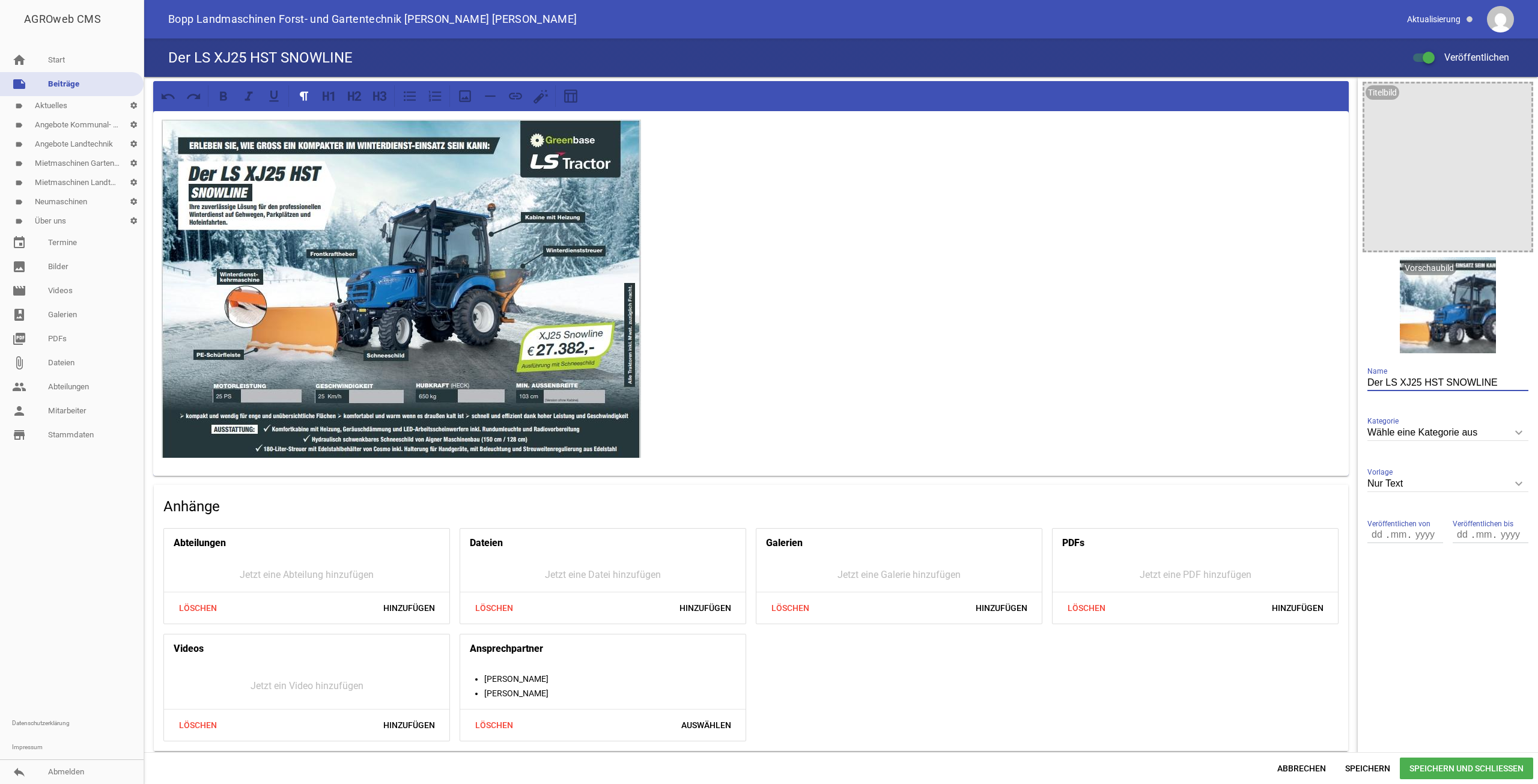
click at [1404, 379] on input "Der LS XJ25 HST SNOWLINE" at bounding box center [1448, 383] width 161 height 16
type input "Der LS Traktor HST SNOWLINE"
click at [1426, 770] on span "Speichern und Schließen" at bounding box center [1467, 768] width 134 height 22
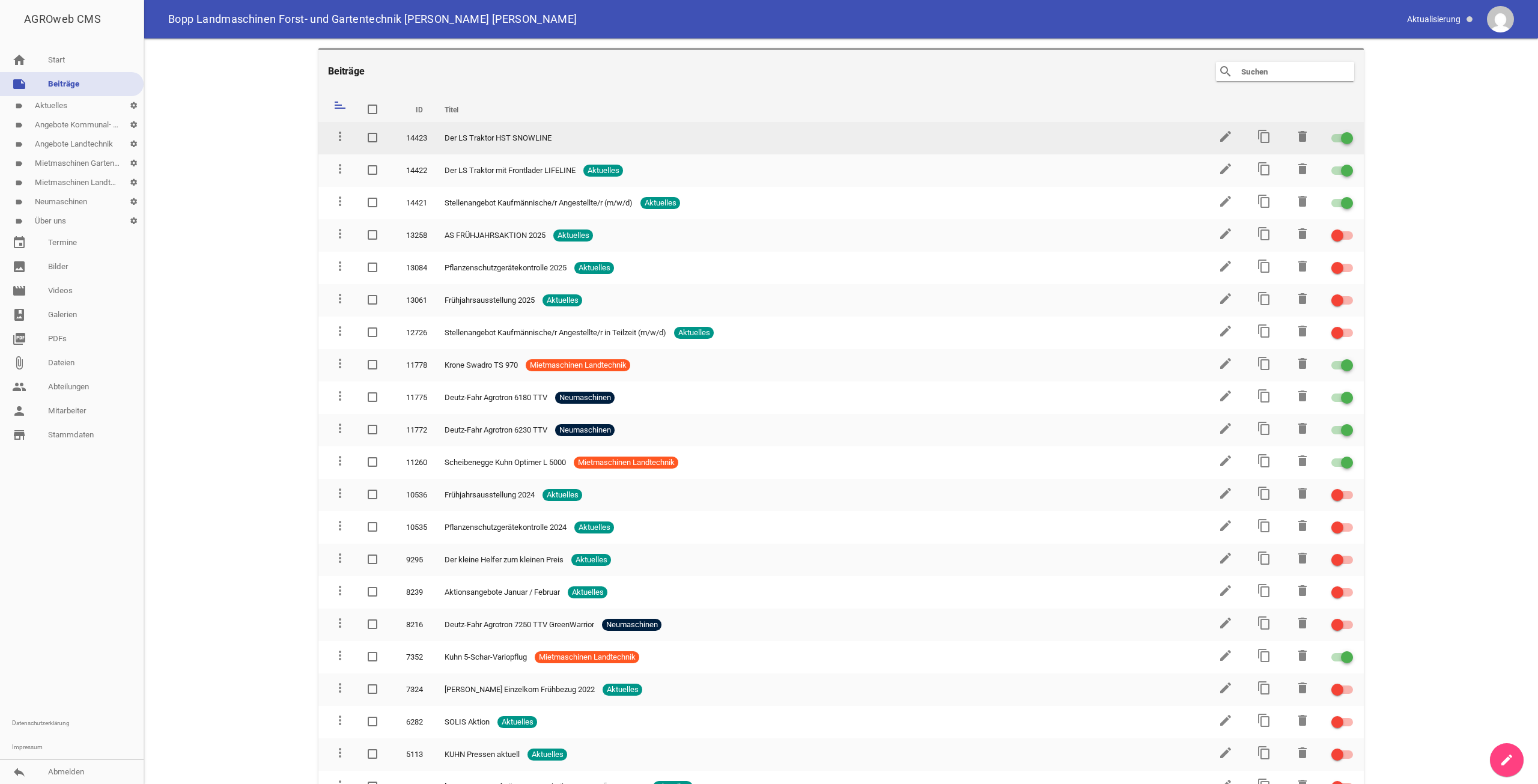
click at [1212, 138] on td "edit" at bounding box center [1225, 138] width 39 height 33
click at [1218, 138] on icon "edit" at bounding box center [1225, 137] width 15 height 15
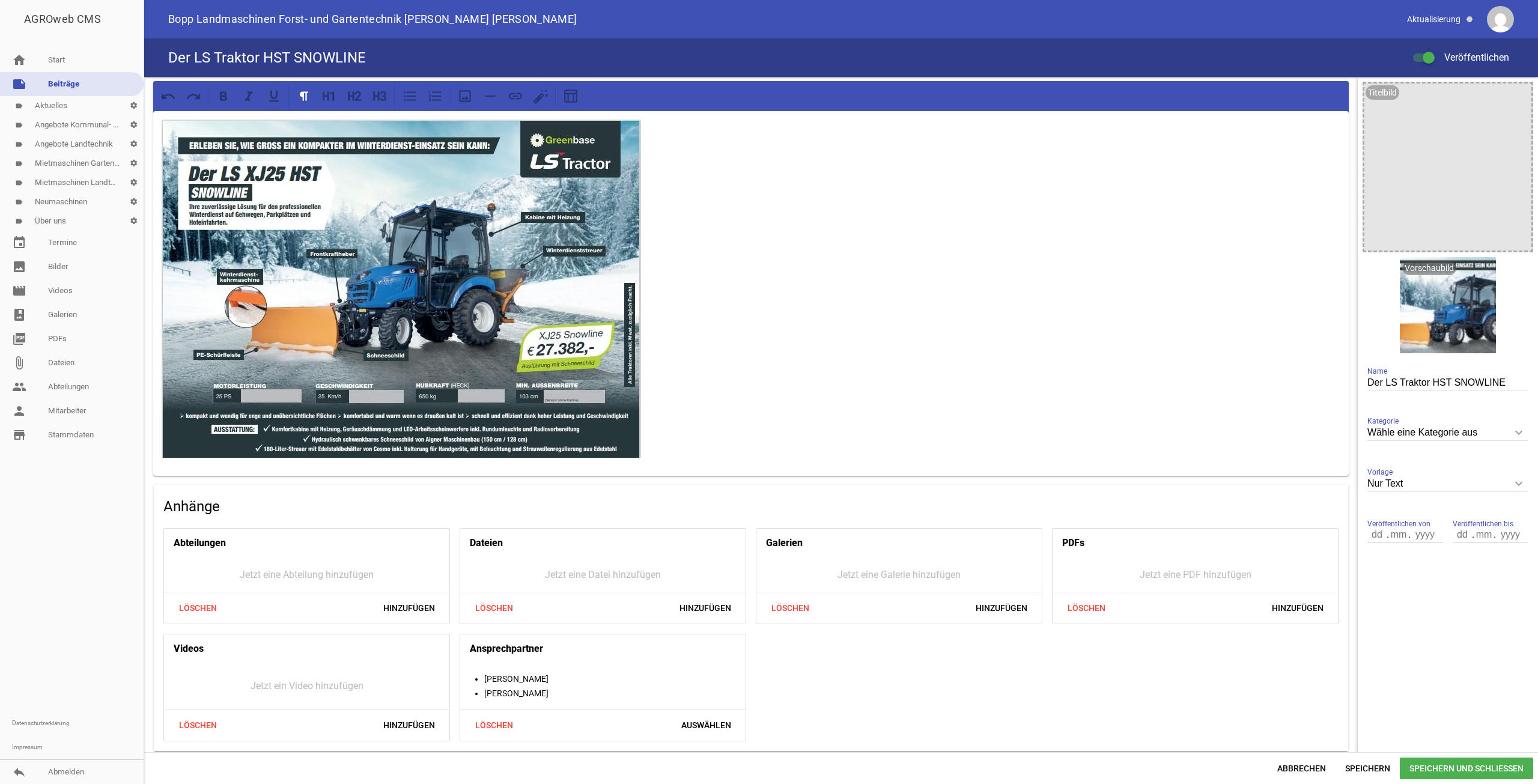
scroll to position [4, 0]
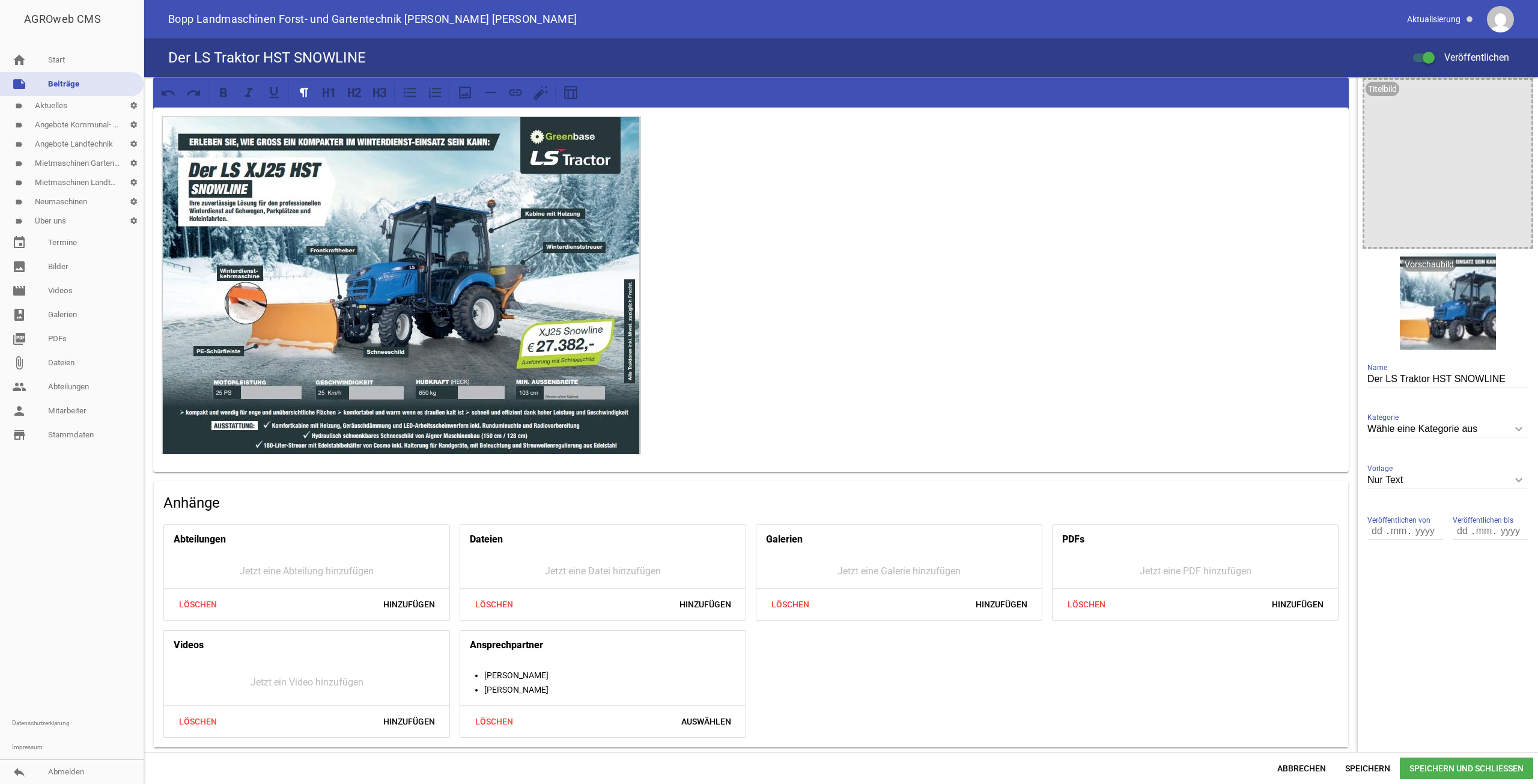
click at [1423, 433] on input "Wähle eine Kategorie aus" at bounding box center [1448, 429] width 161 height 16
click at [1411, 480] on li "Aktuelles" at bounding box center [1448, 485] width 161 height 29
type input "Aktuelles"
click at [1432, 770] on span "Speichern und Schließen" at bounding box center [1467, 768] width 134 height 22
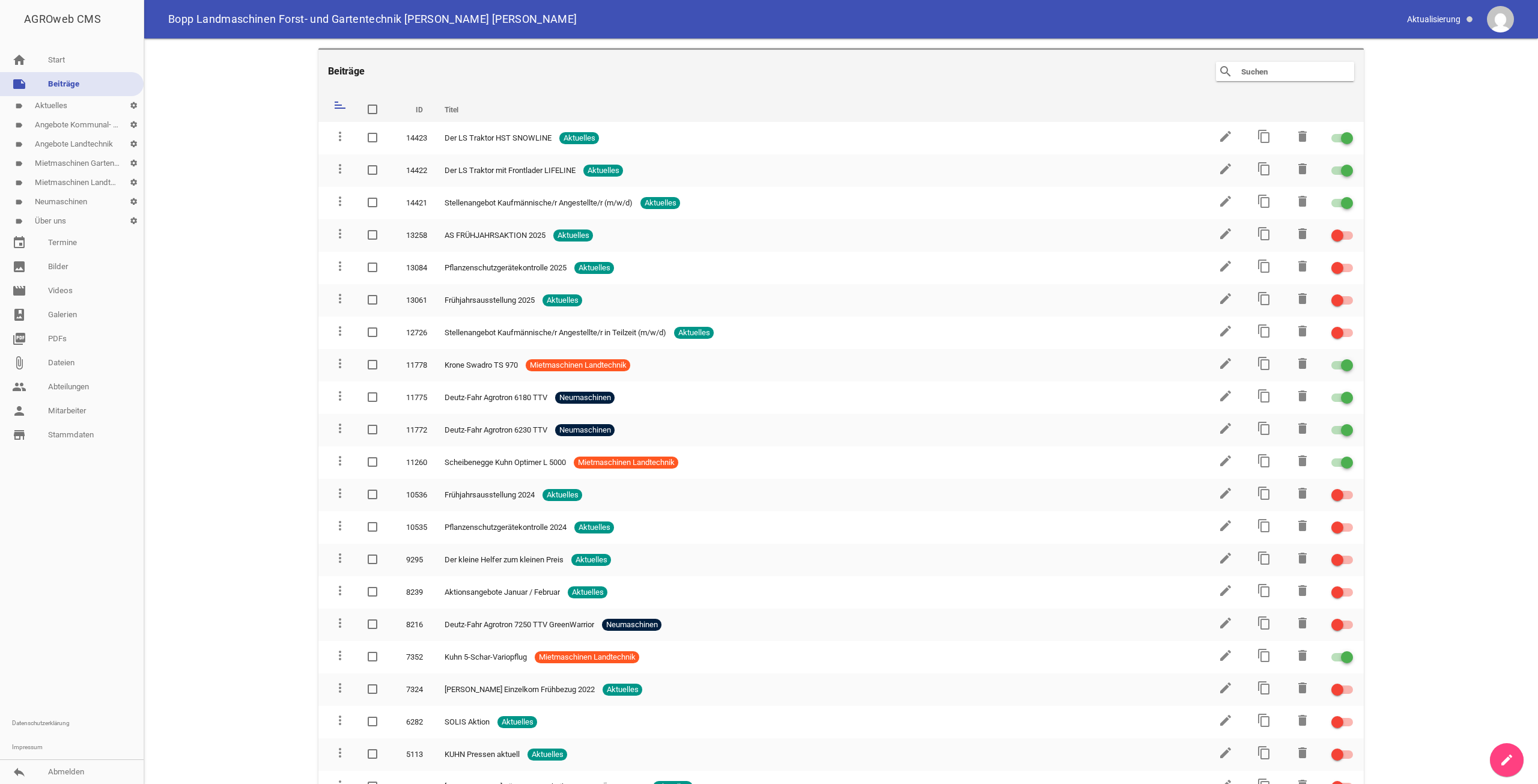
click at [247, 512] on main "Beiträge search clear sort ID Titel delete more_vert 14423 Der LS Traktor HST S…" at bounding box center [842, 411] width 1394 height 745
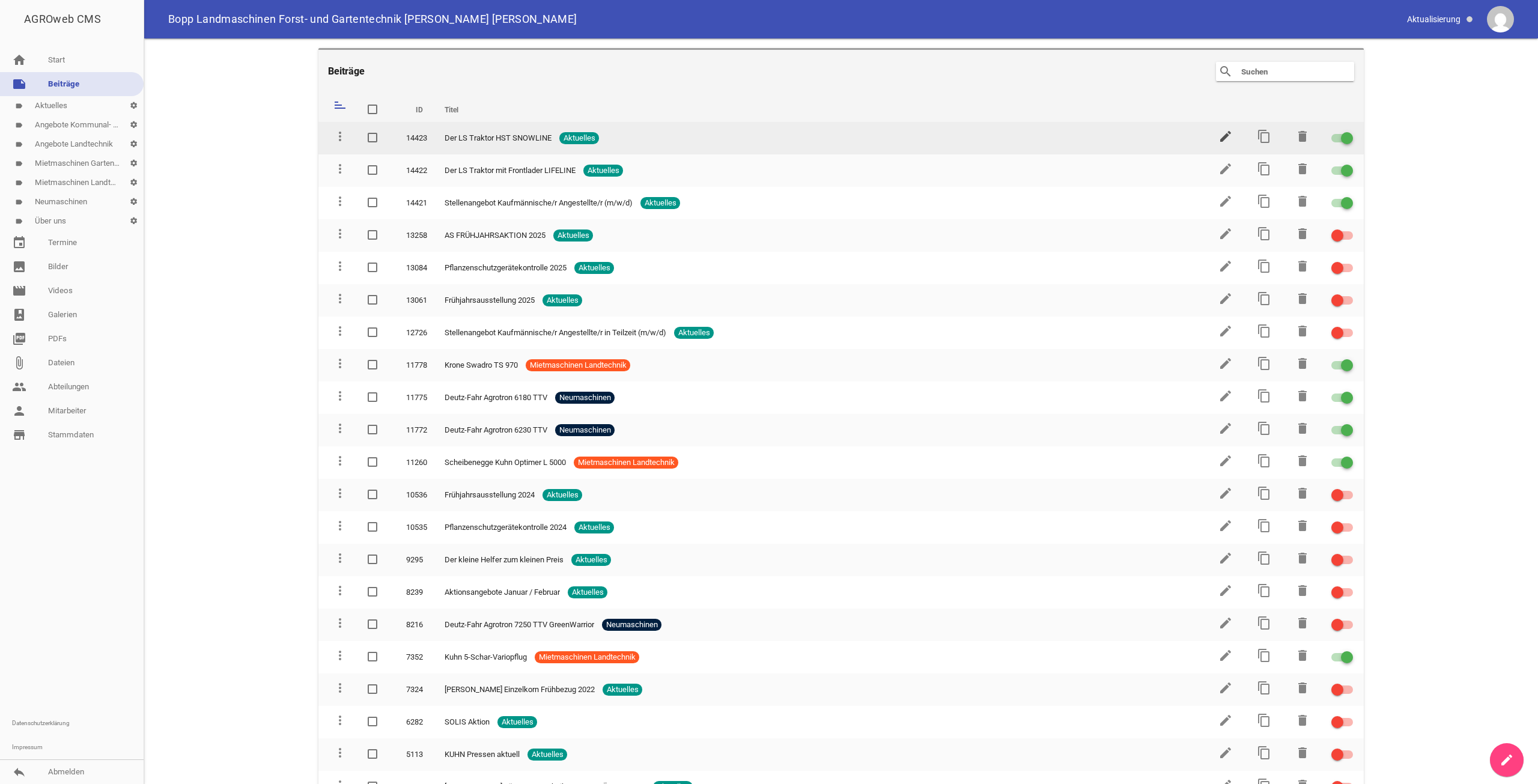
click at [1225, 137] on icon "edit" at bounding box center [1225, 137] width 15 height 15
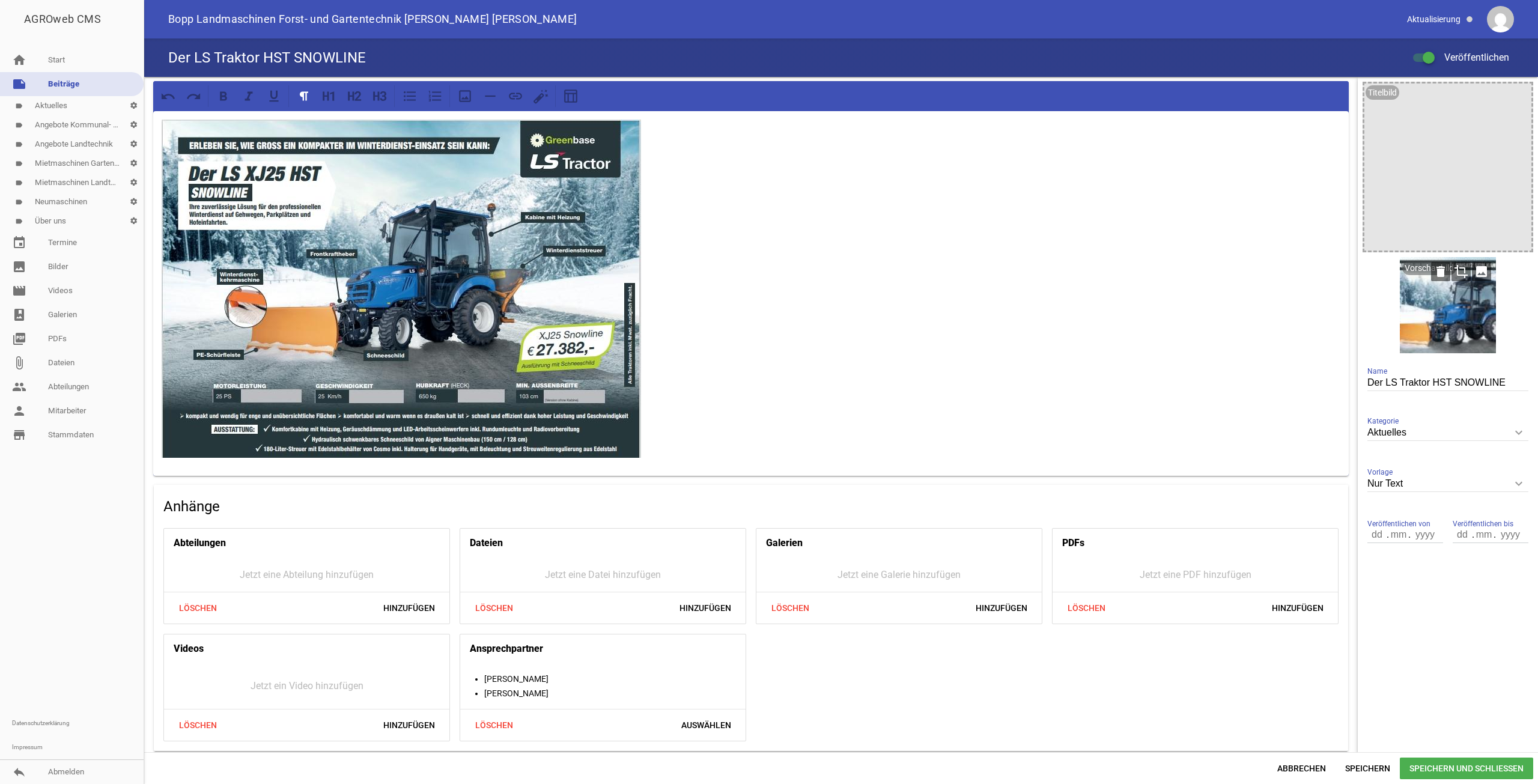
click at [1459, 274] on icon "crop" at bounding box center [1461, 271] width 19 height 19
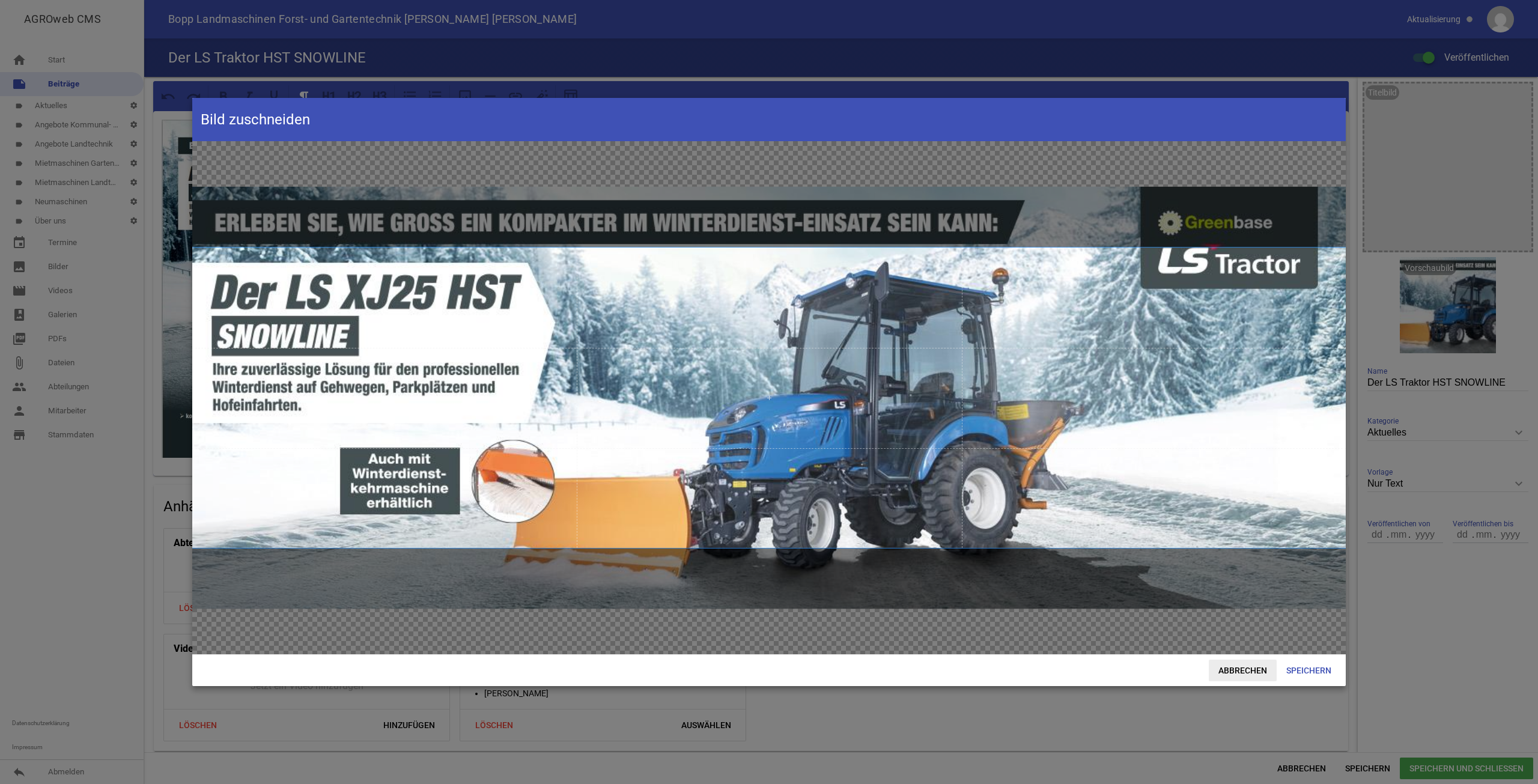
click at [1233, 666] on span "Abbrechen" at bounding box center [1243, 670] width 68 height 22
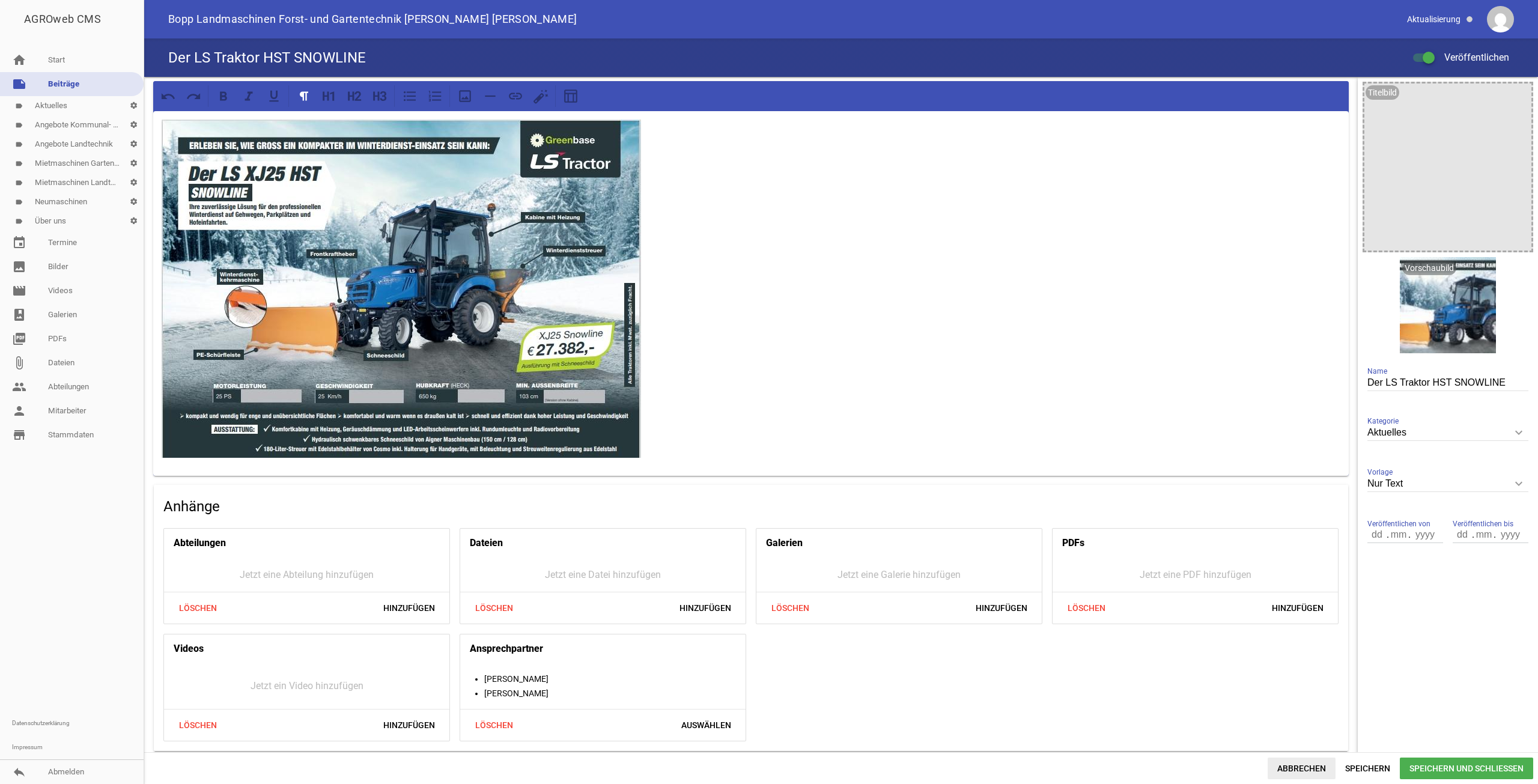
click at [1303, 763] on span "Abbrechen" at bounding box center [1302, 768] width 68 height 22
